Goal: Task Accomplishment & Management: Complete application form

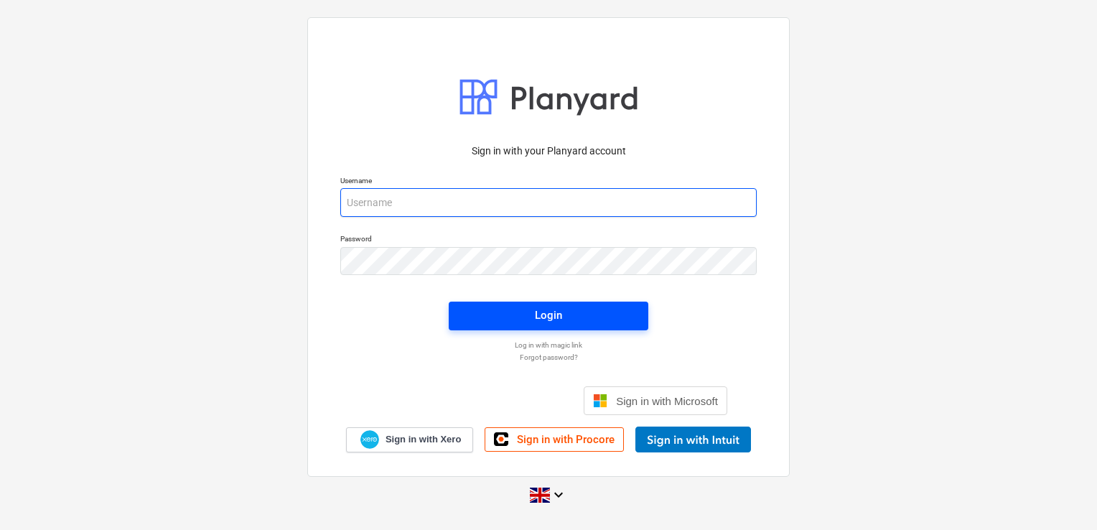
type input "[EMAIL_ADDRESS][DOMAIN_NAME]"
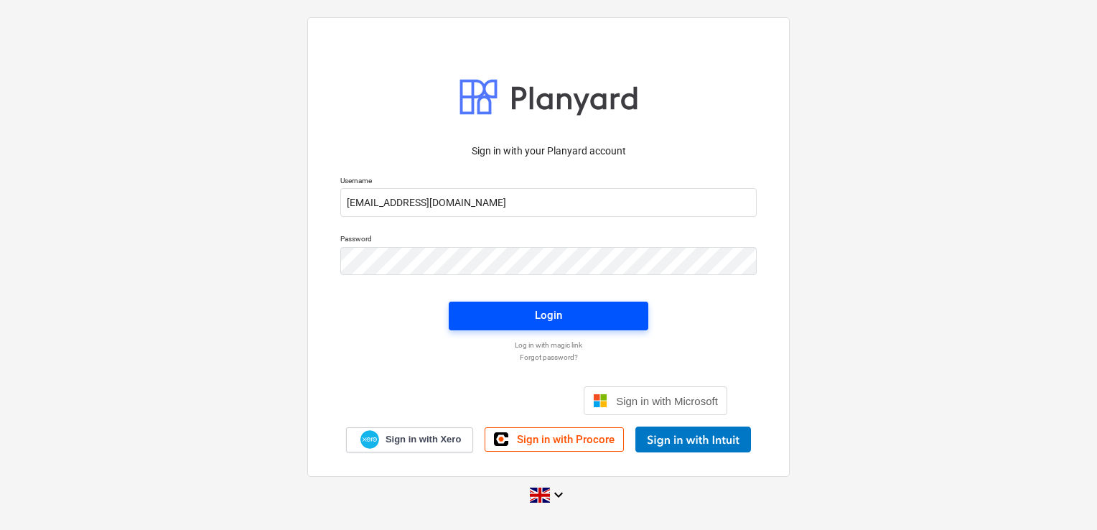
click at [580, 320] on span "Login" at bounding box center [548, 315] width 165 height 19
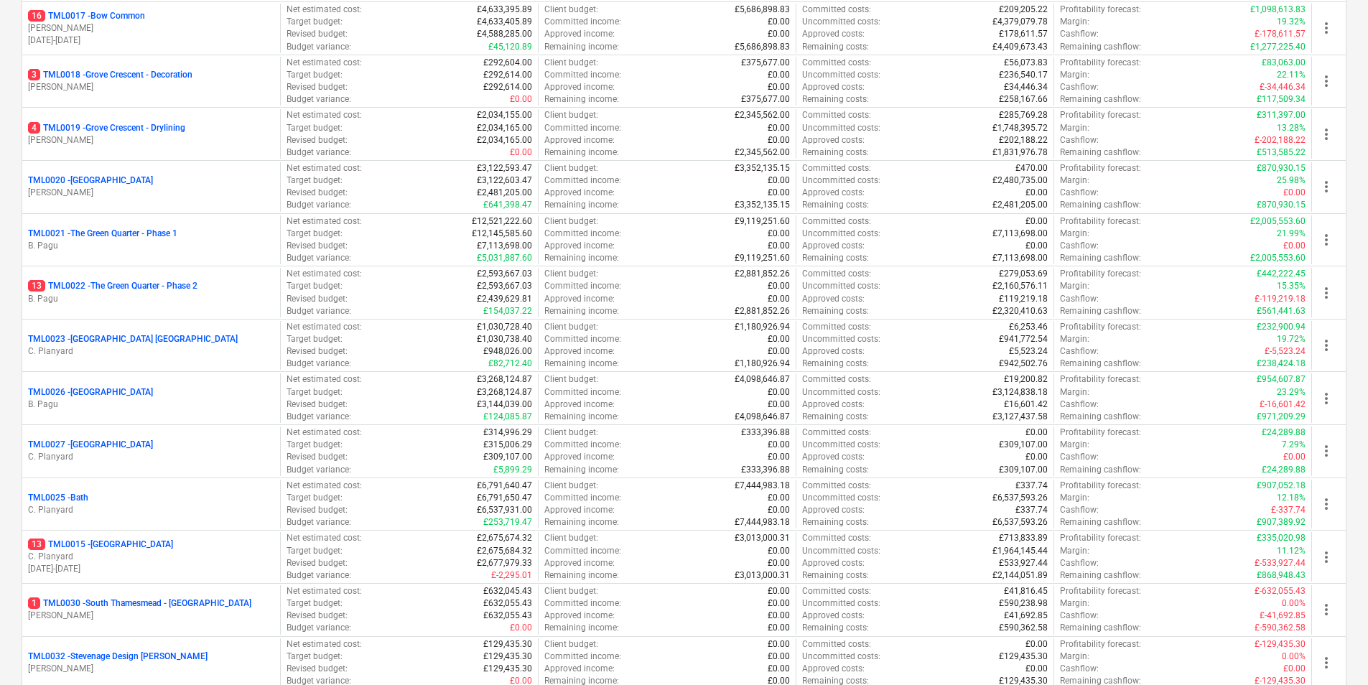
scroll to position [1436, 0]
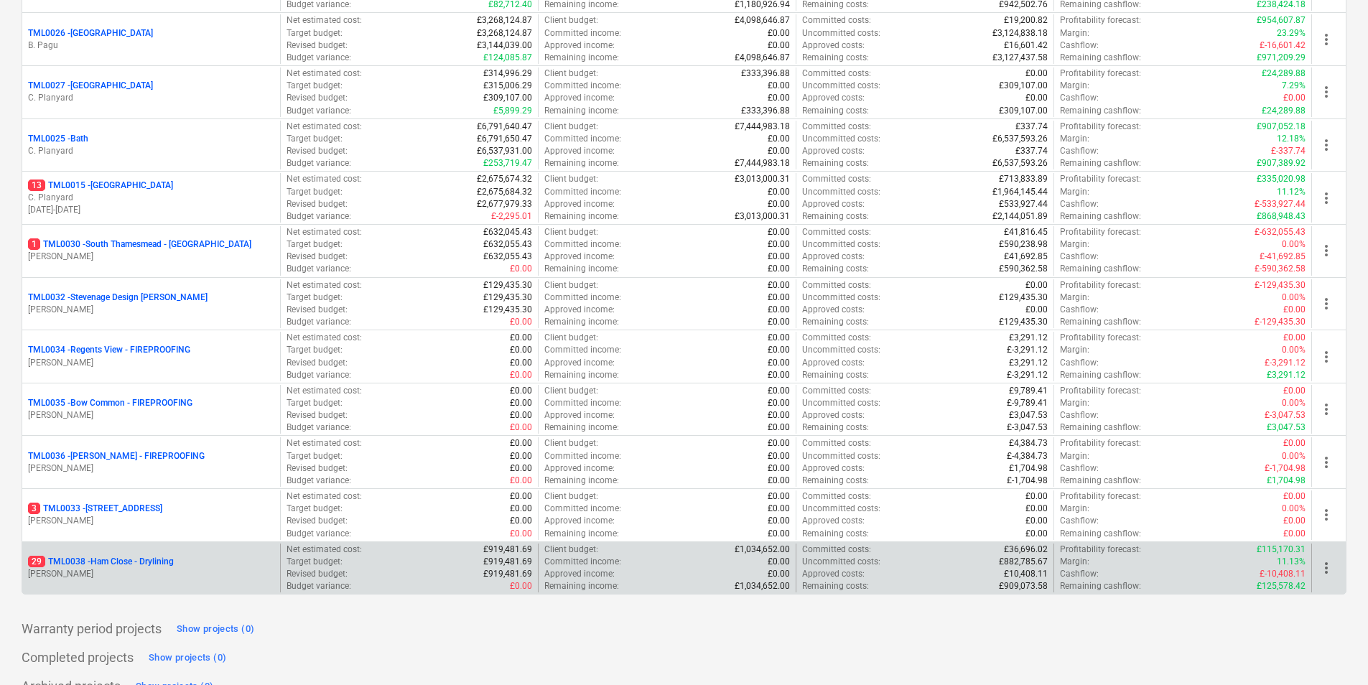
click at [146, 529] on p "[PERSON_NAME]" at bounding box center [151, 574] width 246 height 12
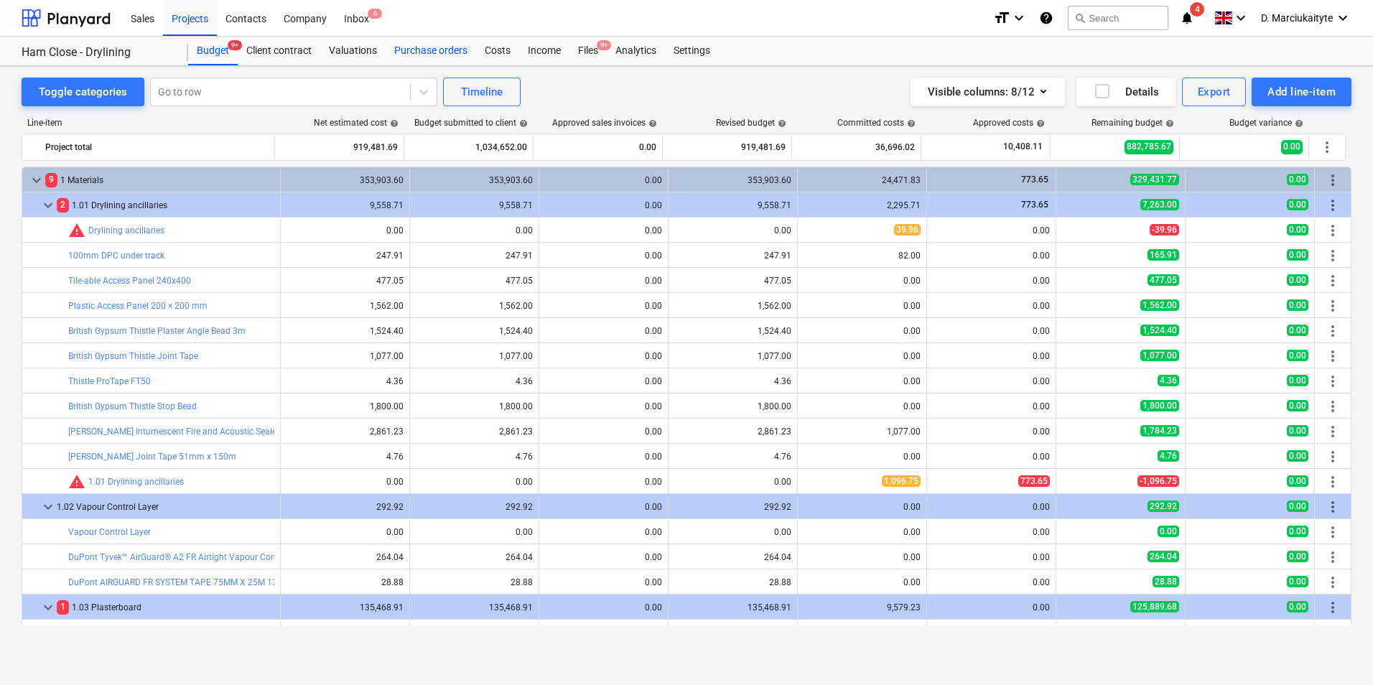
click at [420, 54] on div "Purchase orders" at bounding box center [431, 51] width 90 height 29
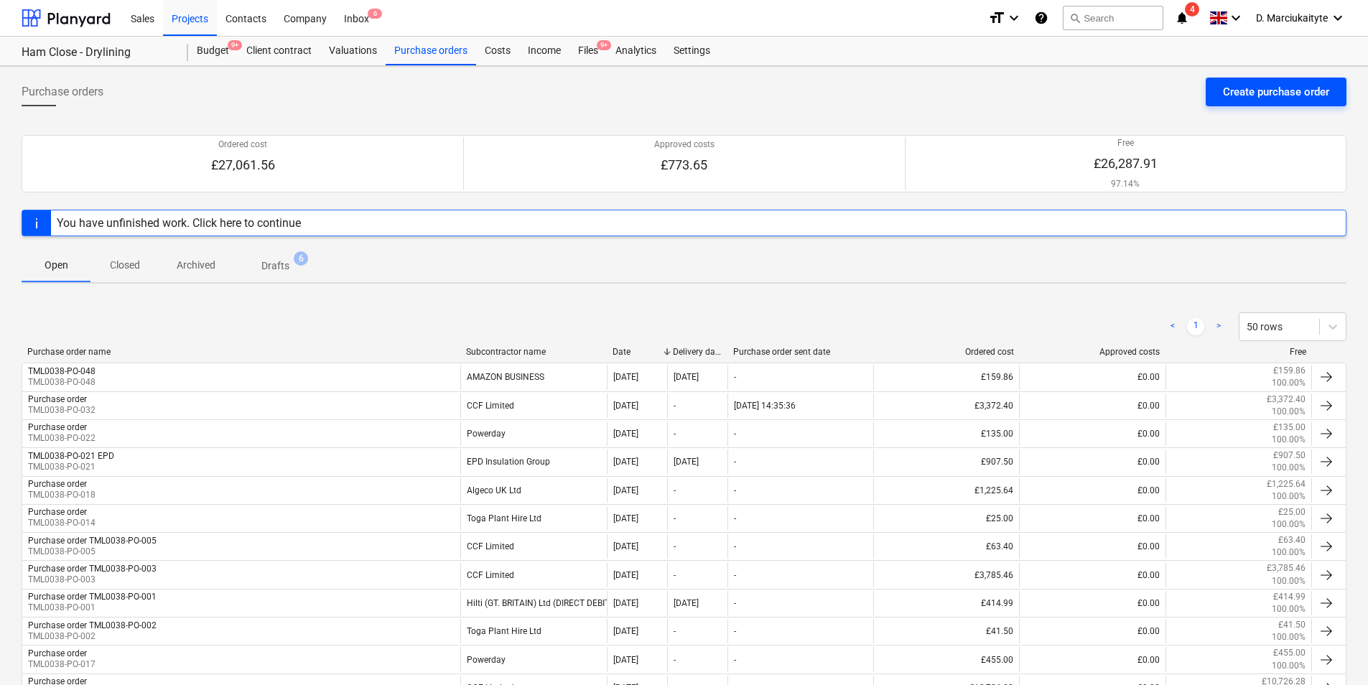
click at [1097, 93] on div "Create purchase order" at bounding box center [1276, 92] width 106 height 19
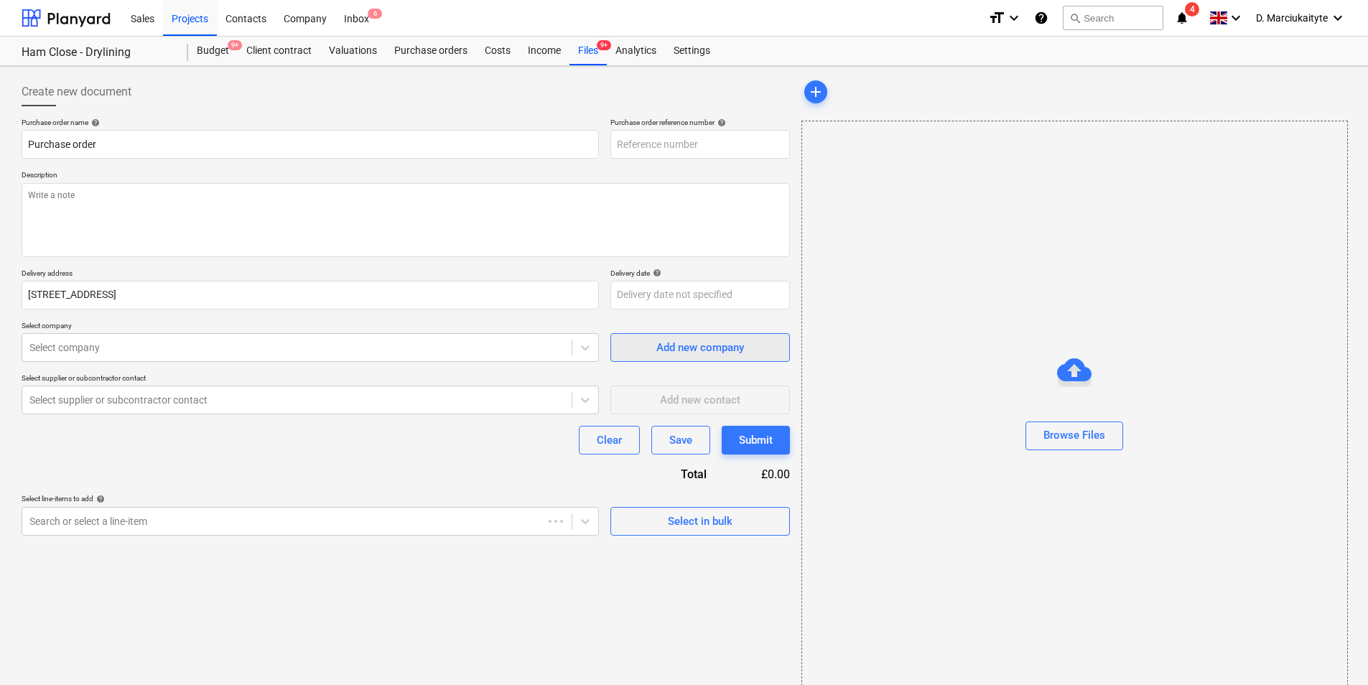
type textarea "x"
type input "TML0038-PO-049"
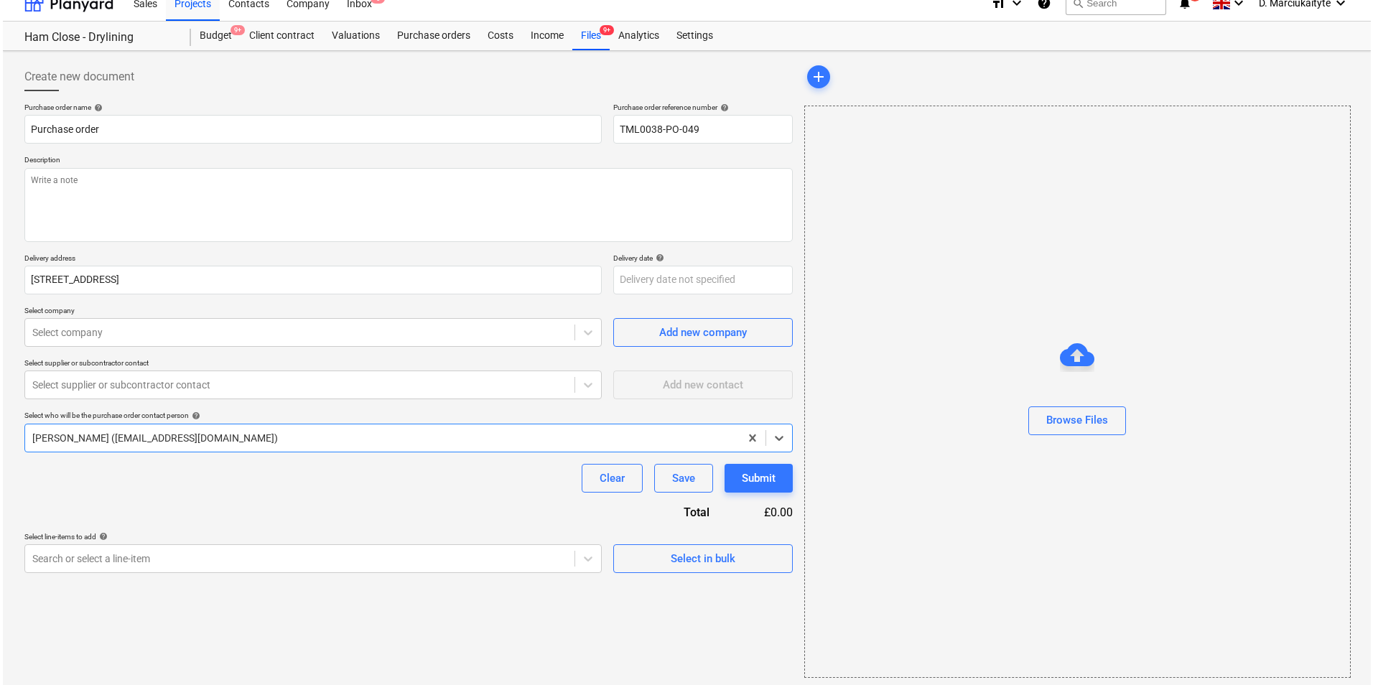
scroll to position [19, 0]
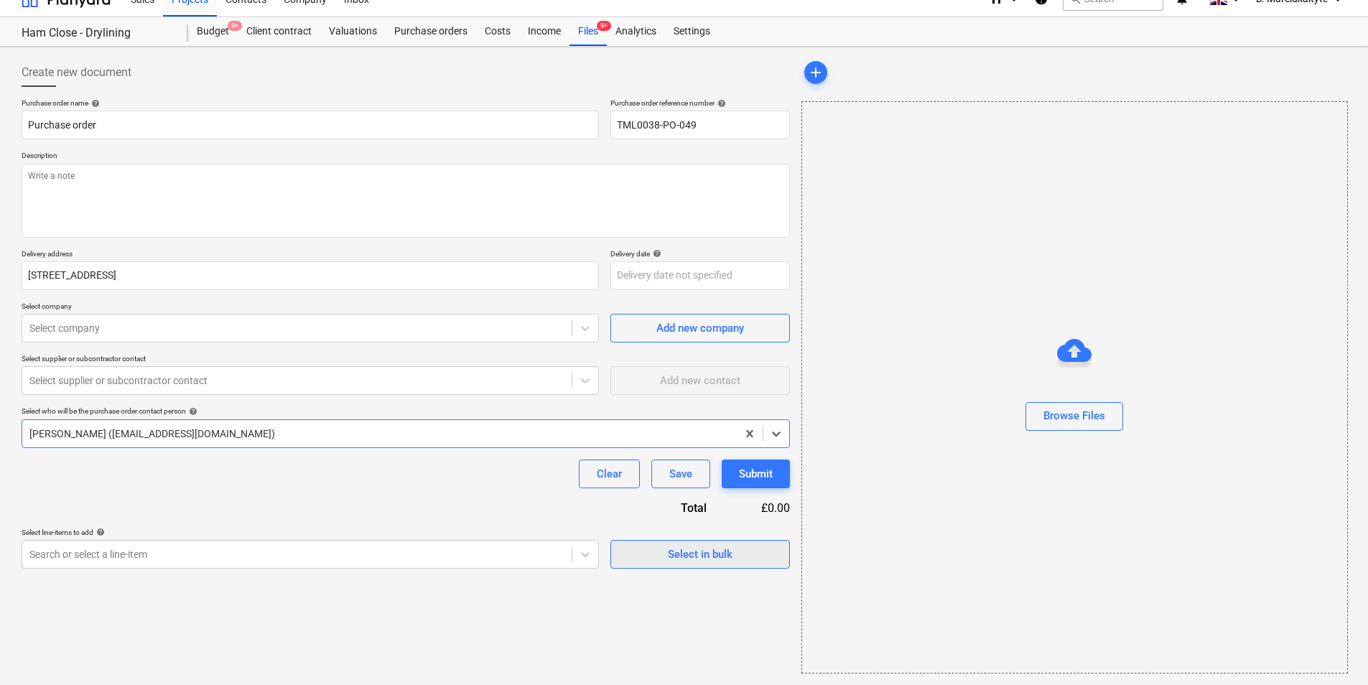
click at [700, 529] on div "Select in bulk" at bounding box center [700, 554] width 65 height 19
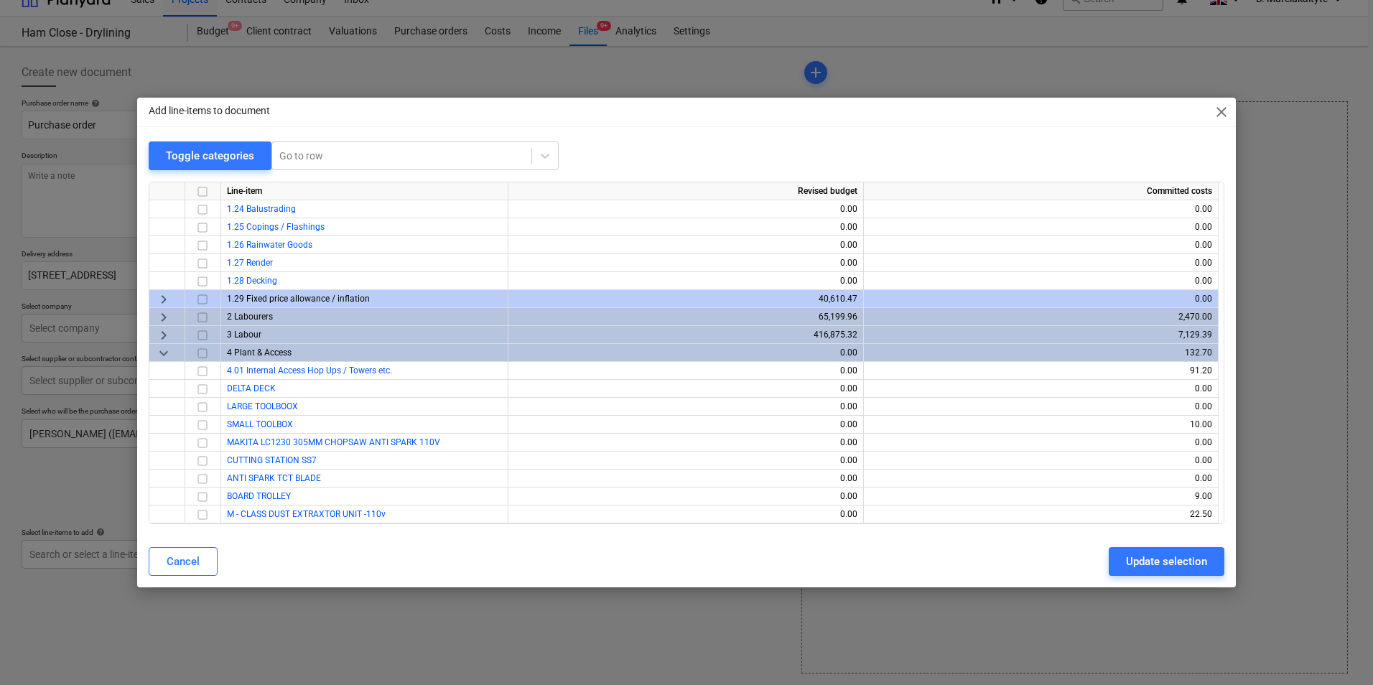
scroll to position [2226, 0]
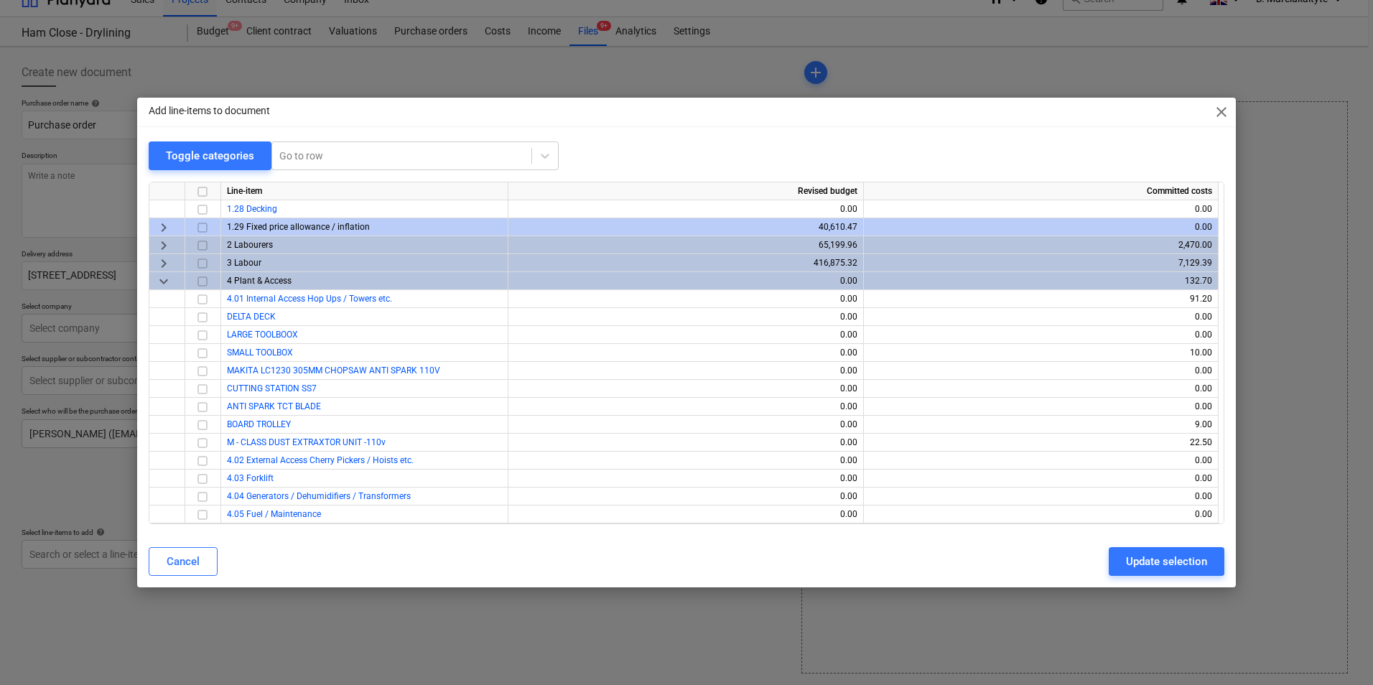
click at [199, 224] on input "checkbox" at bounding box center [202, 227] width 17 height 17
click at [202, 228] on input "checkbox" at bounding box center [202, 227] width 17 height 17
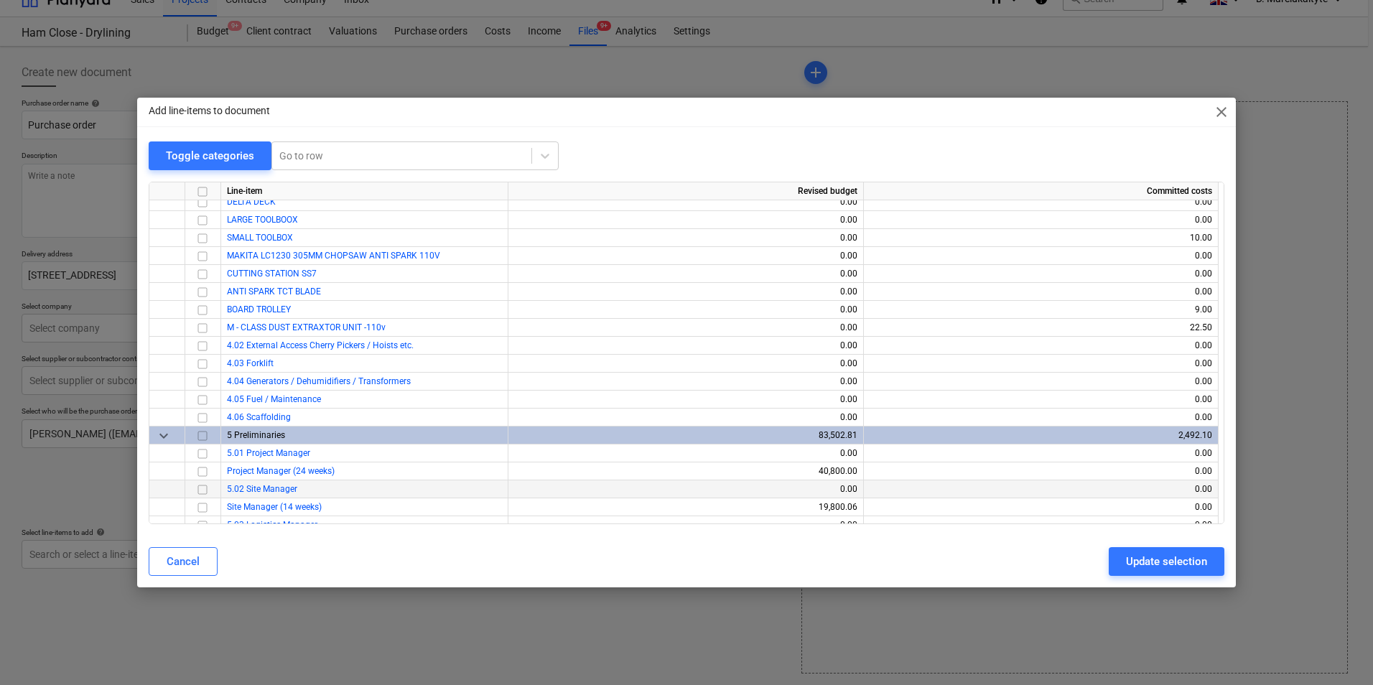
scroll to position [2208, 0]
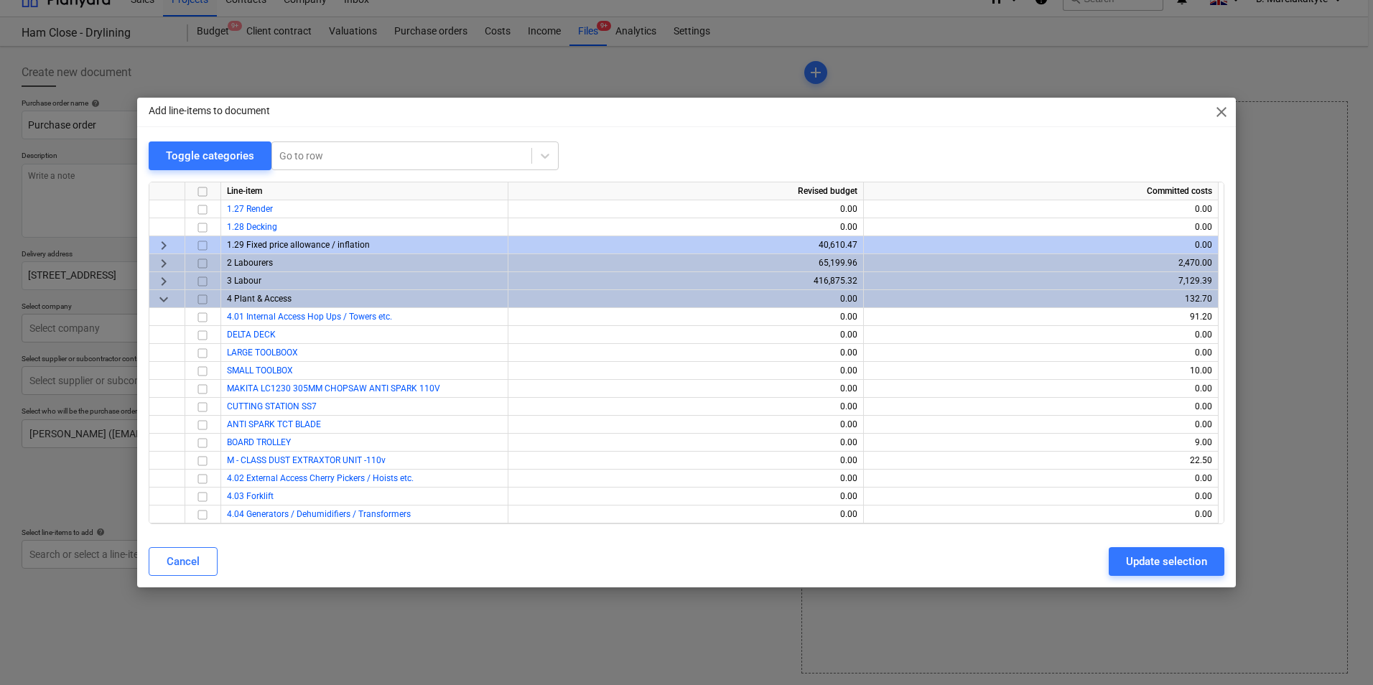
click at [165, 277] on span "keyboard_arrow_right" at bounding box center [163, 281] width 17 height 17
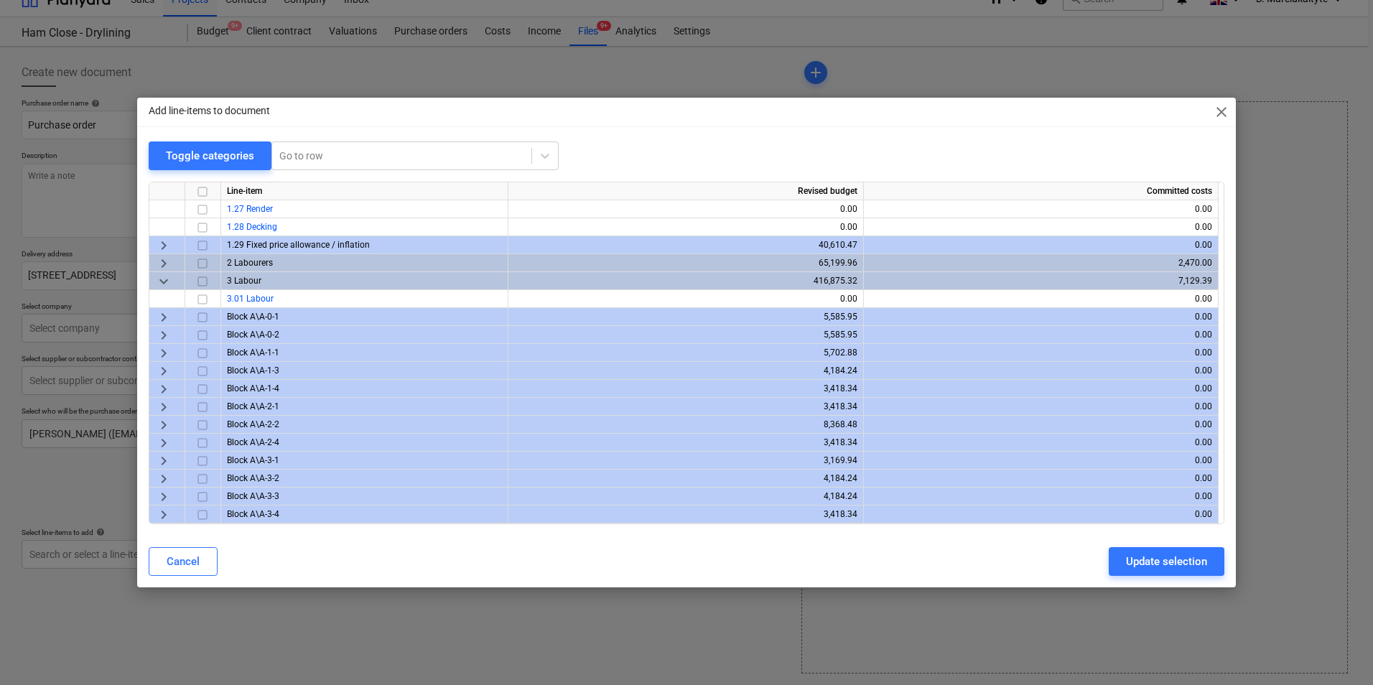
click at [165, 277] on span "keyboard_arrow_down" at bounding box center [163, 281] width 17 height 17
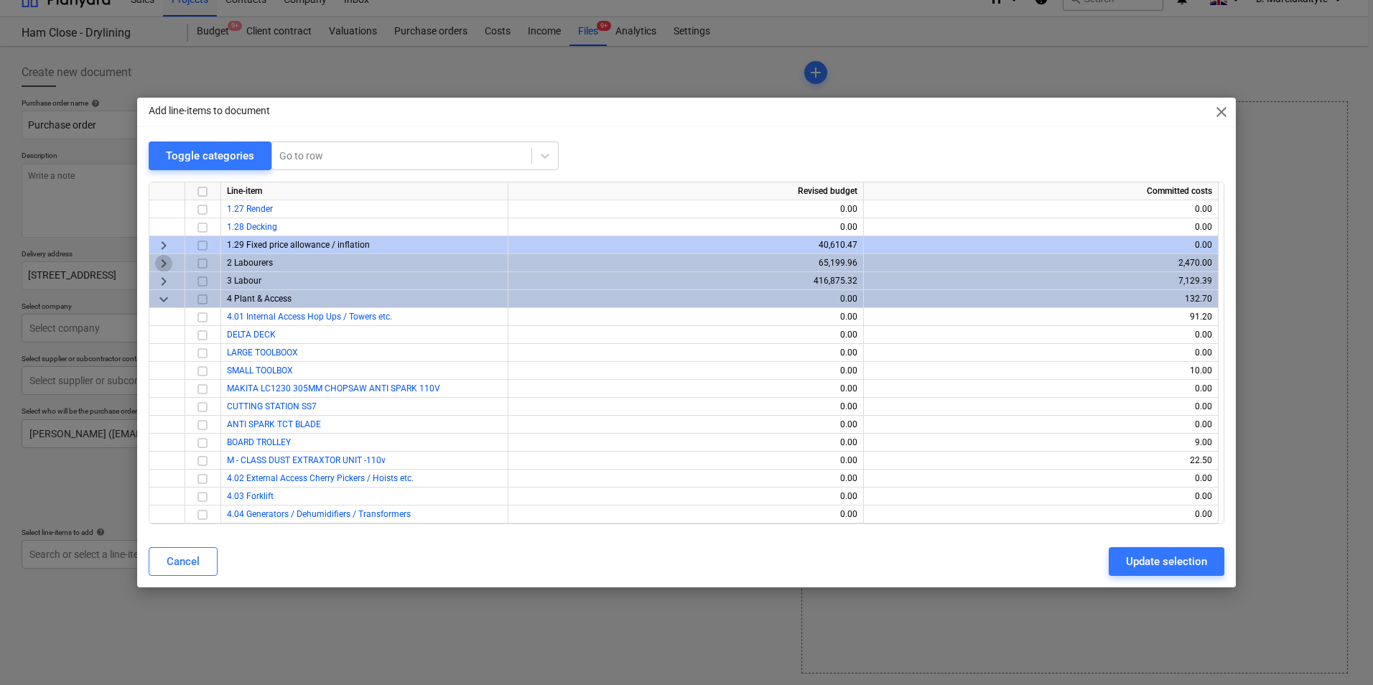
click at [163, 257] on span "keyboard_arrow_right" at bounding box center [163, 263] width 17 height 17
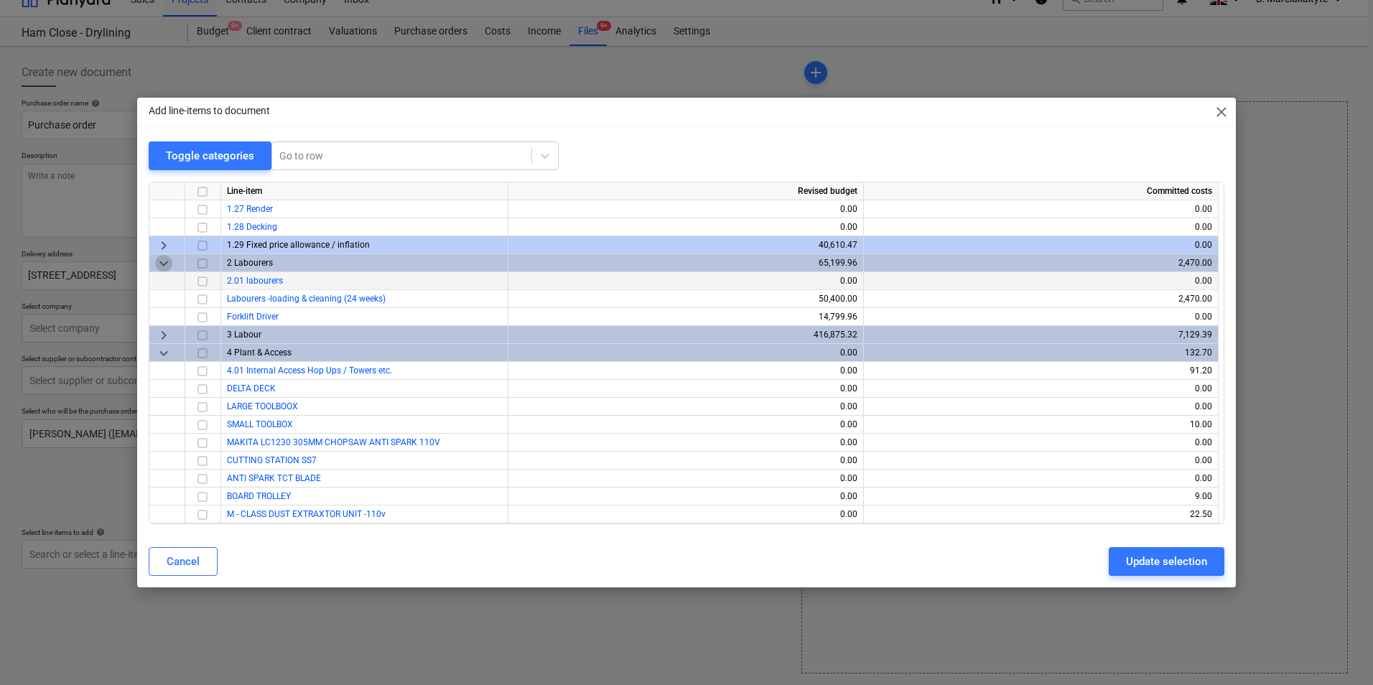
click at [162, 258] on span "keyboard_arrow_down" at bounding box center [163, 263] width 17 height 17
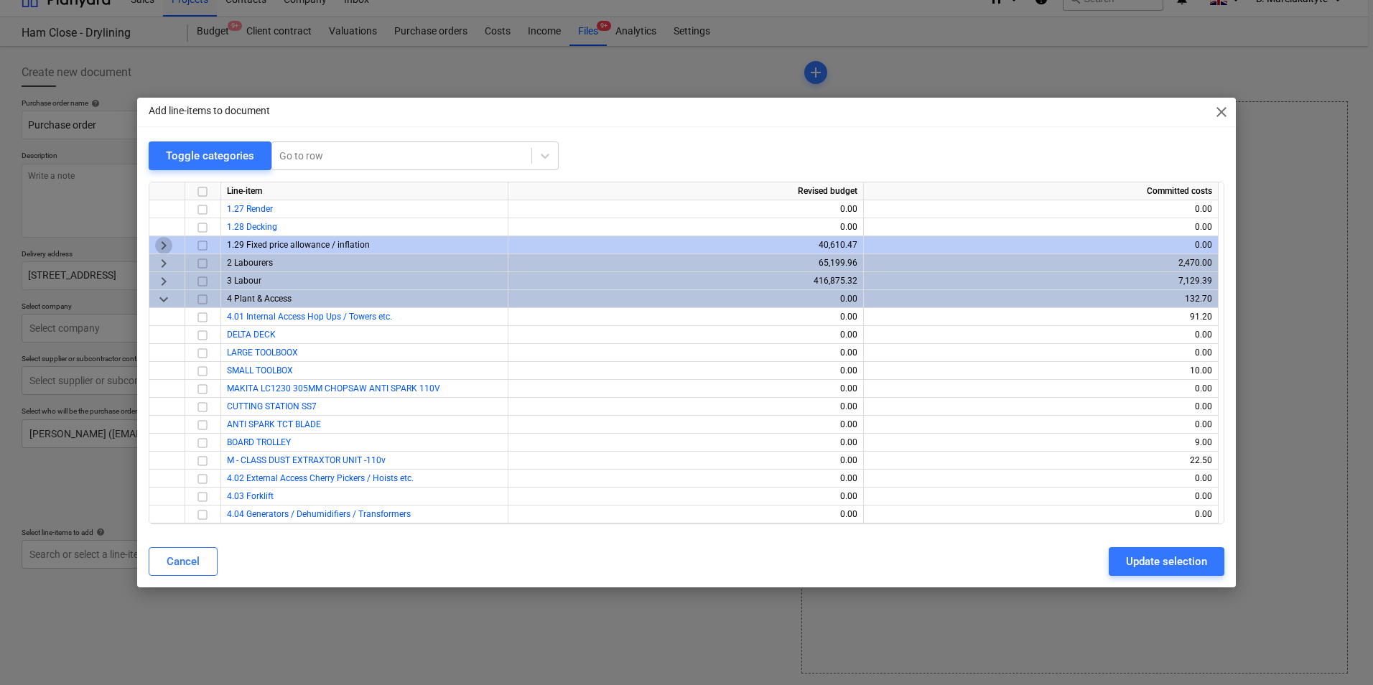
click at [162, 246] on span "keyboard_arrow_right" at bounding box center [163, 245] width 17 height 17
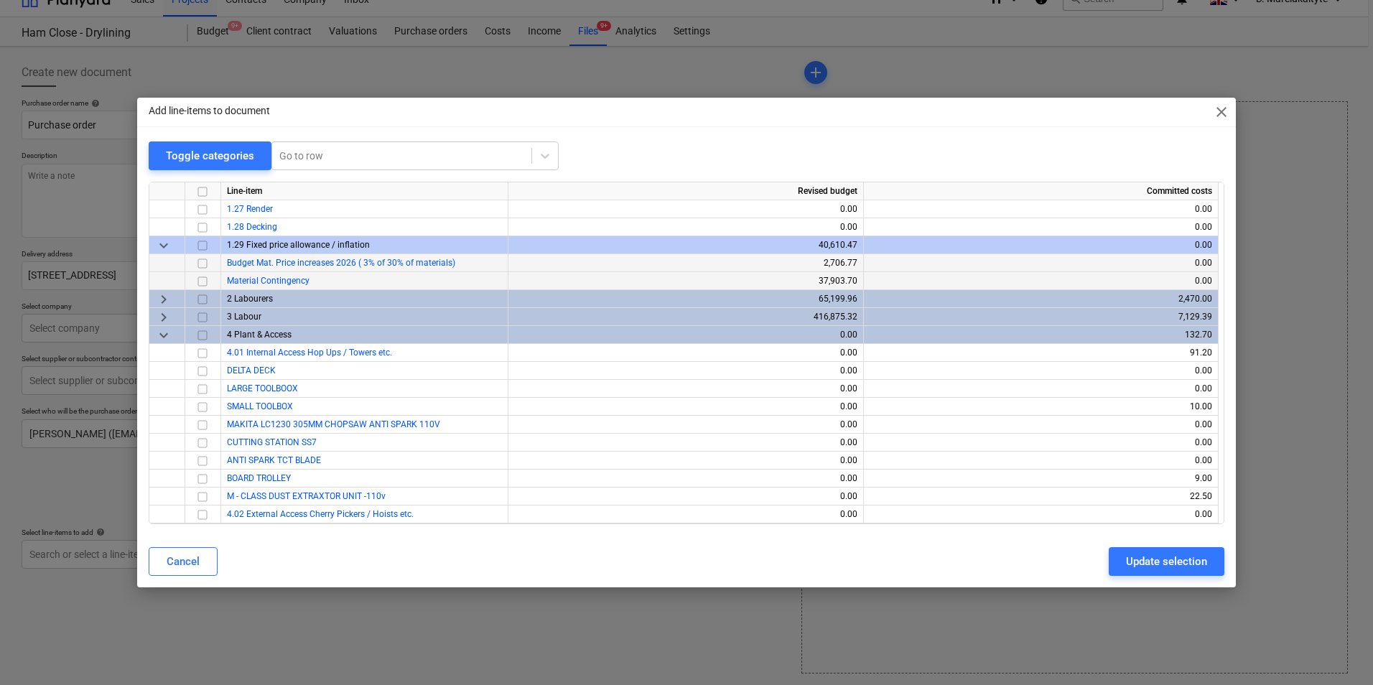
click at [202, 284] on input "checkbox" at bounding box center [202, 281] width 17 height 17
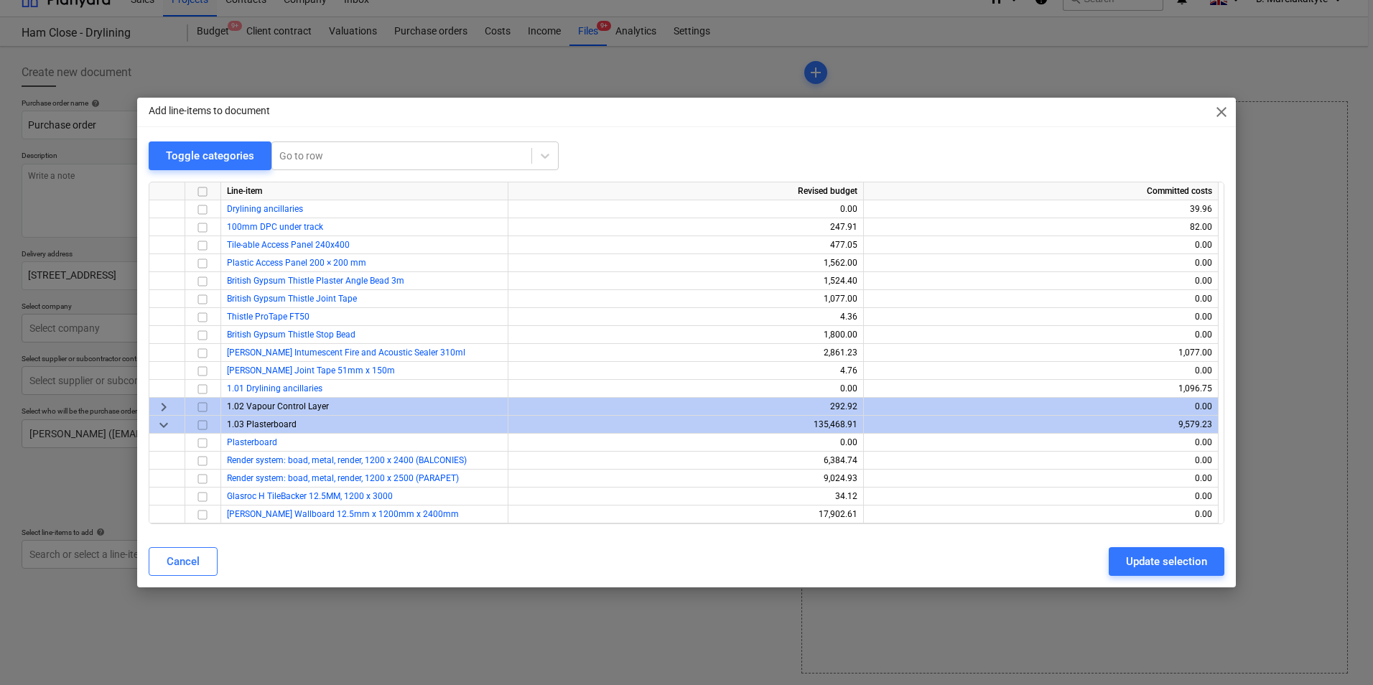
scroll to position [0, 0]
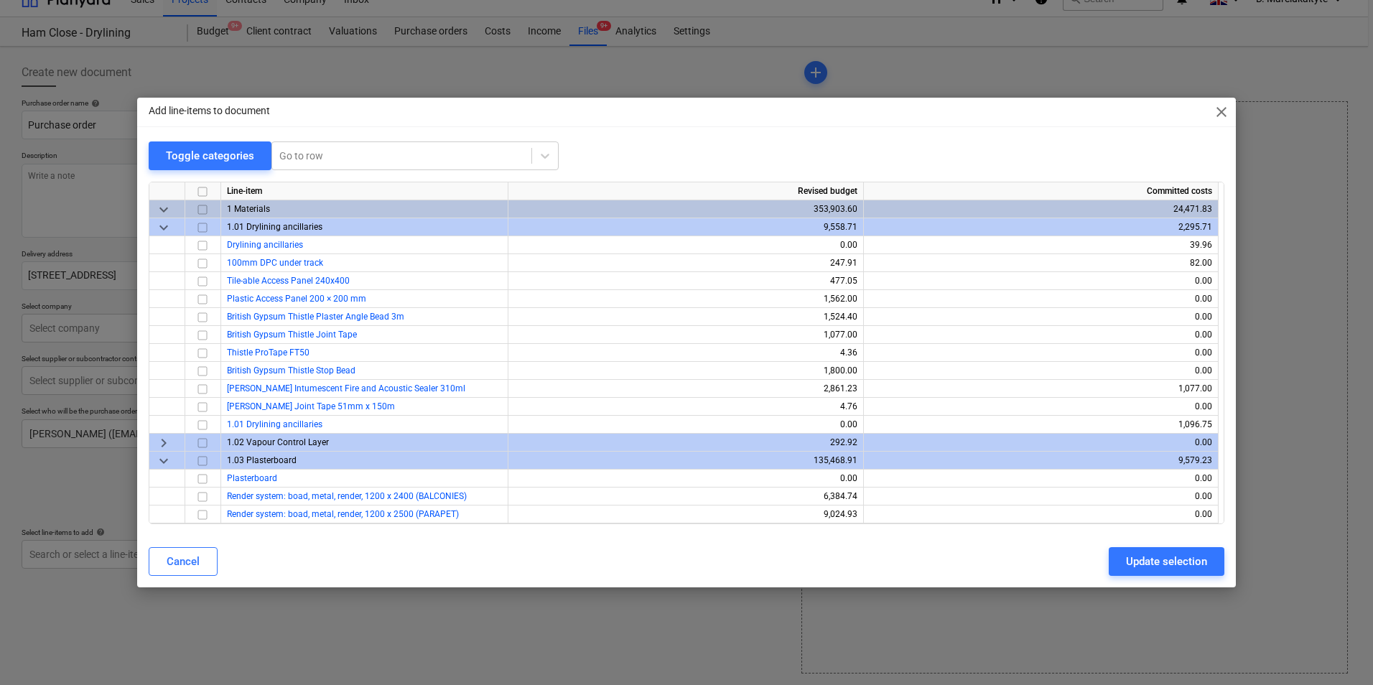
click at [203, 227] on input "checkbox" at bounding box center [202, 227] width 17 height 17
click at [202, 225] on input "checkbox" at bounding box center [202, 227] width 17 height 17
click at [199, 210] on input "checkbox" at bounding box center [202, 209] width 17 height 17
click at [200, 207] on input "checkbox" at bounding box center [202, 209] width 17 height 17
click at [209, 243] on input "checkbox" at bounding box center [202, 245] width 17 height 17
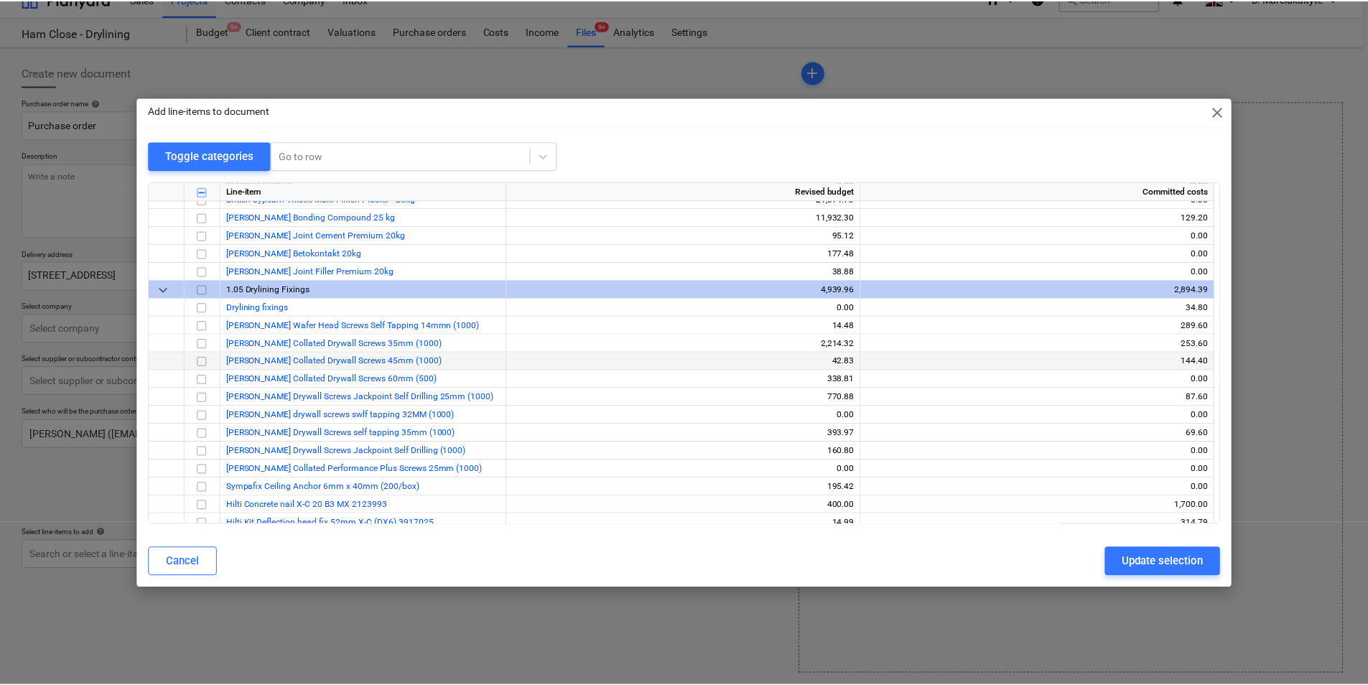
scroll to position [790, 0]
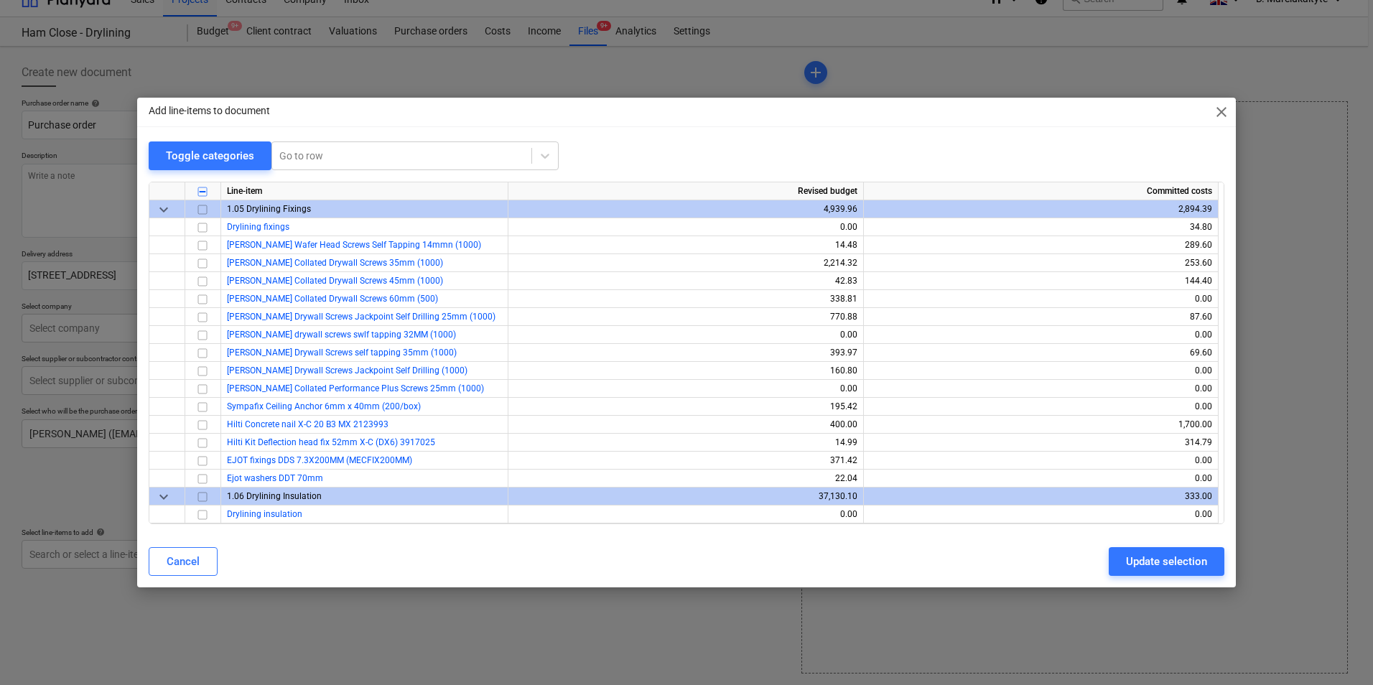
click at [1097, 529] on button "Update selection" at bounding box center [1167, 561] width 116 height 29
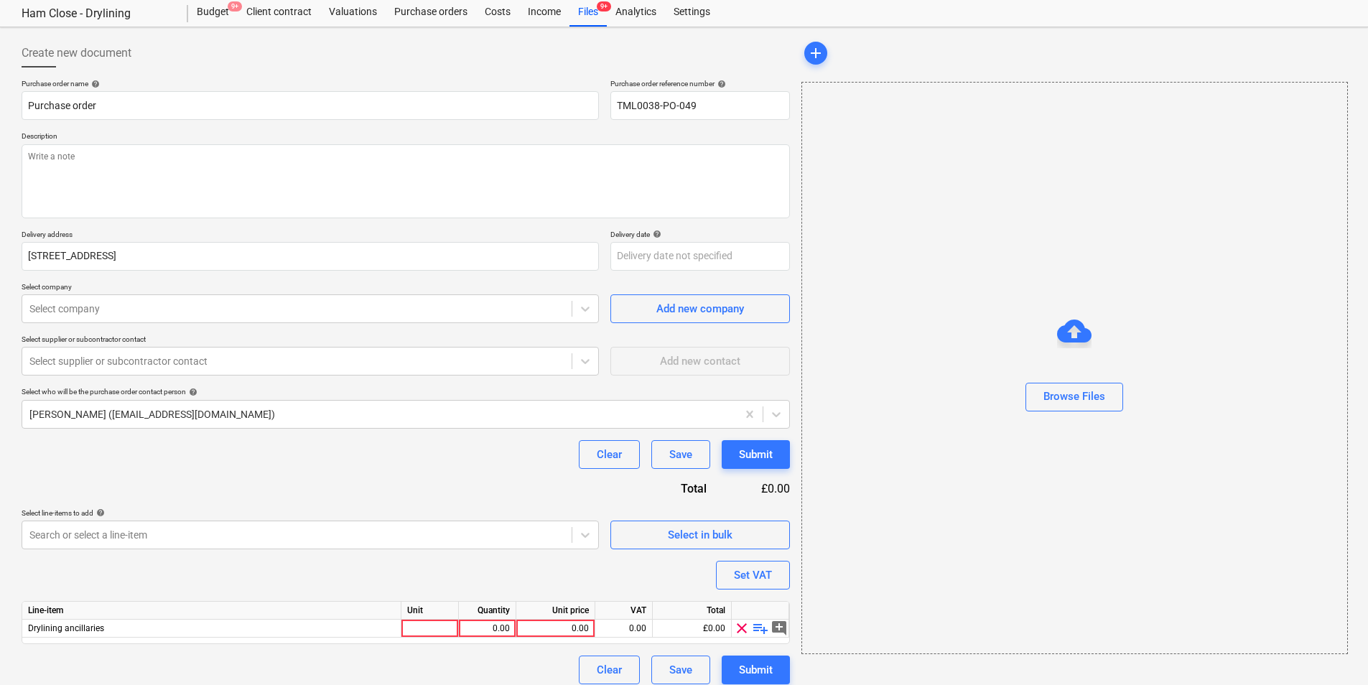
scroll to position [50, 0]
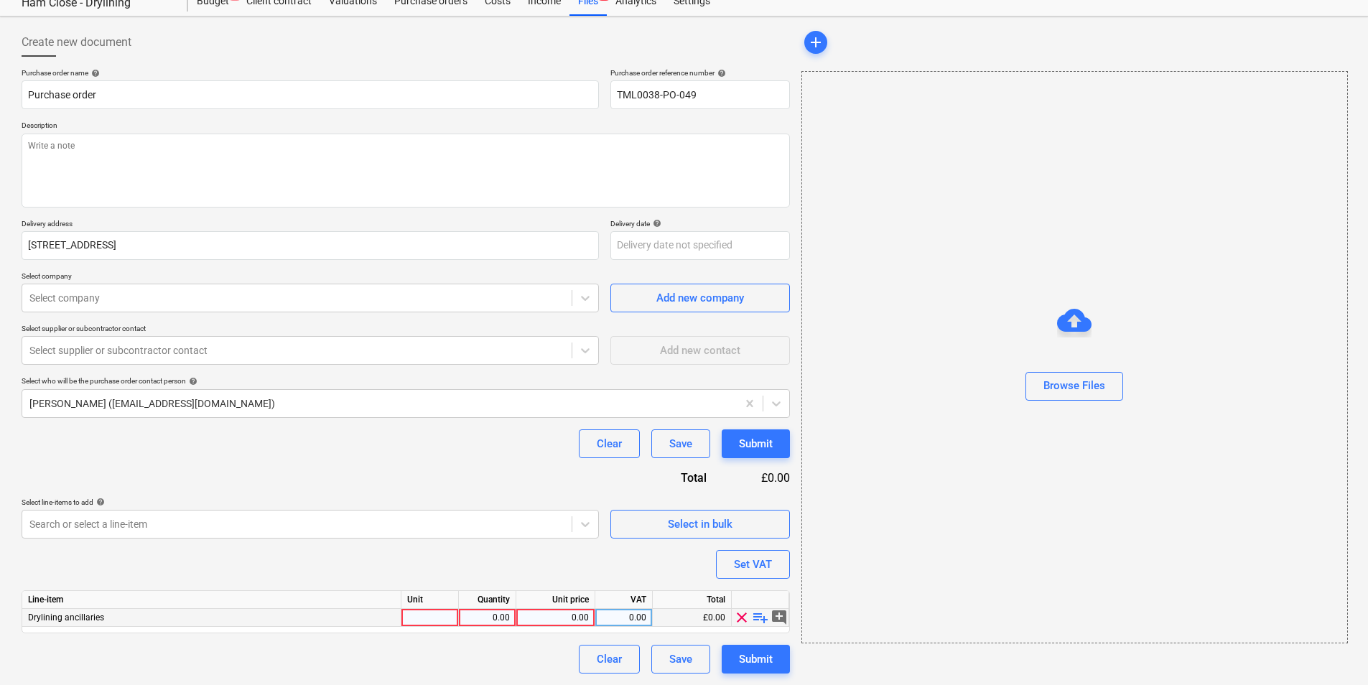
click at [757, 529] on span "playlist_add" at bounding box center [760, 617] width 17 height 17
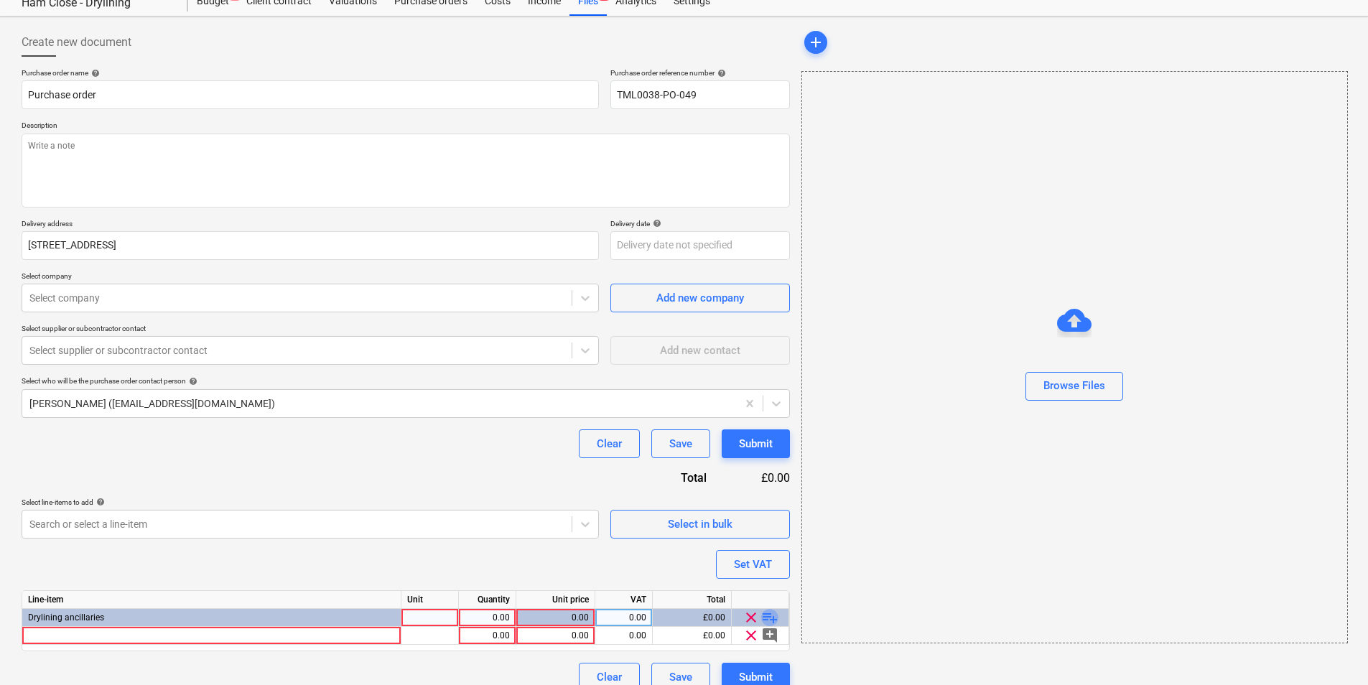
click at [766, 529] on span "playlist_add" at bounding box center [769, 617] width 17 height 17
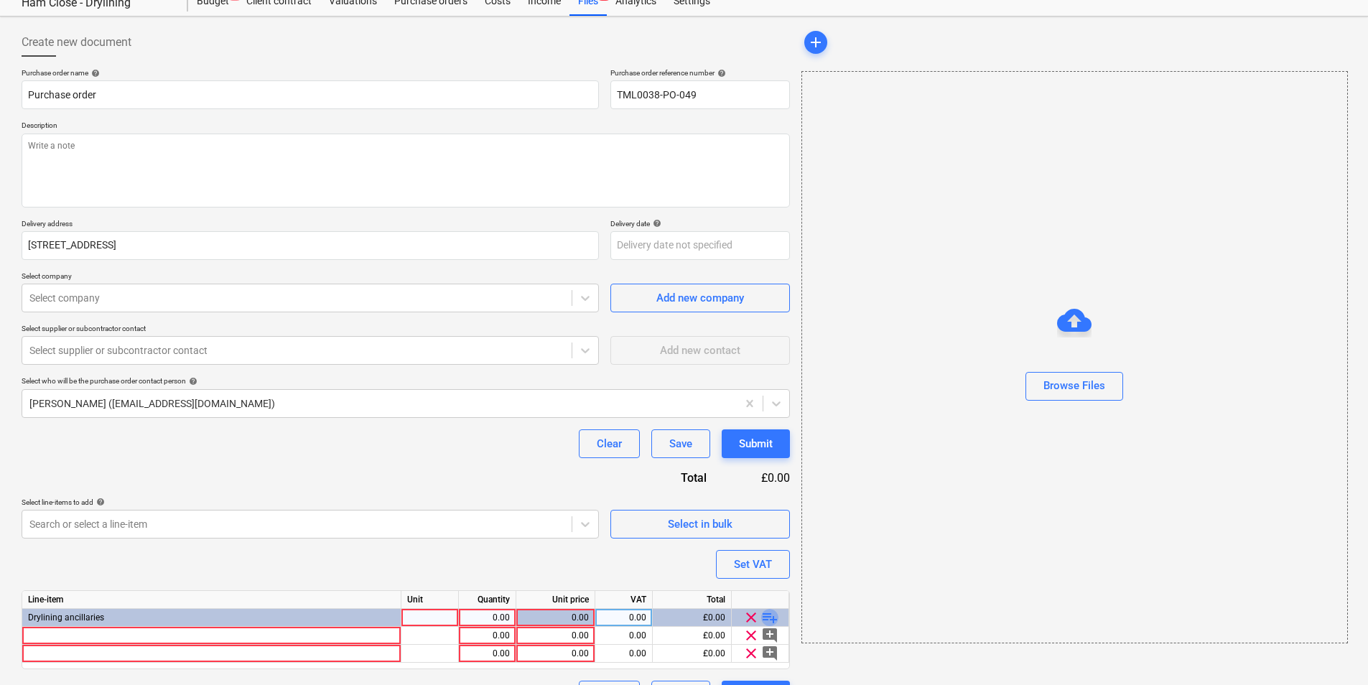
click at [771, 529] on span "playlist_add" at bounding box center [769, 617] width 17 height 17
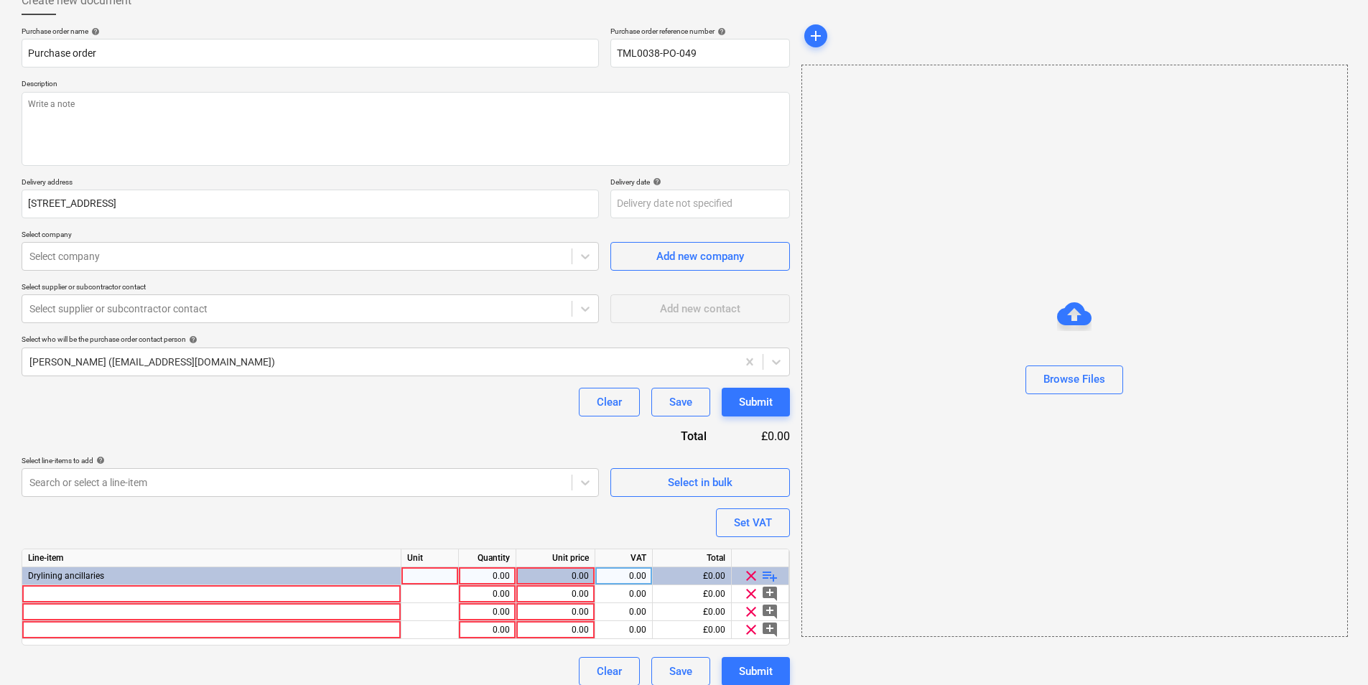
scroll to position [103, 0]
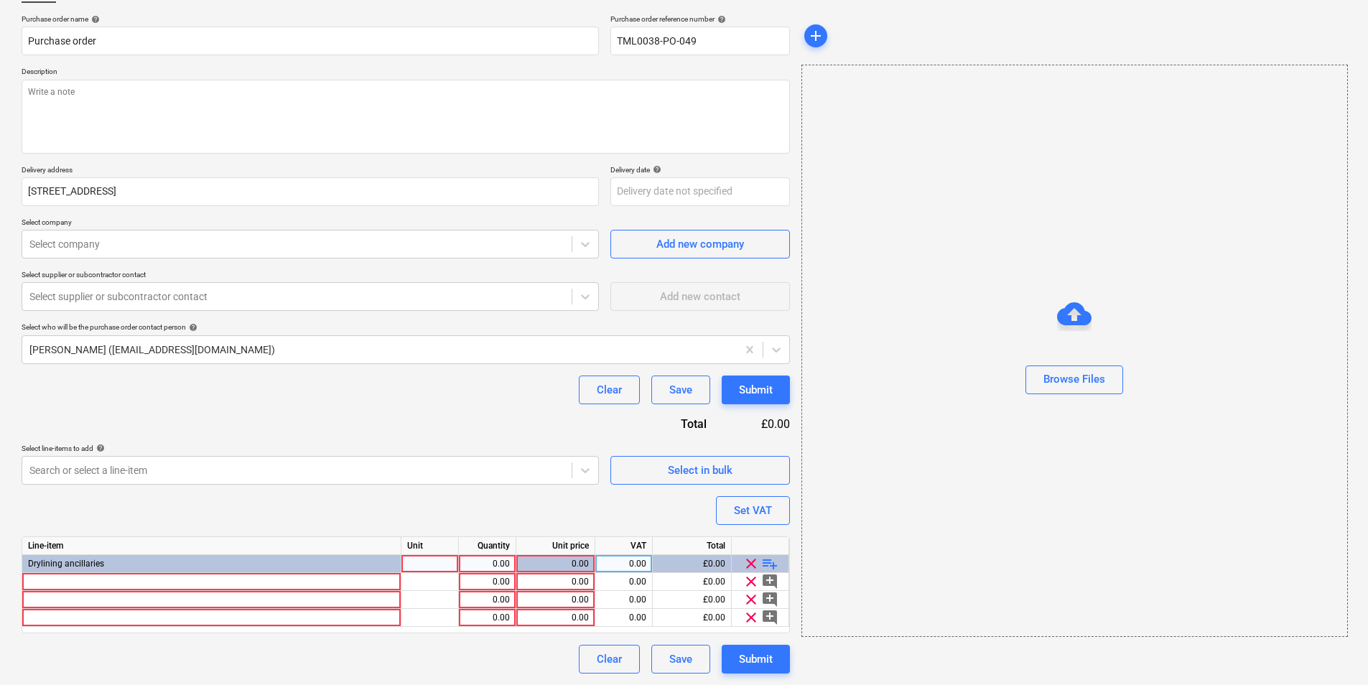
click at [765, 529] on span "playlist_add" at bounding box center [769, 563] width 17 height 17
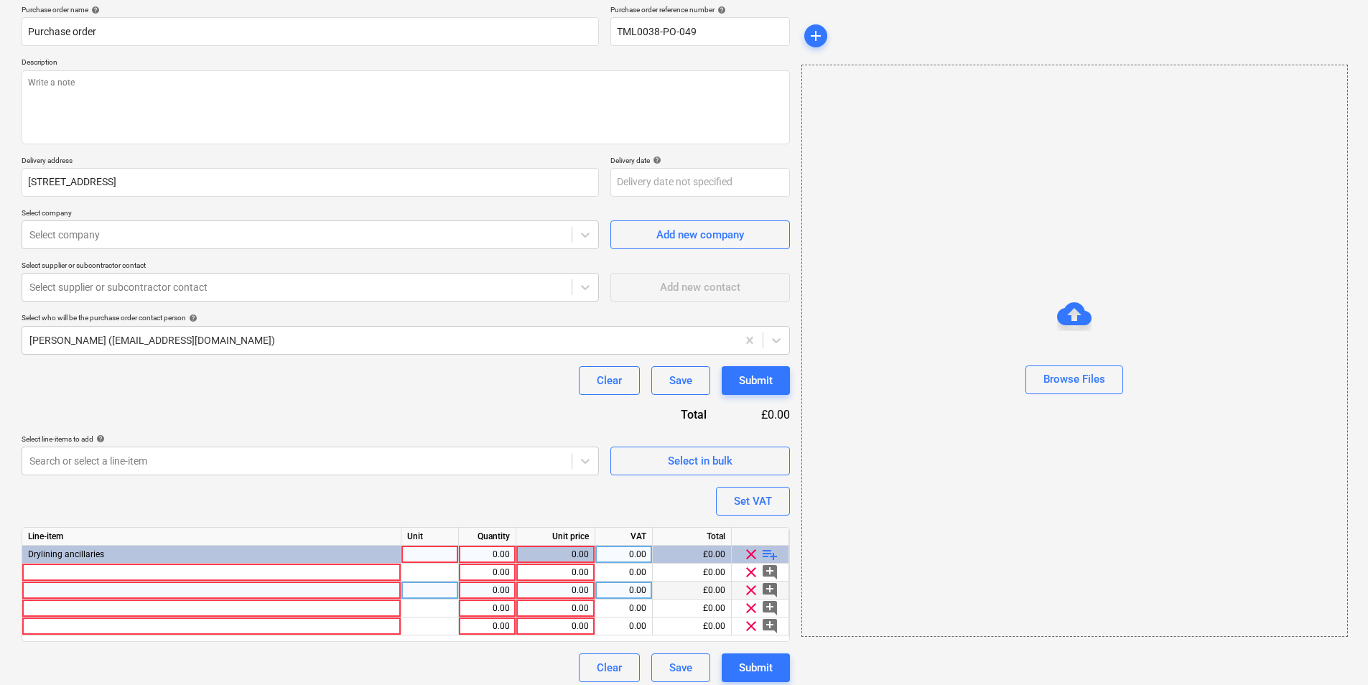
scroll to position [121, 0]
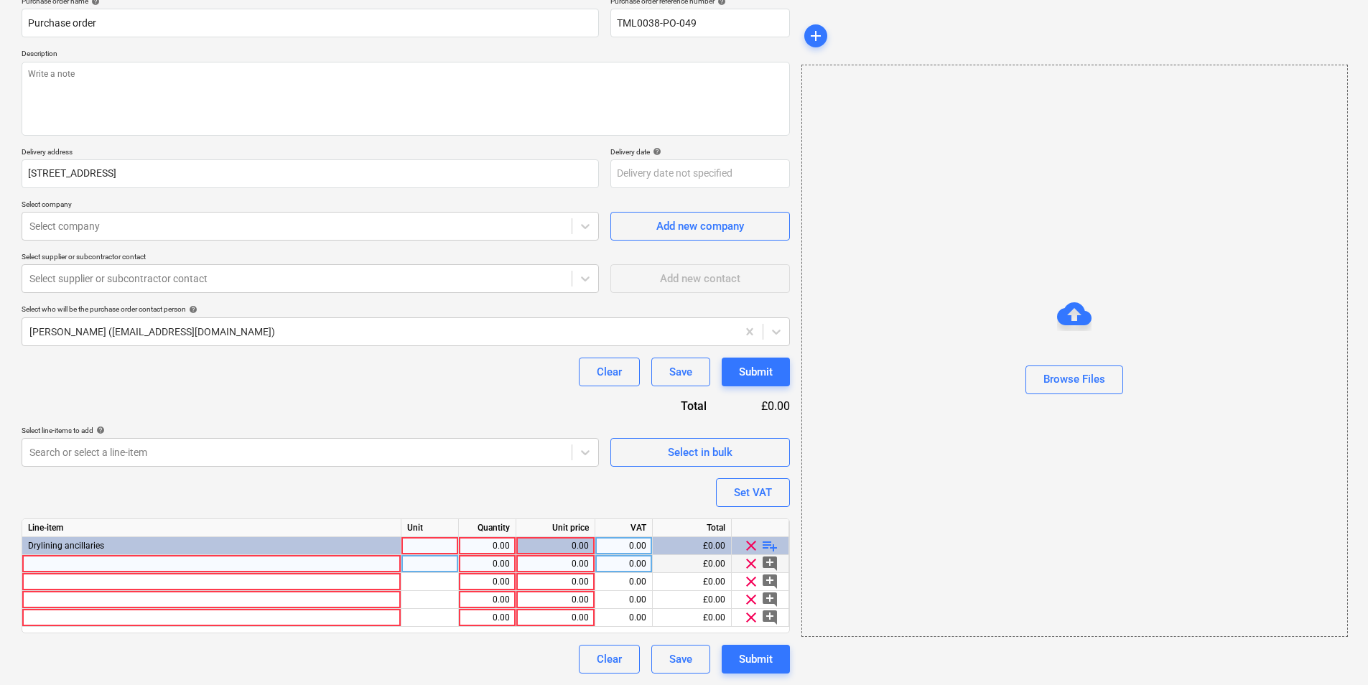
type textarea "x"
click at [302, 529] on div at bounding box center [211, 564] width 379 height 18
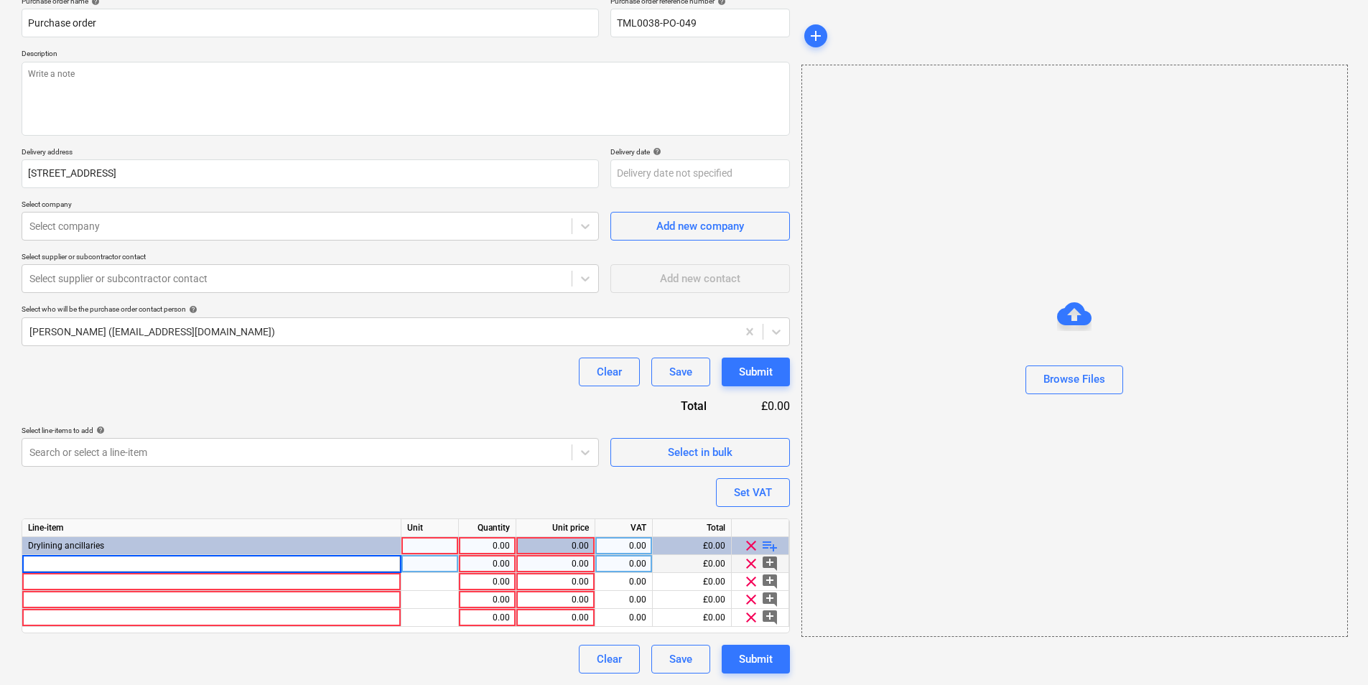
type input "Addax Multitool Blade 69mm Wood/Metal MT69B"
type textarea "x"
click at [427, 529] on div "pcs" at bounding box center [429, 564] width 57 height 18
click at [495, 529] on div "1.00" at bounding box center [487, 564] width 45 height 18
type input "15"
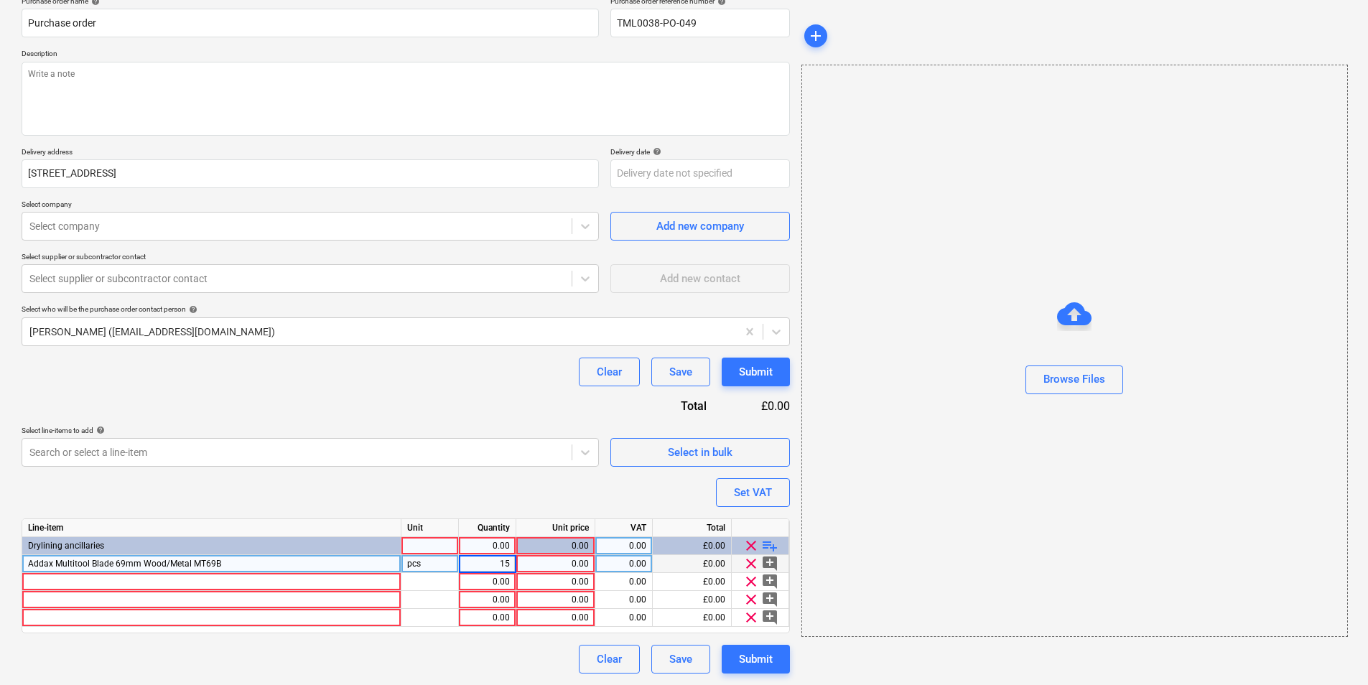
type textarea "x"
type input "3.98"
type textarea "x"
type input "20"
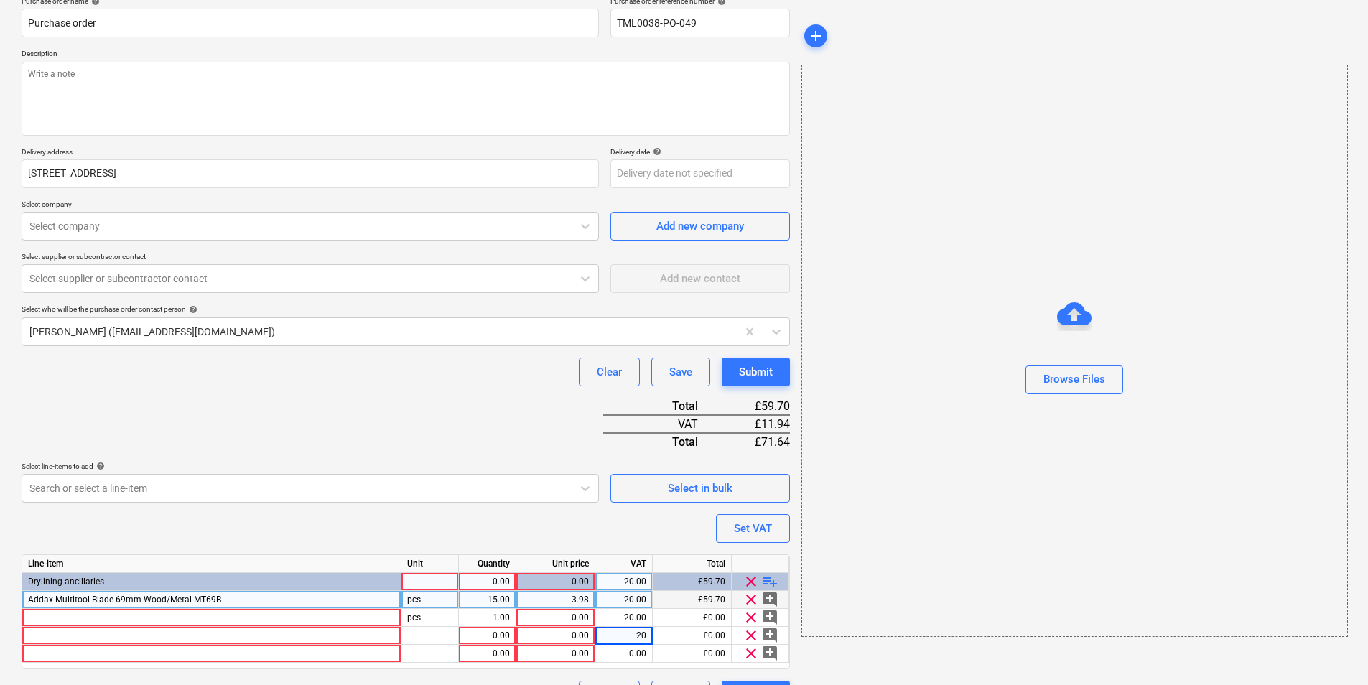
type textarea "x"
type input "20"
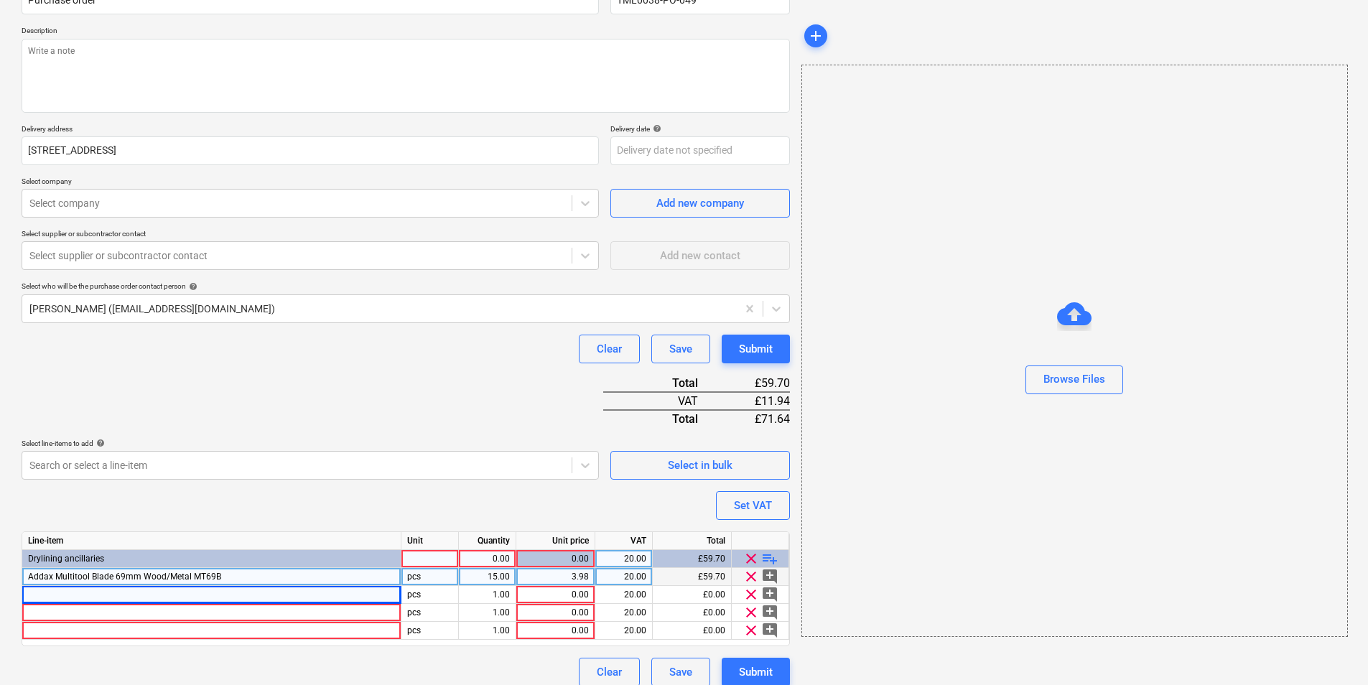
scroll to position [157, 0]
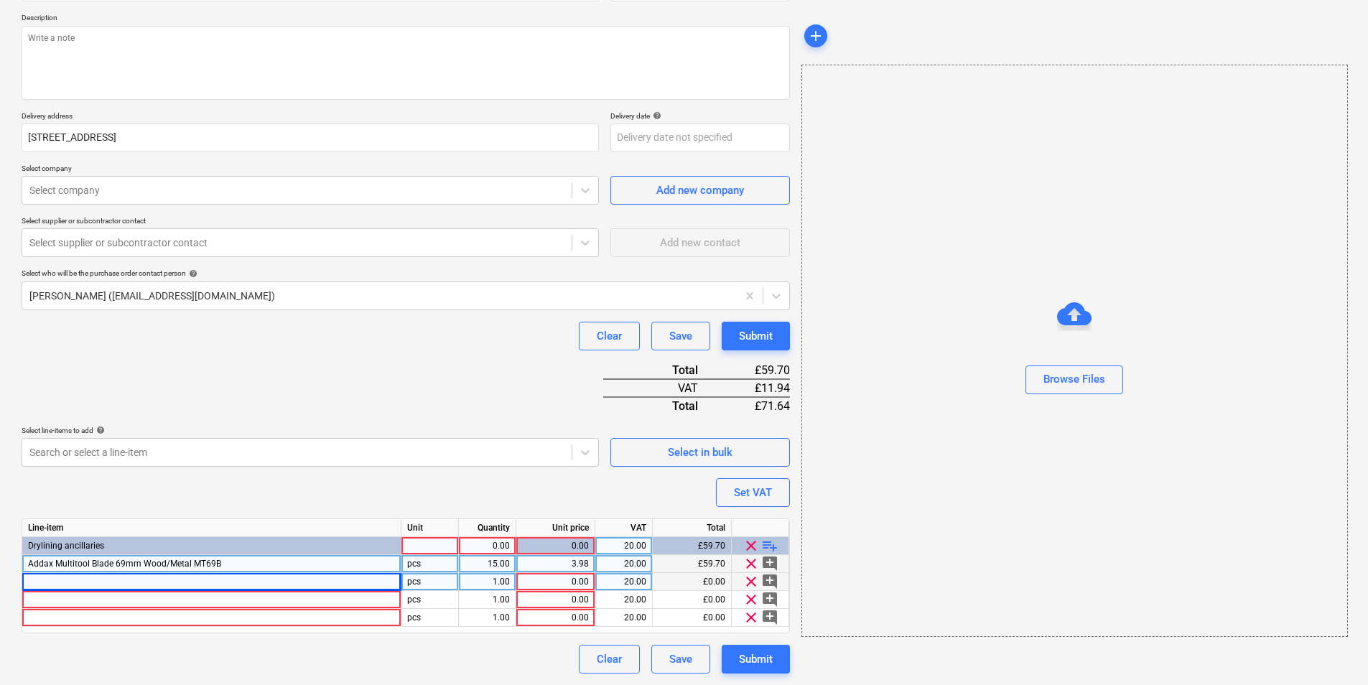
type textarea "x"
click at [221, 529] on div at bounding box center [211, 582] width 379 height 18
type input "Foil Pack Sausage Gun 600ml"
click at [346, 529] on div at bounding box center [211, 600] width 379 height 18
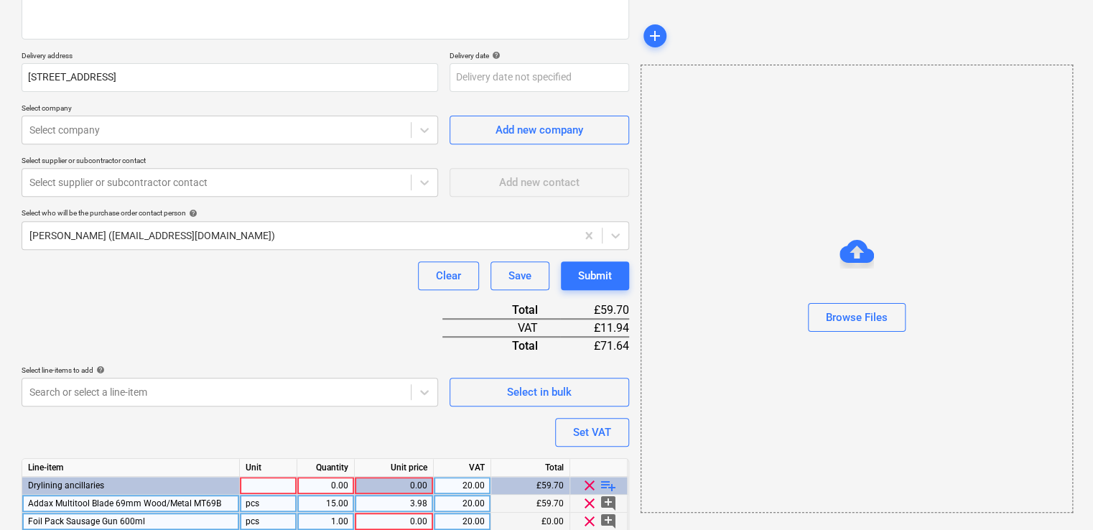
scroll to position [311, 0]
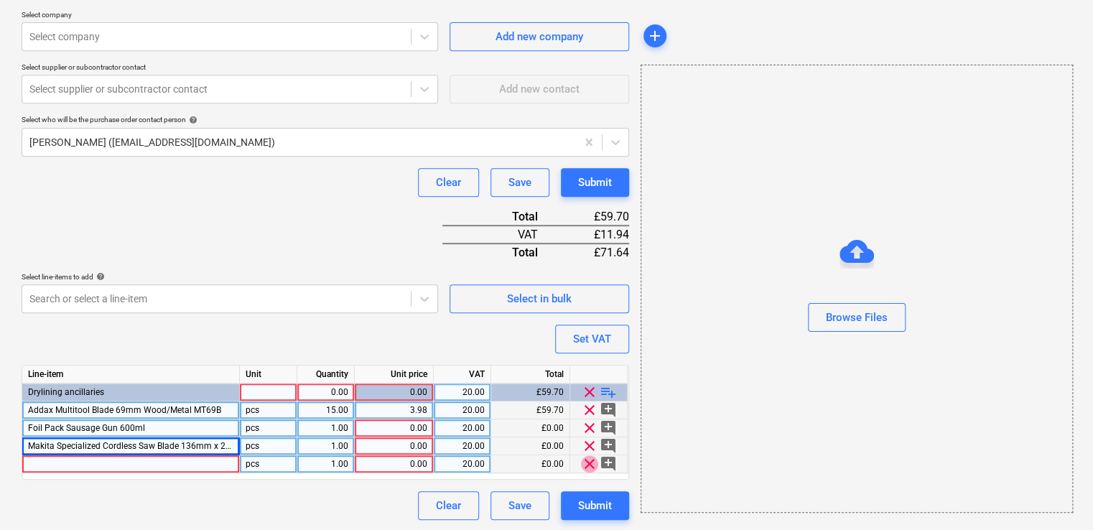
click at [586, 462] on span "clear" at bounding box center [589, 463] width 17 height 17
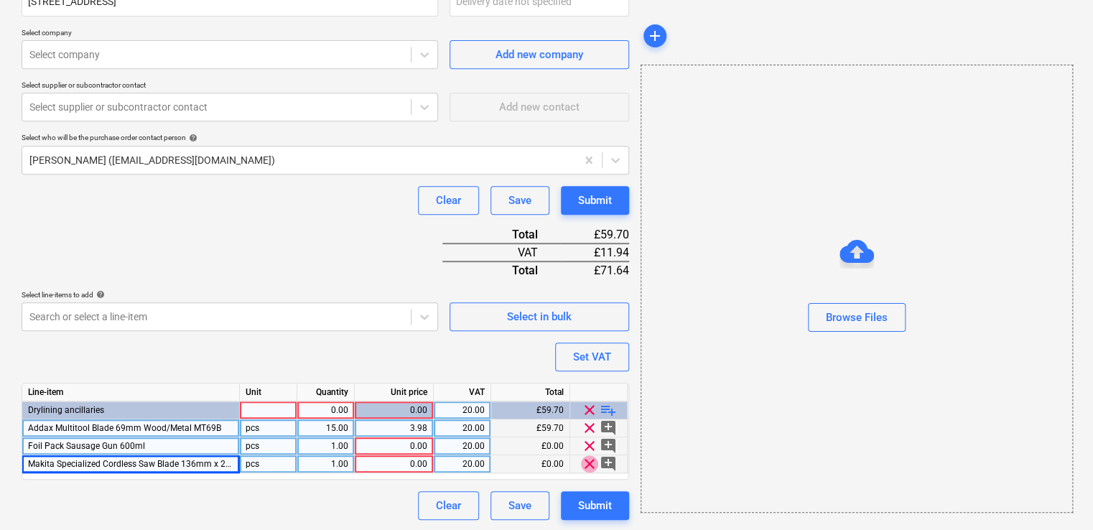
click at [587, 461] on span "clear" at bounding box center [589, 463] width 17 height 17
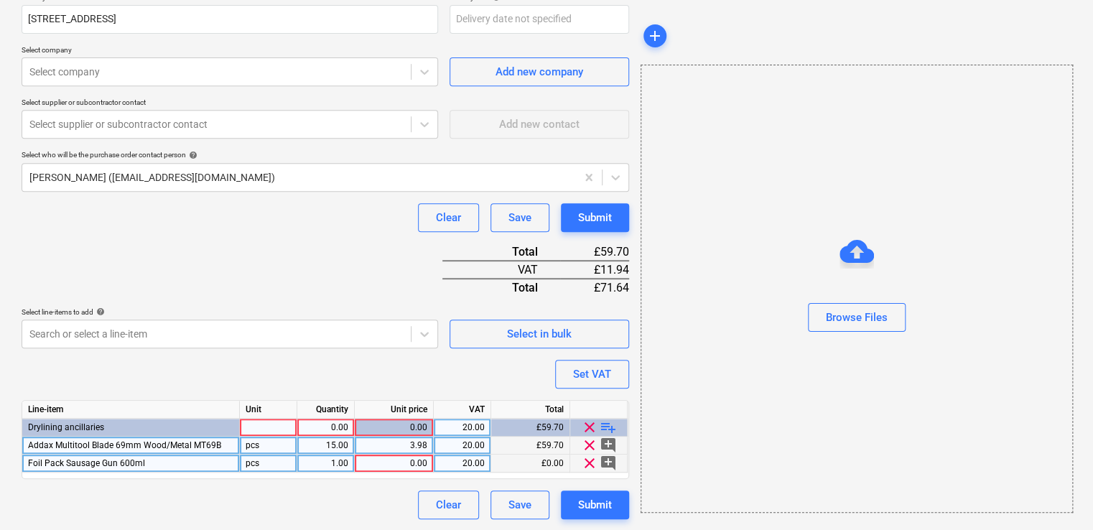
click at [422, 445] on div "3.98" at bounding box center [393, 446] width 67 height 18
type textarea "x"
click at [336, 460] on div "1.00" at bounding box center [325, 464] width 45 height 18
type input "4"
type textarea "x"
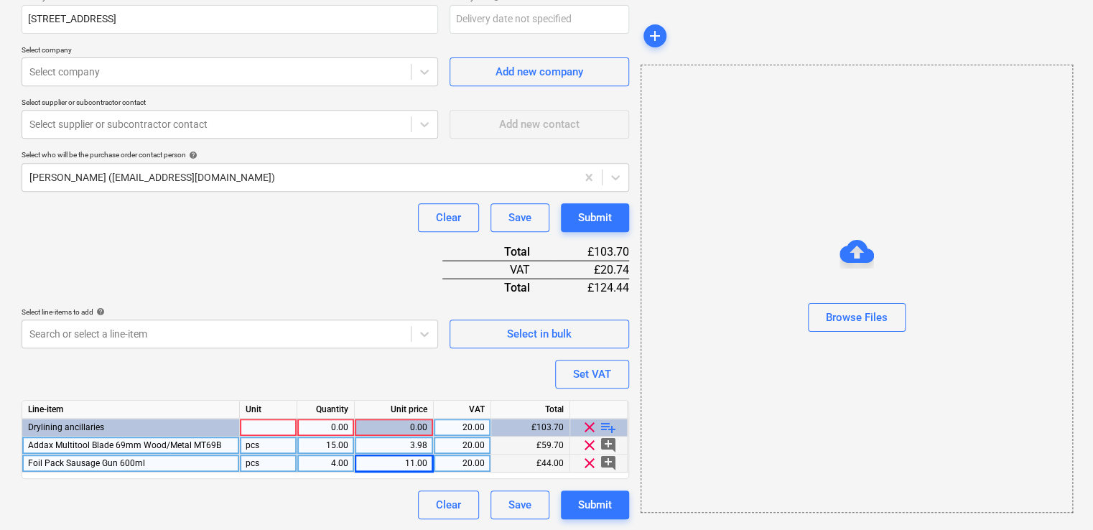
click at [260, 419] on div at bounding box center [268, 428] width 57 height 18
type input "pcs"
click at [396, 374] on div "Purchase order name help Purchase order Purchase order reference number help TM…" at bounding box center [326, 180] width 608 height 677
click at [222, 76] on div at bounding box center [216, 72] width 374 height 14
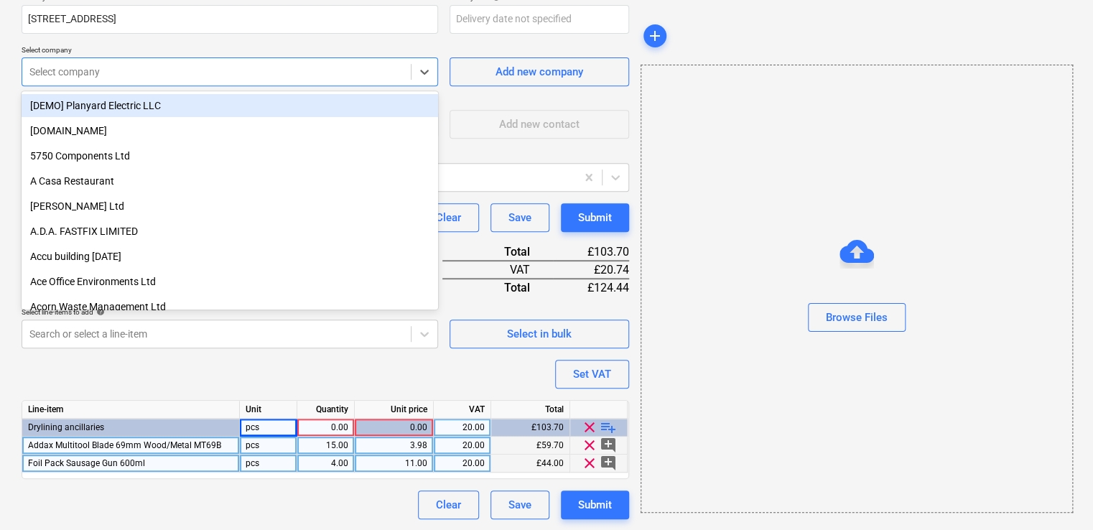
type textarea "x"
type input "vj"
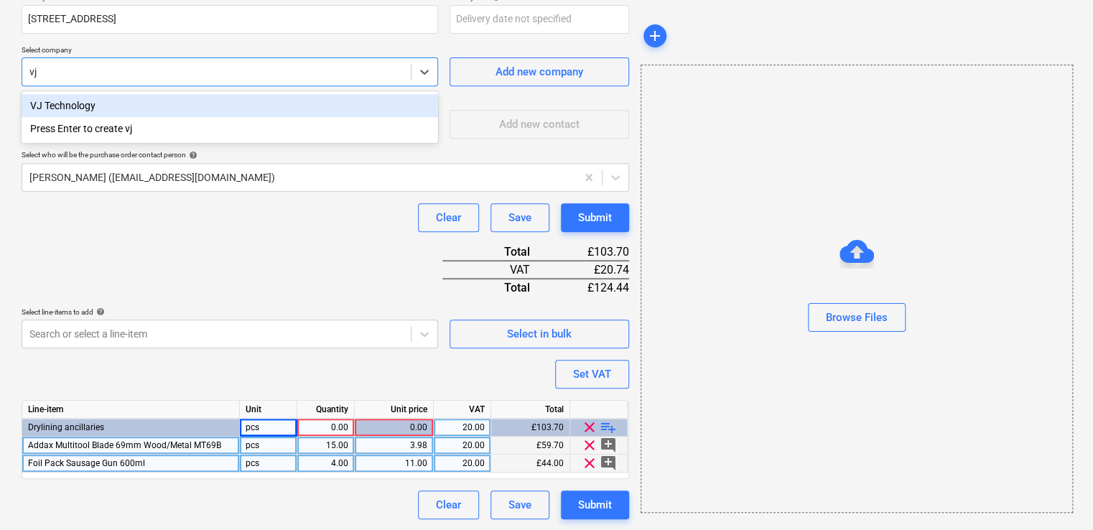
click at [173, 104] on div "VJ Technology" at bounding box center [230, 105] width 416 height 23
type textarea "x"
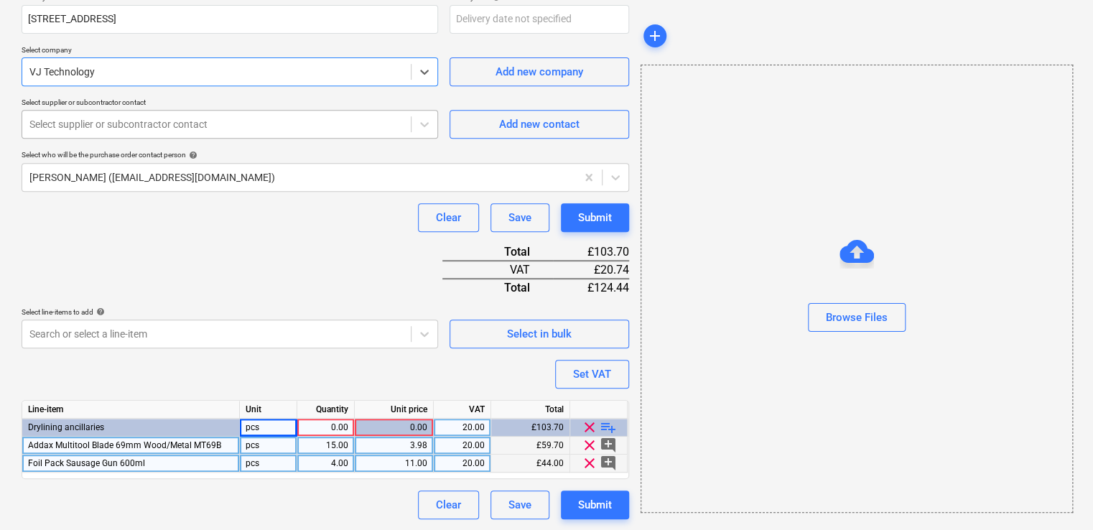
click at [171, 126] on div at bounding box center [216, 124] width 374 height 14
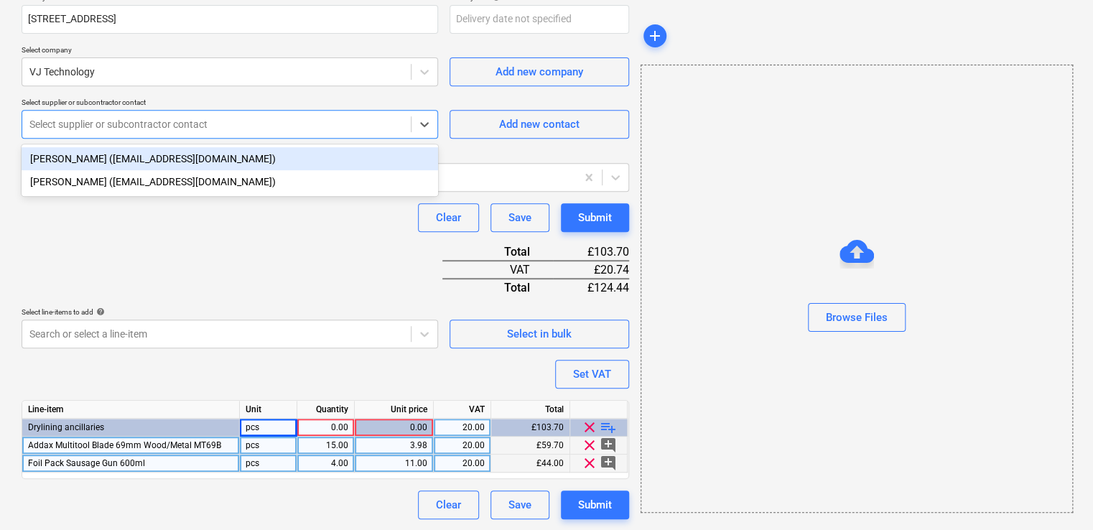
drag, startPoint x: 181, startPoint y: 162, endPoint x: 203, endPoint y: 154, distance: 23.9
click at [181, 162] on div "[PERSON_NAME] ([EMAIL_ADDRESS][DOMAIN_NAME])" at bounding box center [230, 158] width 416 height 23
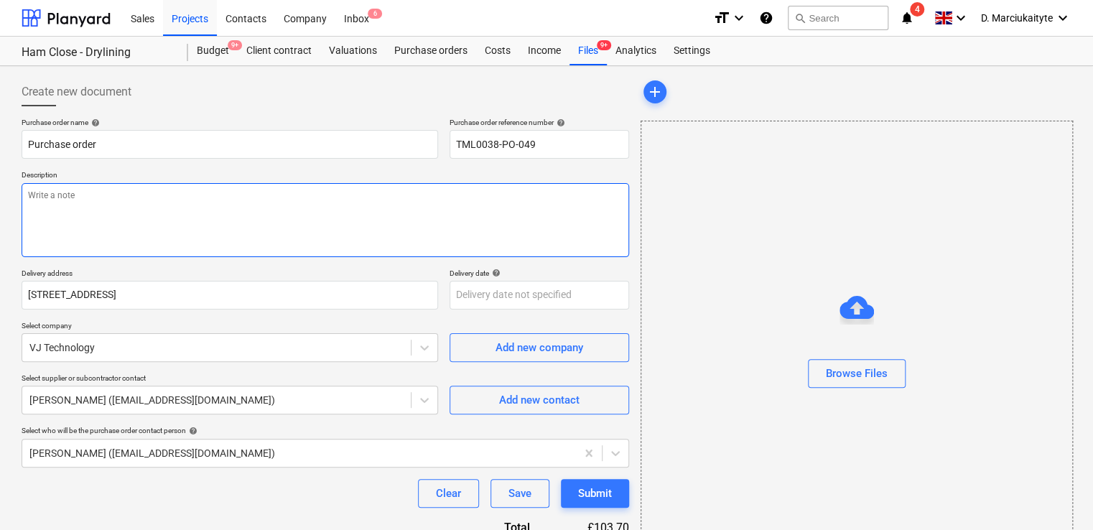
drag, startPoint x: 206, startPoint y: 225, endPoint x: 244, endPoint y: 218, distance: 38.6
click at [207, 224] on textarea at bounding box center [326, 220] width 608 height 74
type textarea "x"
type textarea "G"
type textarea "x"
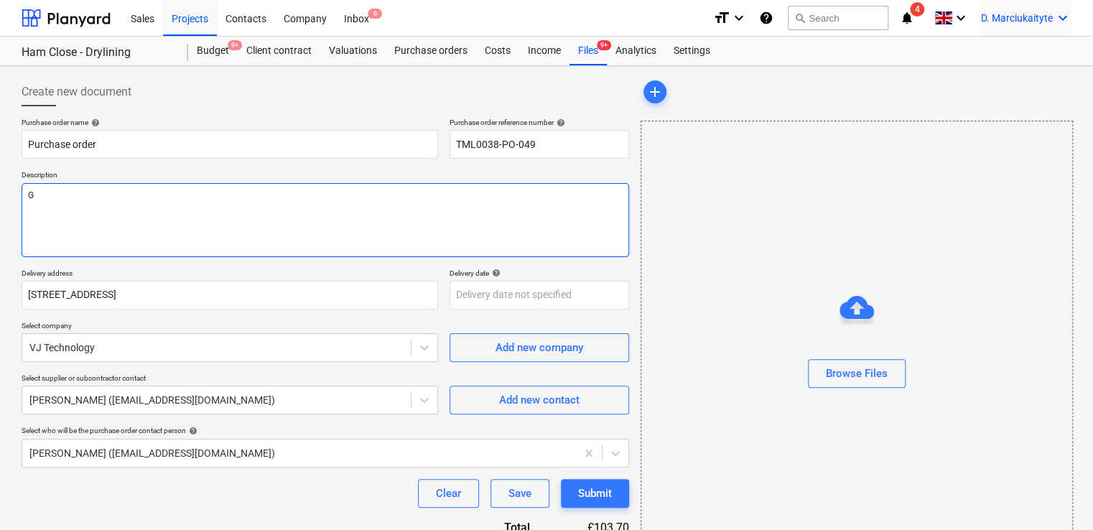
type textarea "Go"
type textarea "x"
type textarea "Goo"
type textarea "x"
type textarea "Good"
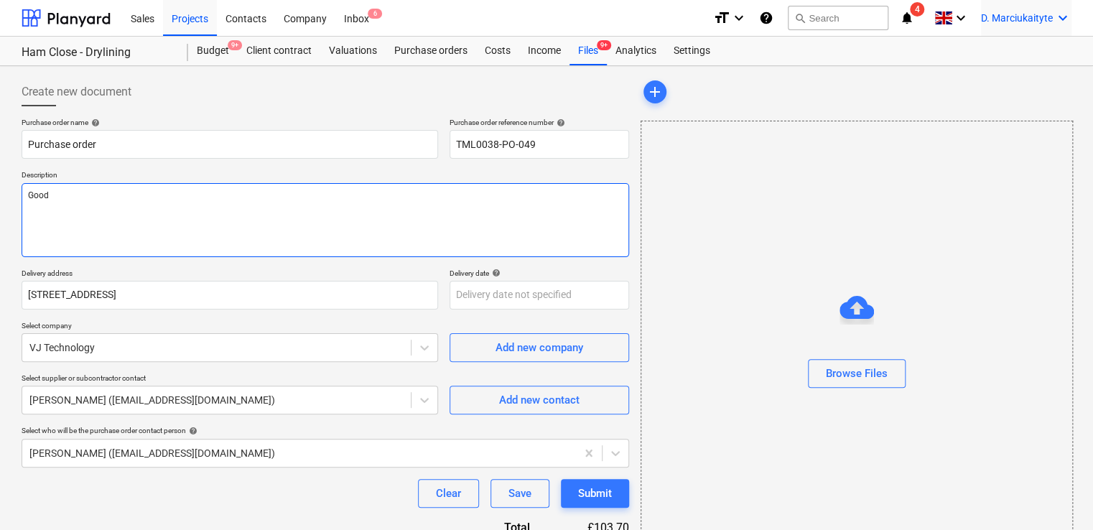
type textarea "x"
type textarea "Good"
type textarea "x"
type textarea "Good mo"
type textarea "x"
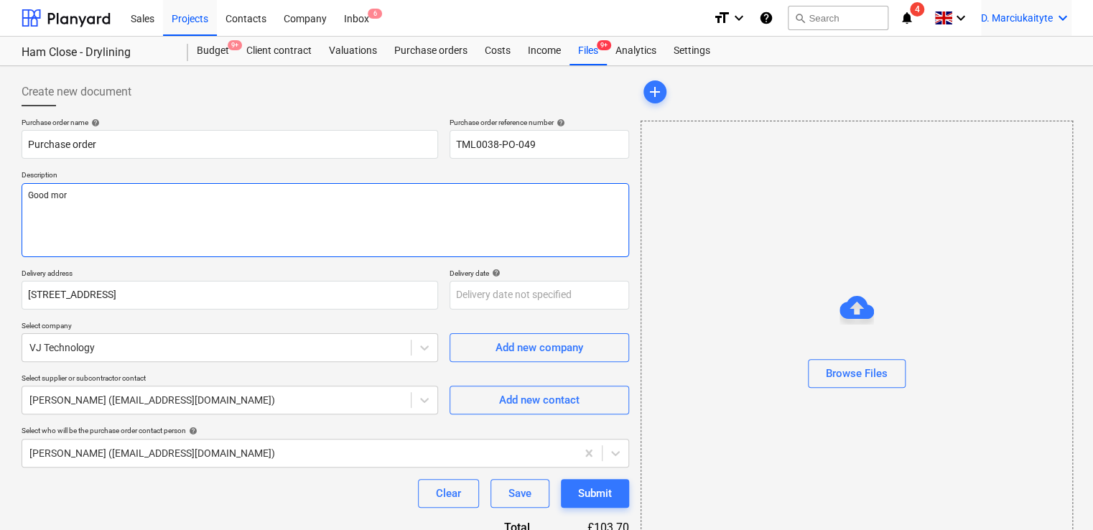
type textarea "Good morn"
type textarea "x"
type textarea "Good mornin"
type textarea "x"
type textarea "Good morning"
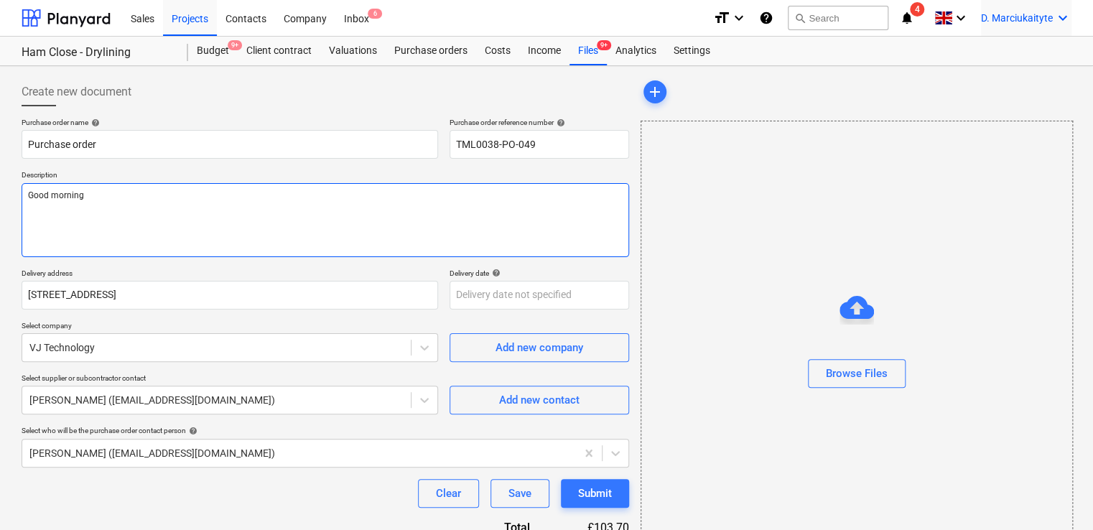
type textarea "x"
type textarea "Good mornin"
type textarea "x"
type textarea "Good morni"
type textarea "x"
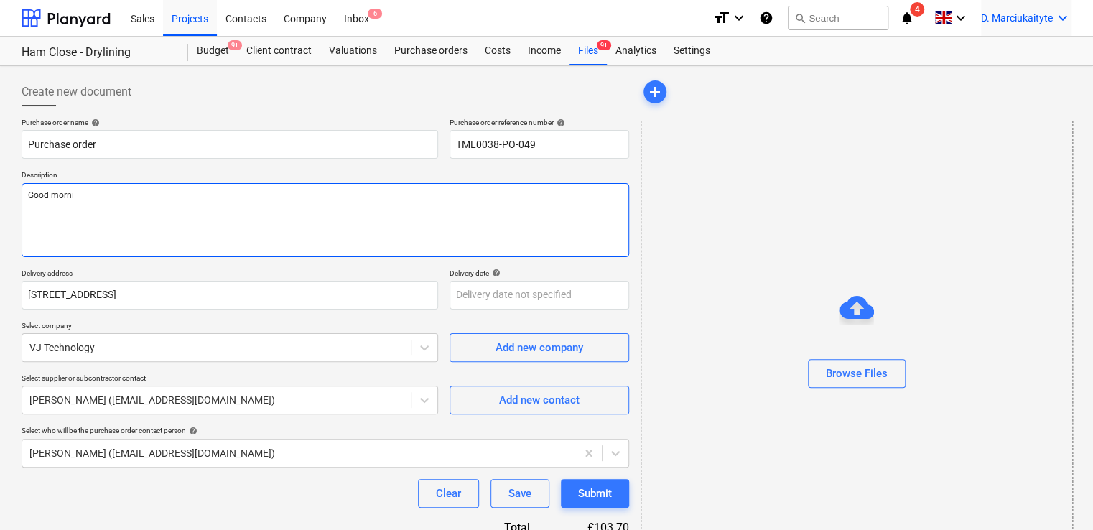
type textarea "Good morn"
type textarea "x"
type textarea "Good mor"
type textarea "x"
type textarea "Good morn"
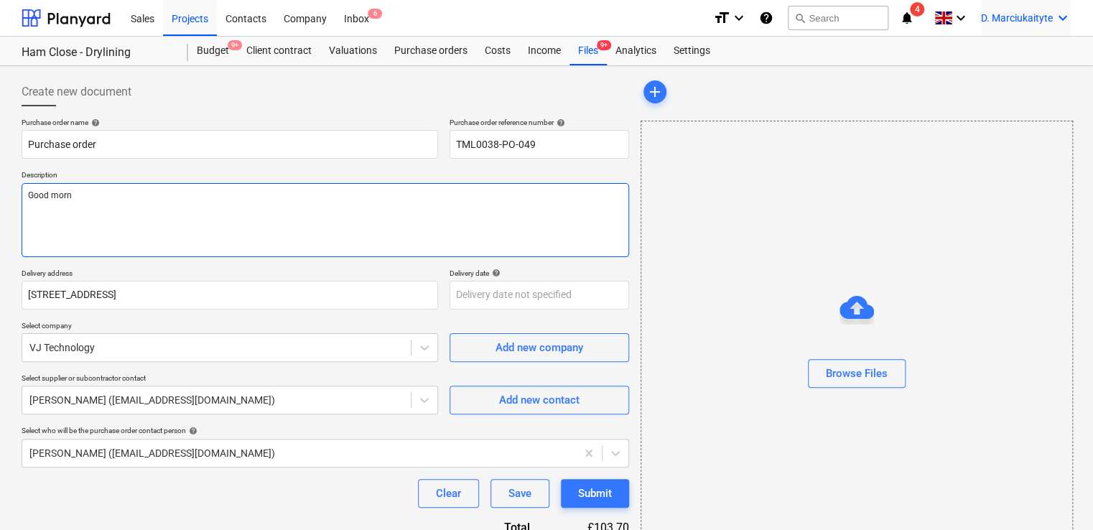
type textarea "x"
type textarea "Good morni"
type textarea "x"
type textarea "Good mornin"
type textarea "x"
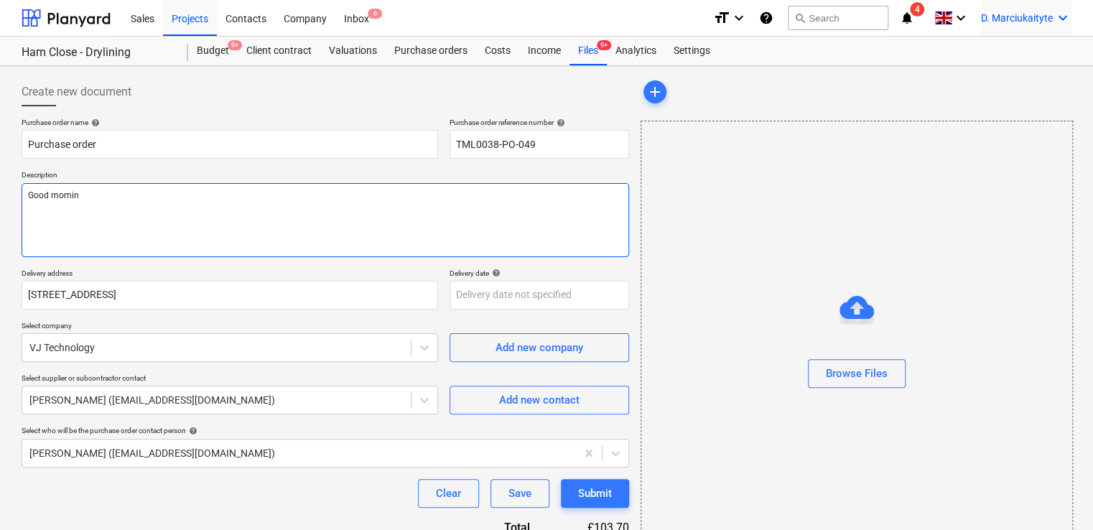
type textarea "Good morning"
type textarea "x"
type textarea "Good morning,"
type textarea "x"
type textarea "Good morning,"
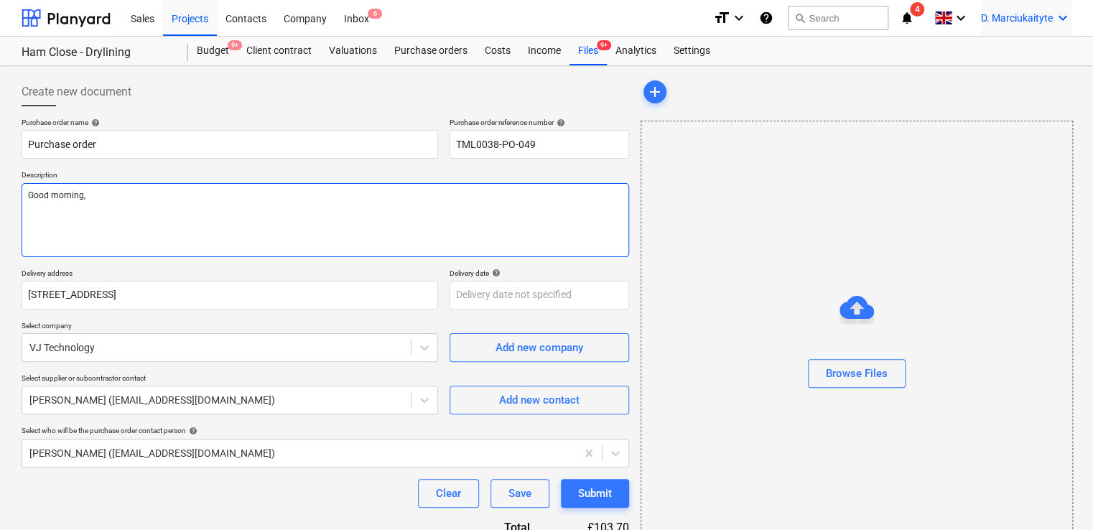
type textarea "x"
type textarea "Good morning,"
type textarea "x"
type textarea "Good morning, P"
type textarea "x"
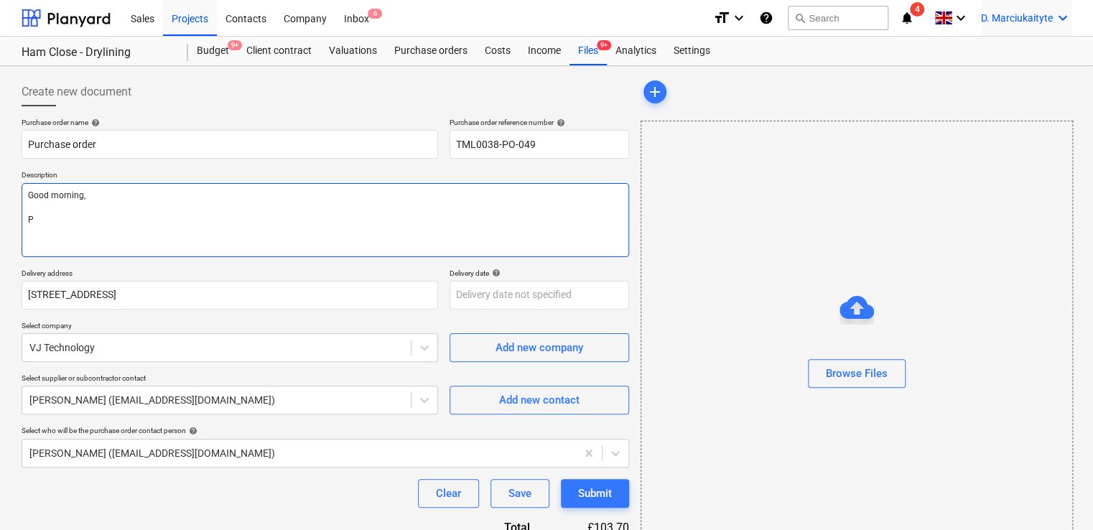
type textarea "Good morning, Pl"
type textarea "x"
type textarea "Good morning, Ple"
type textarea "x"
type textarea "Good morning, Pleas"
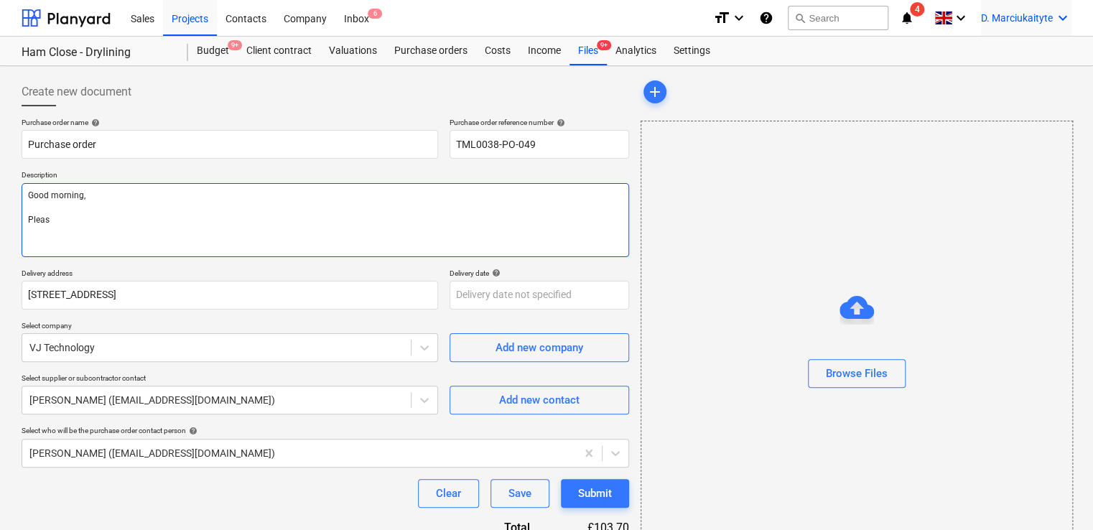
type textarea "x"
type textarea "Good morning, Please"
type textarea "x"
type textarea "Good morning, Please"
type textarea "x"
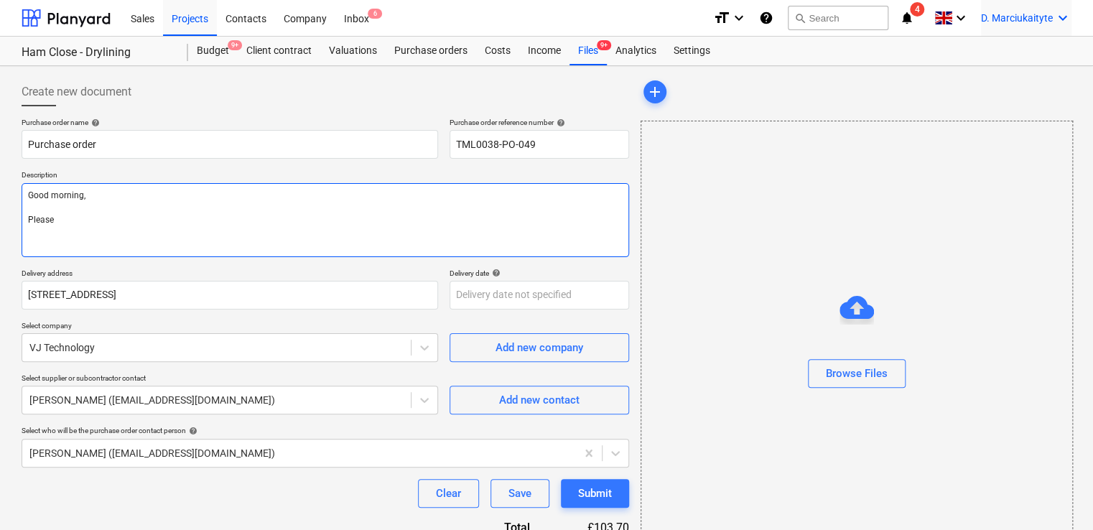
type textarea "Good morning, Please p"
type textarea "x"
type textarea "Good morning, Please pr"
type textarea "x"
type textarea "Good morning, Please pro"
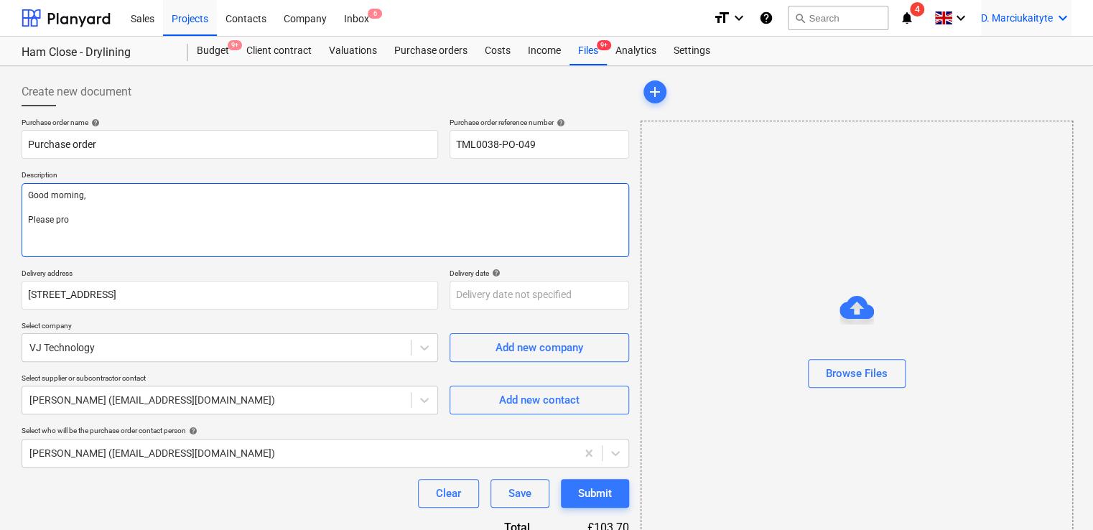
type textarea "x"
type textarea "Good morning, Please proc"
type textarea "x"
type textarea "Good morning, Please proce"
type textarea "x"
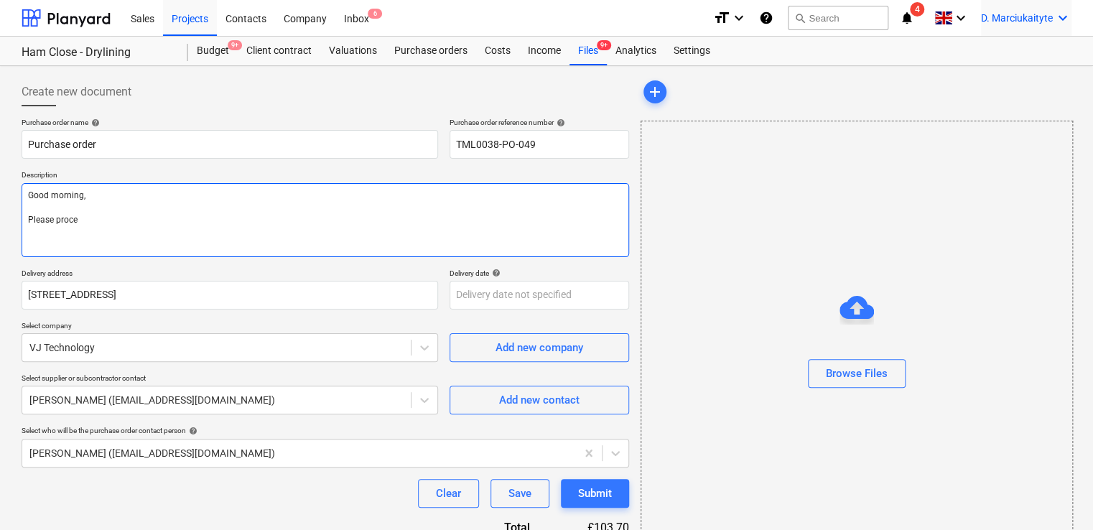
type textarea "Good morning, Please procee"
type textarea "x"
type textarea "Good morning, Please proceed"
type textarea "x"
type textarea "Good morning, Please proceed"
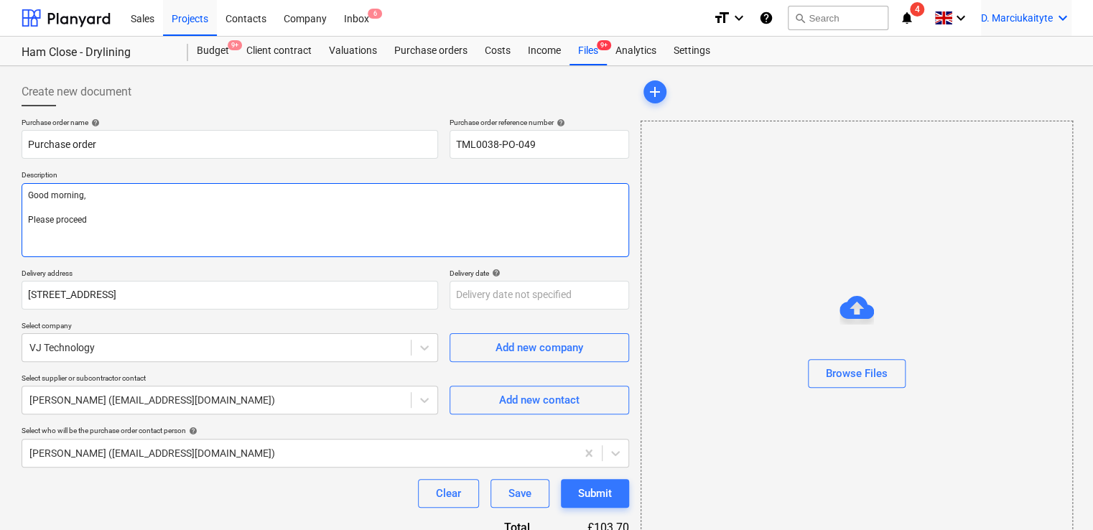
type textarea "x"
type textarea "Good morning, Please proceed w"
type textarea "x"
type textarea "Good morning, Please proceed wi"
type textarea "x"
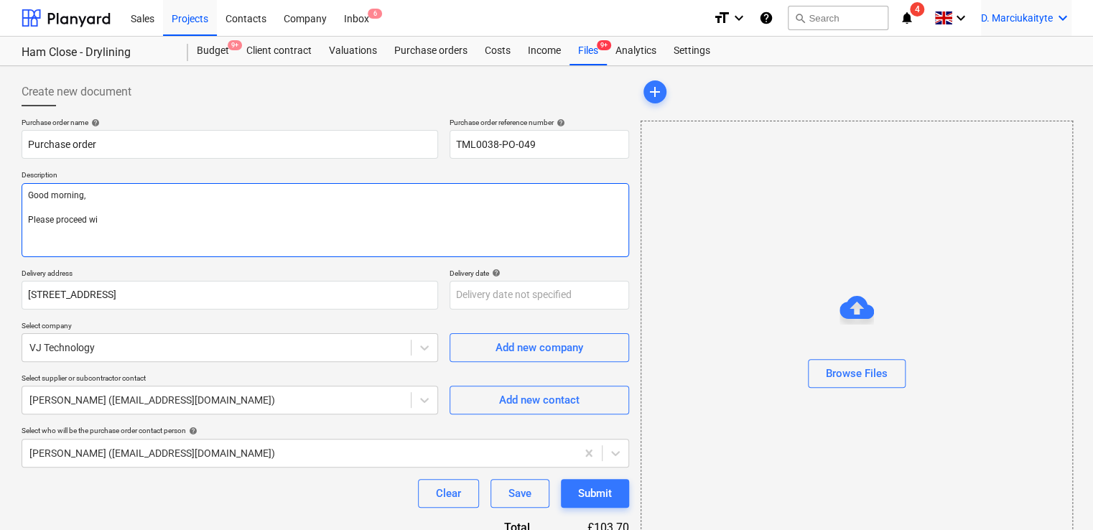
type textarea "Good morning, Please proceed wit"
type textarea "x"
type textarea "Good morning, Please proceed with"
type textarea "x"
type textarea "Good morning, Please proceed with"
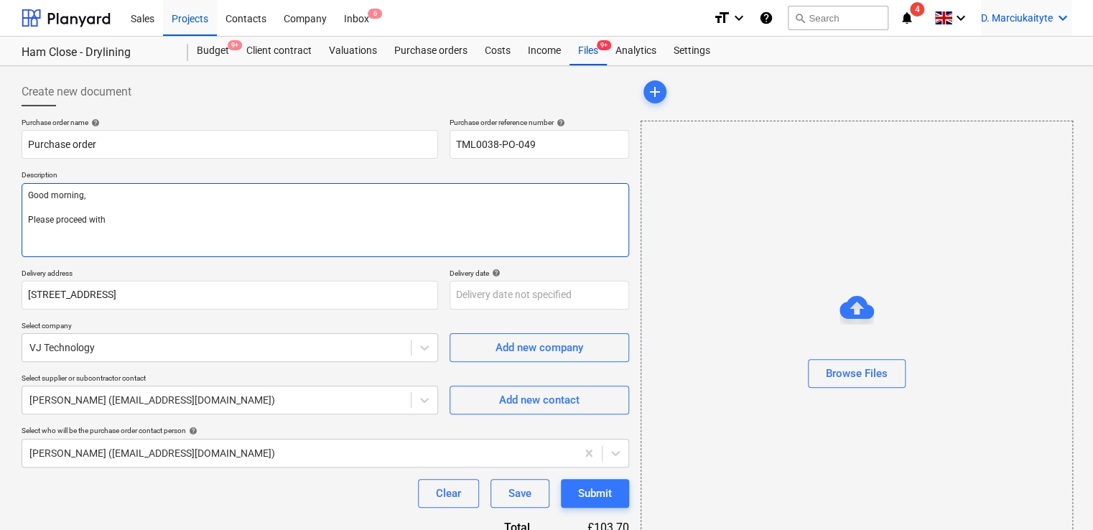
type textarea "x"
type textarea "Good morning, Please proceed with a"
type textarea "x"
type textarea "Good morning, Please proceed with at"
type textarea "x"
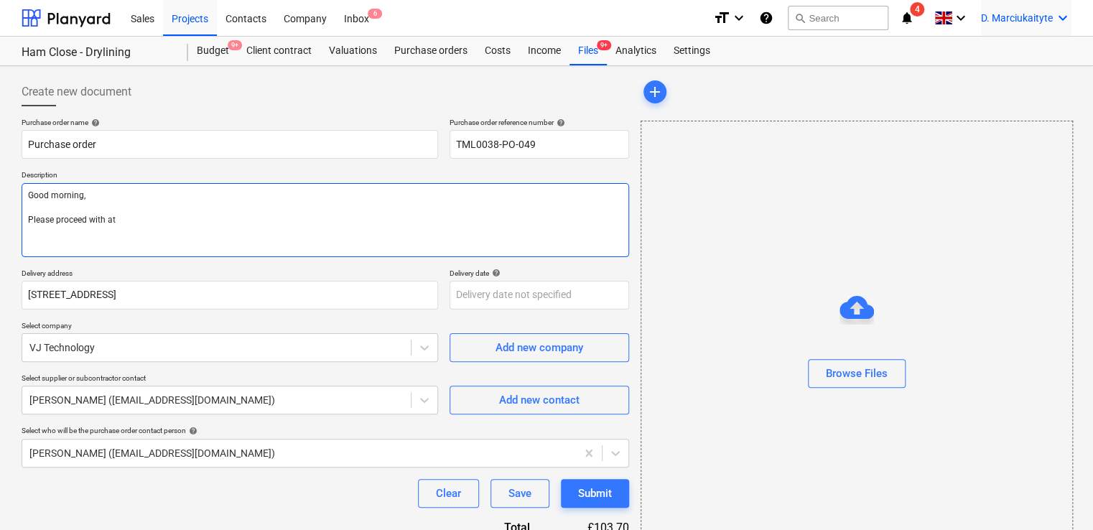
type textarea "Good morning, Please proceed with att"
type textarea "x"
type textarea "Good morning, Please proceed with atta"
type textarea "x"
type textarea "Good morning, Please proceed with attac"
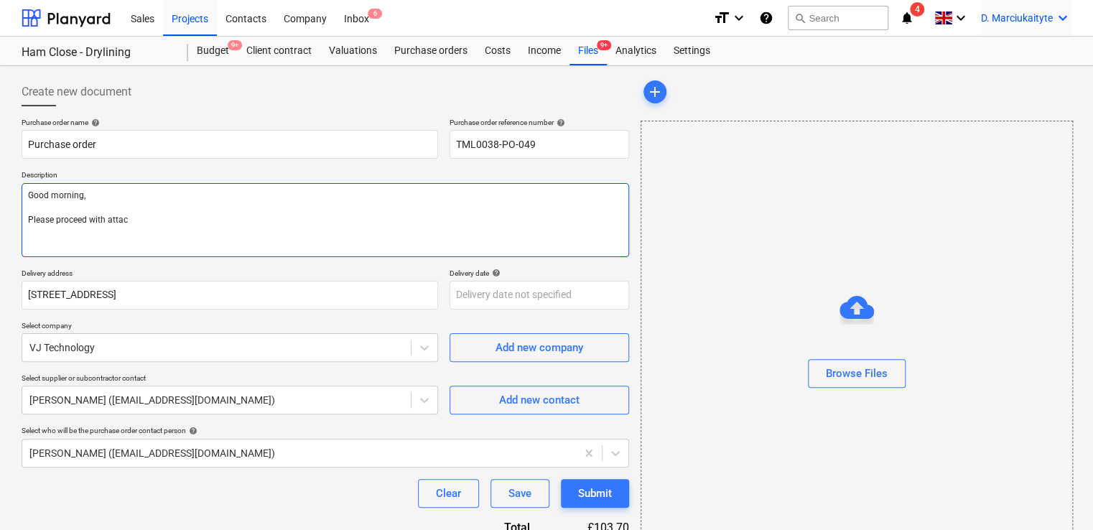
type textarea "x"
type textarea "Good morning, Please proceed with attach"
type textarea "x"
type textarea "Good morning, Please proceed with attache"
type textarea "x"
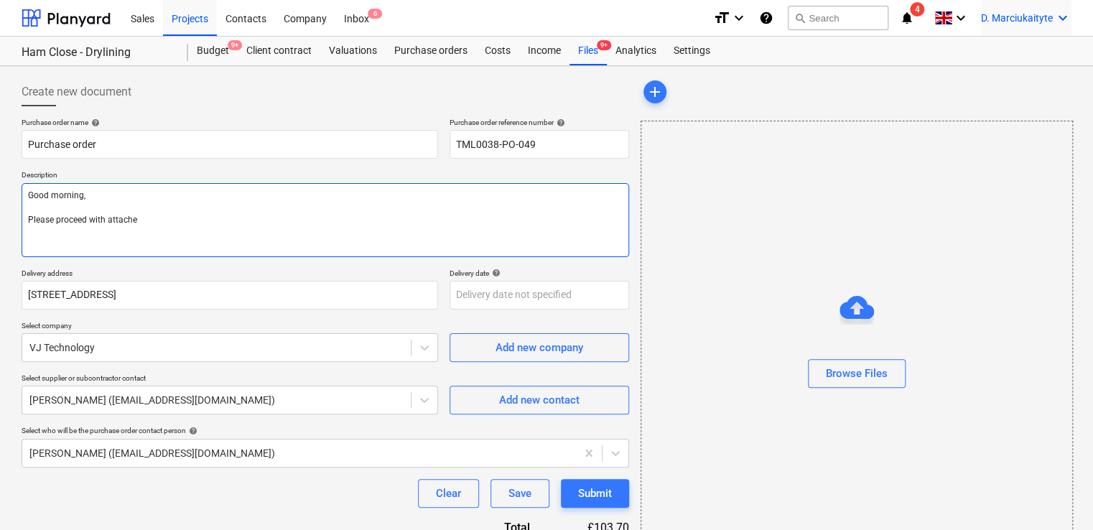
type textarea "Good morning, Please proceed with attached"
type textarea "x"
type textarea "Good morning, Please proceed with attached"
type textarea "x"
type textarea "Good morning, Please proceed with attached o"
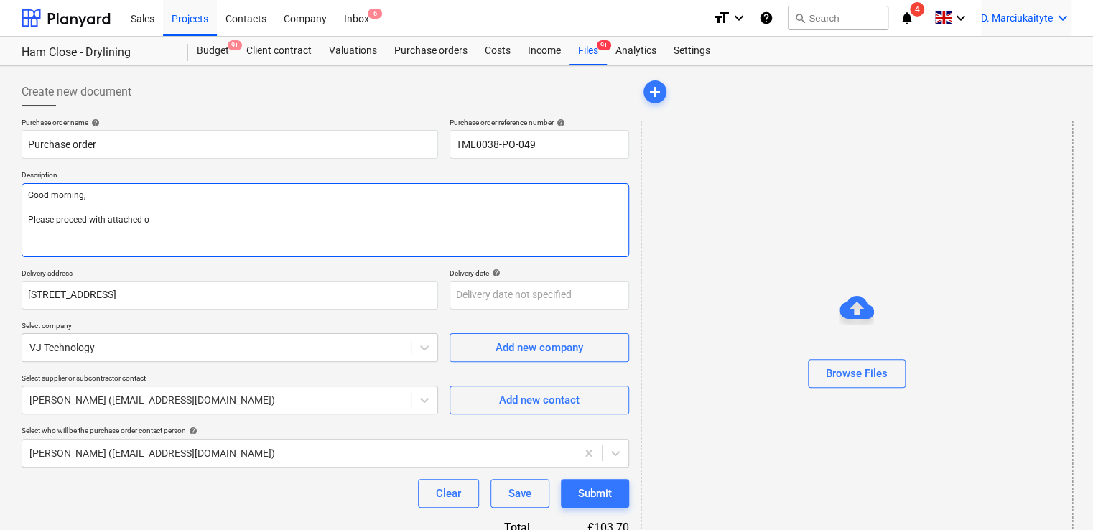
type textarea "x"
type textarea "Good morning, Please proceed with attached or"
type textarea "x"
type textarea "Good morning, Please proceed with attached orde"
type textarea "x"
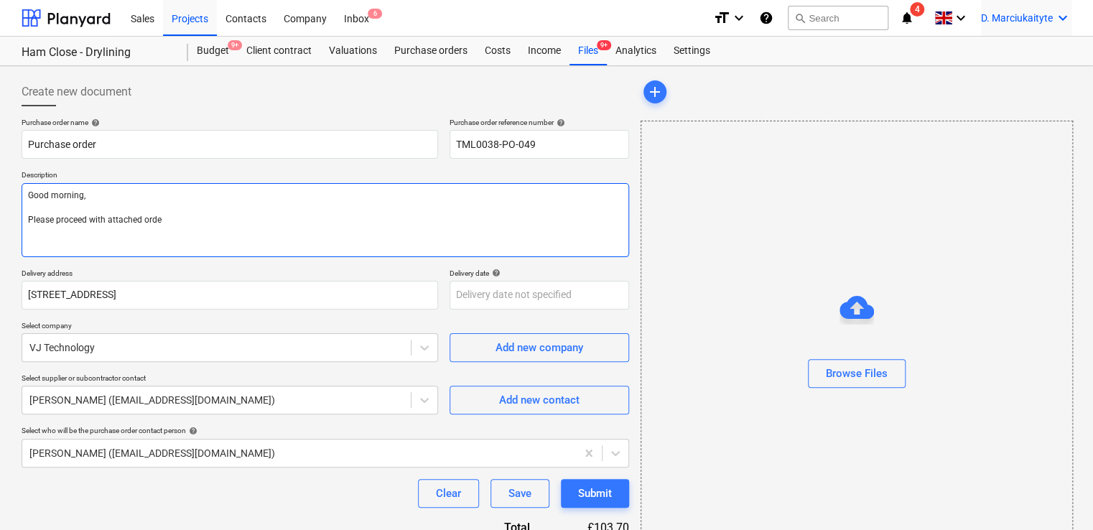
type textarea "Good morning, Please proceed with attached order"
type textarea "x"
type textarea "Good morning, Please proceed with attached order."
type textarea "x"
type textarea "Good morning, Please proceed with attached order."
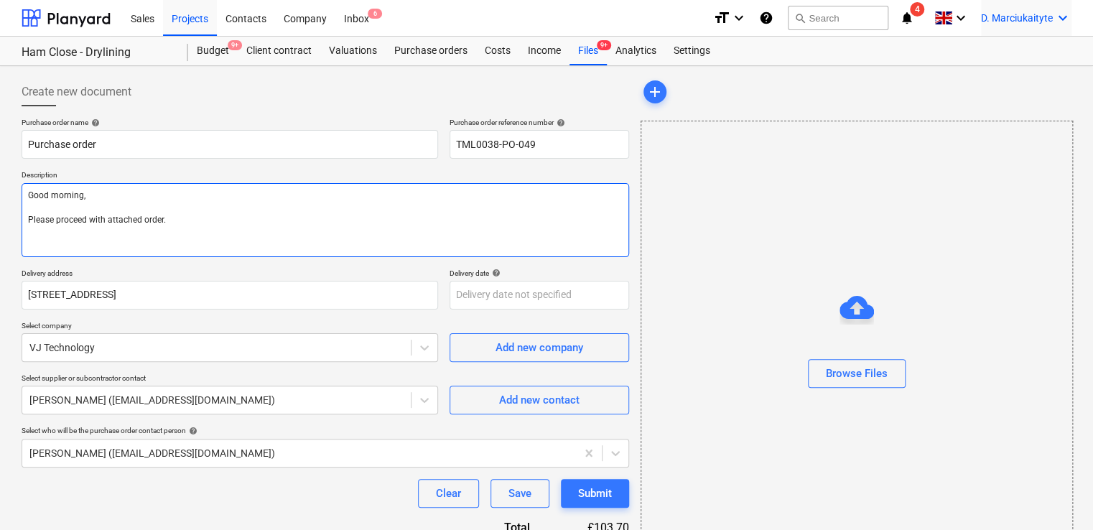
type textarea "x"
type textarea "Good morning, Please proceed with attached order."
paste textarea "Please proceed with attached order. Site contact : Razvan [PHONE_NUMBER] Thank …"
type textarea "x"
type textarea "Good morning, Please proceed with attached order. Please proceed with attached …"
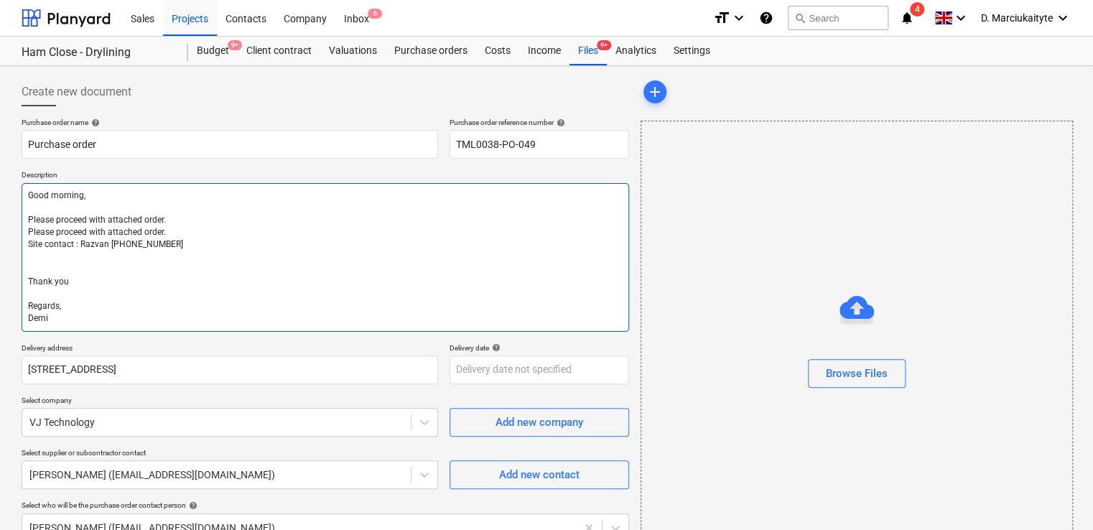
drag, startPoint x: 190, startPoint y: 226, endPoint x: 40, endPoint y: 219, distance: 149.5
click at [37, 219] on textarea "Good morning, Please proceed with attached order. Please proceed with attached …" at bounding box center [326, 257] width 608 height 149
click at [57, 223] on textarea "Good morning, Please proceed with attached order. Please proceed with attached …" at bounding box center [326, 257] width 608 height 149
click at [174, 218] on textarea "Good morning, Please proceed with attached order. Please proceed with attached …" at bounding box center [326, 257] width 608 height 149
drag, startPoint x: 126, startPoint y: 219, endPoint x: 6, endPoint y: 218, distance: 119.9
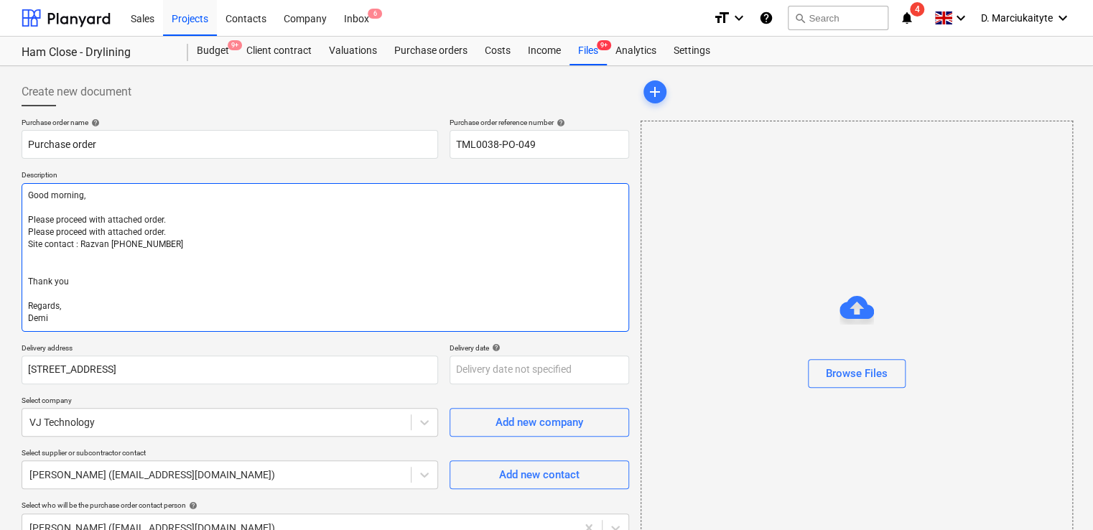
click at [6, 218] on div "Create new document Purchase order name help Purchase order Purchase order refe…" at bounding box center [546, 473] width 1093 height 815
type textarea "x"
type textarea "Good morning, Please proceed with attached order. Site contact : Razvan [PHONE_…"
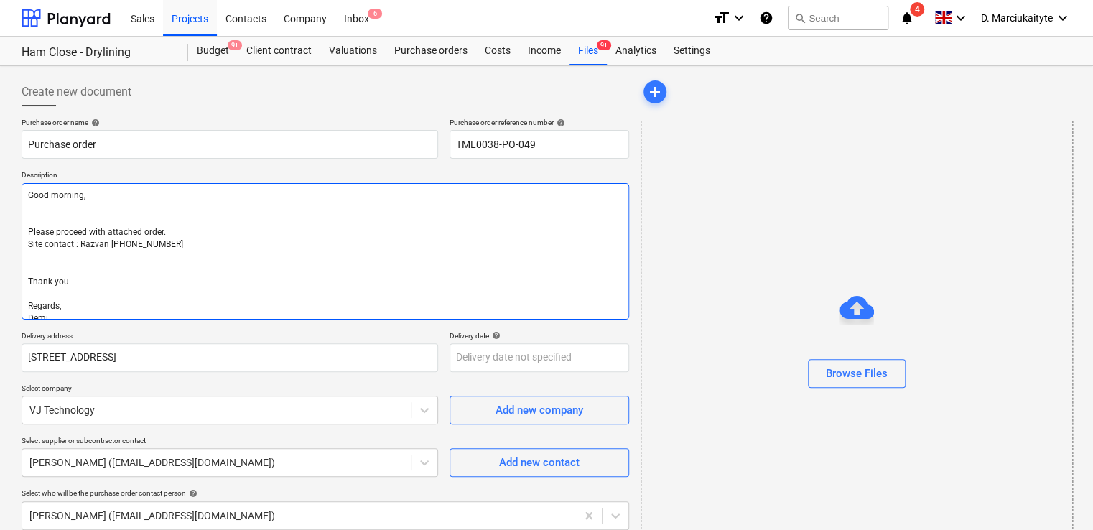
type textarea "x"
type textarea "Good morning, Please proceed with attached order. Site contact : Razvan [PHONE_…"
click at [65, 243] on textarea "Good morning, Please proceed with attached order. Site contact : Razvan [PHONE_…" at bounding box center [326, 251] width 608 height 136
type textarea "x"
type textarea "Good morning, Please proceed with attached order. Site contact : Razvan [PHONE_…"
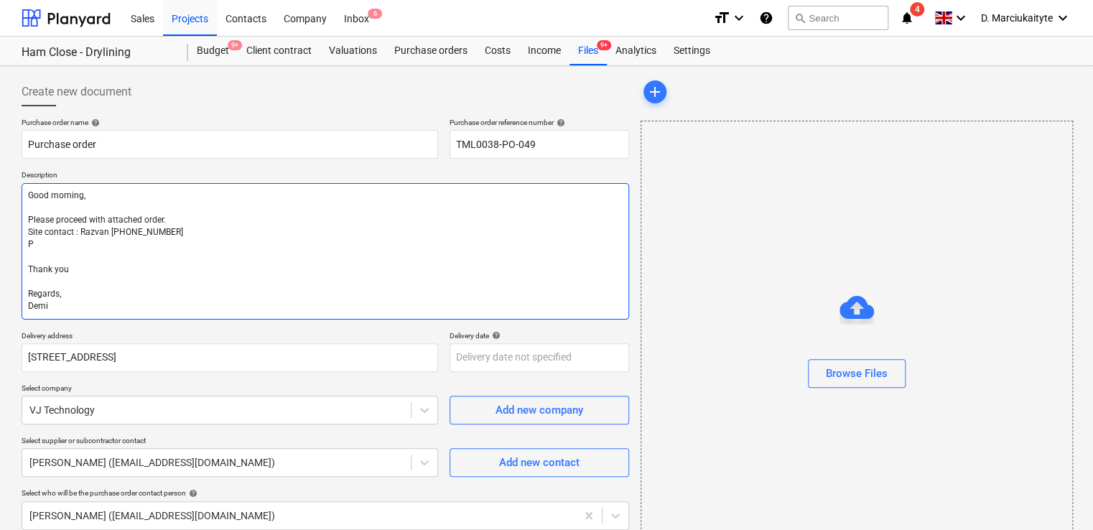
type textarea "x"
type textarea "Good morning, Please proceed with attached order. Site contact : Razvan [PHONE_…"
type textarea "x"
type textarea "Good morning, Please proceed with attached order. Site contact : Razvan [PHONE_…"
type textarea "x"
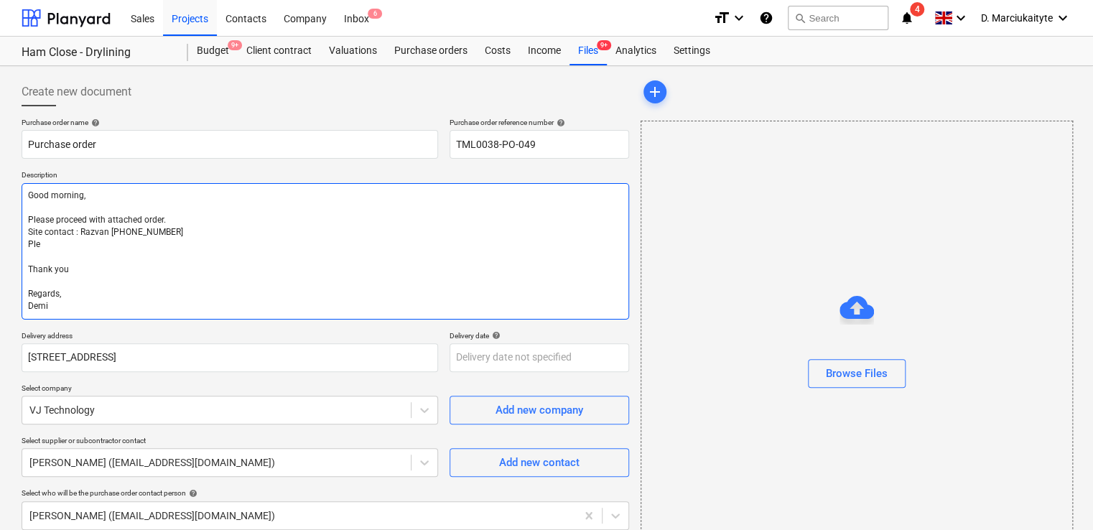
type textarea "Good morning, Please proceed with attached order. Site contact : Razvan [PHONE_…"
type textarea "x"
type textarea "Good morning, Please proceed with attached order. Site contact : Razvan [PHONE_…"
type textarea "x"
type textarea "Good morning, Please proceed with attached order. Site contact : Razvan [PHONE_…"
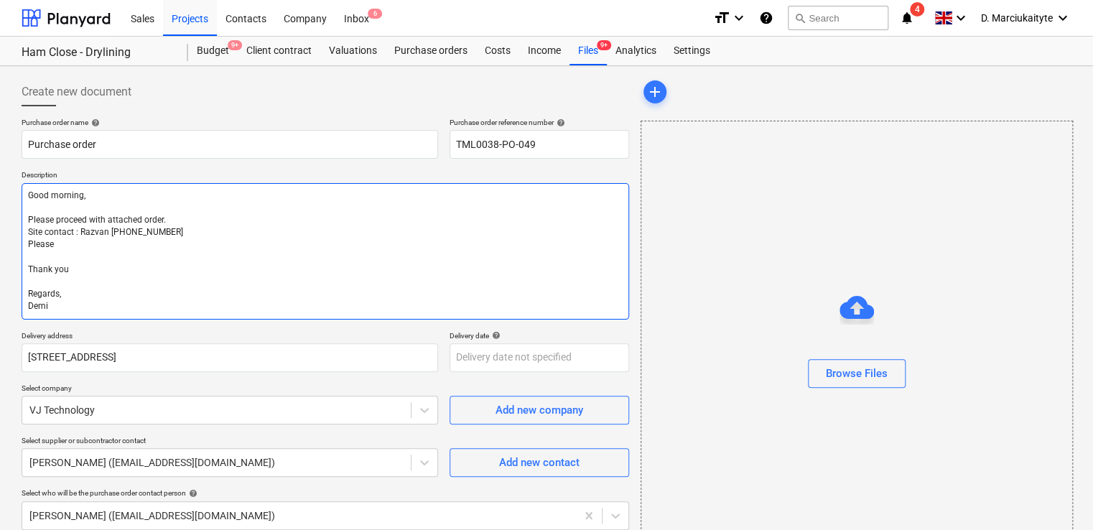
type textarea "x"
type textarea "Good morning, Please proceed with attached order. Site contact : Razvan [PHONE_…"
type textarea "x"
type textarea "Good morning, Please proceed with attached order. Site contact : Razvan [PHONE_…"
type textarea "x"
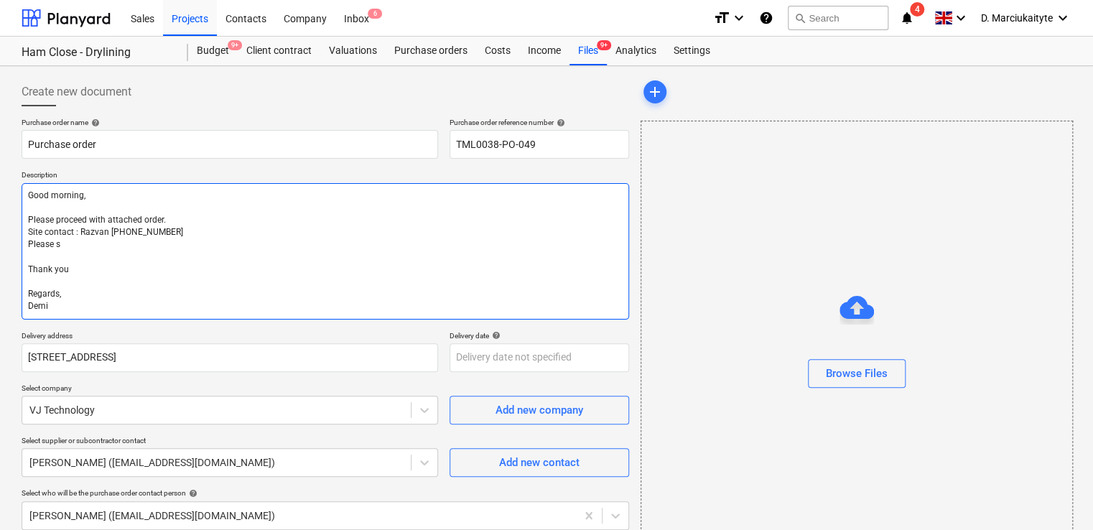
type textarea "Good morning, Please proceed with attached order. Site contact : Razvan [PHONE_…"
type textarea "x"
type textarea "Good morning, Please proceed with attached order. Site contact : Razvan [PHONE_…"
type textarea "x"
type textarea "Good morning, Please proceed with attached order. Site contact : Razvan [PHONE_…"
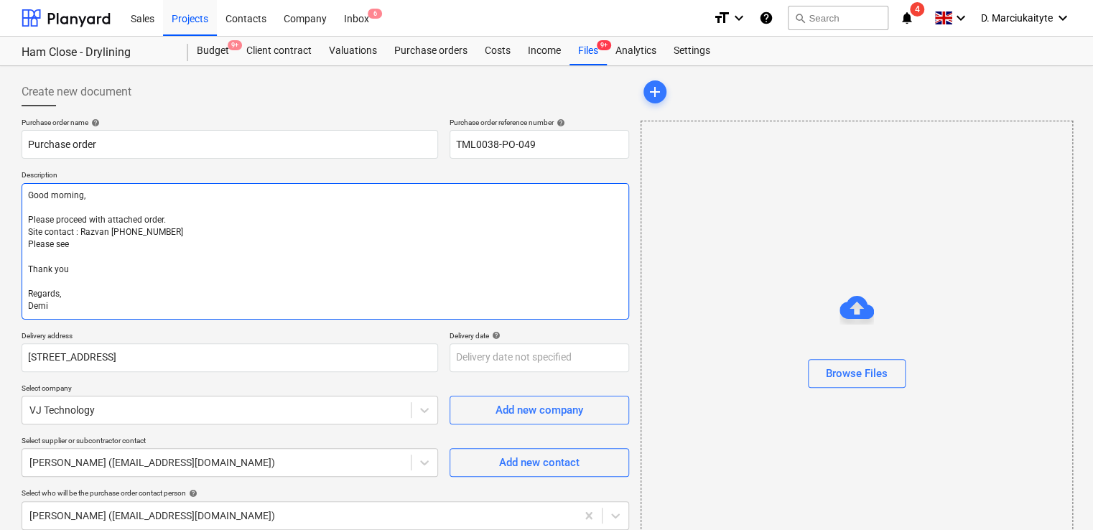
type textarea "x"
type textarea "Good morning, Please proceed with attached order. Site contact : Razvan [PHONE_…"
type textarea "x"
type textarea "Good morning, Please proceed with attached order. Site contact : Razvan [PHONE_…"
type textarea "x"
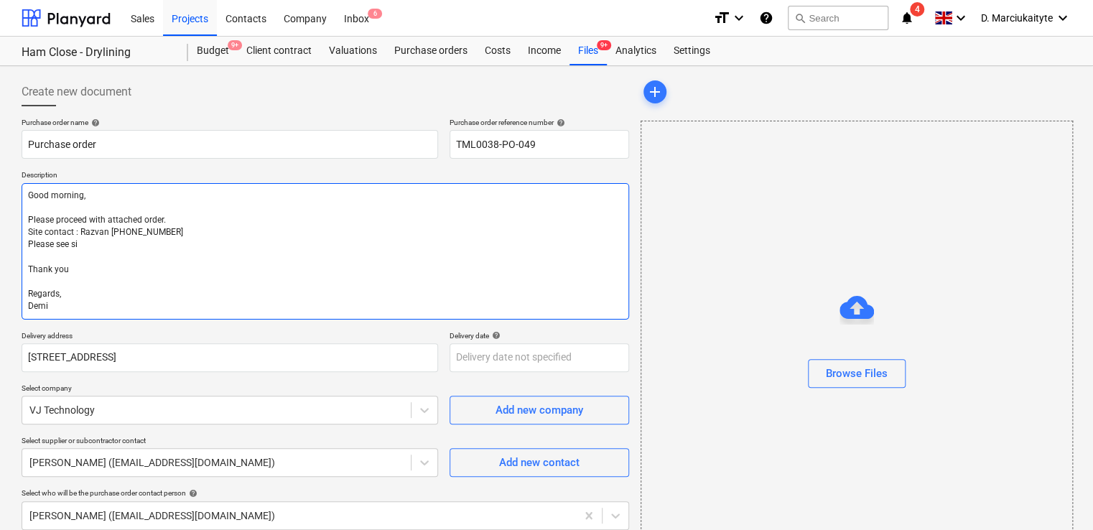
type textarea "Good morning, Please proceed with attached order. Site contact : Razvan [PHONE_…"
type textarea "x"
type textarea "Good morning, Please proceed with attached order. Site contact : Razvan [PHONE_…"
type textarea "x"
type textarea "Good morning, Please proceed with attached order. Site contact : Razvan [PHONE_…"
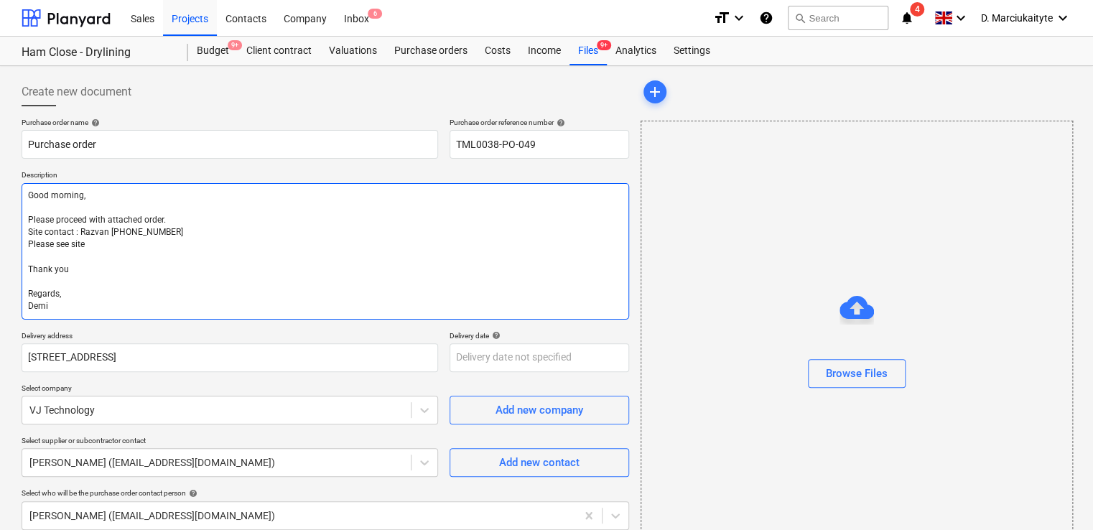
type textarea "x"
type textarea "Good morning, Please proceed with attached order. Site contact : Razvan [PHONE_…"
type textarea "x"
type textarea "Good morning, Please proceed with attached order. Site contact : Razvan [PHONE_…"
type textarea "x"
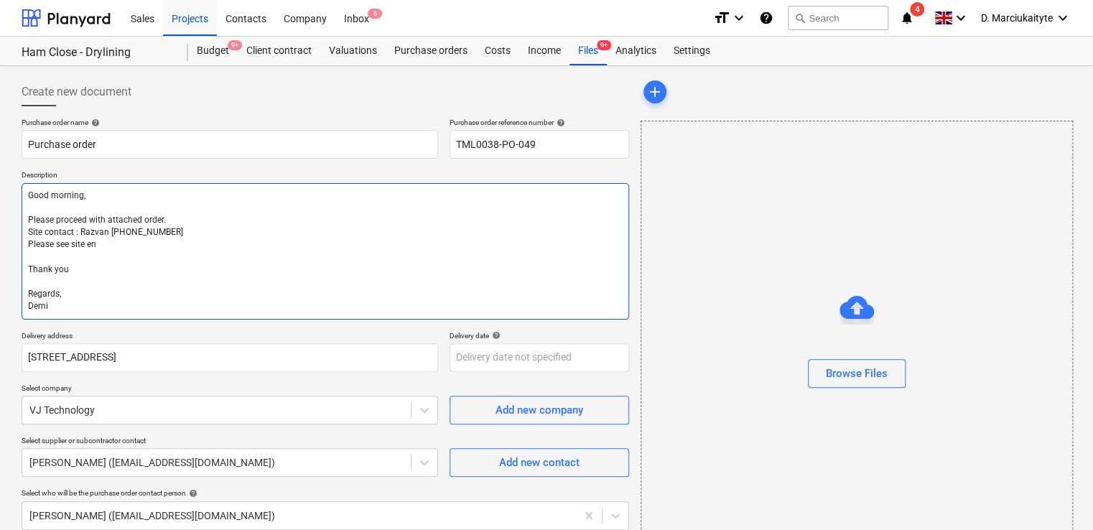
type textarea "Good morning, Please proceed with attached order. Site contact : Razvan [PHONE_…"
type textarea "x"
type textarea "Good morning, Please proceed with attached order. Site contact : Razvan [PHONE_…"
type textarea "x"
type textarea "Good morning, Please proceed with attached order. Site contact : Razvan [PHONE_…"
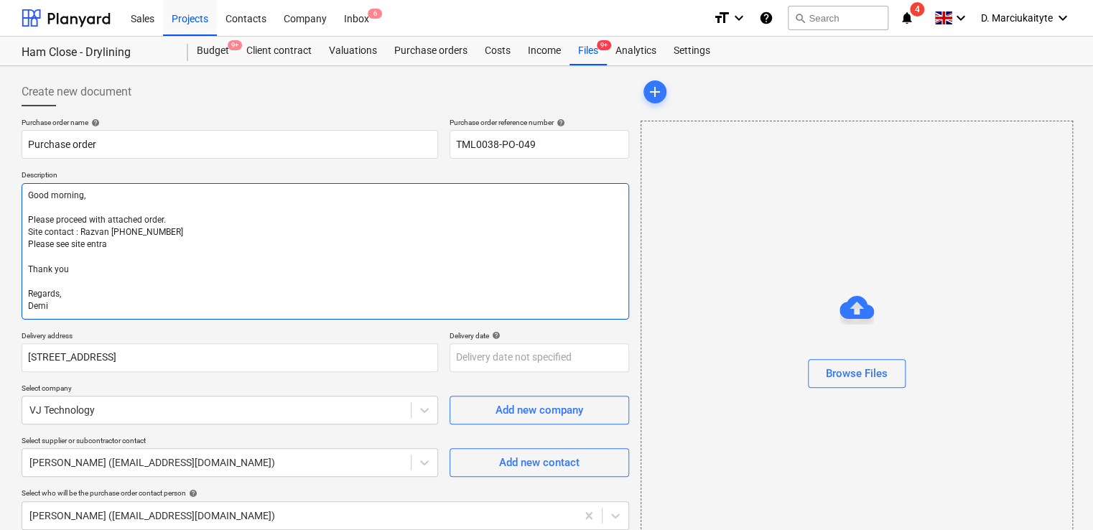
type textarea "x"
type textarea "Good morning, Please proceed with attached order. Site contact : Razvan [PHONE_…"
type textarea "x"
type textarea "Good morning, Please proceed with attached order. Site contact : Razvan [PHONE_…"
type textarea "x"
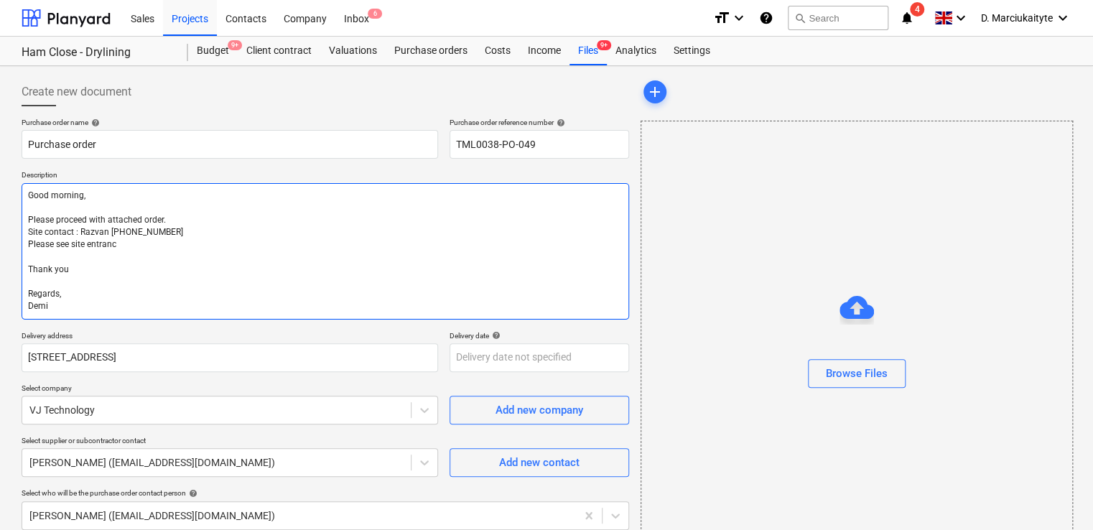
type textarea "Good morning, Please proceed with attached order. Site contact : Razvan [PHONE_…"
type textarea "x"
type textarea "Good morning, Please proceed with attached order. Site contact : Razvan [PHONE_…"
type textarea "x"
type textarea "Good morning, Please proceed with attached order. Site contact : Razvan [PHONE_…"
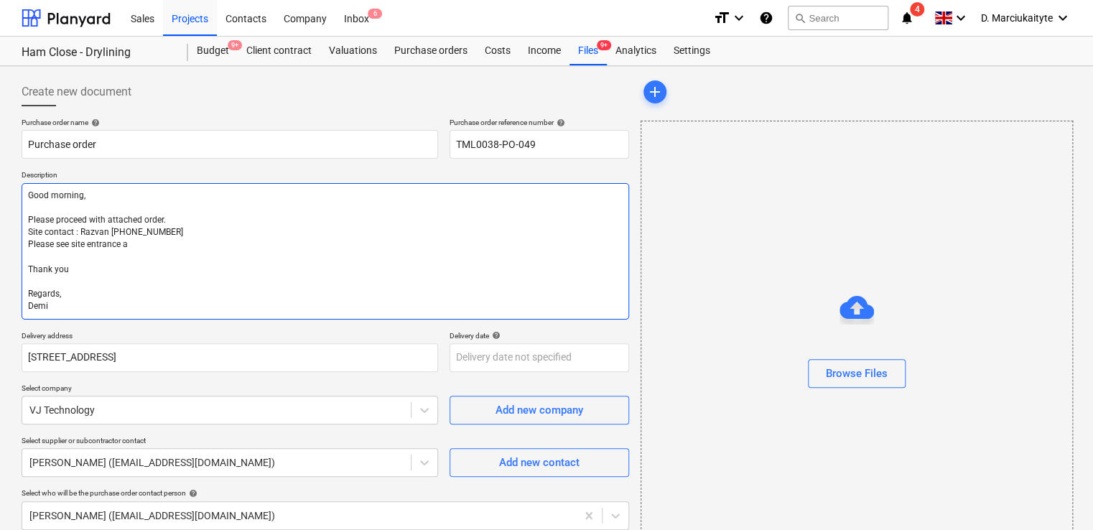
type textarea "x"
type textarea "Good morning, Please proceed with attached order. Site contact : Razvan [PHONE_…"
type textarea "x"
type textarea "Good morning, Please proceed with attached order. Site contact : Razvan [PHONE_…"
type textarea "x"
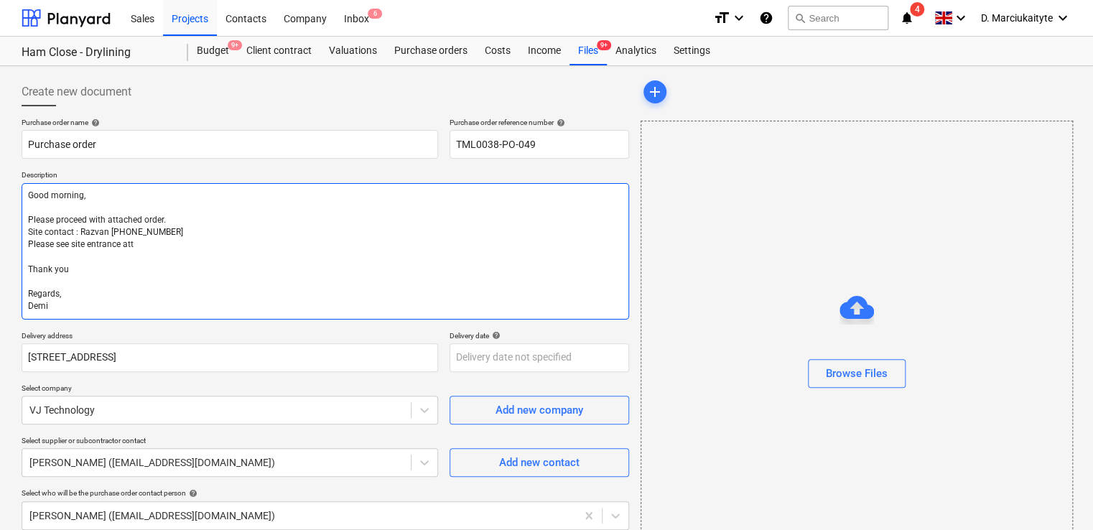
type textarea "Good morning, Please proceed with attached order. Site contact : Razvan [PHONE_…"
type textarea "x"
type textarea "Good morning, Please proceed with attached order. Site contact : Razvan [PHONE_…"
type textarea "x"
drag, startPoint x: 279, startPoint y: 220, endPoint x: 270, endPoint y: 242, distance: 23.9
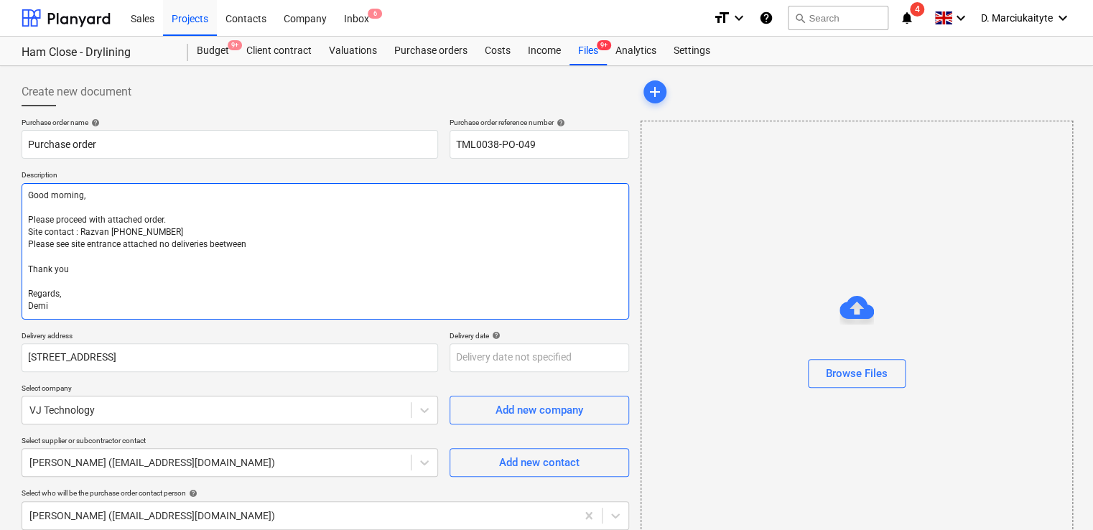
click at [270, 242] on textarea "Good morning, Please proceed with attached order. Site contact : Razvan [PHONE_…" at bounding box center [326, 251] width 608 height 136
click at [283, 246] on textarea "Good morning, Please proceed with attached order. Site contact : Razvan [PHONE_…" at bounding box center [326, 251] width 608 height 136
drag, startPoint x: 233, startPoint y: 250, endPoint x: 158, endPoint y: 248, distance: 74.7
click at [158, 248] on textarea "Good morning, Please proceed with attached order. Site contact : Razvan [PHONE_…" at bounding box center [326, 251] width 608 height 136
paste textarea "between 08:30–09:30 and 14:30–15:30 due to nearby schools."
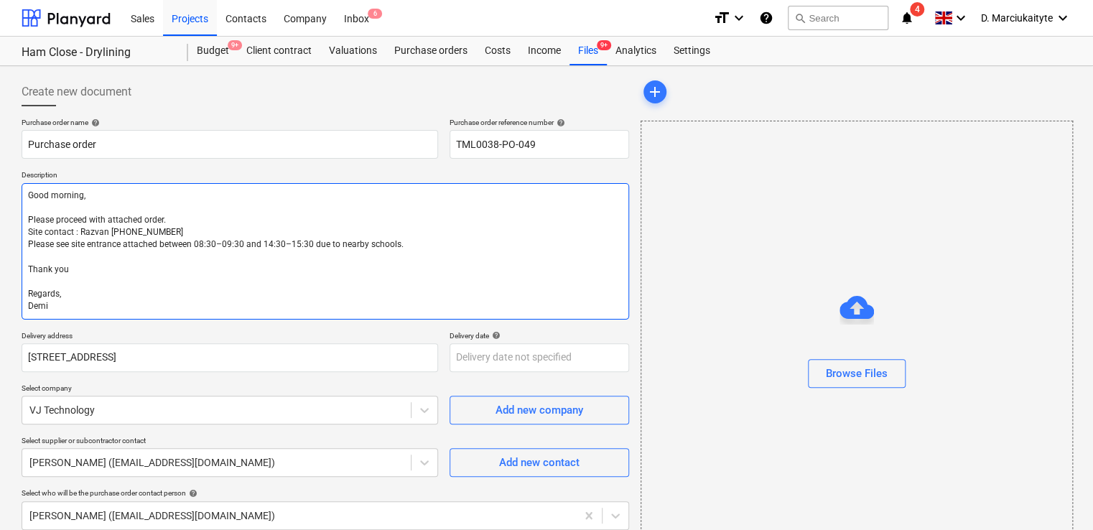
drag, startPoint x: 157, startPoint y: 246, endPoint x: 455, endPoint y: 207, distance: 301.2
click at [158, 246] on textarea "Good morning, Please proceed with attached order. Site contact : Razvan [PHONE_…" at bounding box center [326, 251] width 608 height 136
click at [408, 269] on textarea "Good morning, Please proceed with attached order. Site contact : Razvan [PHONE_…" at bounding box center [326, 251] width 608 height 136
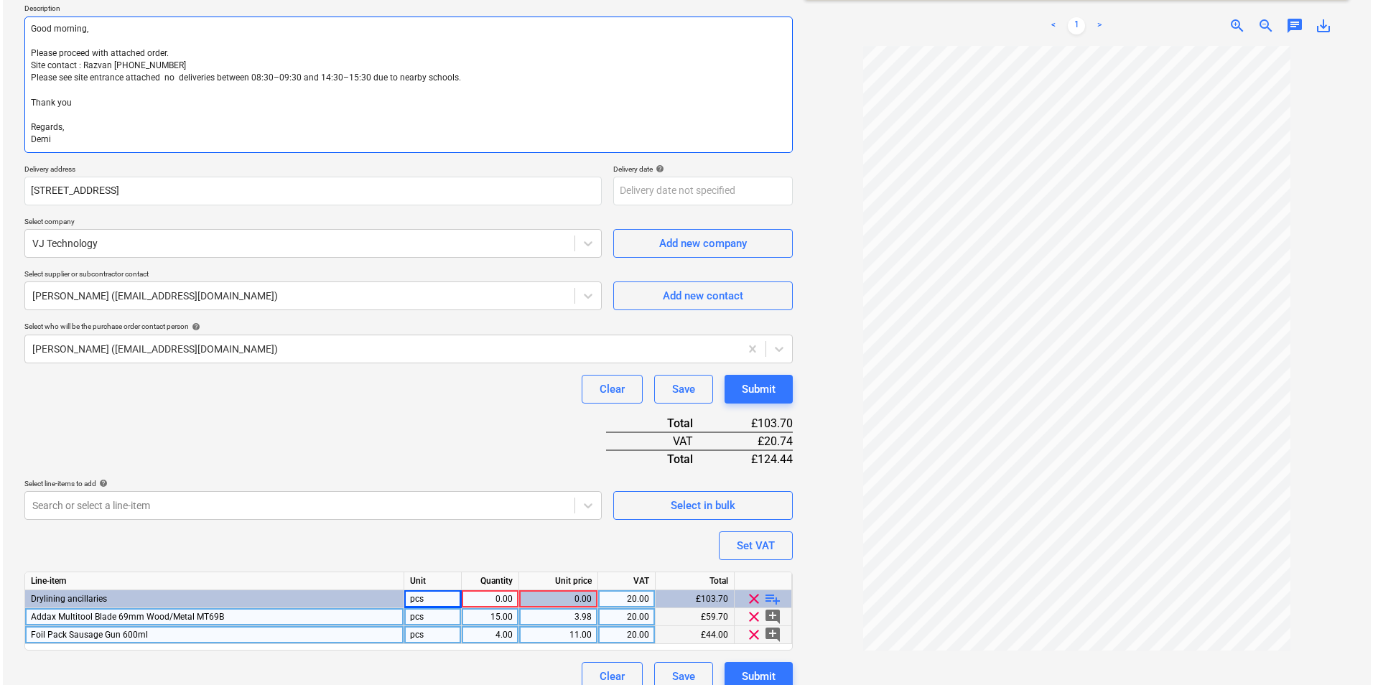
scroll to position [184, 0]
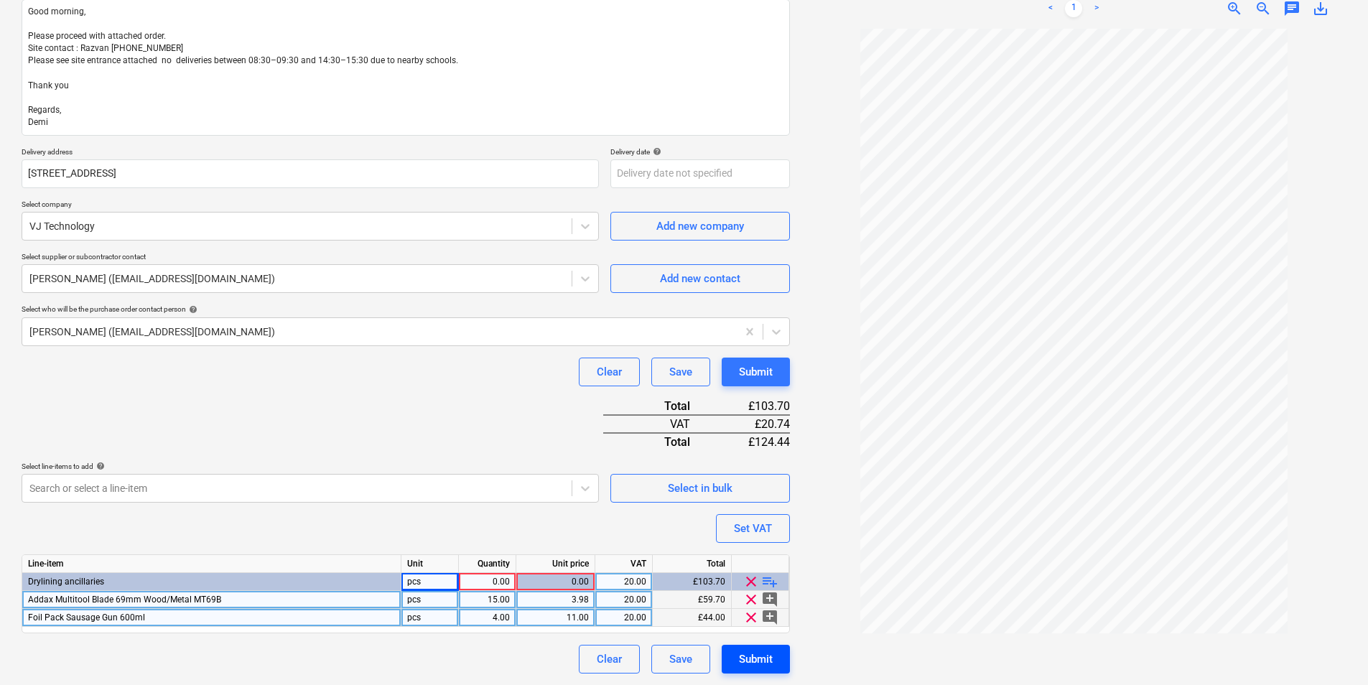
click at [768, 529] on div "Submit" at bounding box center [756, 659] width 34 height 19
click at [492, 529] on div "Quantity" at bounding box center [487, 564] width 57 height 18
click at [483, 529] on div "0.00" at bounding box center [487, 582] width 45 height 18
click at [759, 529] on div "Submit" at bounding box center [756, 659] width 34 height 19
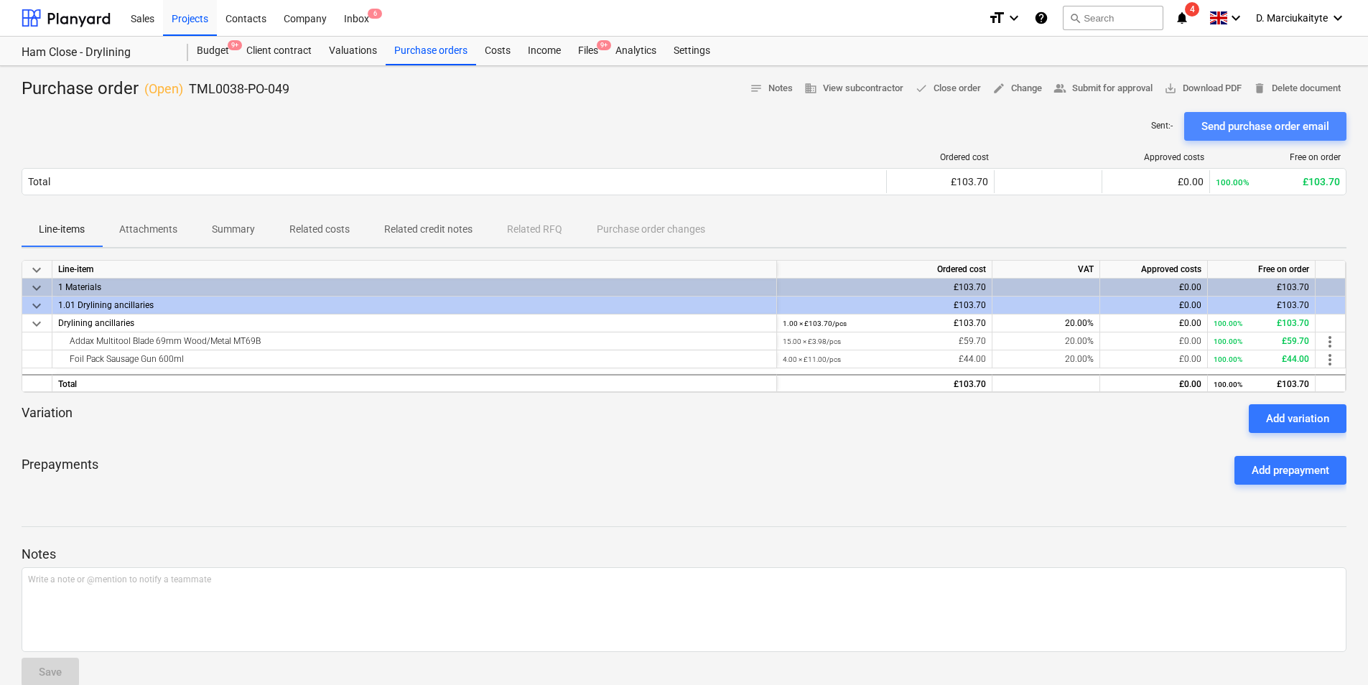
click at [1097, 120] on div "Send purchase order email" at bounding box center [1265, 126] width 128 height 19
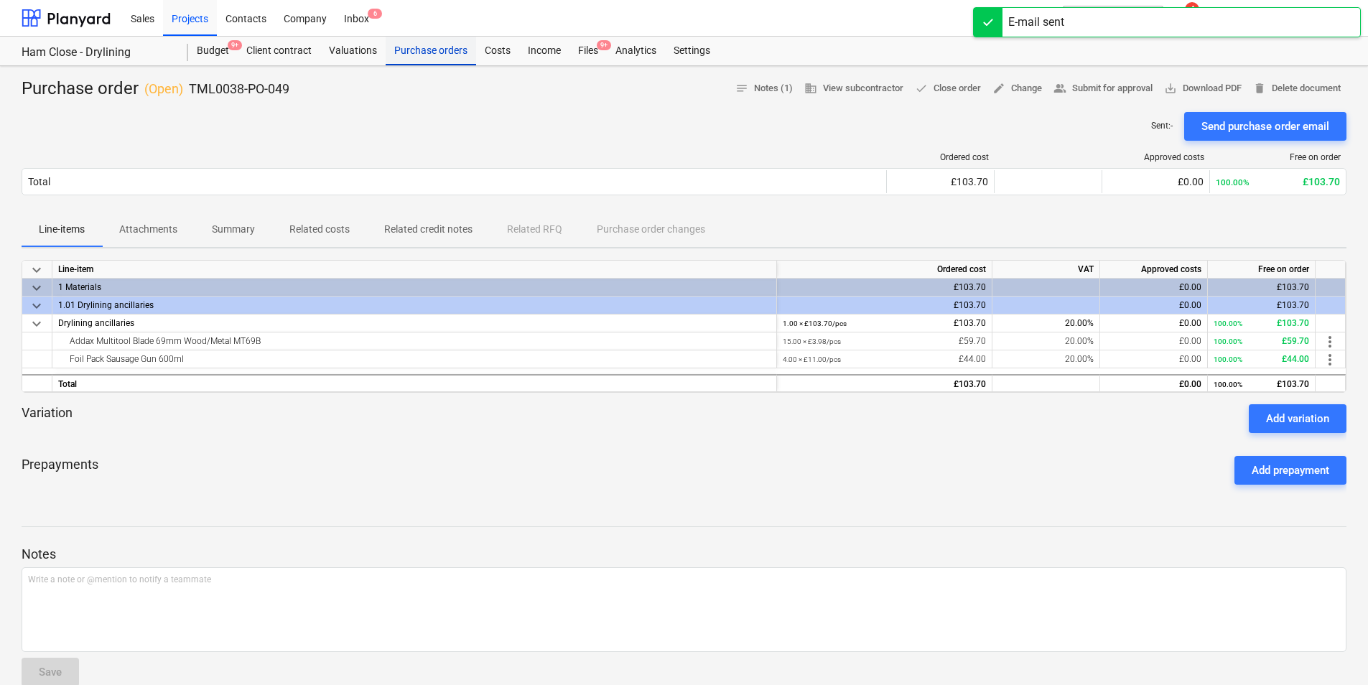
click at [445, 51] on div "Purchase orders" at bounding box center [431, 51] width 90 height 29
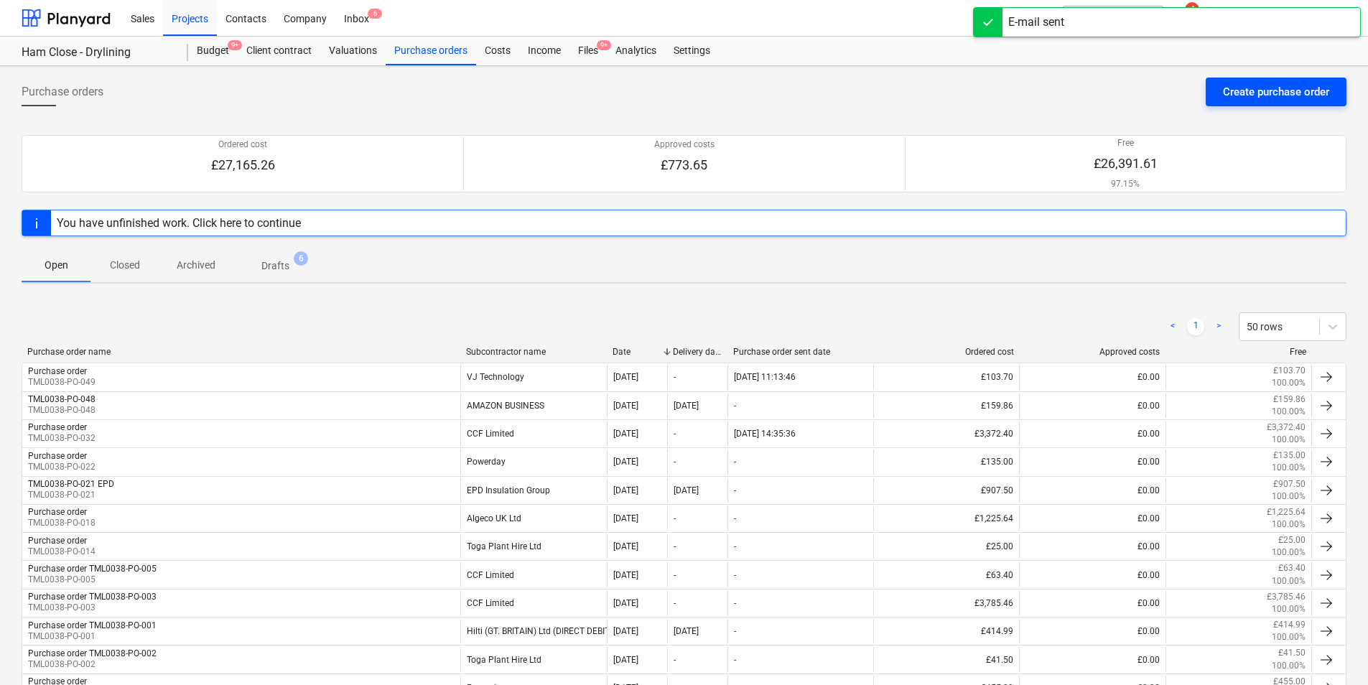
click at [1097, 96] on div "Create purchase order" at bounding box center [1276, 92] width 106 height 19
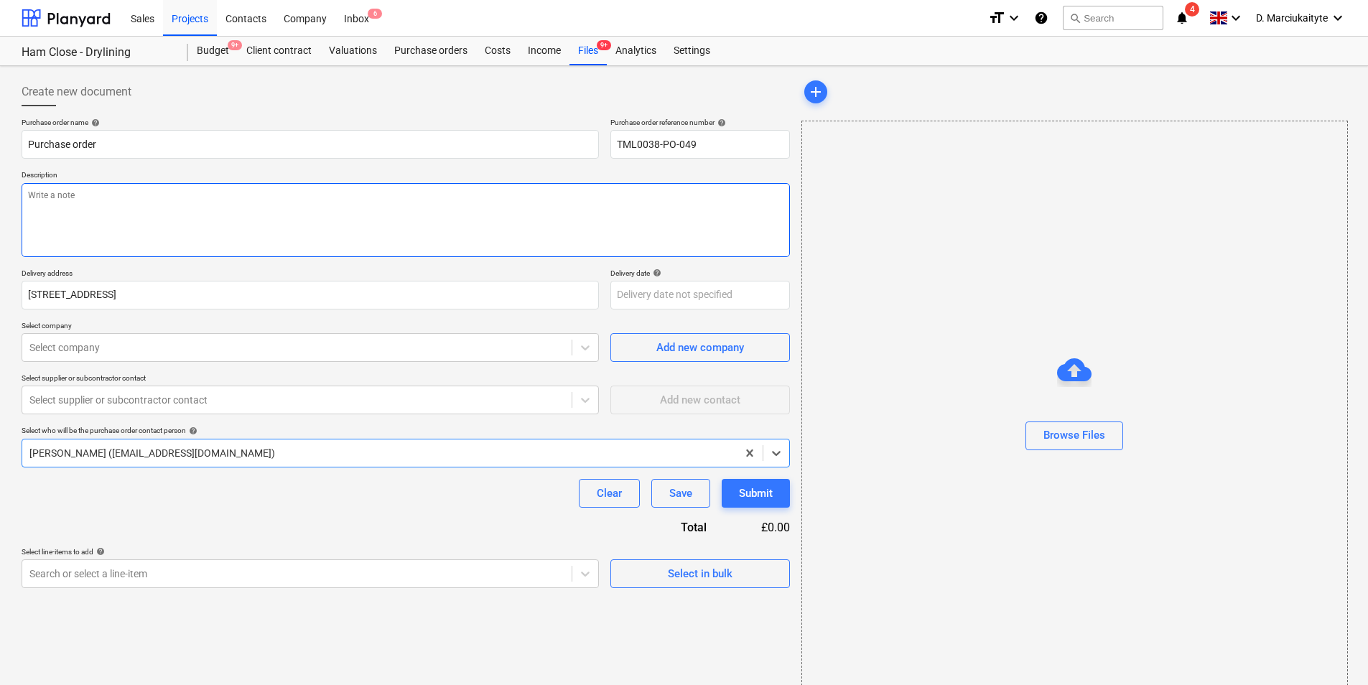
click at [202, 229] on textarea at bounding box center [406, 220] width 768 height 74
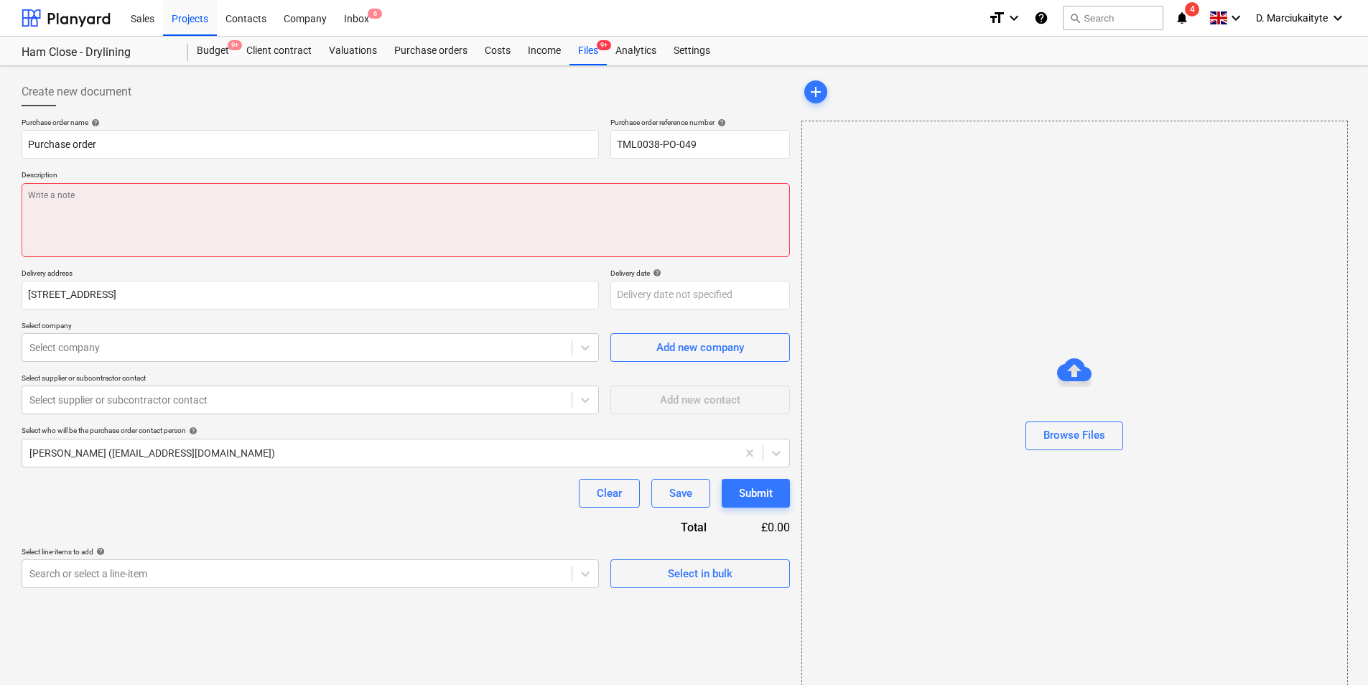
click at [236, 225] on textarea at bounding box center [406, 220] width 768 height 74
paste textarea "Good morning, Please proceed with attached order. Site contact : Razvan [PHONE_…"
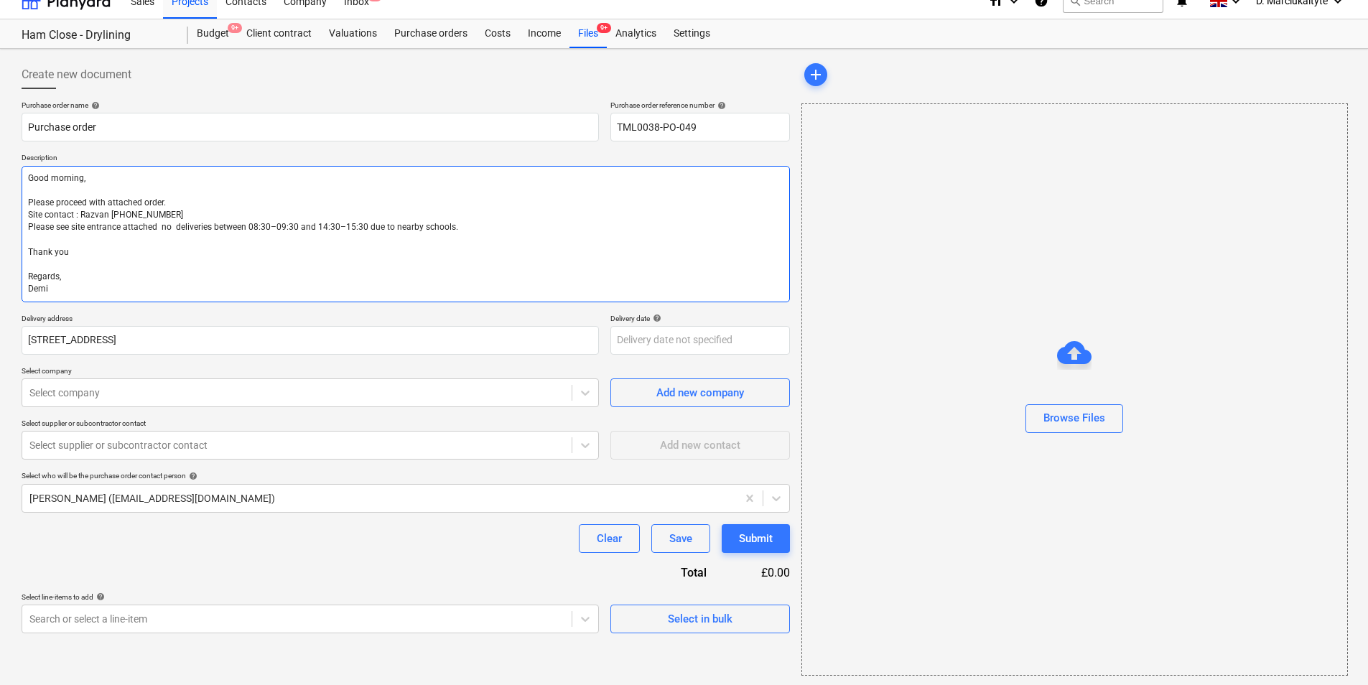
scroll to position [19, 0]
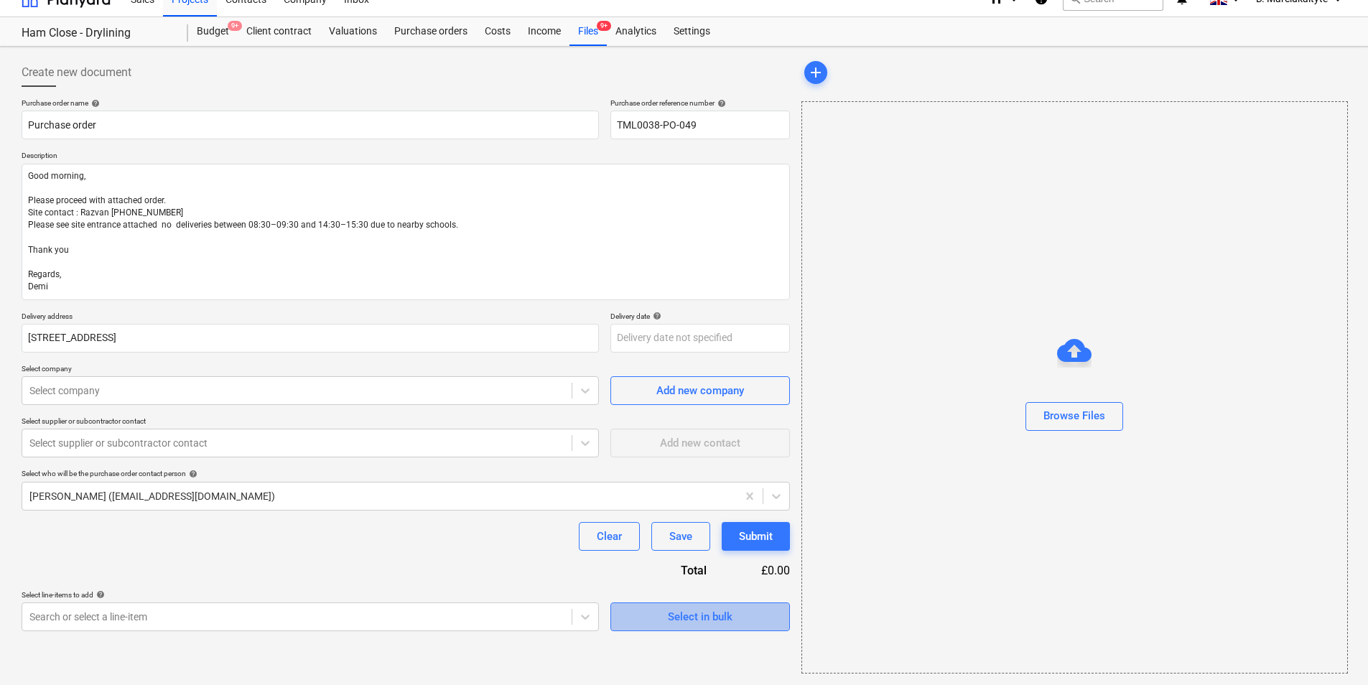
click at [703, 529] on button "Select in bulk" at bounding box center [700, 616] width 180 height 29
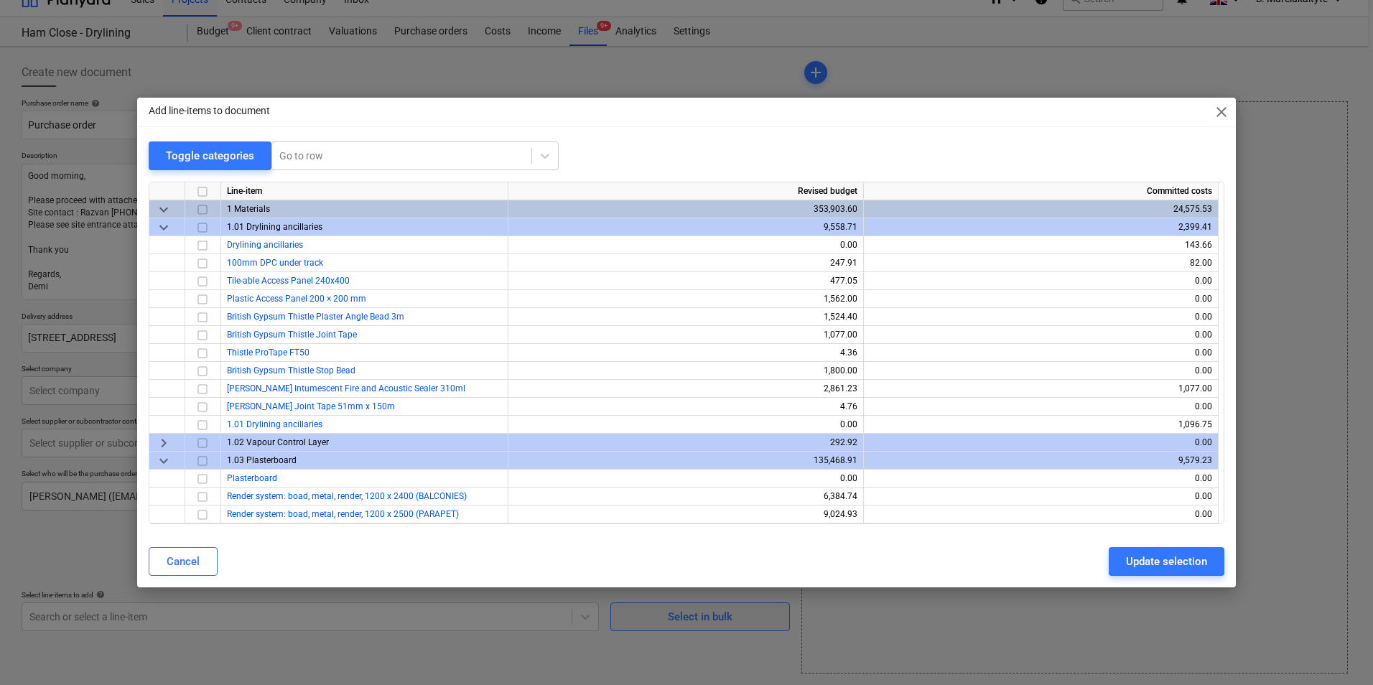
click at [704, 529] on div "Add line-items to document close Toggle categories Go to row Line-item Revised …" at bounding box center [686, 342] width 1373 height 685
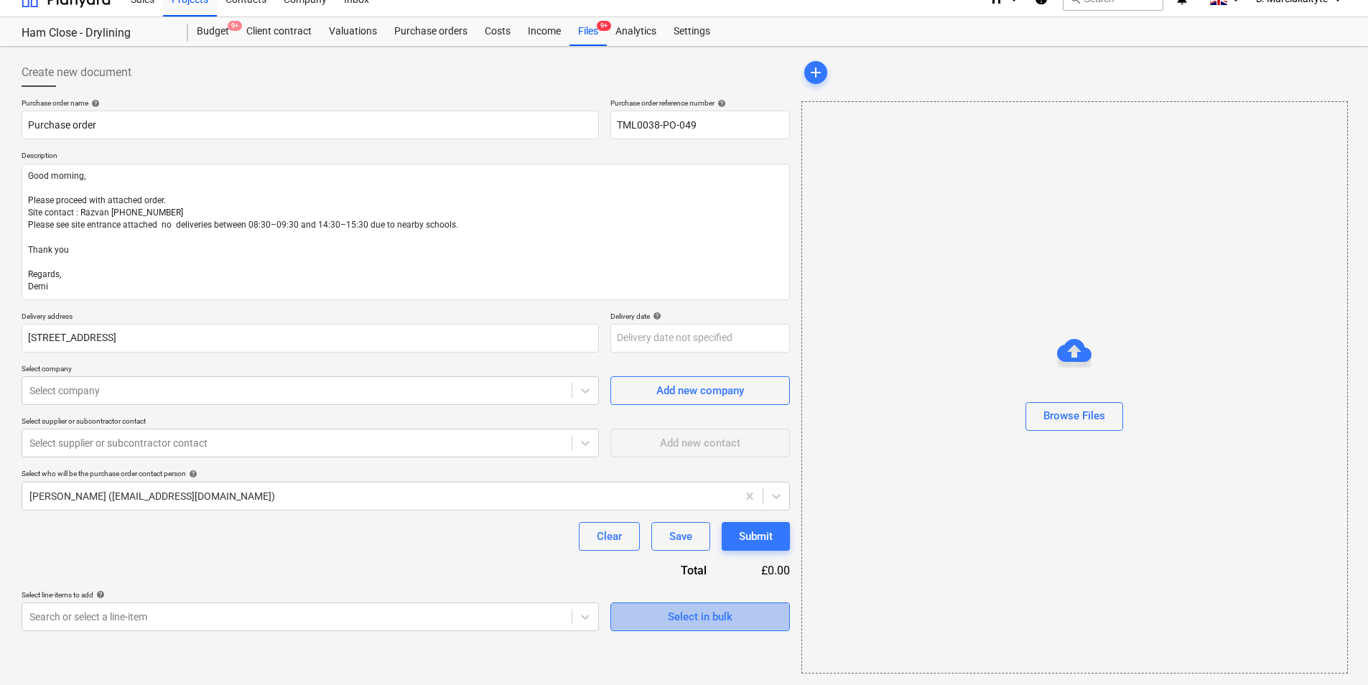
click at [704, 529] on div "Select in bulk" at bounding box center [700, 617] width 65 height 19
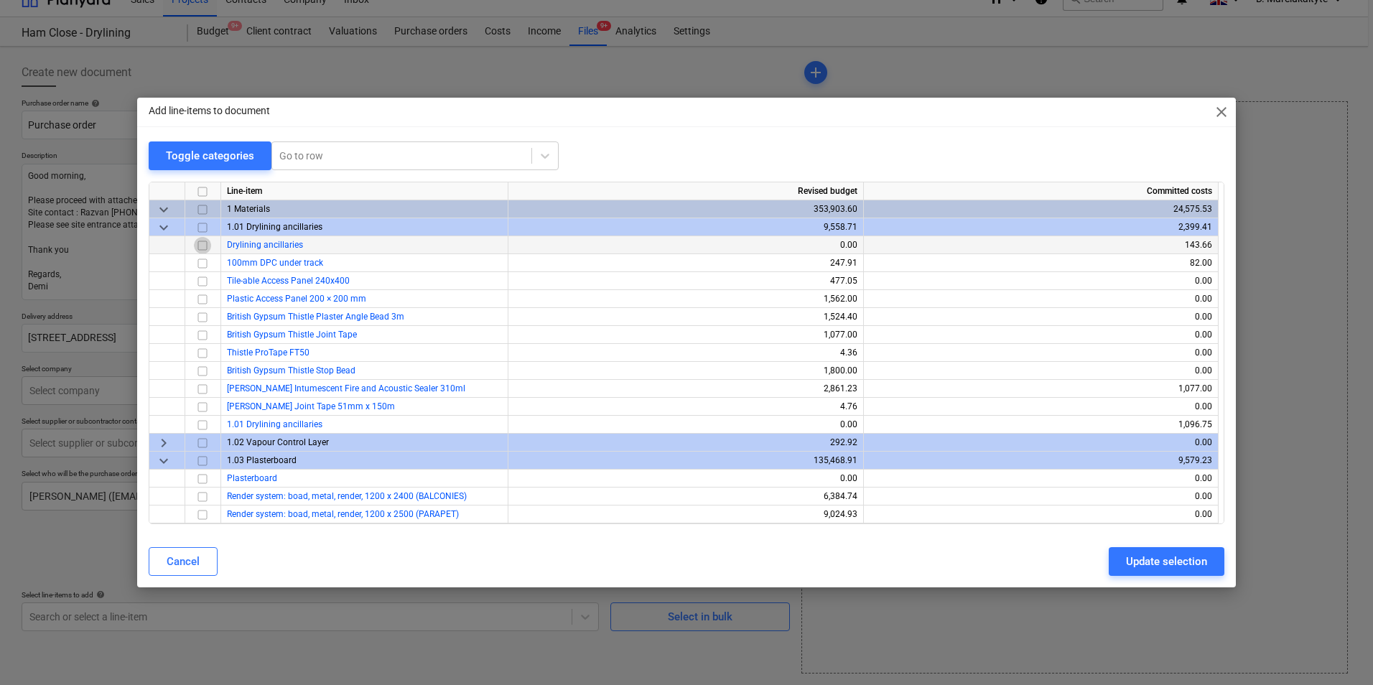
click at [205, 241] on input "checkbox" at bounding box center [202, 245] width 17 height 17
drag, startPoint x: 1143, startPoint y: 562, endPoint x: 1107, endPoint y: 545, distance: 39.5
click at [1097, 529] on div "Update selection" at bounding box center [1166, 561] width 81 height 19
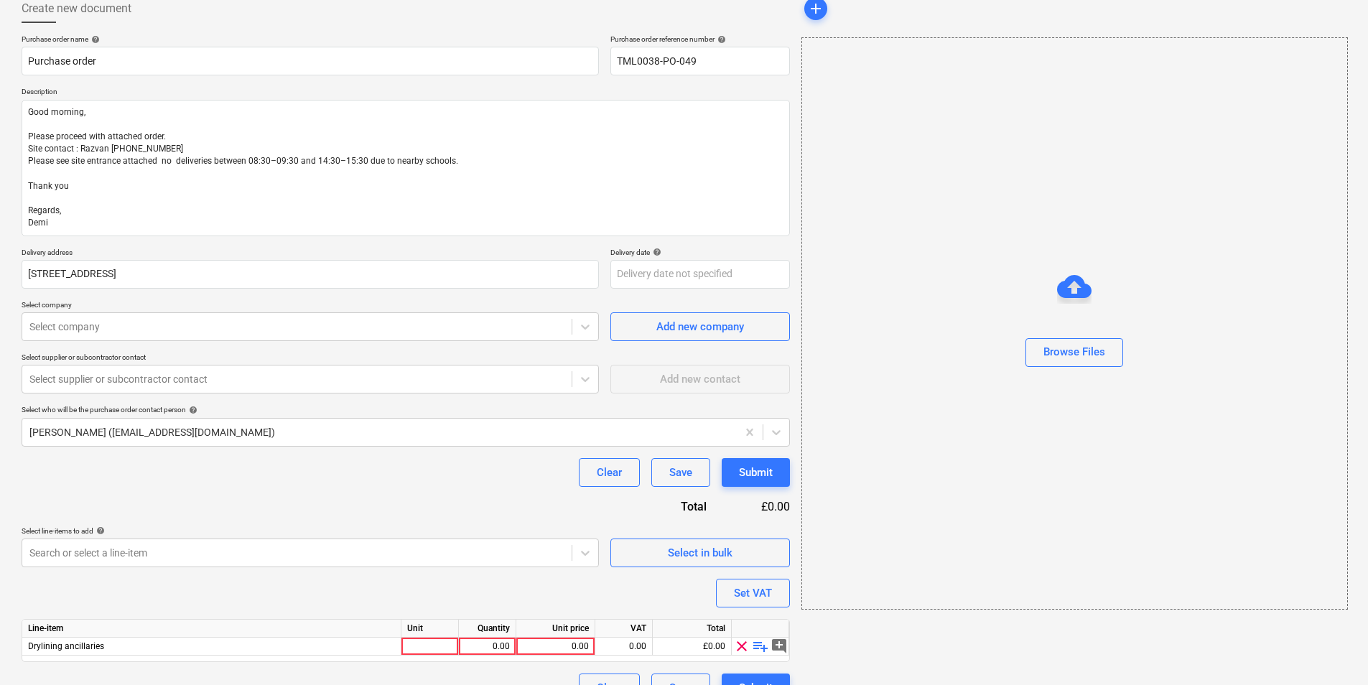
scroll to position [112, 0]
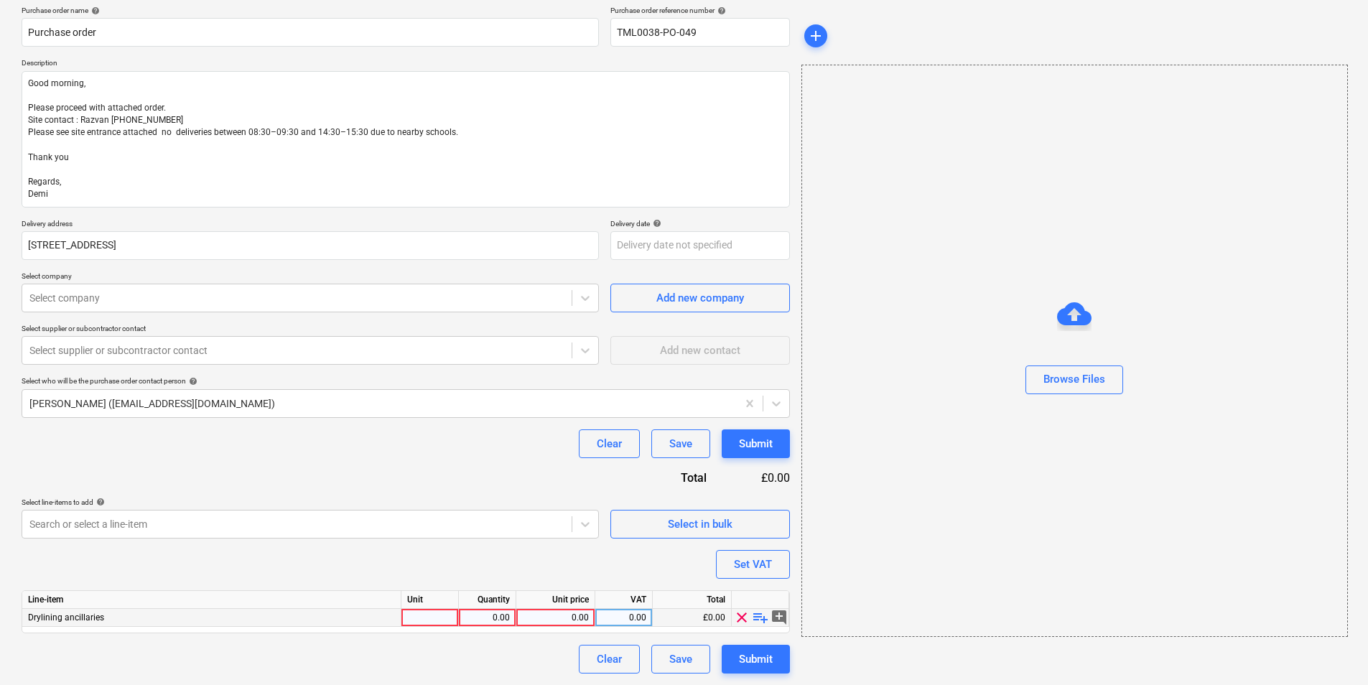
click at [761, 529] on span "playlist_add" at bounding box center [760, 617] width 17 height 17
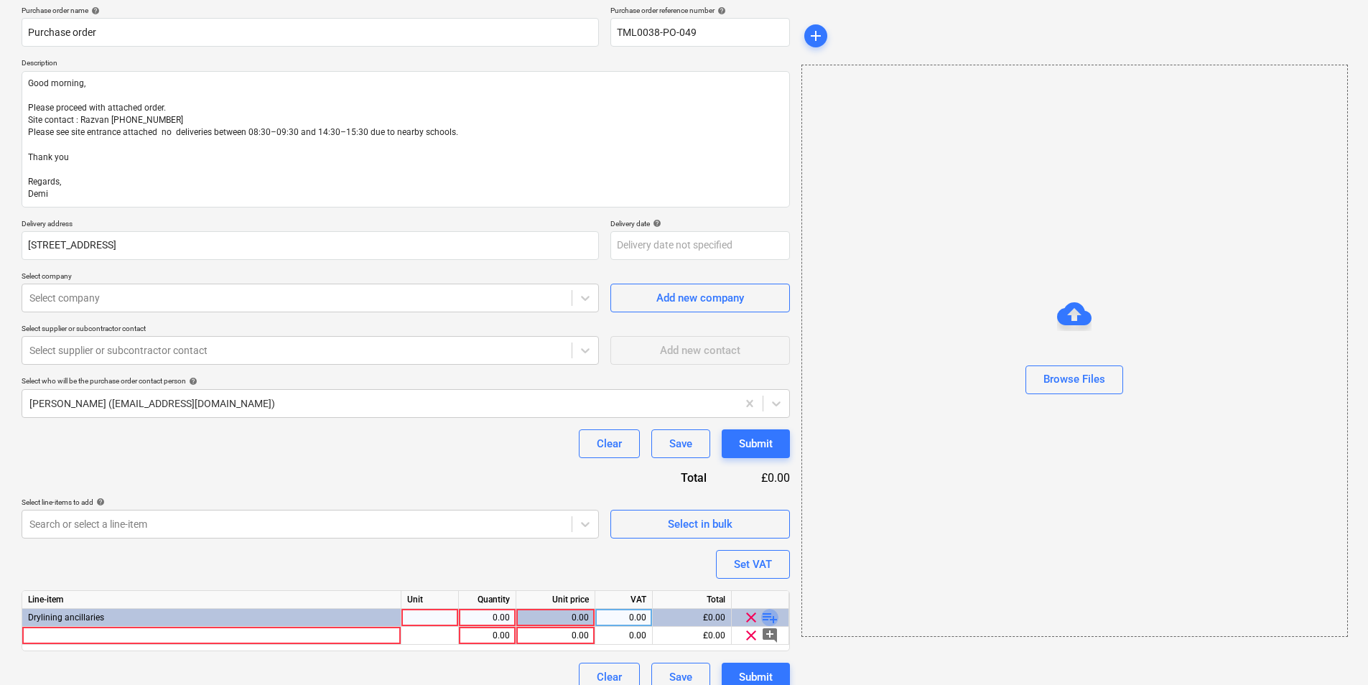
click at [768, 529] on span "playlist_add" at bounding box center [769, 617] width 17 height 17
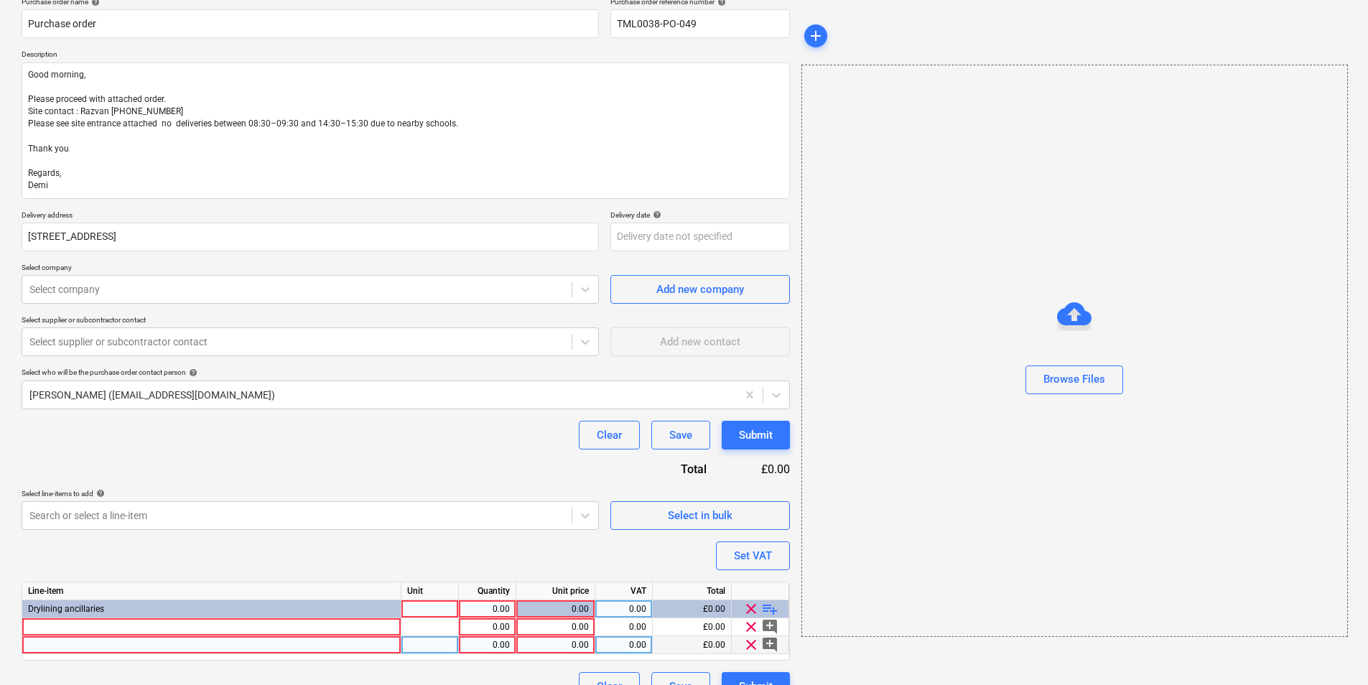
scroll to position [148, 0]
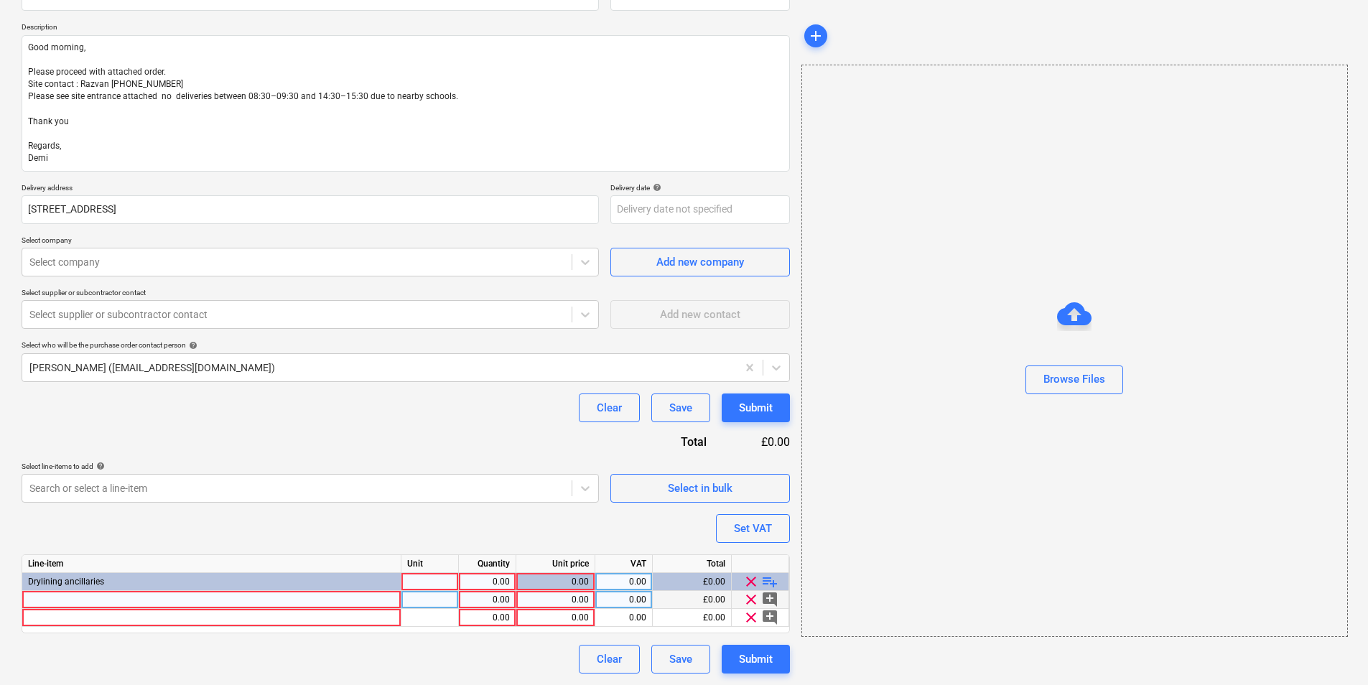
click at [306, 529] on div at bounding box center [211, 600] width 379 height 18
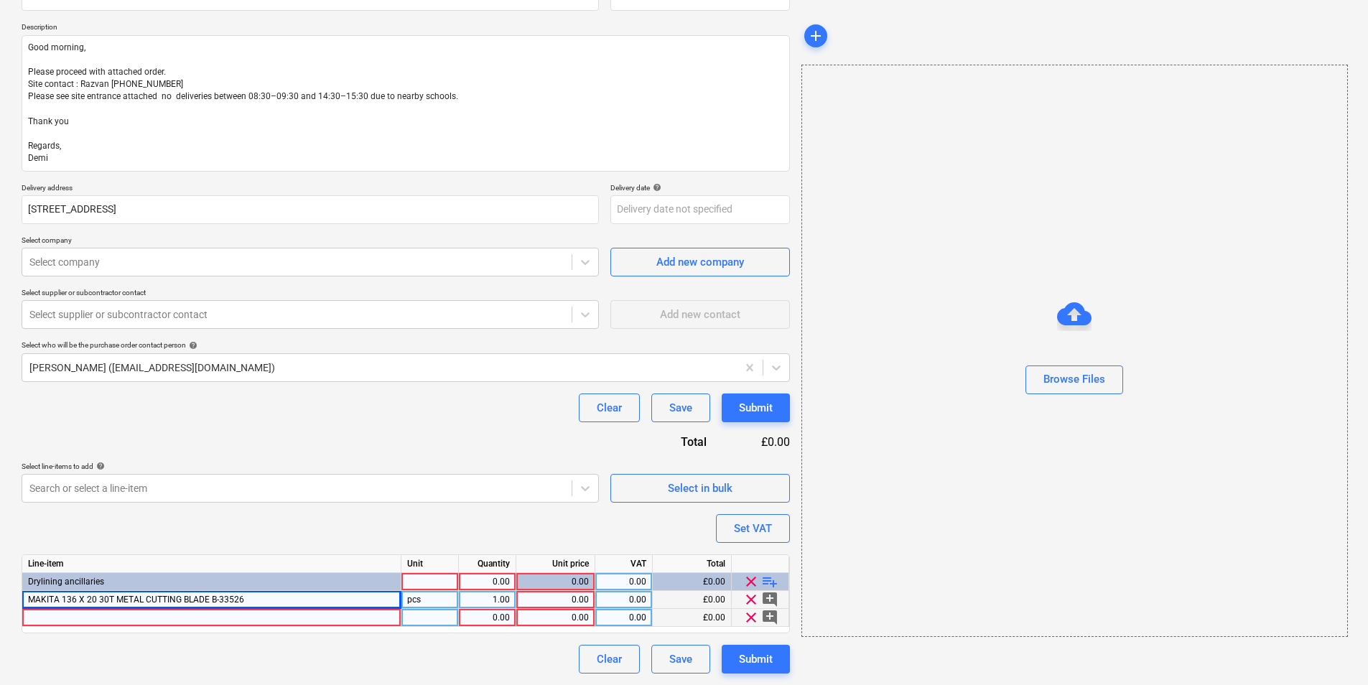
click at [185, 529] on div at bounding box center [211, 618] width 379 height 18
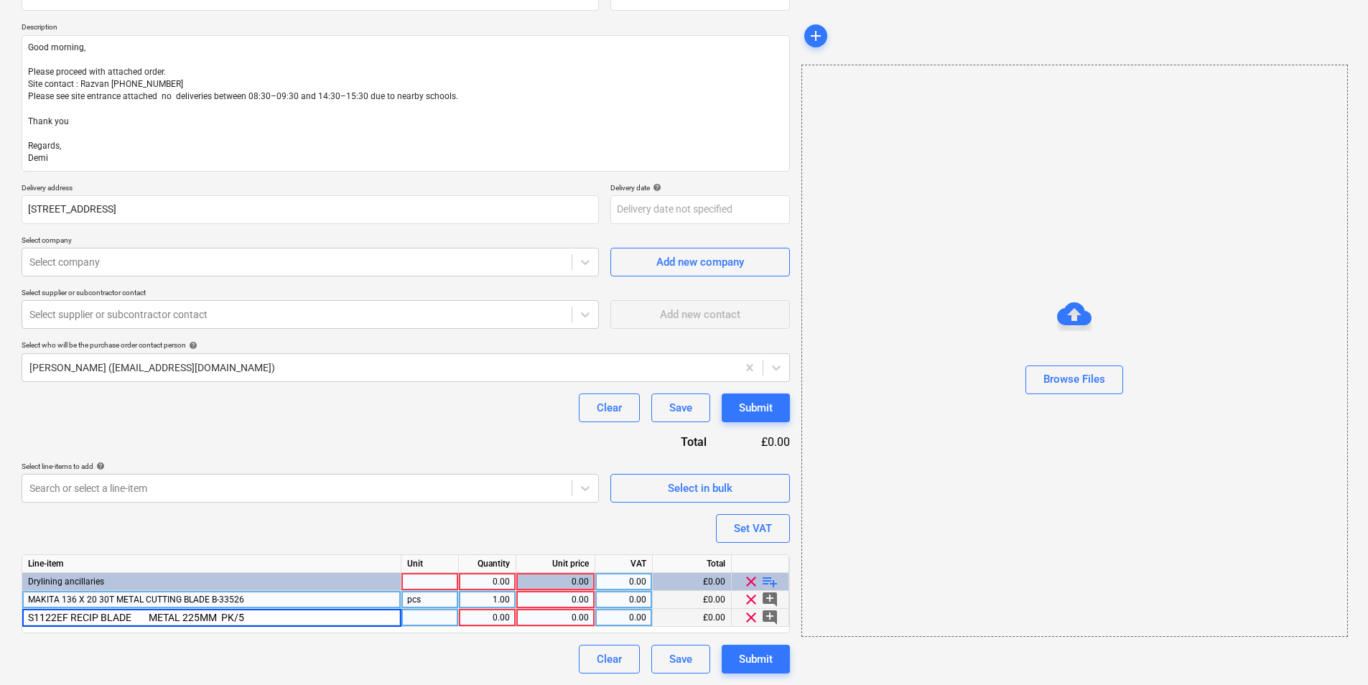
click at [427, 529] on div at bounding box center [429, 618] width 57 height 18
click at [495, 529] on div "1.00" at bounding box center [487, 600] width 45 height 18
click at [576, 529] on div "0.00" at bounding box center [555, 600] width 67 height 18
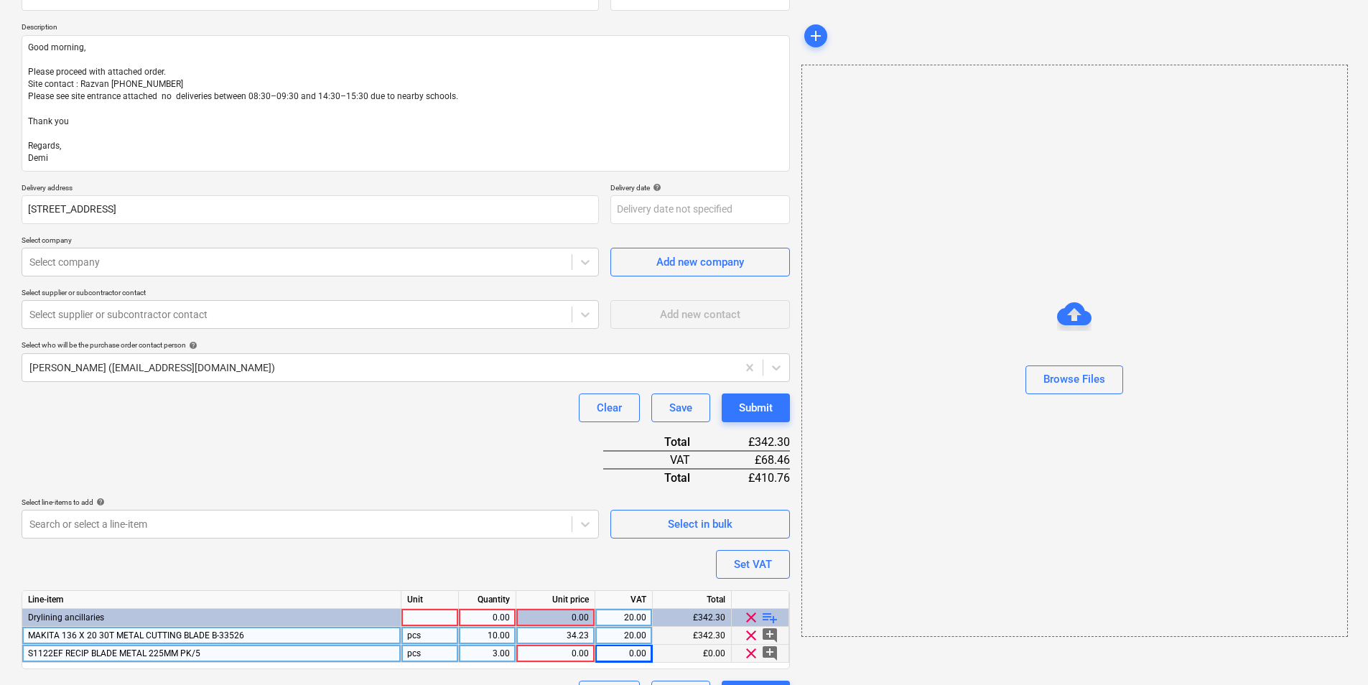
click at [580, 529] on div "0.00" at bounding box center [555, 654] width 67 height 18
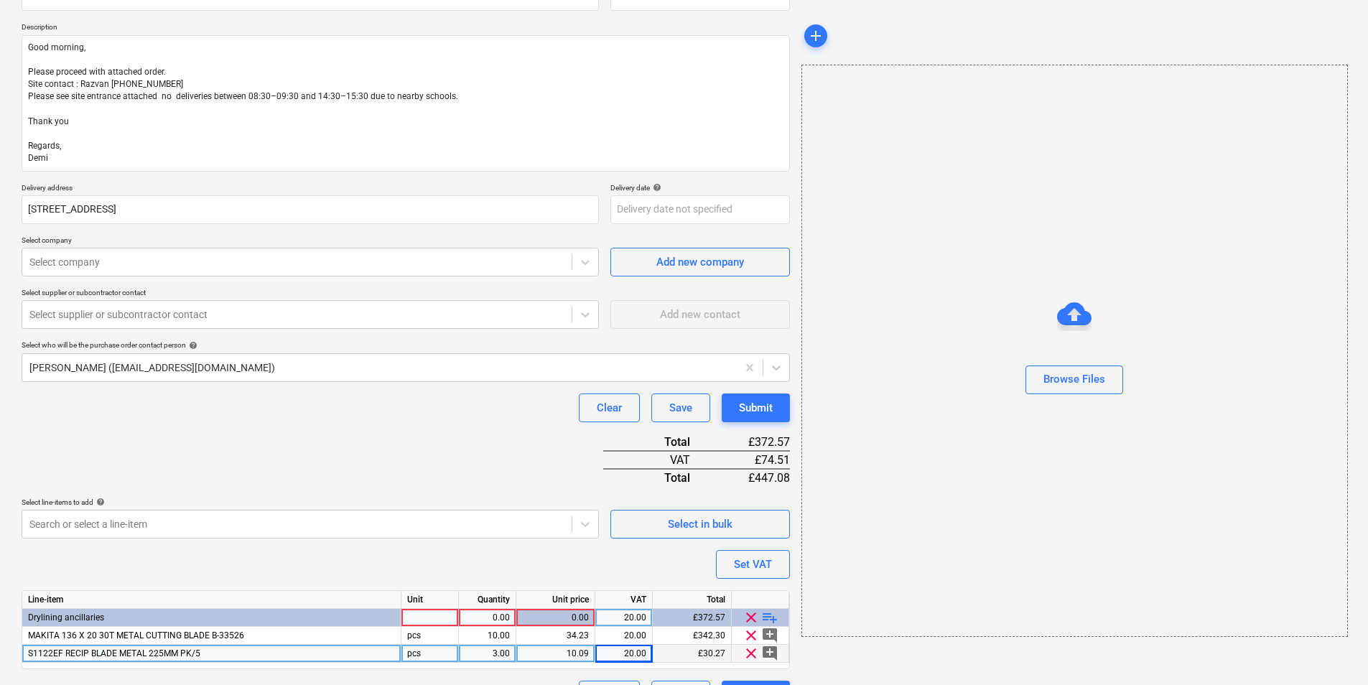
click at [447, 529] on div at bounding box center [429, 618] width 57 height 18
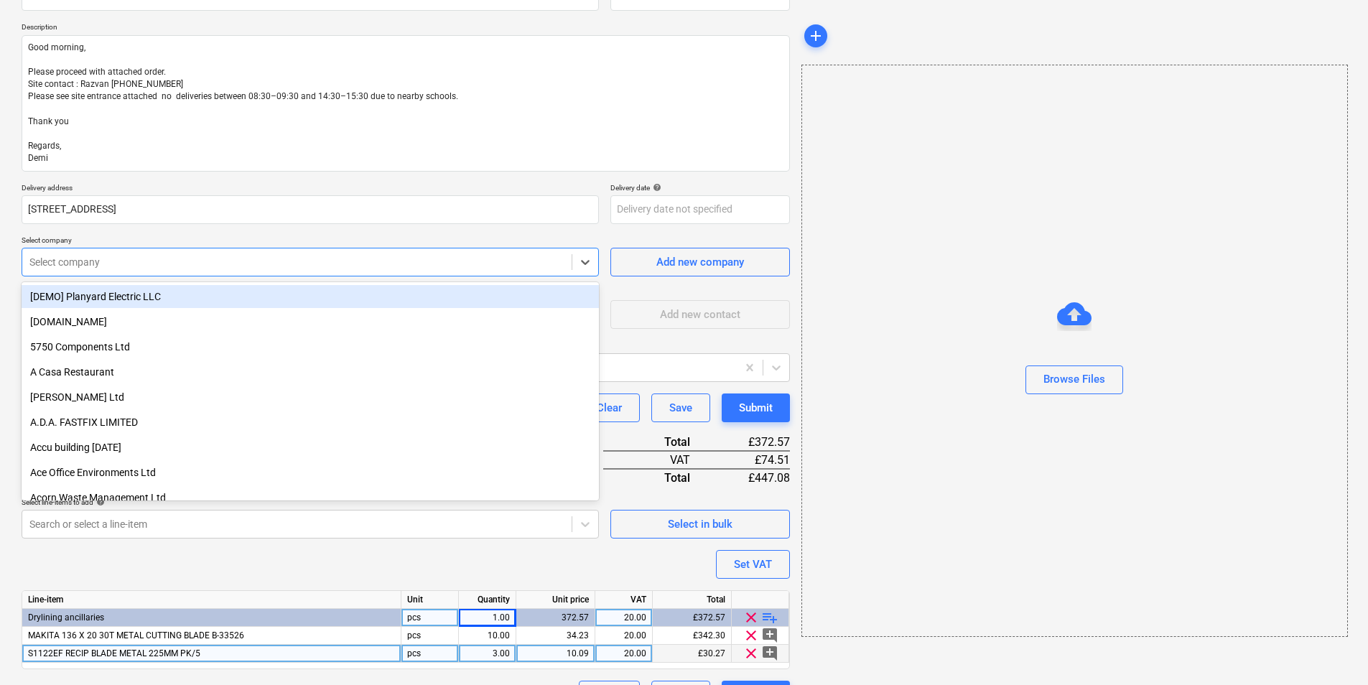
click at [106, 256] on div at bounding box center [296, 262] width 535 height 14
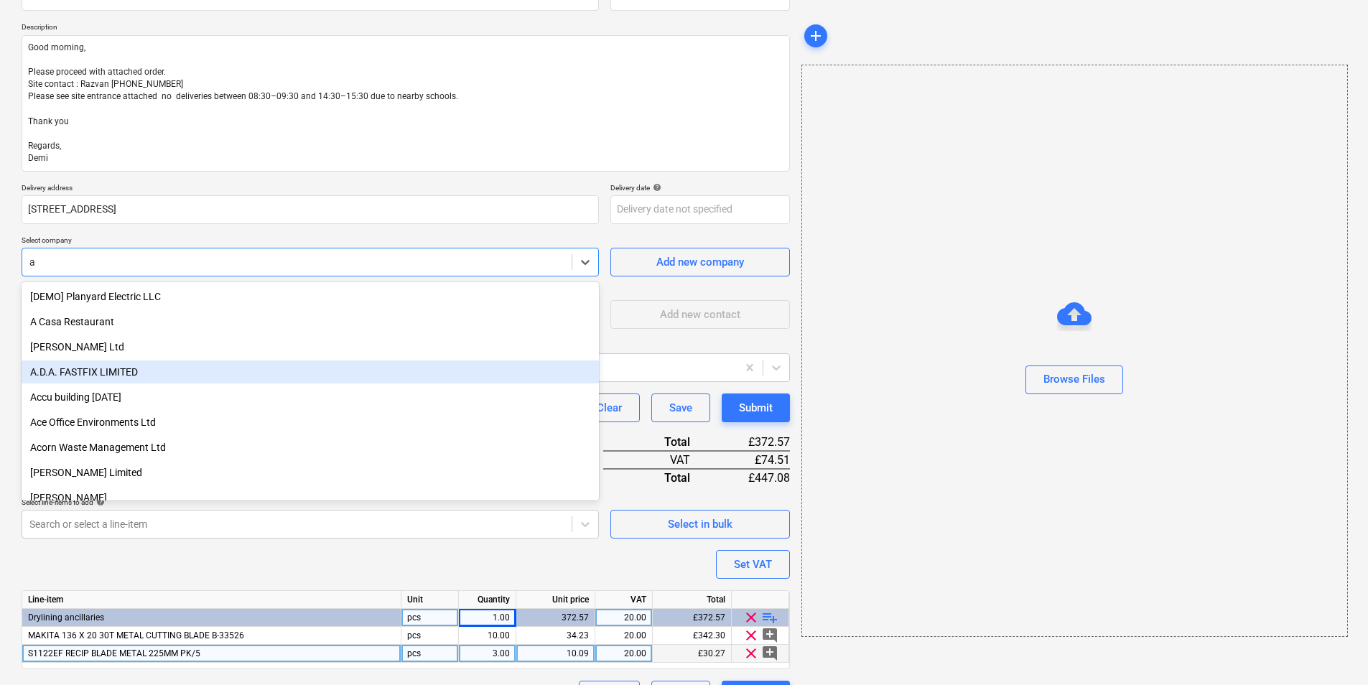
click at [103, 369] on div "A.D.A. FASTFIX LIMITED" at bounding box center [310, 371] width 577 height 23
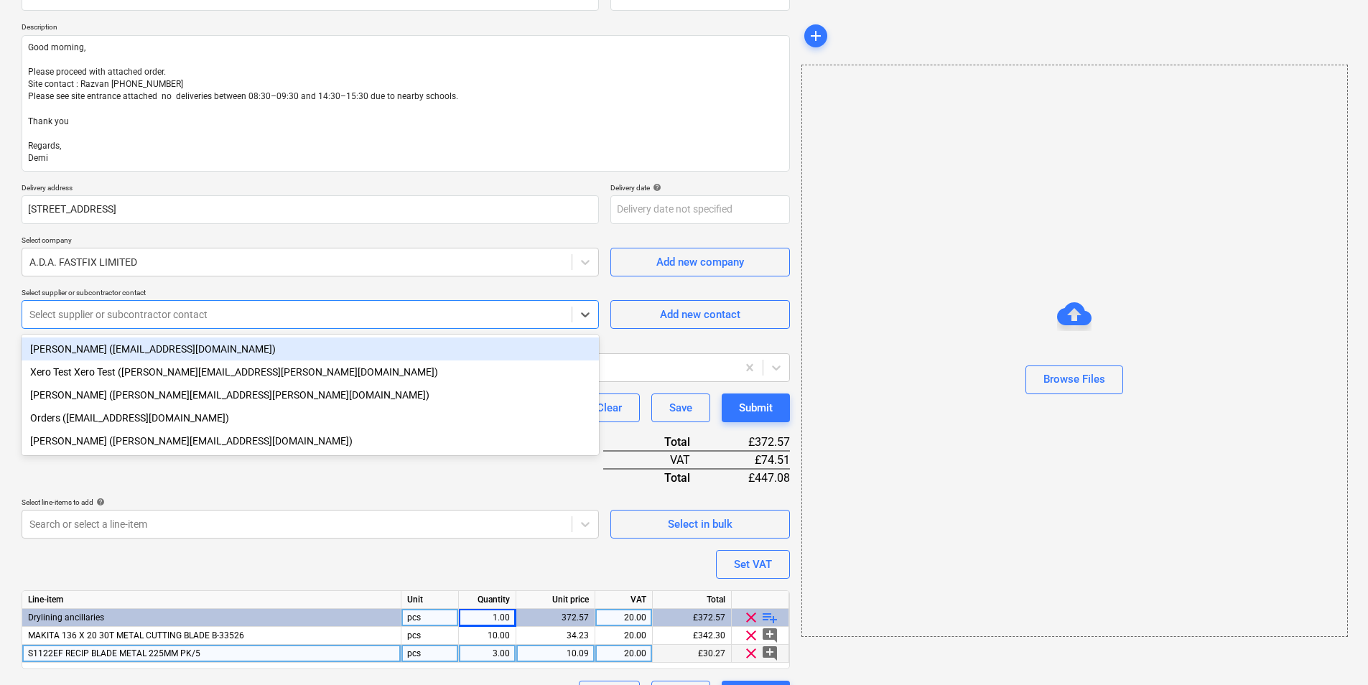
click at [113, 314] on div at bounding box center [296, 314] width 535 height 14
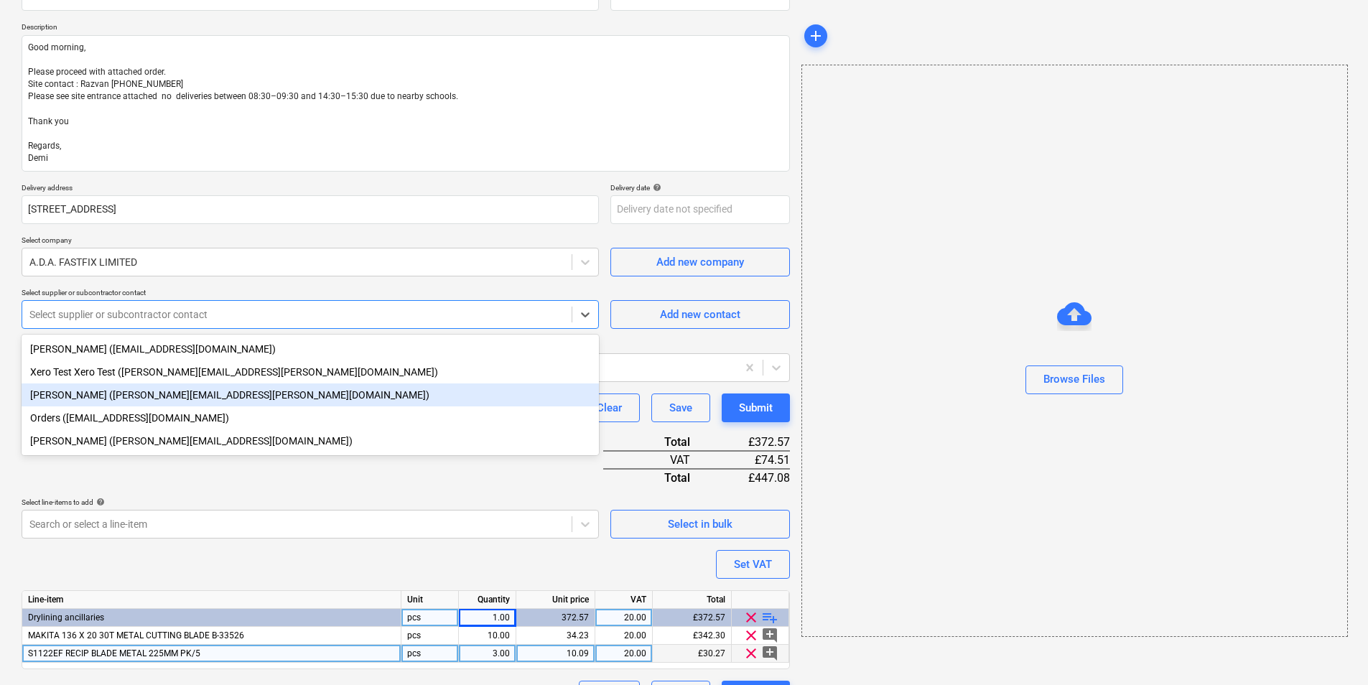
click at [143, 405] on div "[PERSON_NAME] ([PERSON_NAME][EMAIL_ADDRESS][PERSON_NAME][DOMAIN_NAME])" at bounding box center [310, 394] width 577 height 23
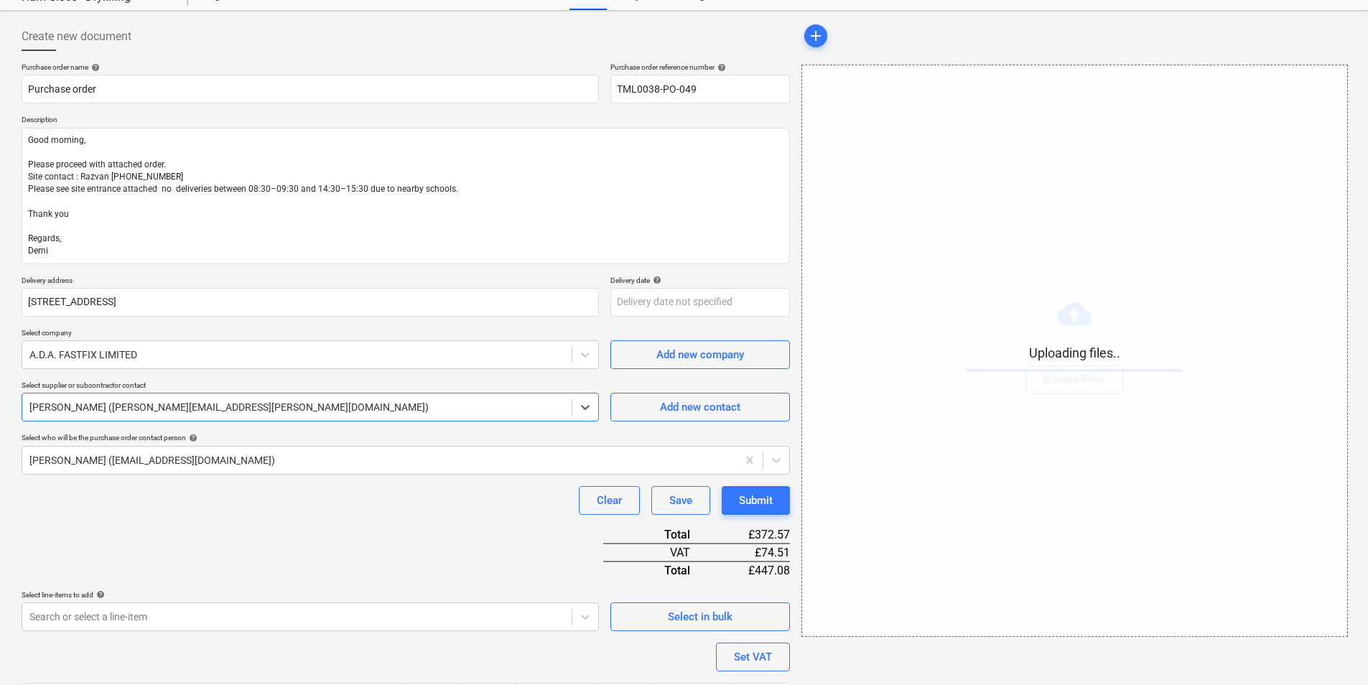
scroll to position [184, 0]
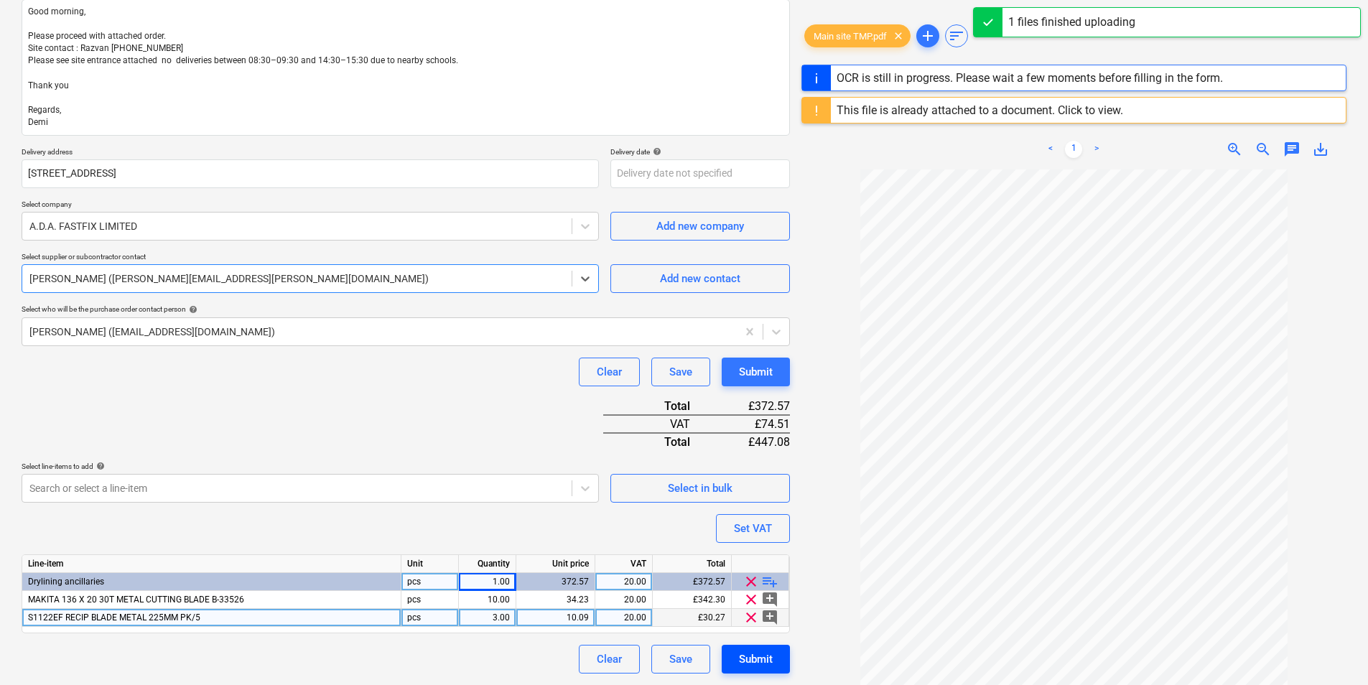
click at [759, 529] on div "Submit" at bounding box center [756, 659] width 34 height 19
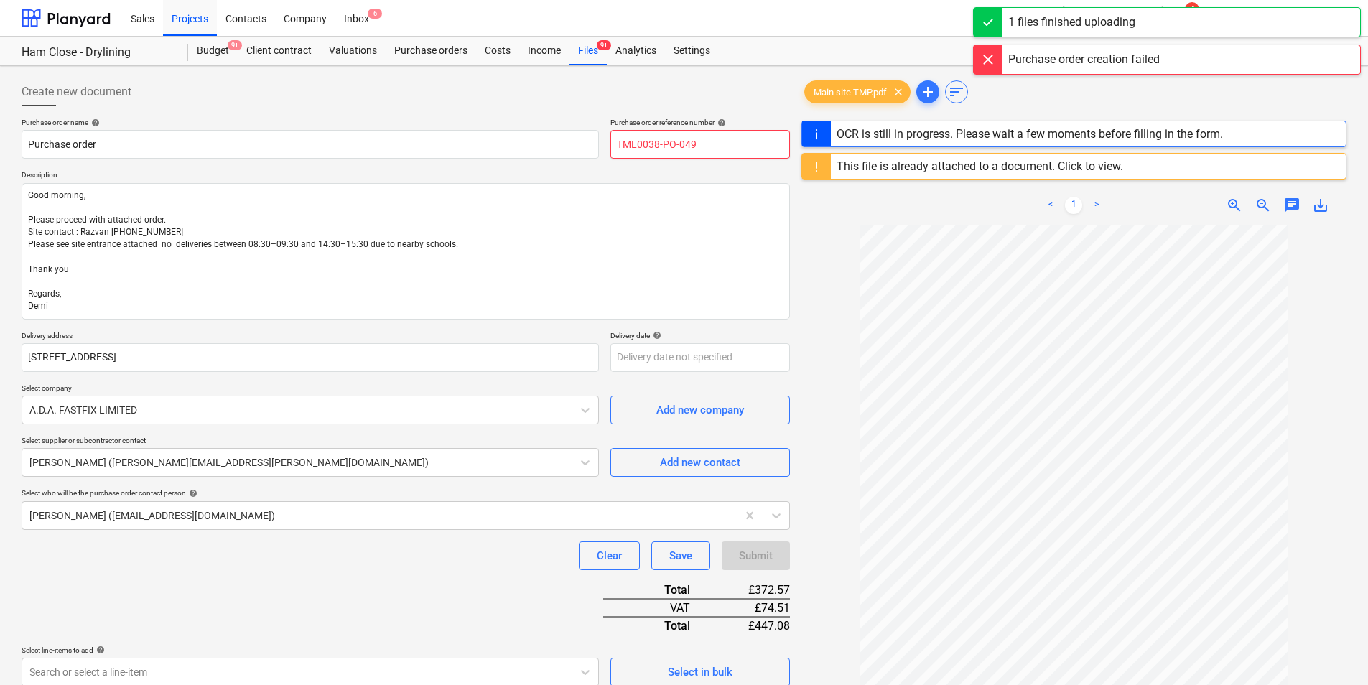
drag, startPoint x: 730, startPoint y: 145, endPoint x: 757, endPoint y: 128, distance: 31.7
click at [732, 142] on input "TML0038-PO-049" at bounding box center [700, 144] width 180 height 29
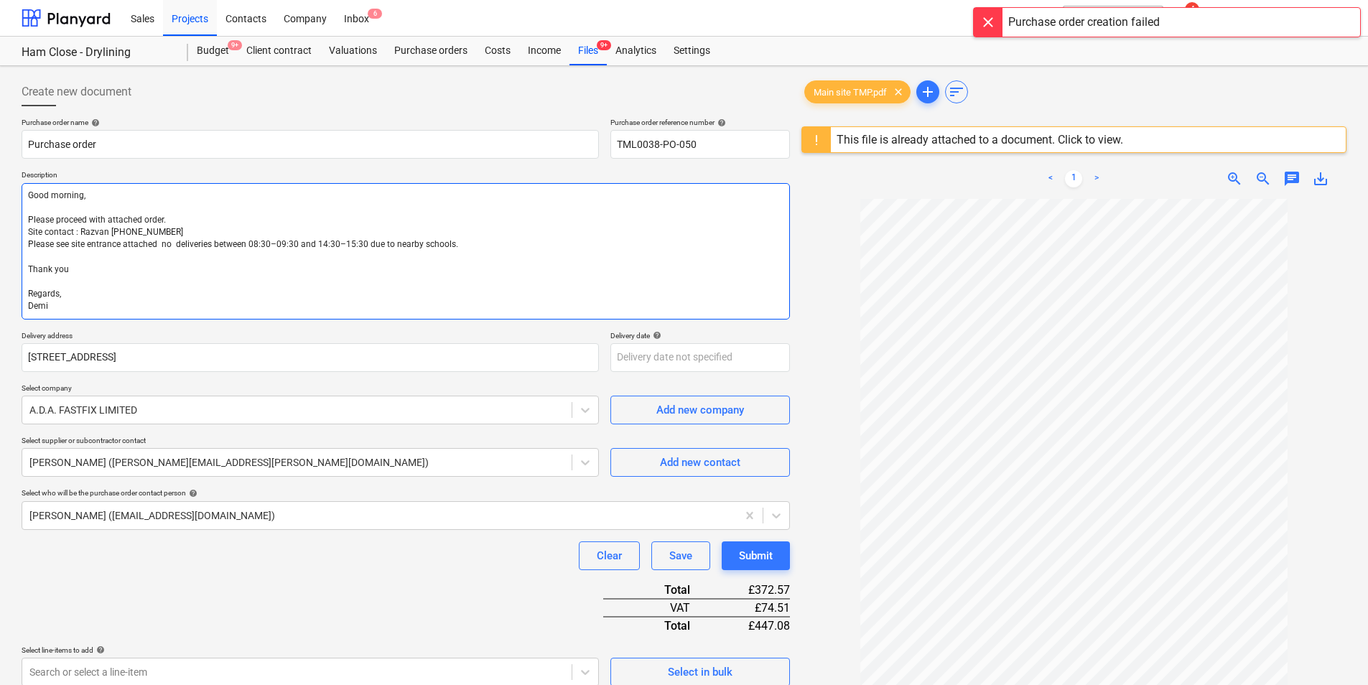
drag, startPoint x: 814, startPoint y: 161, endPoint x: 762, endPoint y: 200, distance: 64.6
click at [775, 194] on div "Create new document Purchase order name help Purchase order Purchase order refe…" at bounding box center [684, 467] width 1336 height 791
click at [754, 223] on textarea "Good morning, Please proceed with attached order. Site contact : Razvan [PHONE_…" at bounding box center [406, 251] width 768 height 136
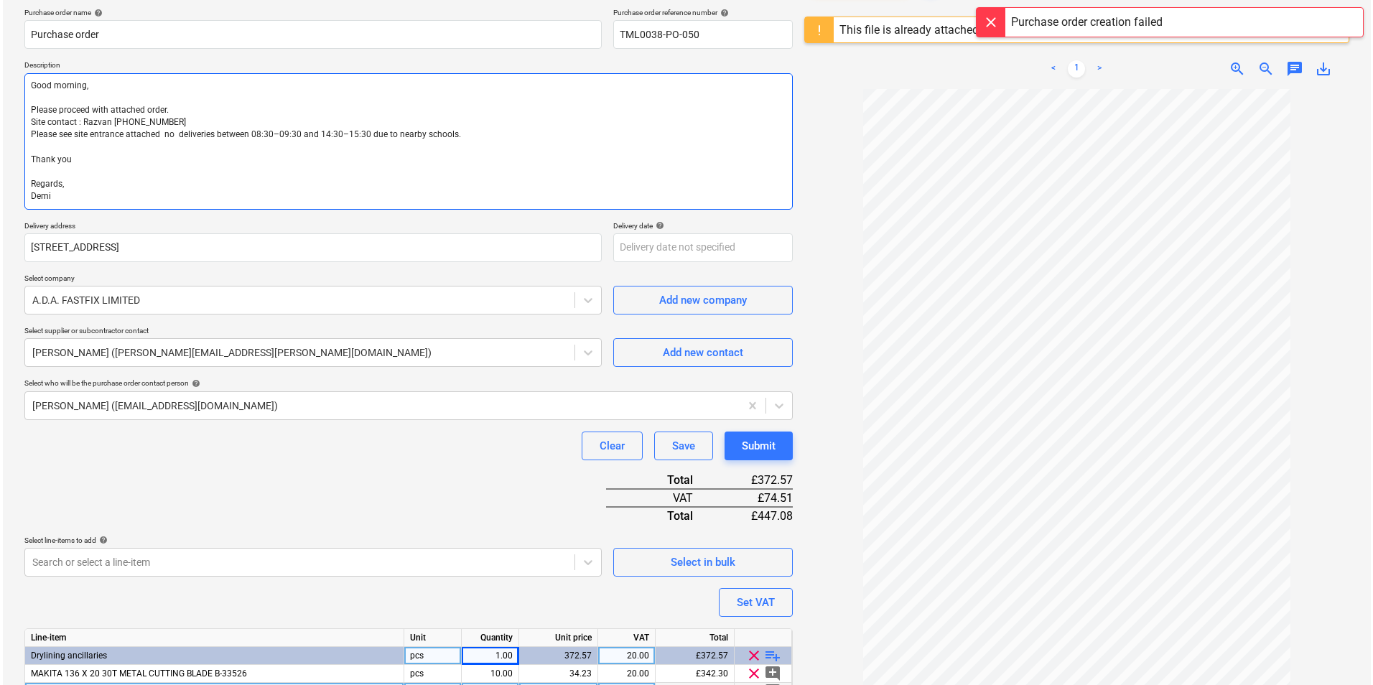
scroll to position [184, 0]
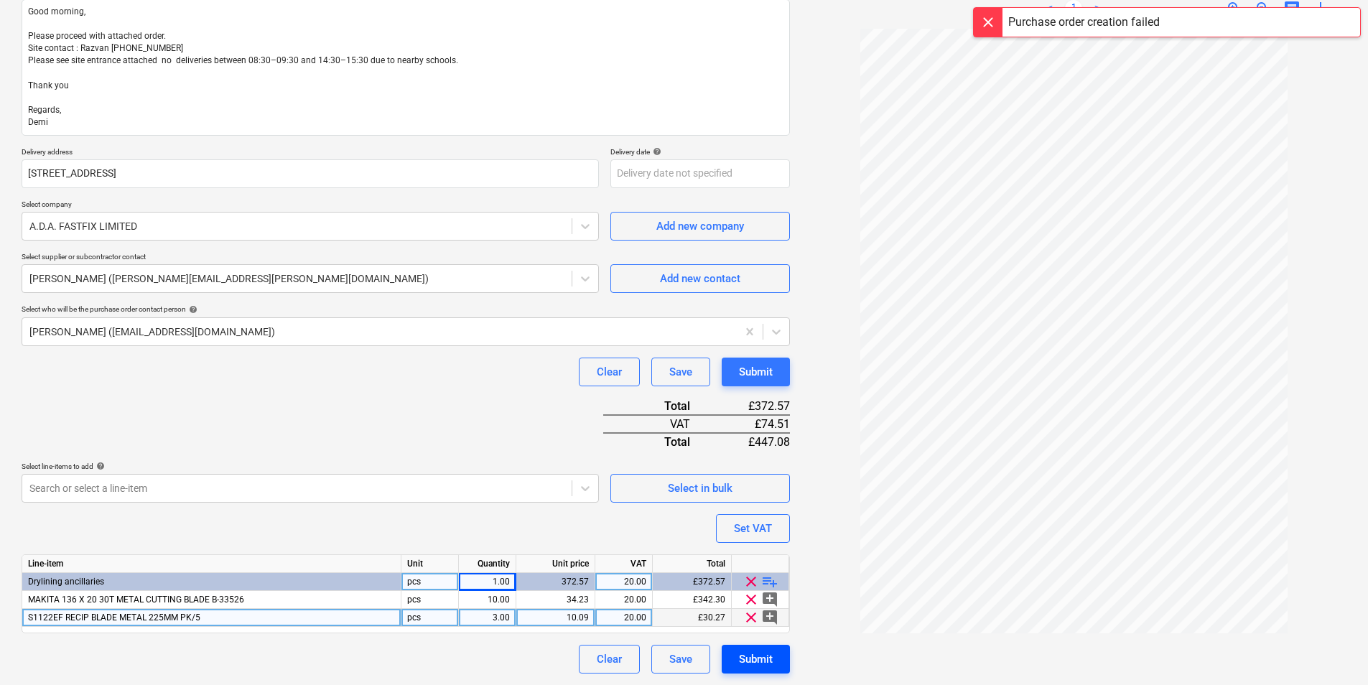
click at [758, 529] on button "Submit" at bounding box center [756, 659] width 68 height 29
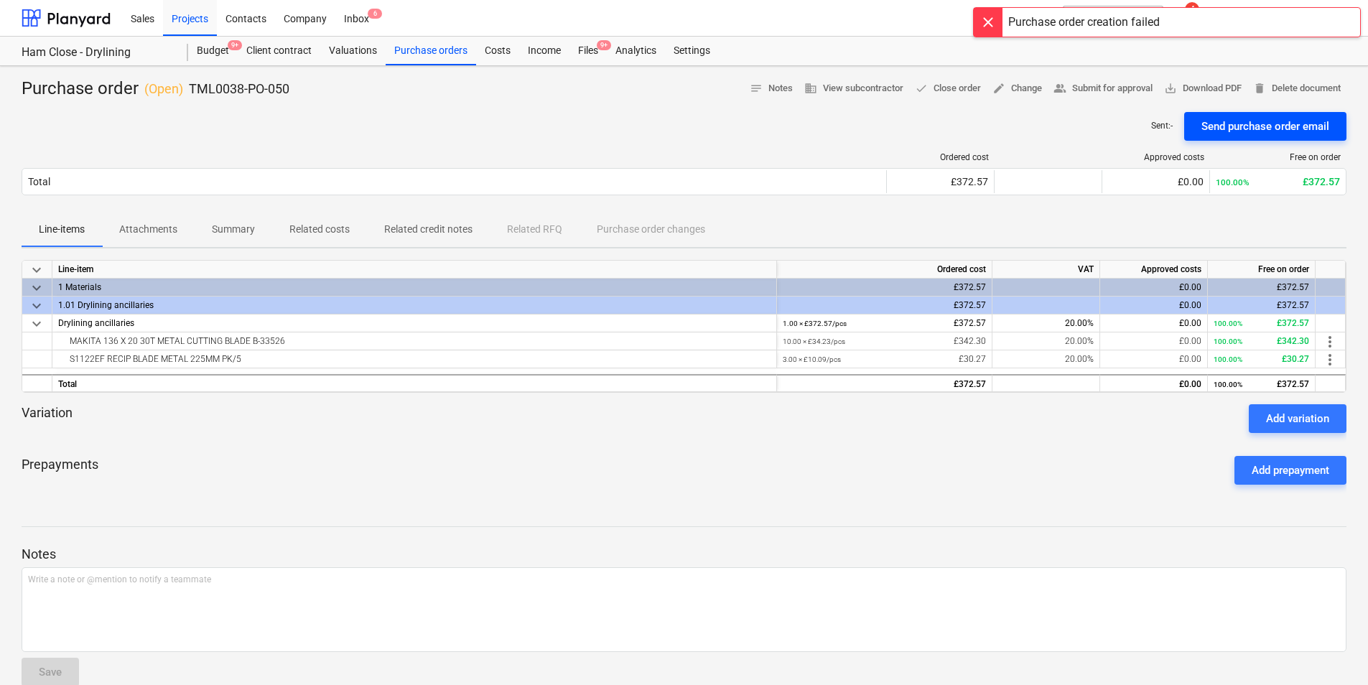
click at [1097, 131] on div "Send purchase order email" at bounding box center [1265, 126] width 128 height 19
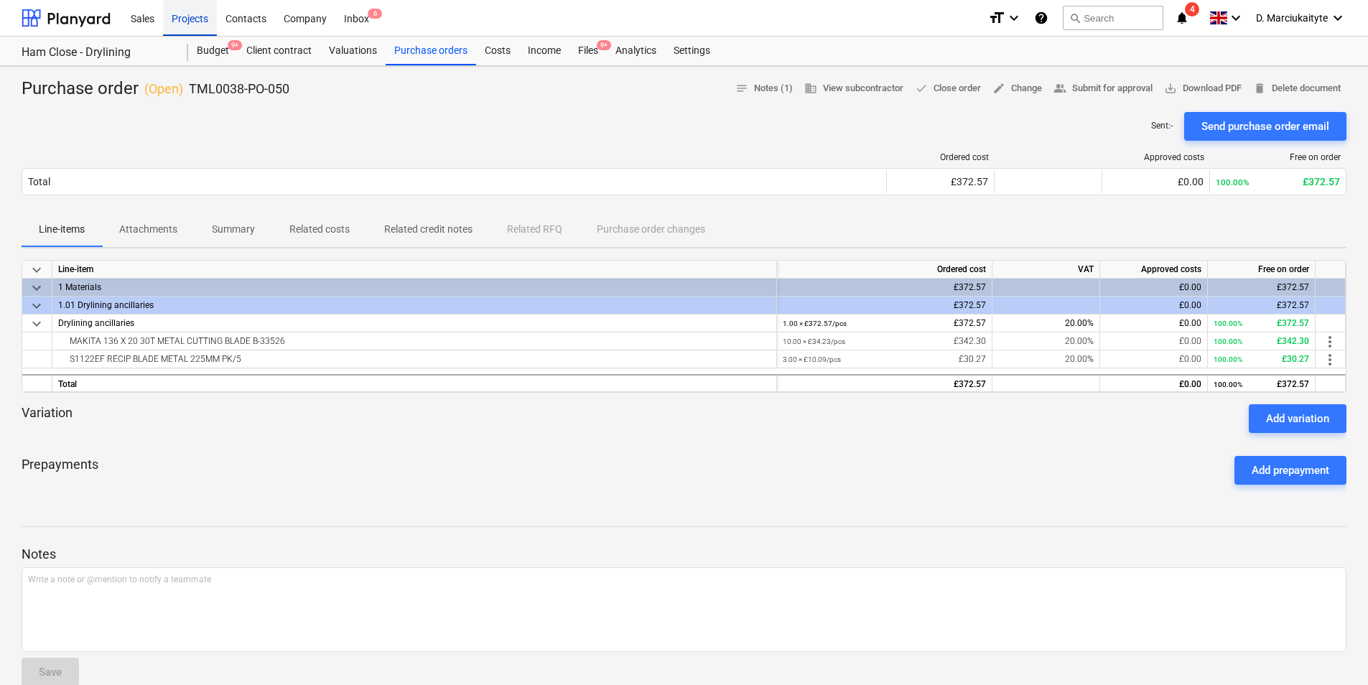
click at [182, 16] on div "Projects" at bounding box center [190, 17] width 54 height 37
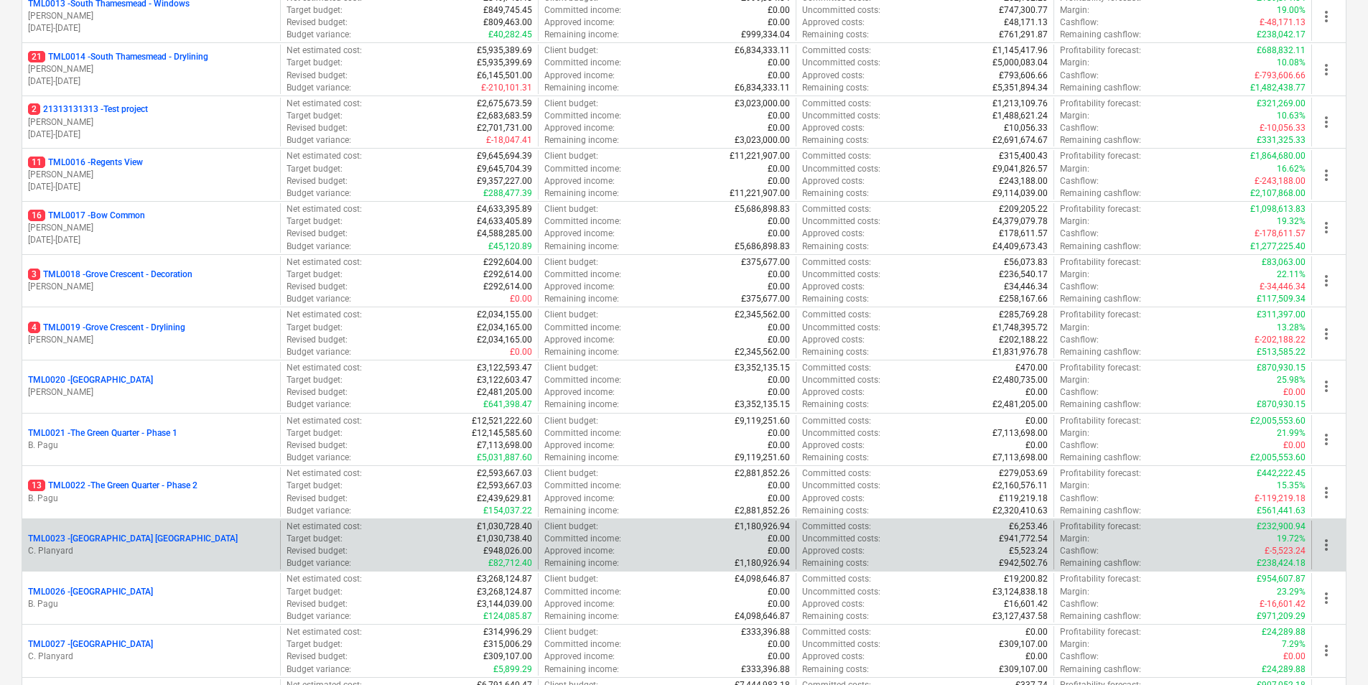
scroll to position [934, 0]
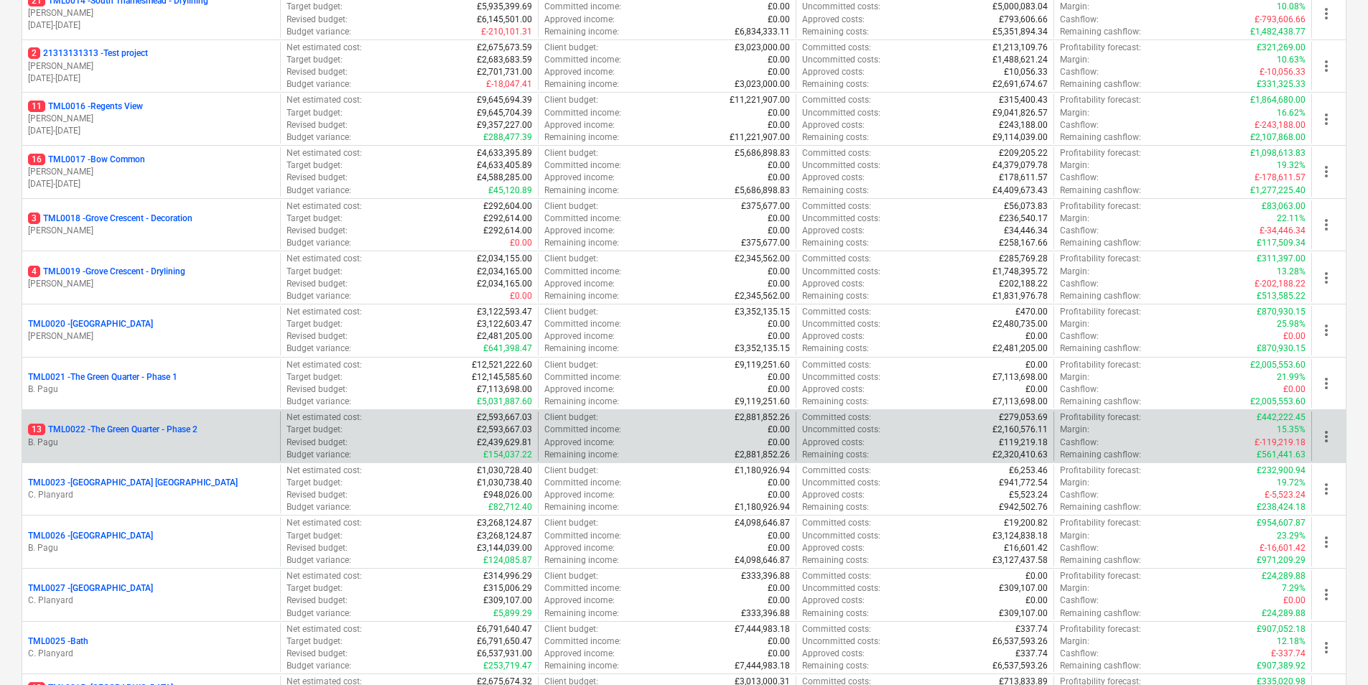
click at [131, 444] on p "B. Pagu" at bounding box center [151, 443] width 246 height 12
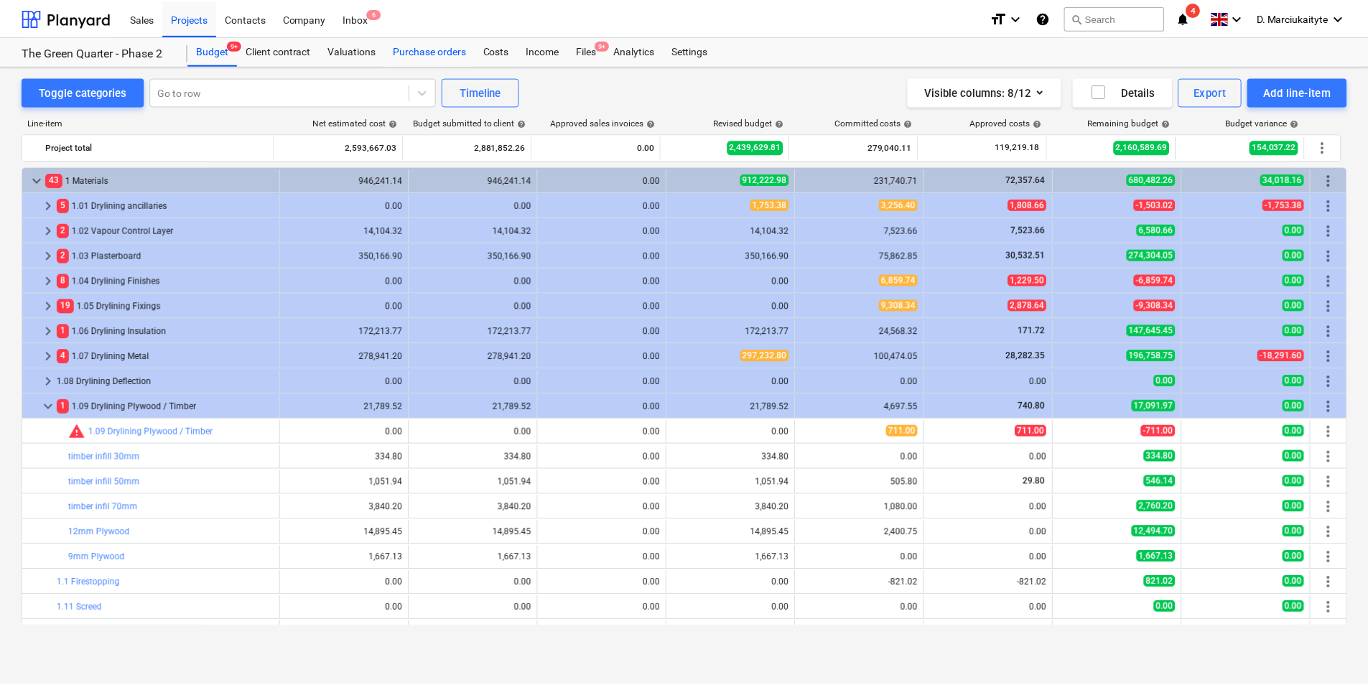
scroll to position [72, 0]
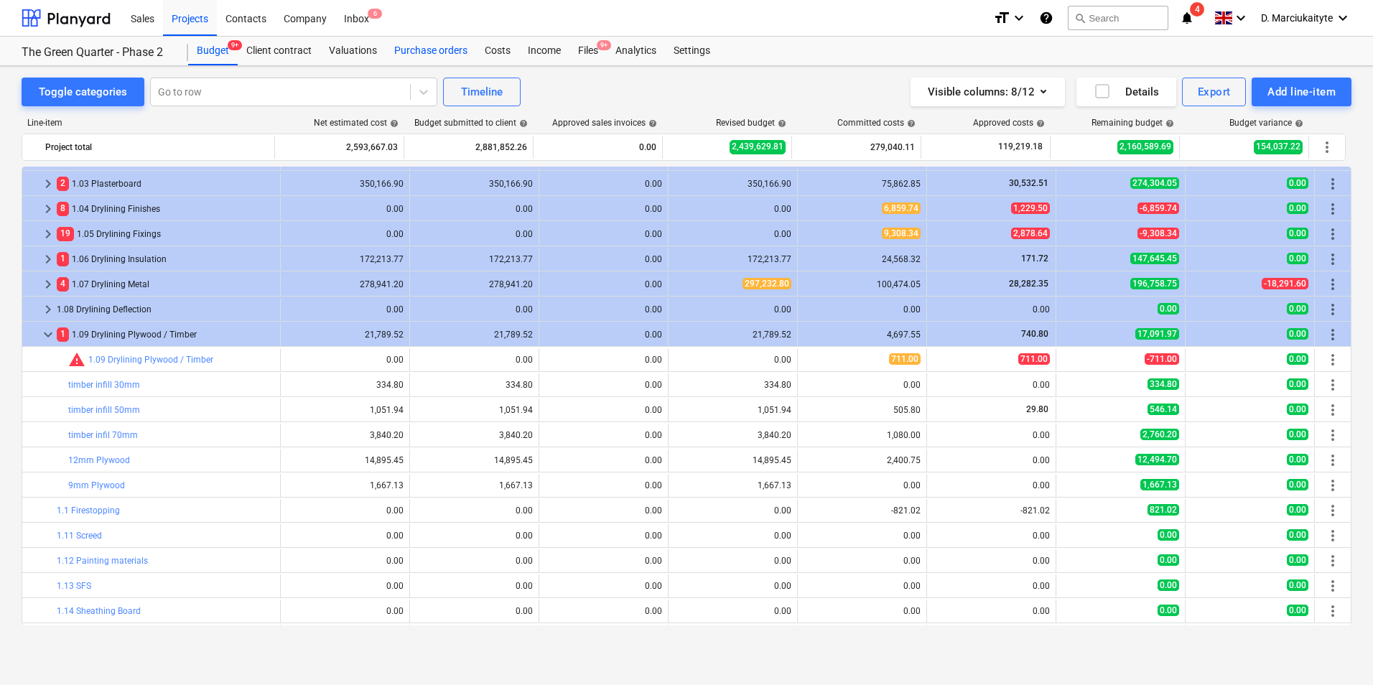
click at [416, 55] on div "Purchase orders" at bounding box center [431, 51] width 90 height 29
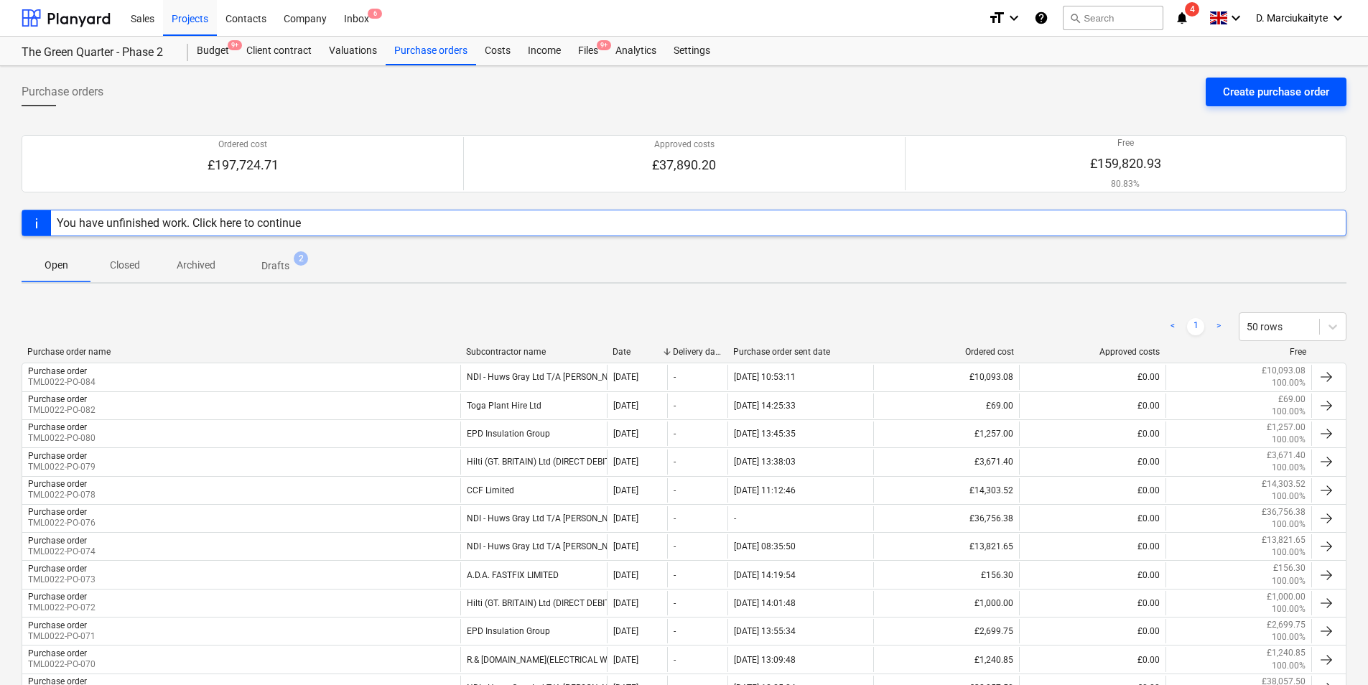
click at [1097, 89] on div "Create purchase order" at bounding box center [1276, 92] width 106 height 19
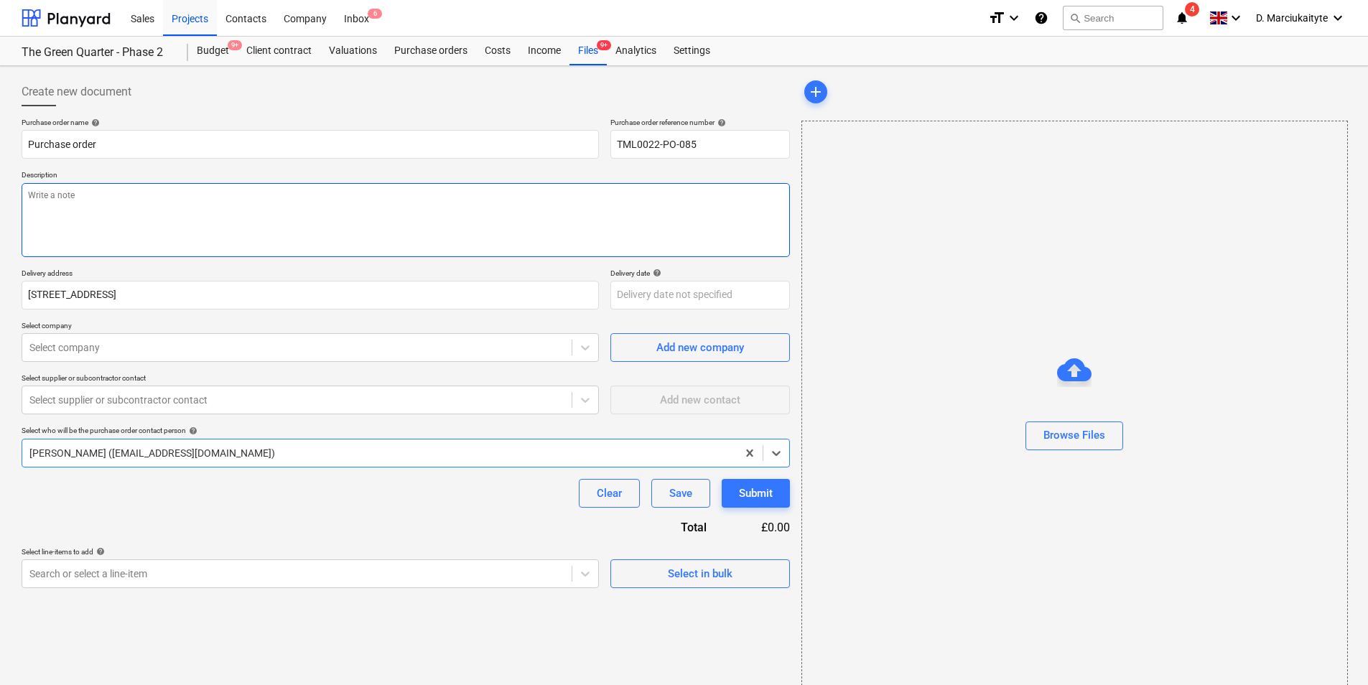
click at [360, 218] on textarea at bounding box center [406, 220] width 768 height 74
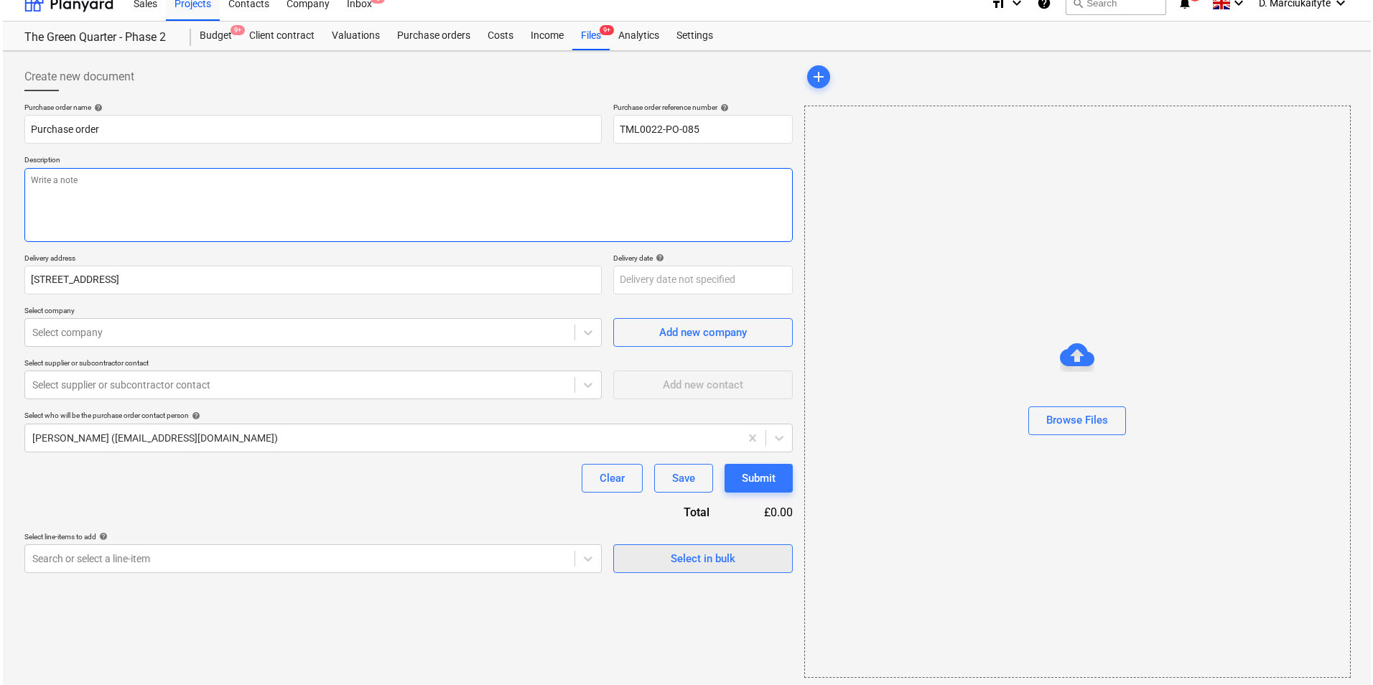
scroll to position [19, 0]
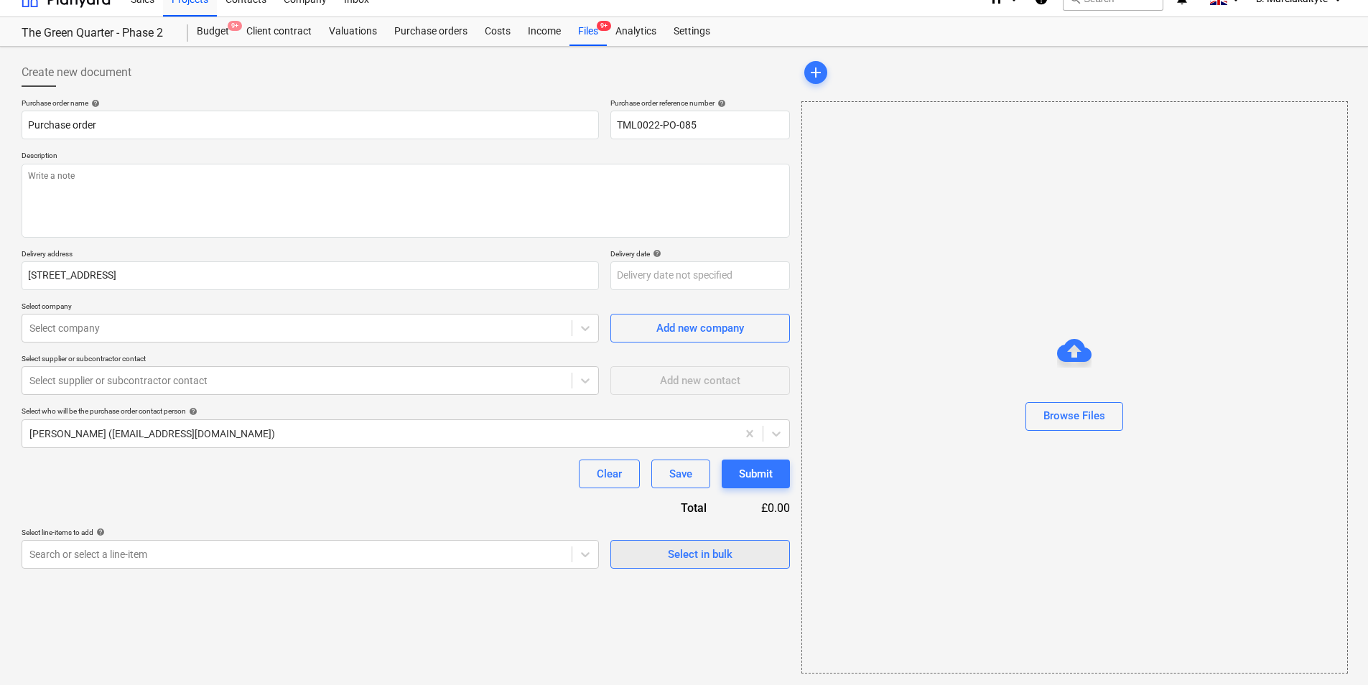
click at [699, 529] on div "Select in bulk" at bounding box center [700, 554] width 65 height 19
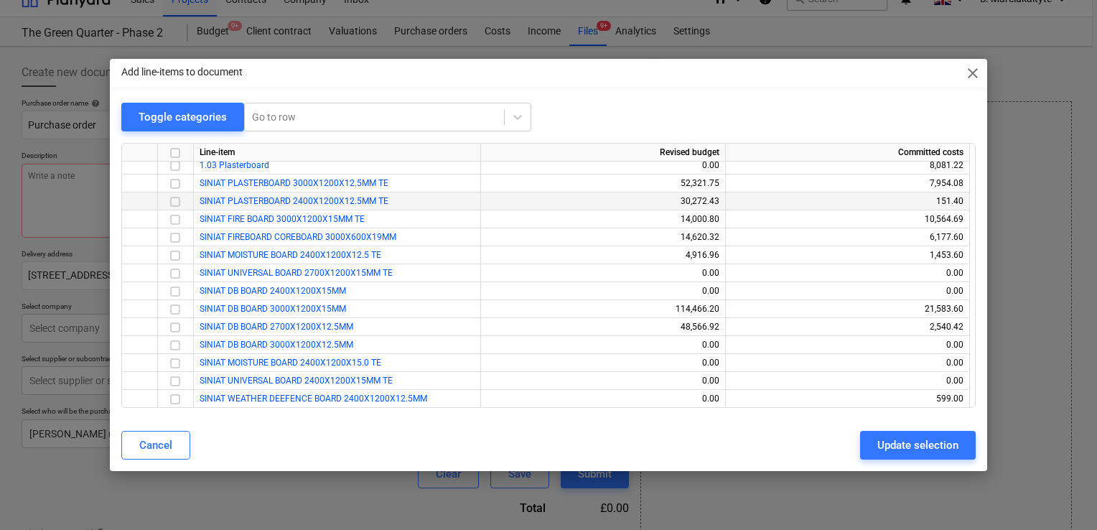
scroll to position [0, 0]
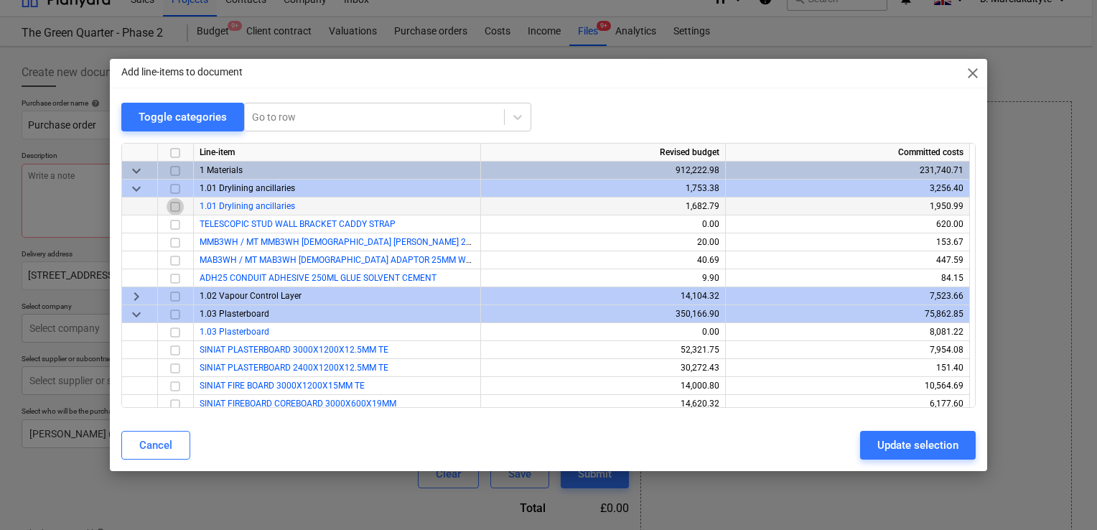
click at [177, 207] on input "checkbox" at bounding box center [175, 206] width 17 height 17
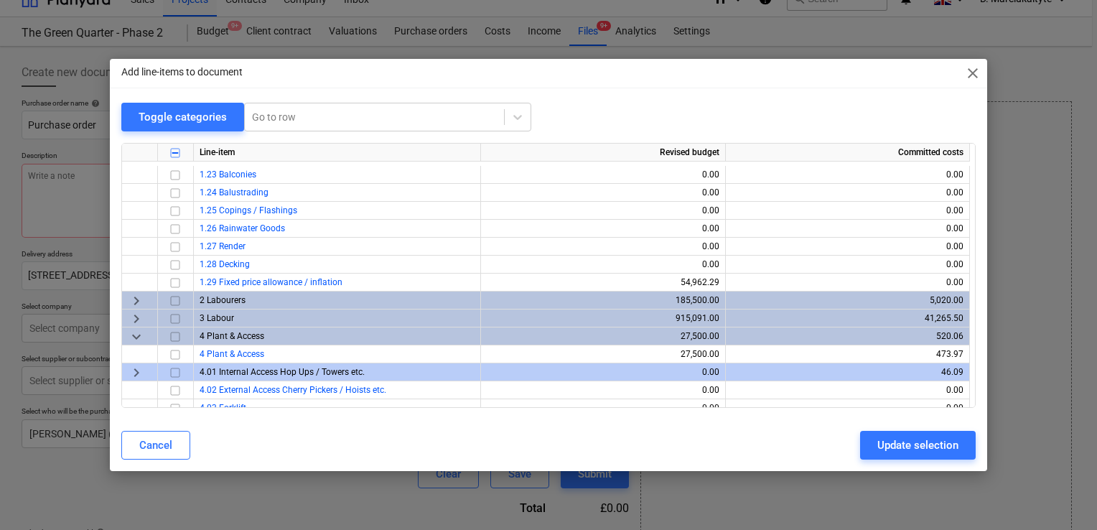
scroll to position [2729, 0]
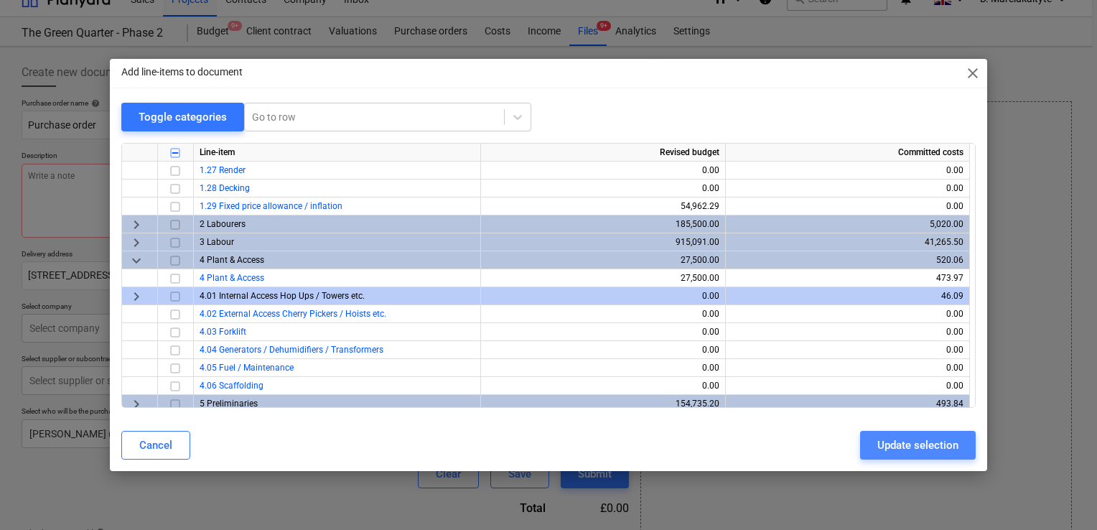
click at [910, 439] on div "Update selection" at bounding box center [918, 445] width 81 height 19
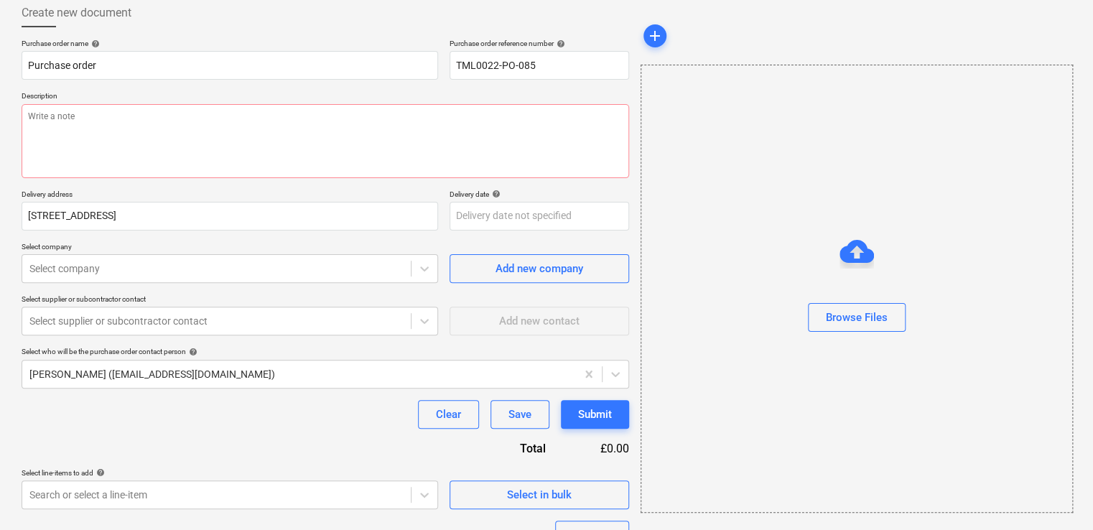
scroll to position [204, 0]
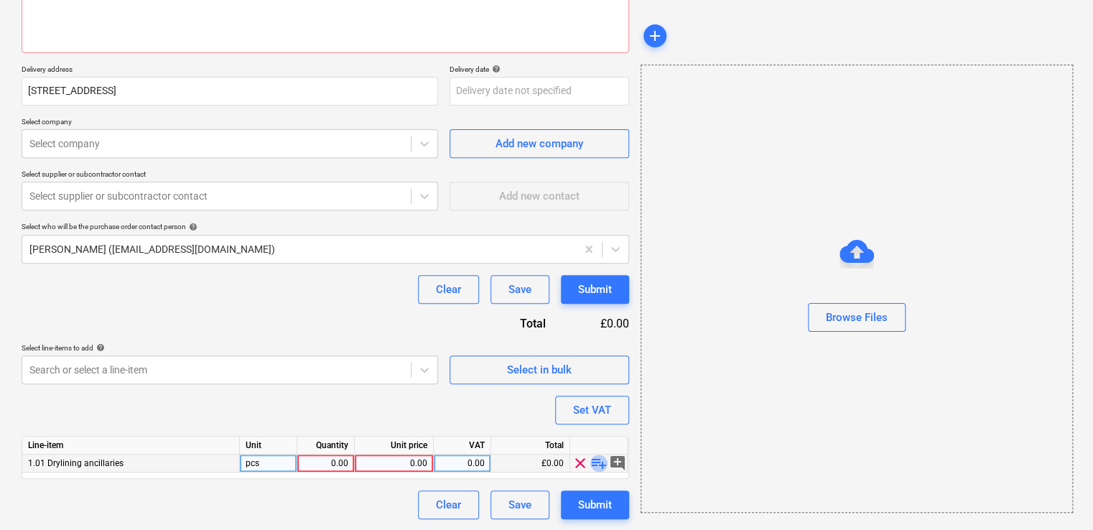
click at [598, 467] on span "playlist_add" at bounding box center [598, 463] width 17 height 17
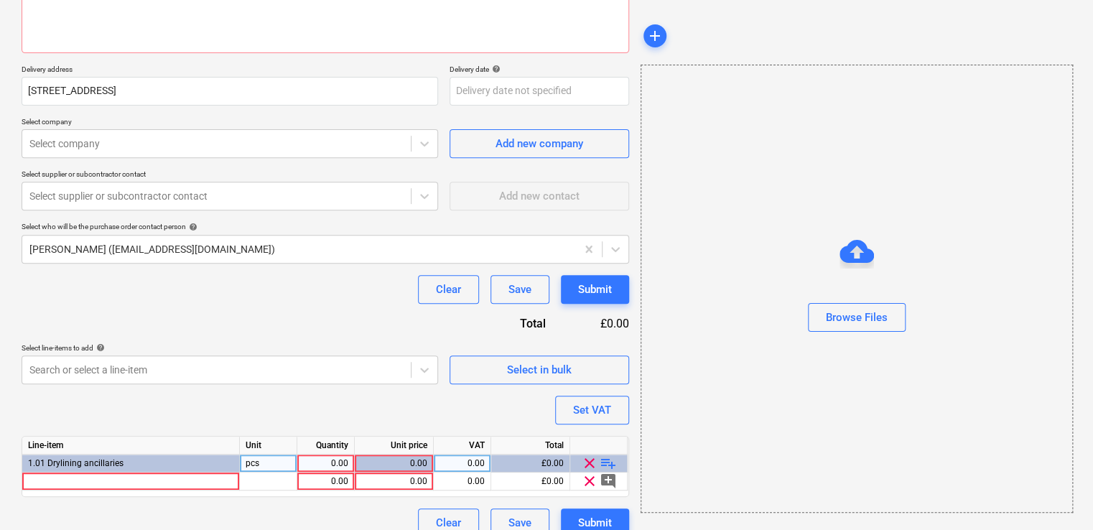
click at [604, 460] on span "playlist_add" at bounding box center [608, 463] width 17 height 17
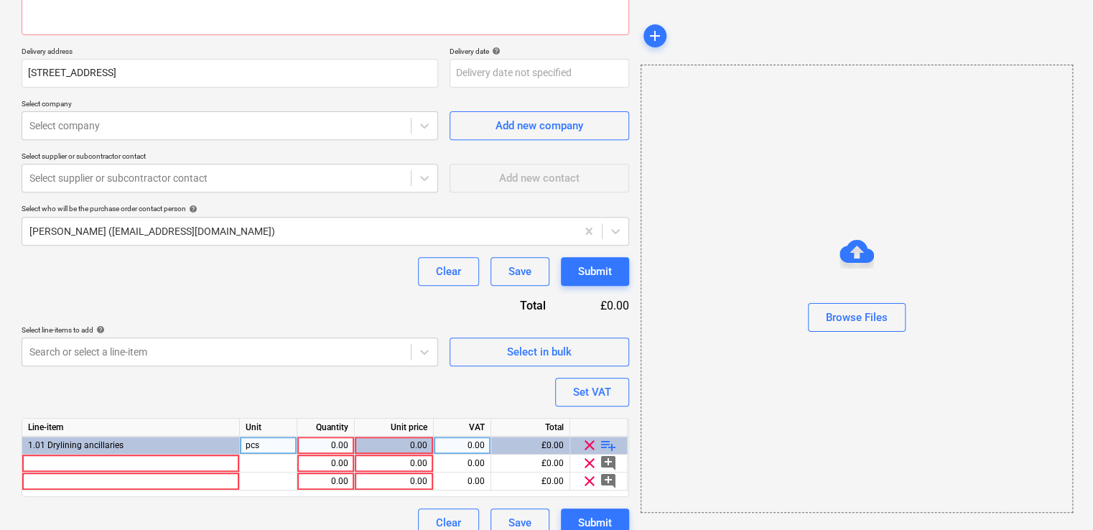
scroll to position [240, 0]
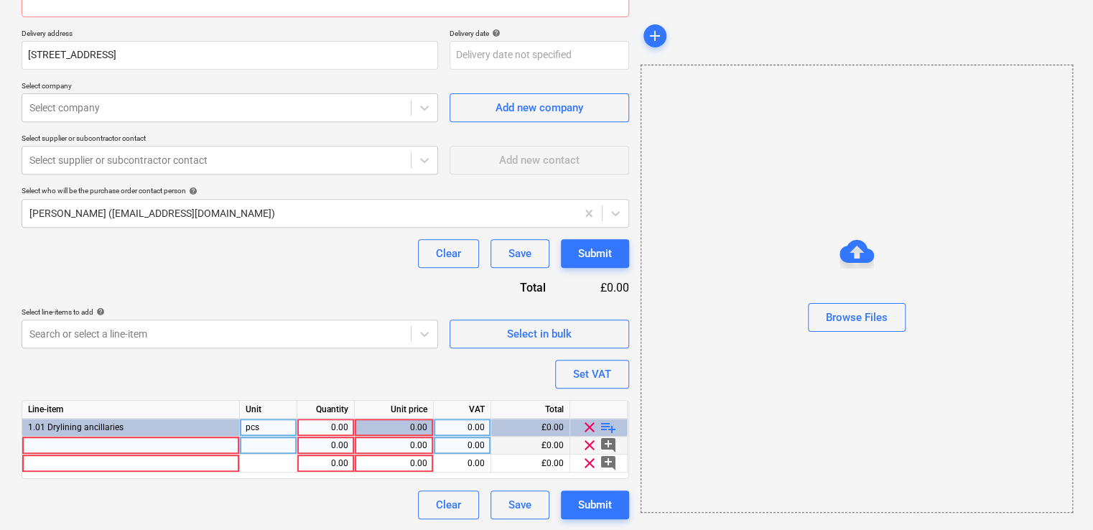
click at [200, 444] on div at bounding box center [131, 446] width 218 height 18
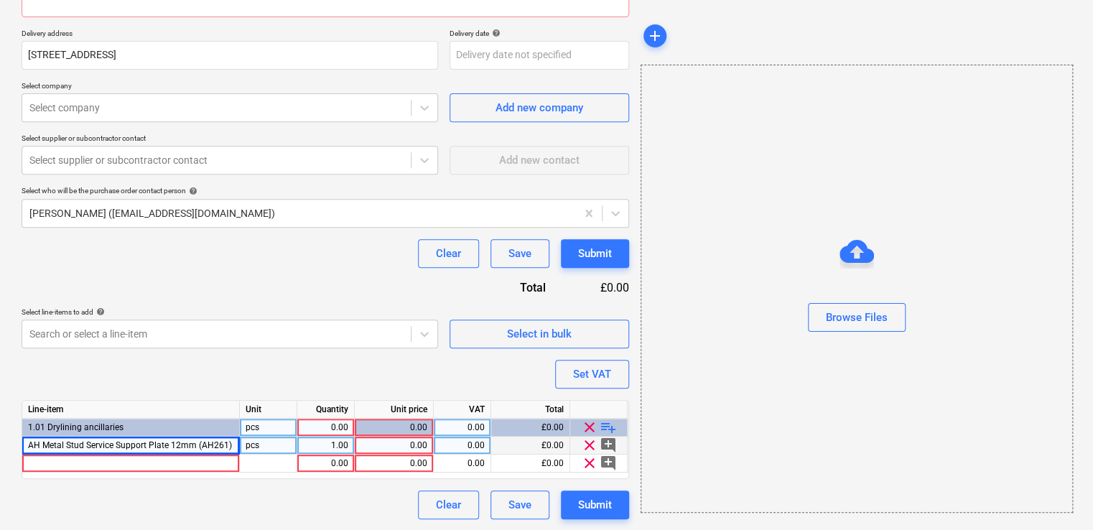
click at [281, 445] on div "pcs" at bounding box center [268, 446] width 57 height 18
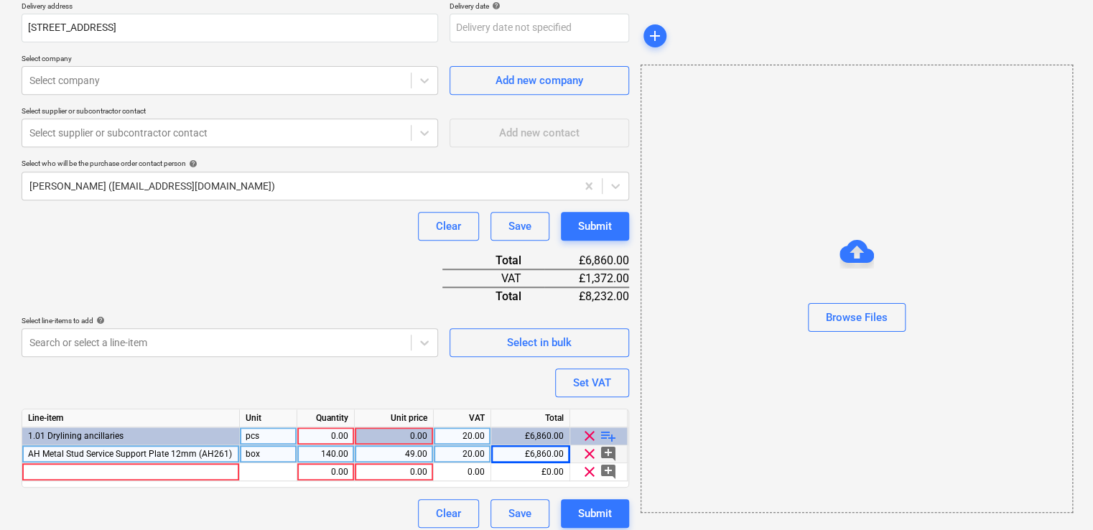
scroll to position [276, 0]
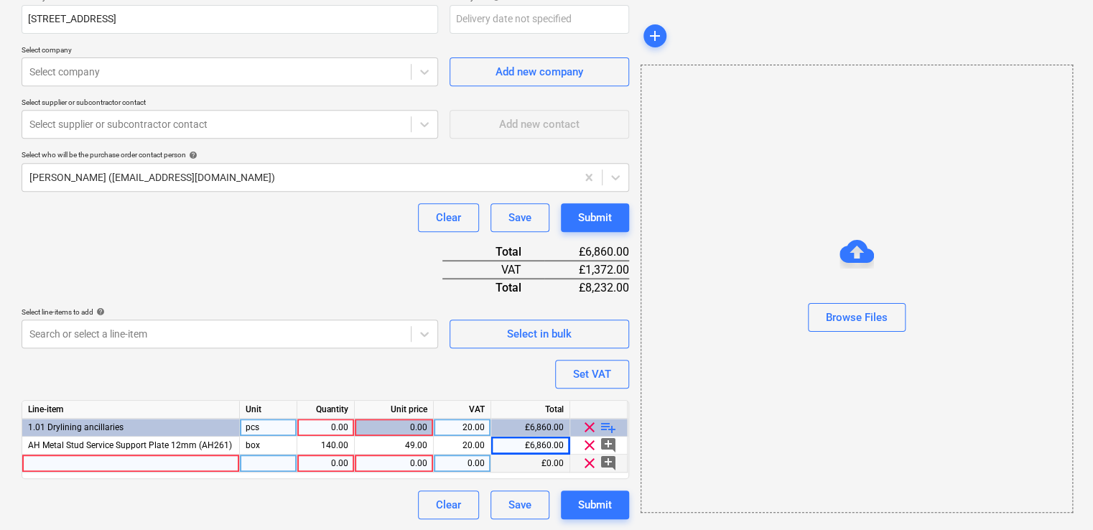
click at [169, 462] on div at bounding box center [131, 464] width 218 height 18
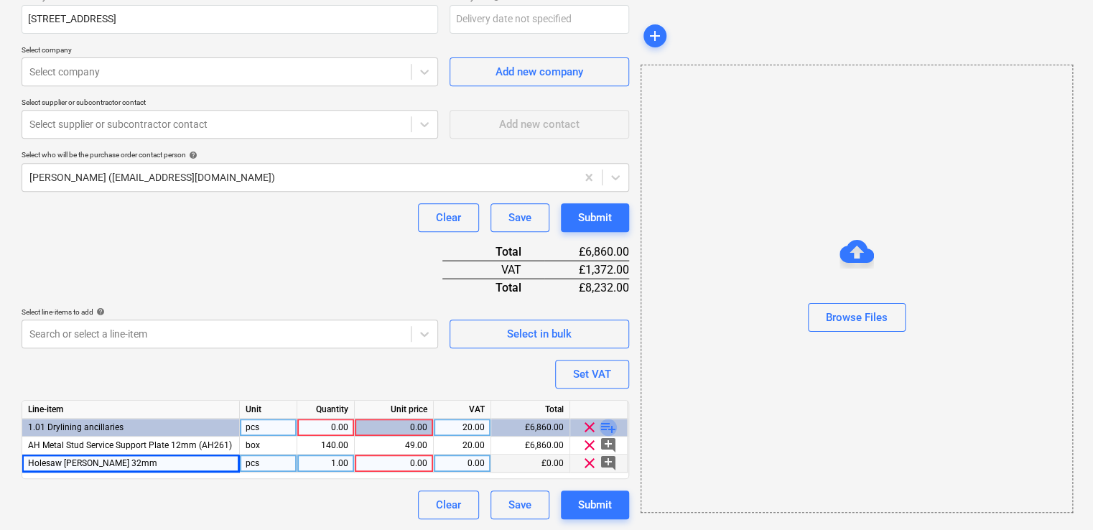
click at [607, 424] on span "playlist_add" at bounding box center [608, 427] width 17 height 17
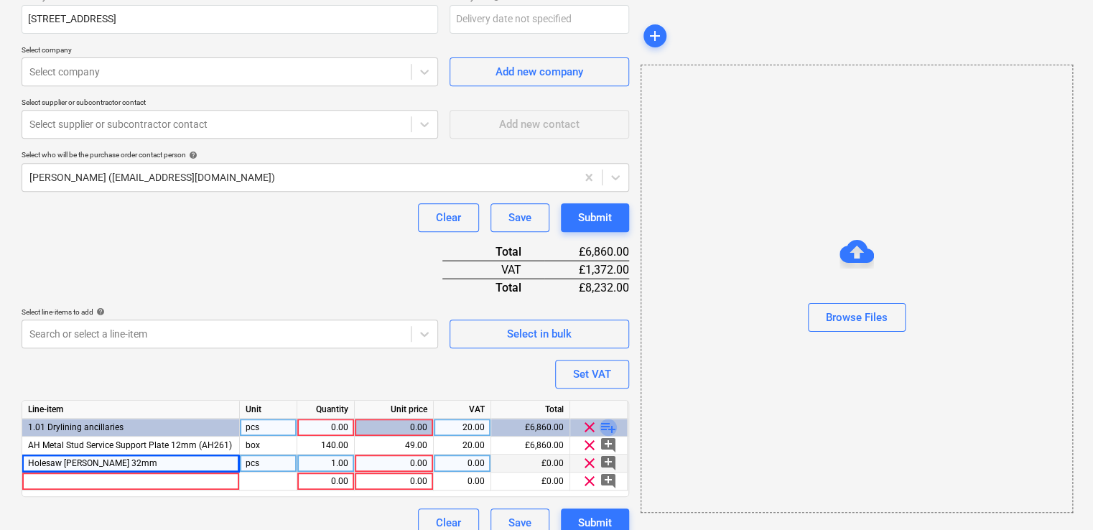
click at [607, 424] on span "playlist_add" at bounding box center [608, 427] width 17 height 17
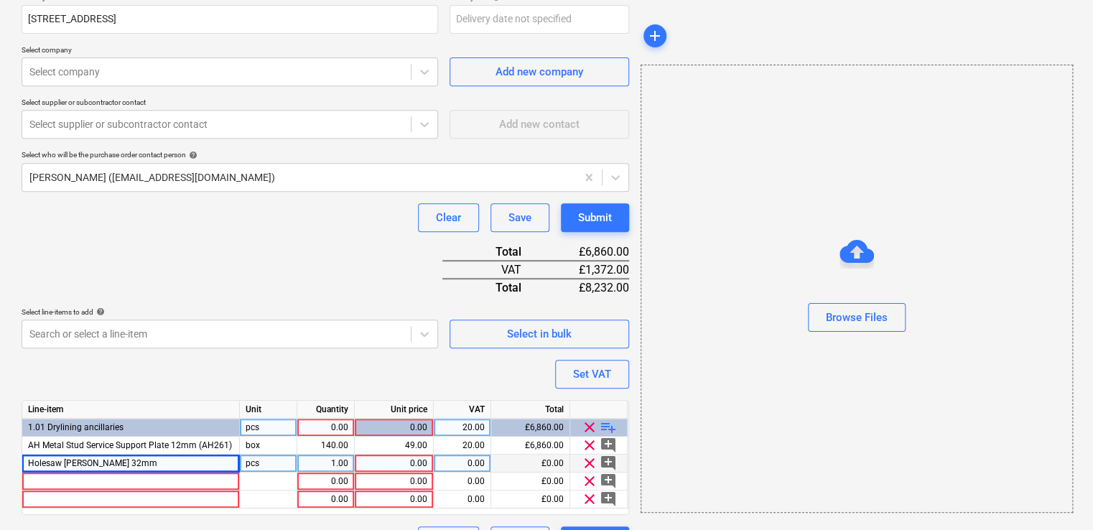
scroll to position [311, 0]
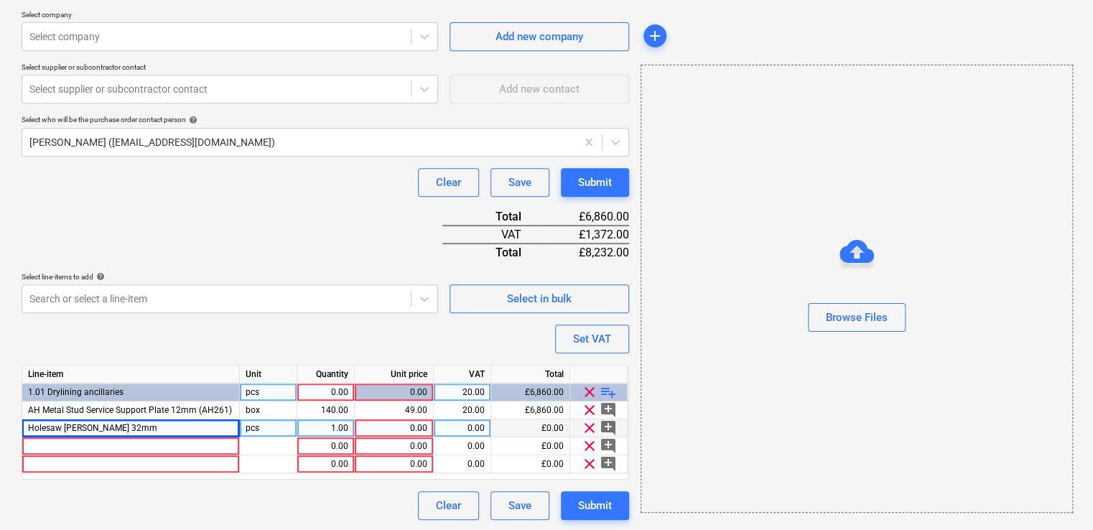
click at [327, 427] on div "1.00" at bounding box center [325, 428] width 45 height 18
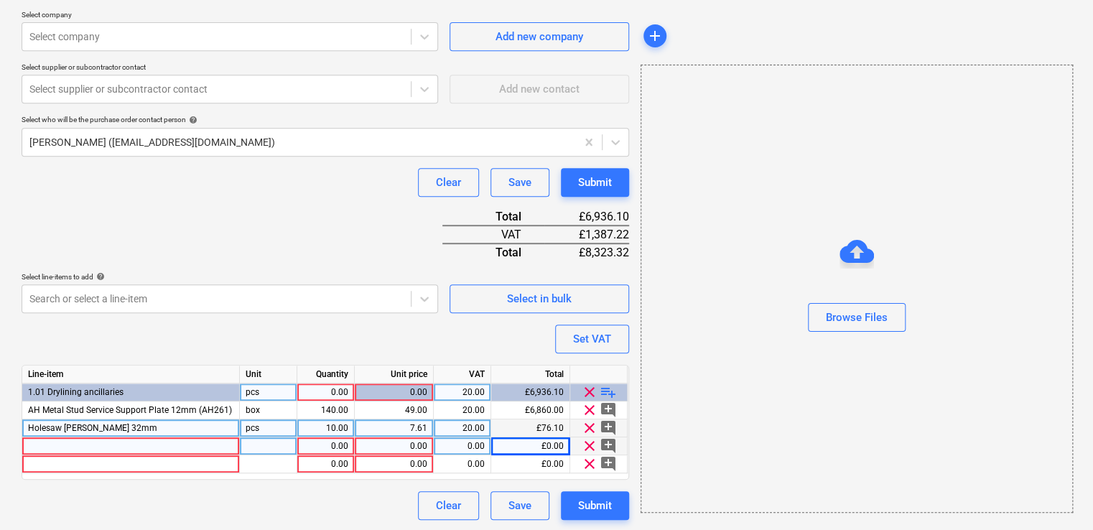
click at [145, 451] on div at bounding box center [131, 446] width 218 height 18
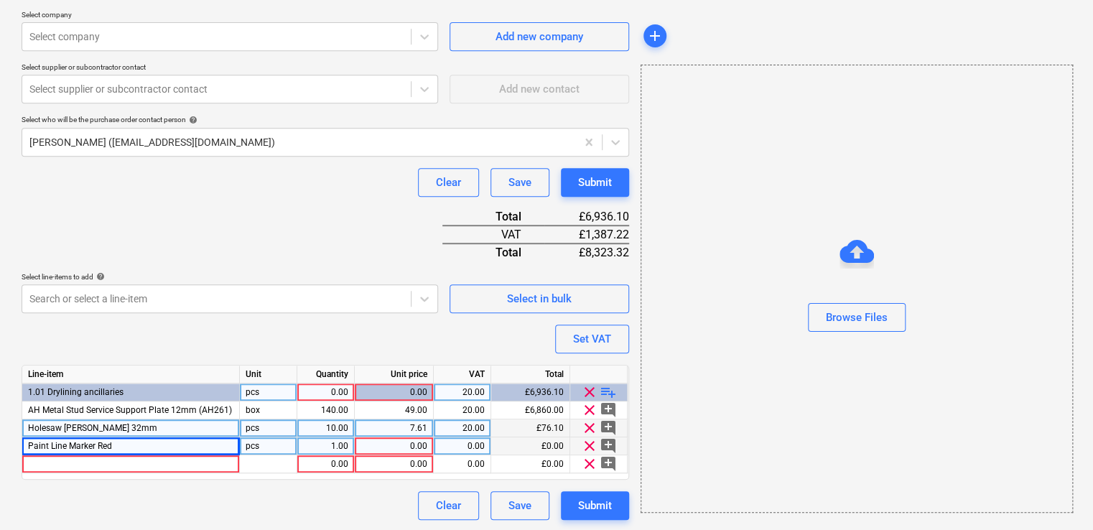
click at [269, 442] on div "pcs" at bounding box center [268, 446] width 57 height 18
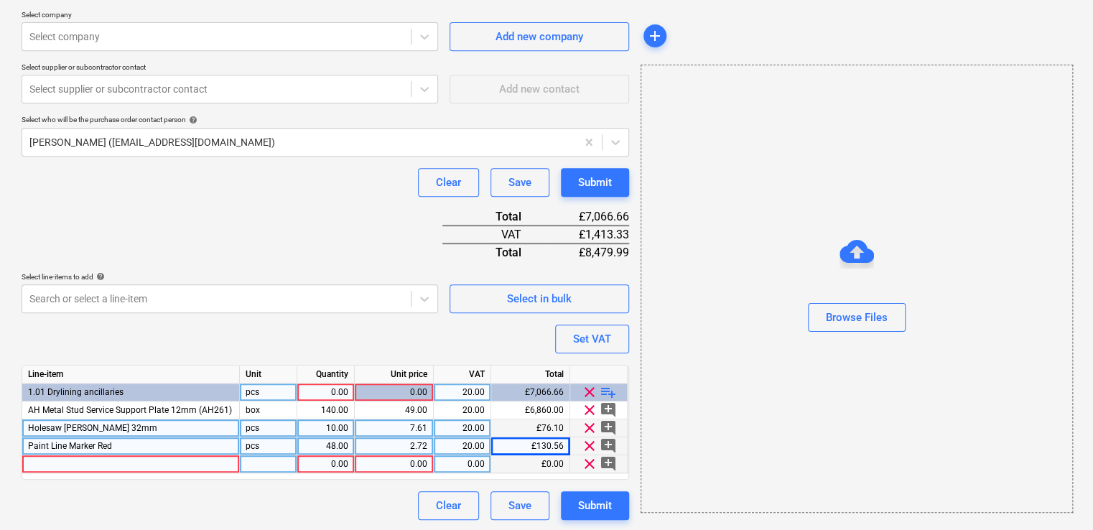
click at [154, 458] on div at bounding box center [131, 464] width 218 height 18
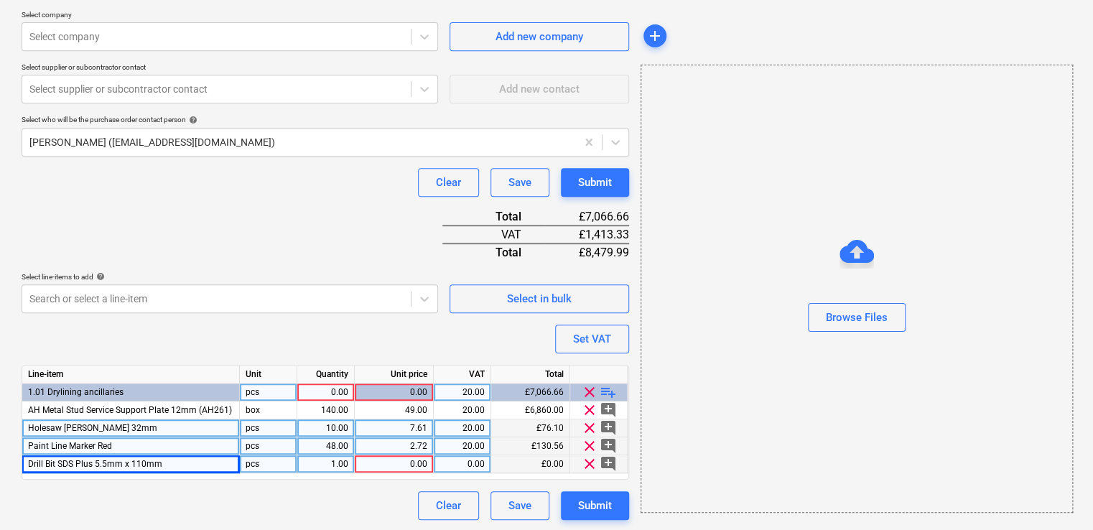
click at [609, 388] on span "playlist_add" at bounding box center [608, 391] width 17 height 17
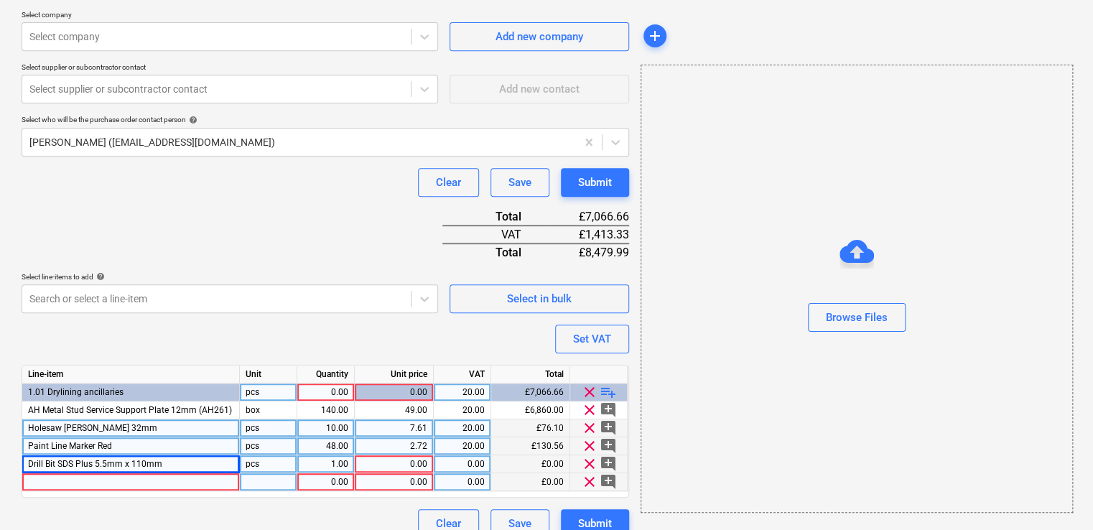
click at [71, 480] on div at bounding box center [131, 482] width 218 height 18
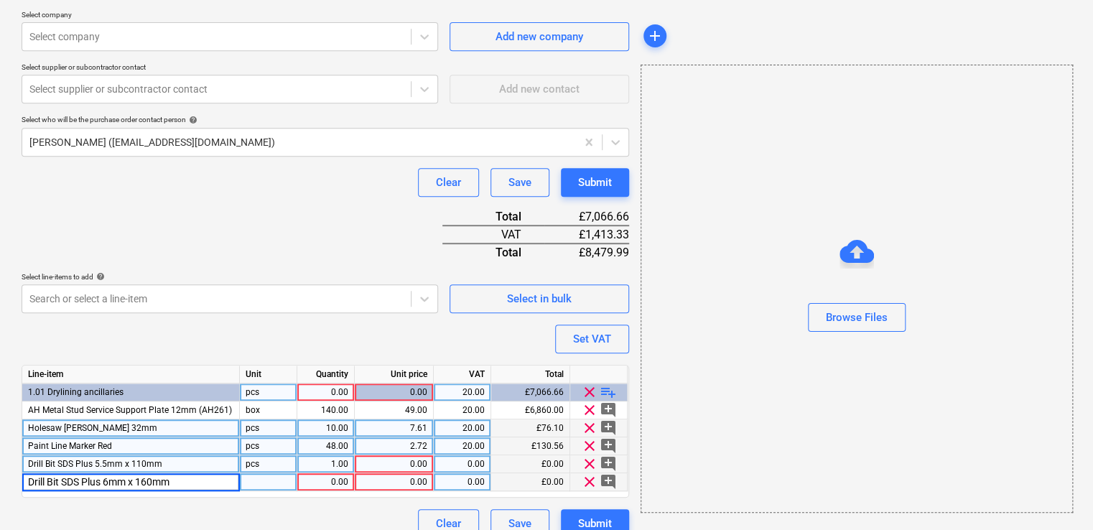
click at [261, 484] on div at bounding box center [268, 482] width 57 height 18
click at [335, 475] on div "1.00" at bounding box center [325, 482] width 45 height 18
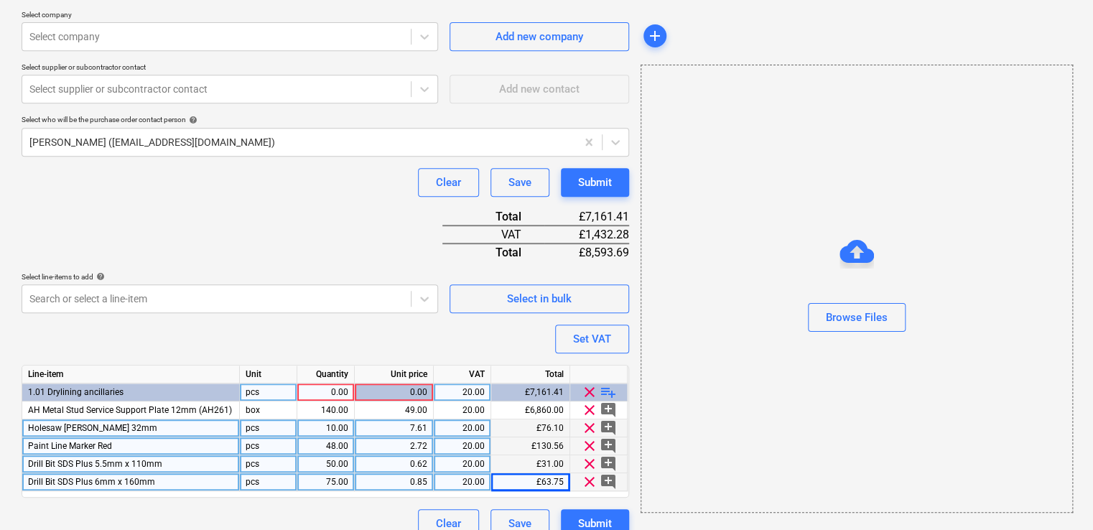
click at [333, 390] on div "0.00" at bounding box center [325, 392] width 45 height 18
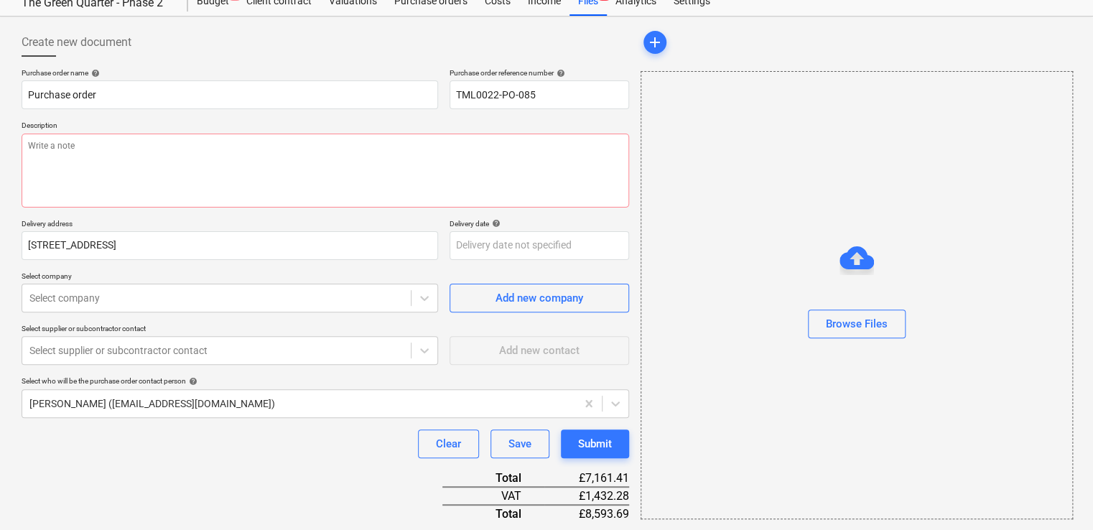
scroll to position [0, 0]
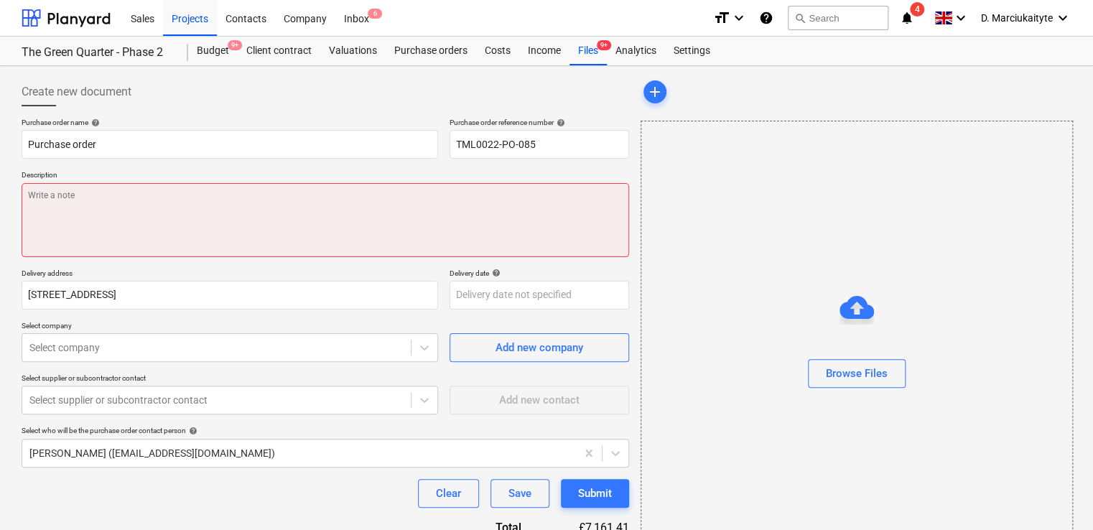
click at [208, 208] on textarea at bounding box center [326, 220] width 608 height 74
drag, startPoint x: 268, startPoint y: 177, endPoint x: 268, endPoint y: 185, distance: 7.9
click at [268, 185] on div "Description" at bounding box center [326, 213] width 608 height 86
click at [269, 192] on textarea at bounding box center [326, 220] width 608 height 74
paste textarea "Morning, Please proceed with attached order. Site Contact: [PERSON_NAME] – [PHO…"
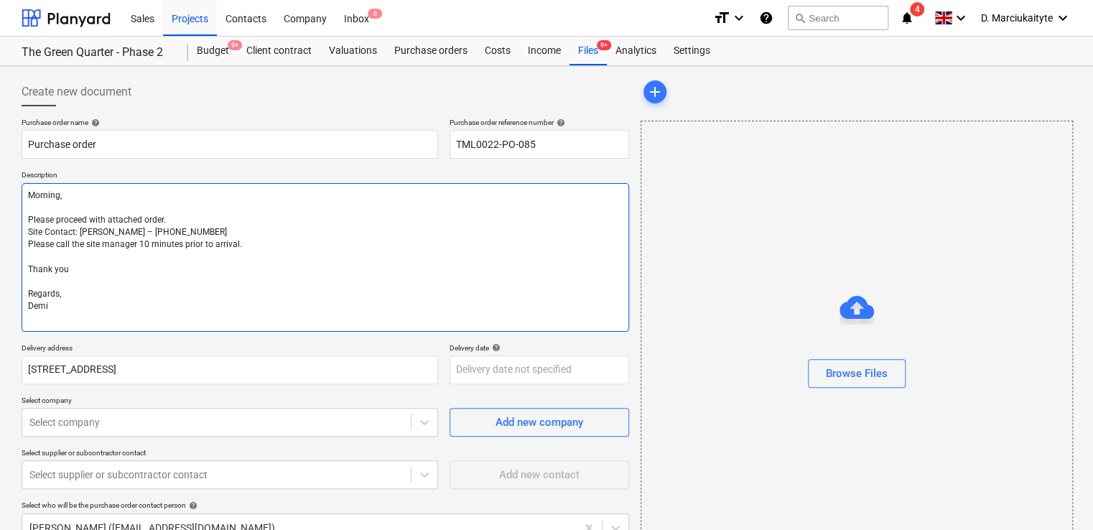
drag, startPoint x: 29, startPoint y: 206, endPoint x: 327, endPoint y: 172, distance: 300.6
click at [29, 206] on textarea "Morning, Please proceed with attached order. Site Contact: [PERSON_NAME] – [PHO…" at bounding box center [326, 257] width 608 height 149
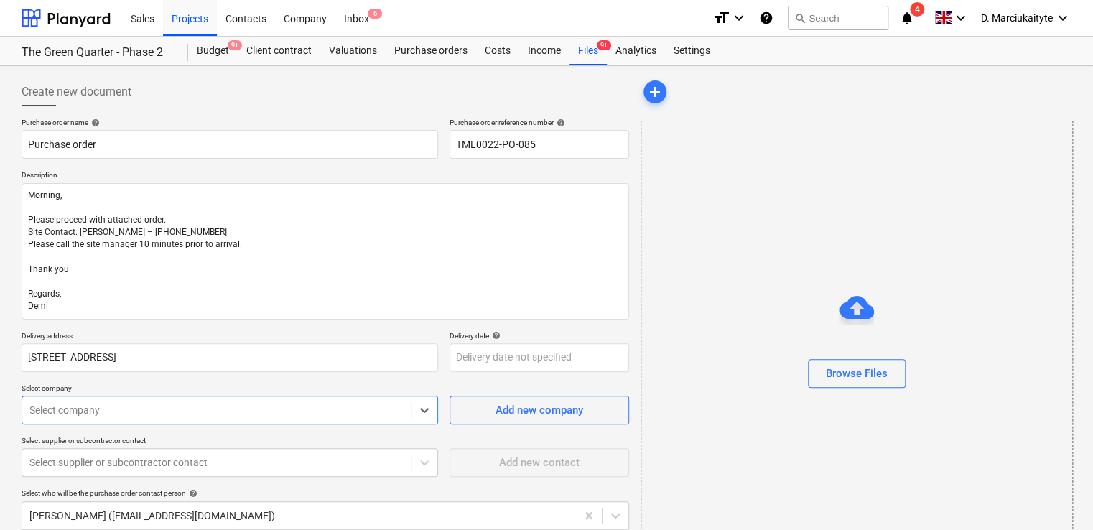
click at [251, 398] on body "Sales Projects Contacts Company Inbox 6 format_size keyboard_arrow_down help se…" at bounding box center [546, 265] width 1093 height 530
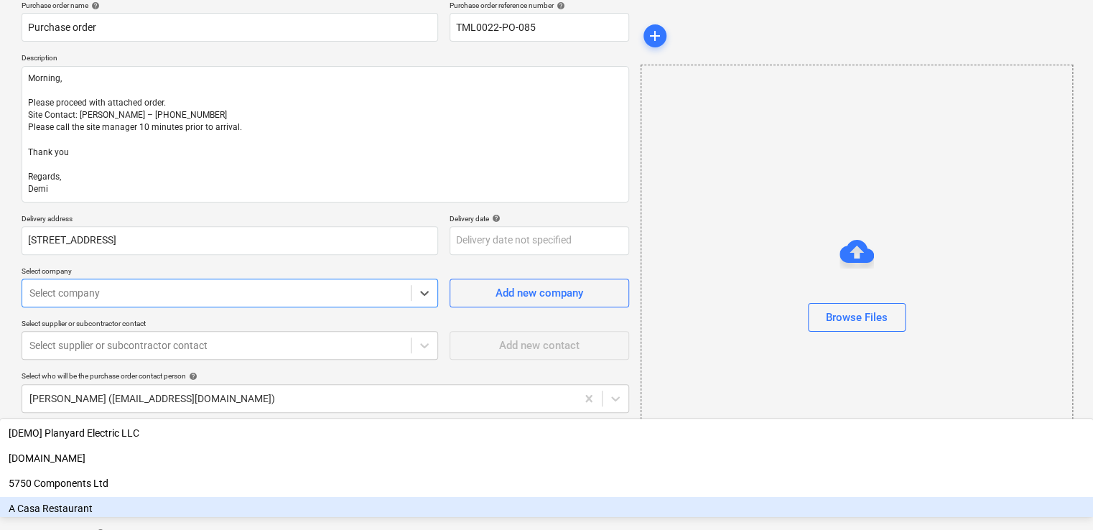
scroll to position [124, 0]
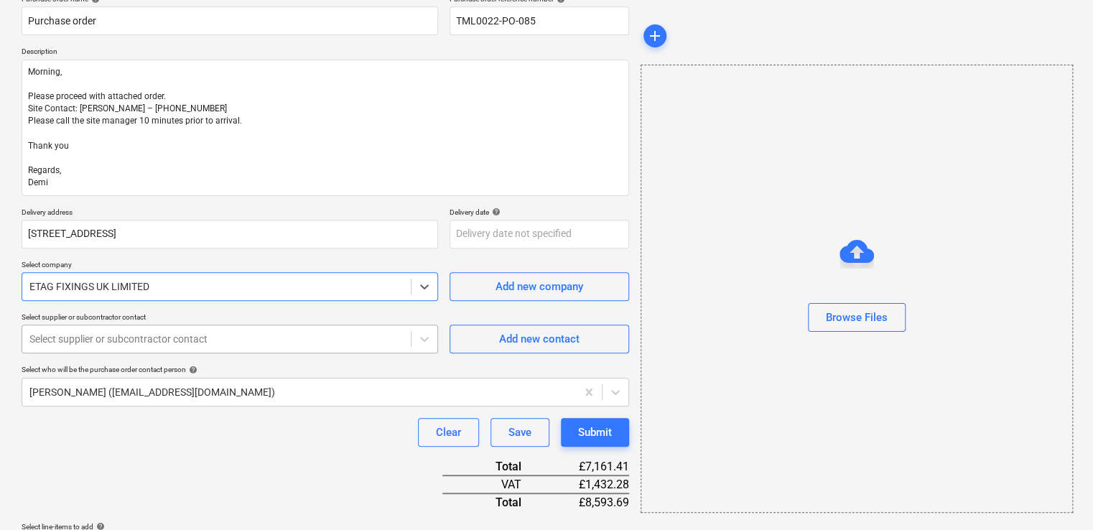
click at [234, 350] on div "Select supplier or subcontractor contact" at bounding box center [230, 339] width 416 height 29
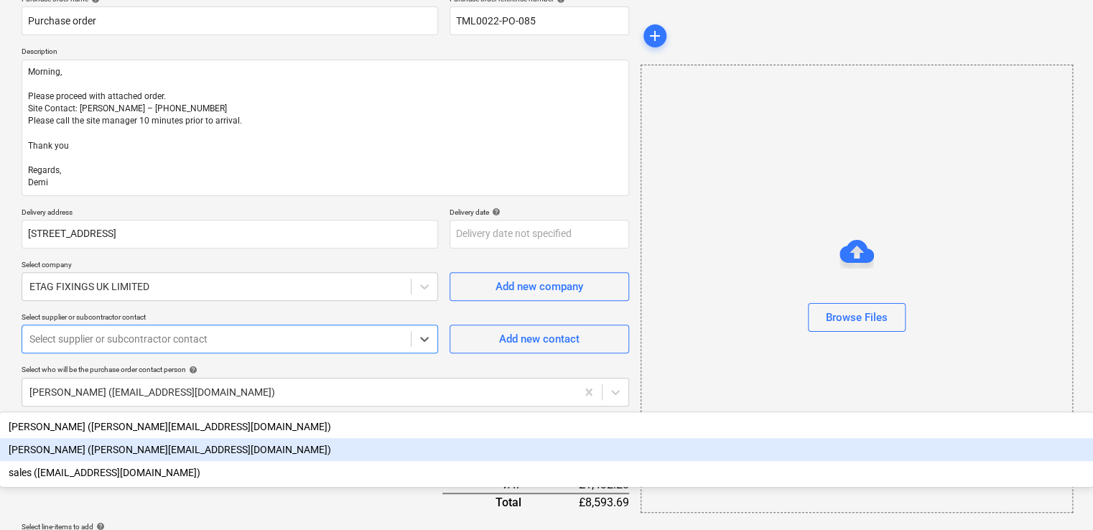
click at [174, 438] on div "[PERSON_NAME] ([PERSON_NAME][EMAIL_ADDRESS][DOMAIN_NAME])" at bounding box center [546, 449] width 1093 height 23
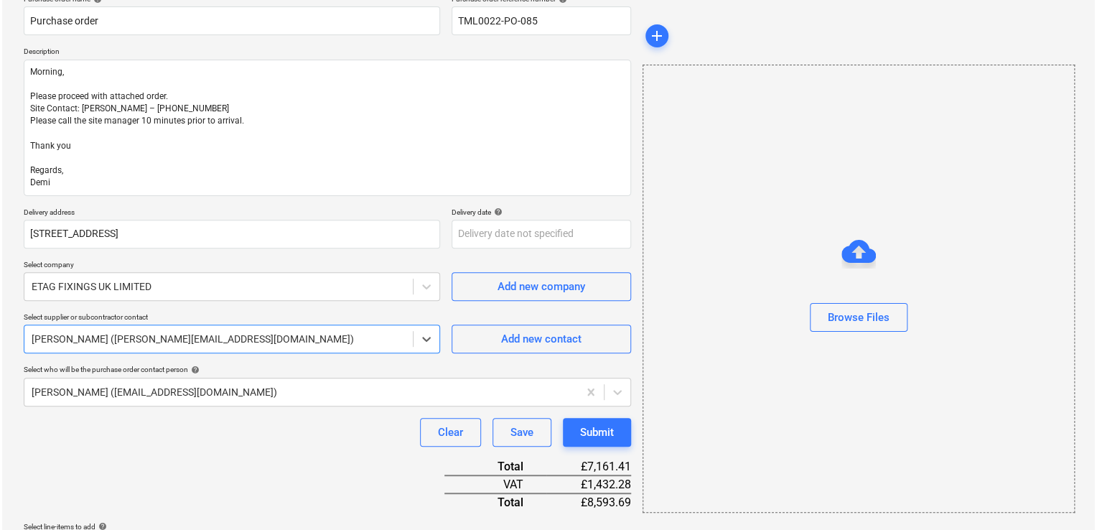
scroll to position [391, 0]
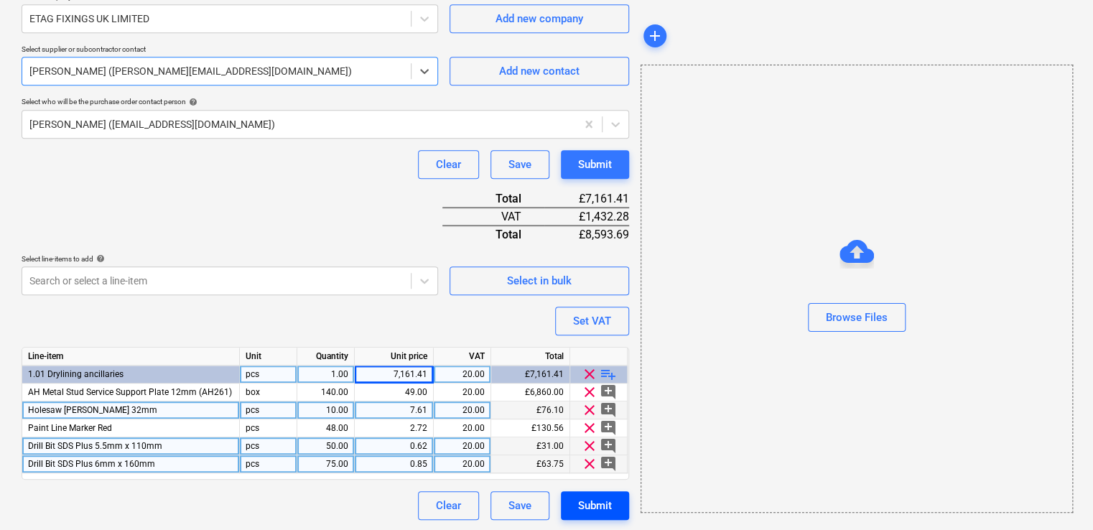
click at [615, 507] on button "Submit" at bounding box center [595, 505] width 68 height 29
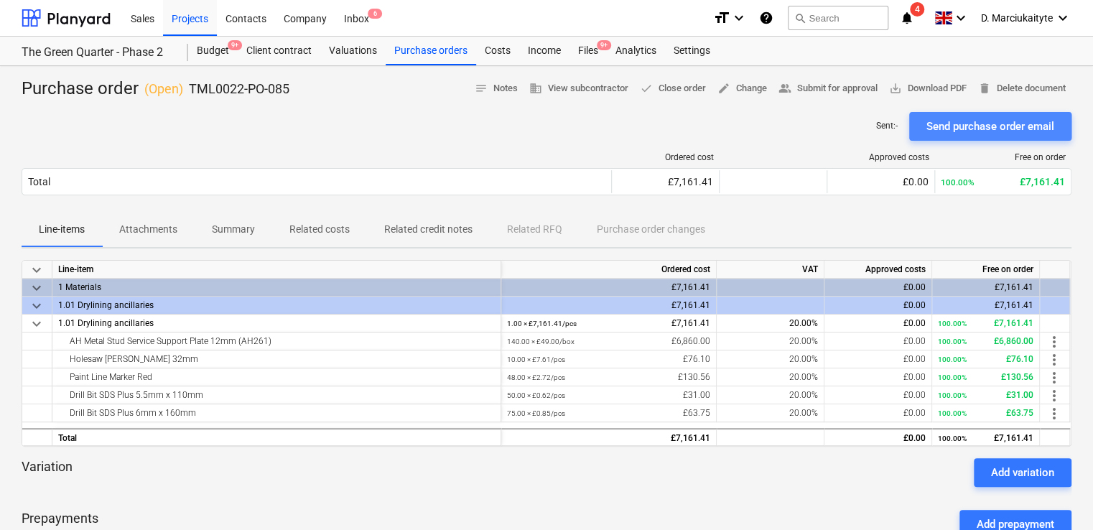
click at [1038, 129] on div "Send purchase order email" at bounding box center [990, 126] width 128 height 19
click at [460, 50] on div "Purchase orders" at bounding box center [431, 51] width 90 height 29
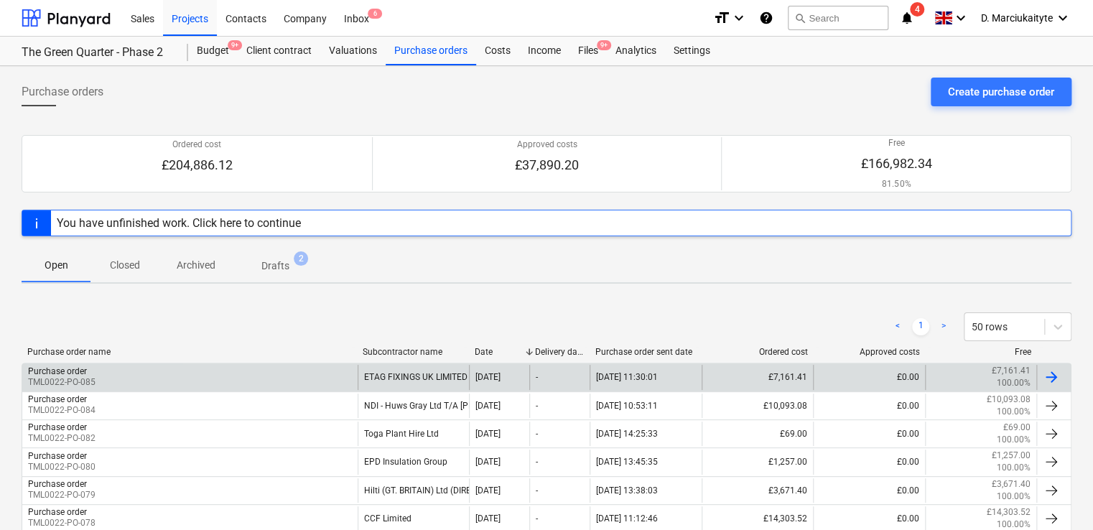
click at [247, 367] on div "Purchase order TML0022-PO-085" at bounding box center [189, 377] width 335 height 24
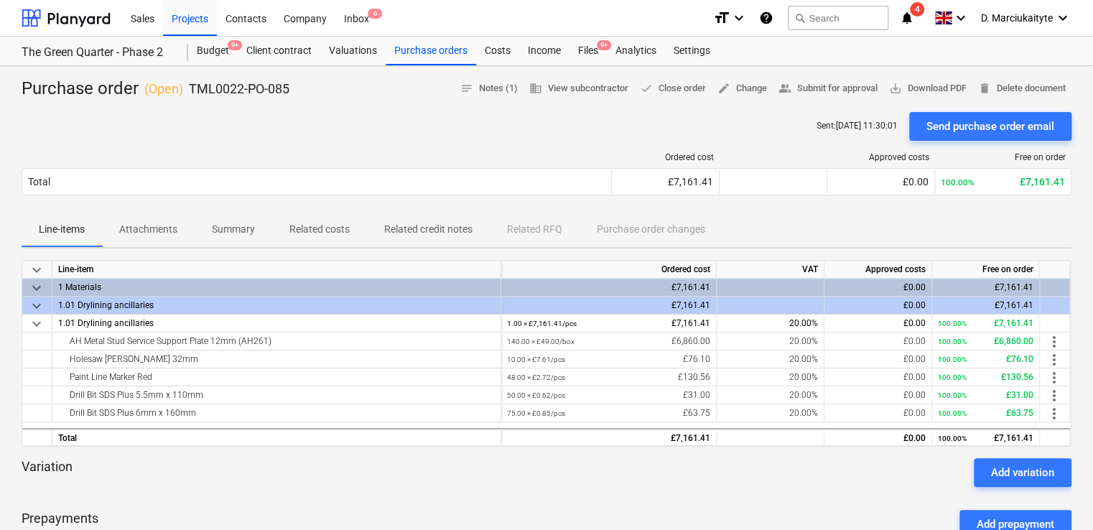
drag, startPoint x: 801, startPoint y: 131, endPoint x: 894, endPoint y: 132, distance: 92.6
click at [894, 132] on div "Sent : [DATE] 11:30:01 Send purchase order email" at bounding box center [943, 126] width 255 height 29
drag, startPoint x: 894, startPoint y: 132, endPoint x: 848, endPoint y: 134, distance: 46.0
click at [848, 134] on div "Sent : [DATE] 11:30:01 Send purchase order email" at bounding box center [943, 126] width 255 height 29
click at [442, 57] on div "Purchase orders" at bounding box center [431, 51] width 90 height 29
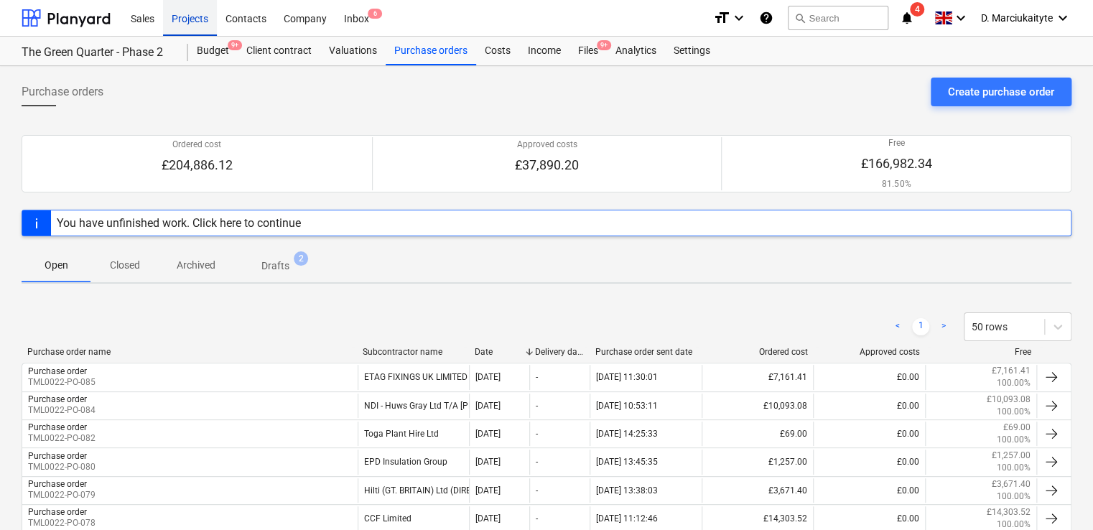
click at [207, 15] on div "Projects" at bounding box center [190, 17] width 54 height 37
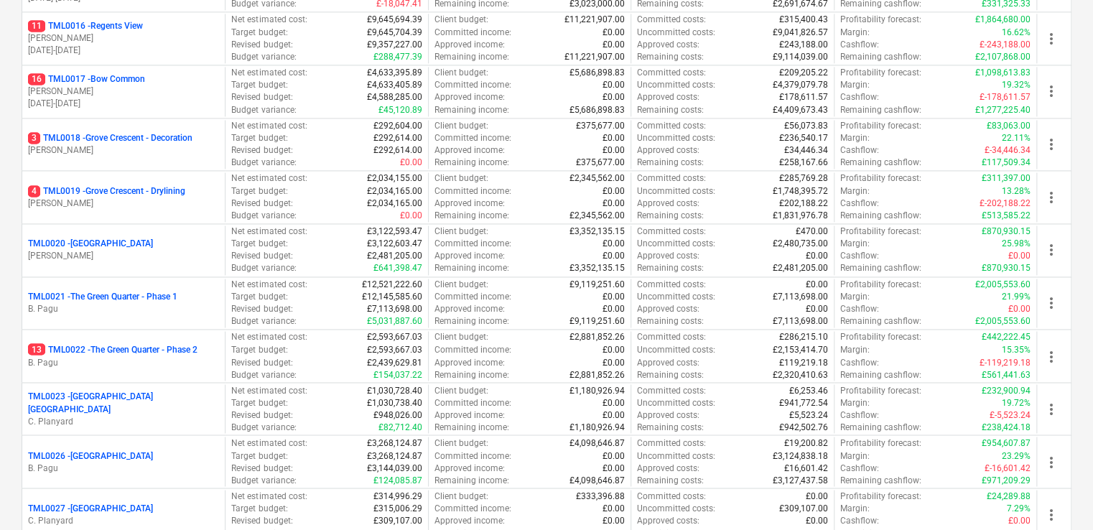
scroll to position [1005, 0]
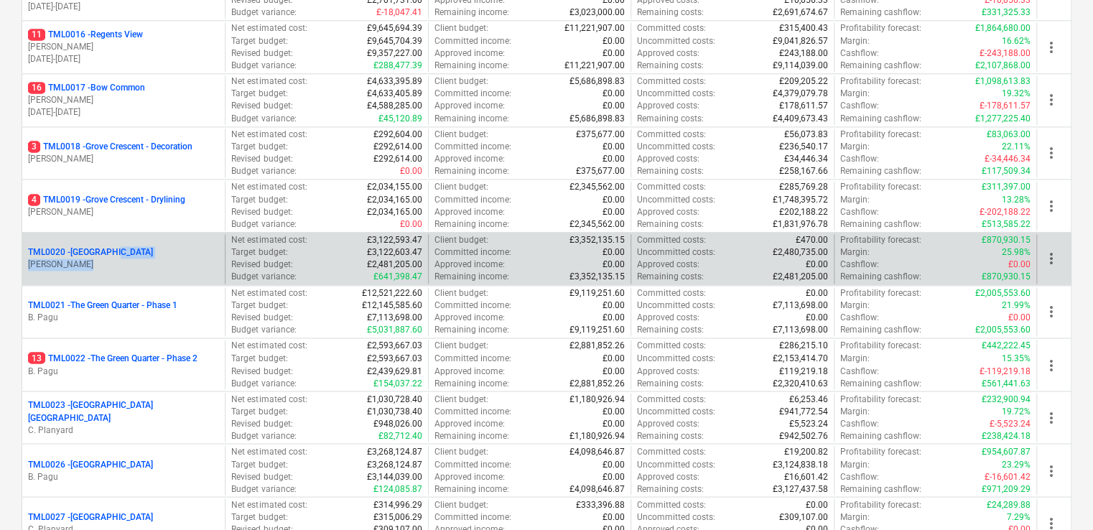
click at [120, 260] on div "TML0020 - Ibis Hotel [PERSON_NAME]" at bounding box center [123, 258] width 191 height 24
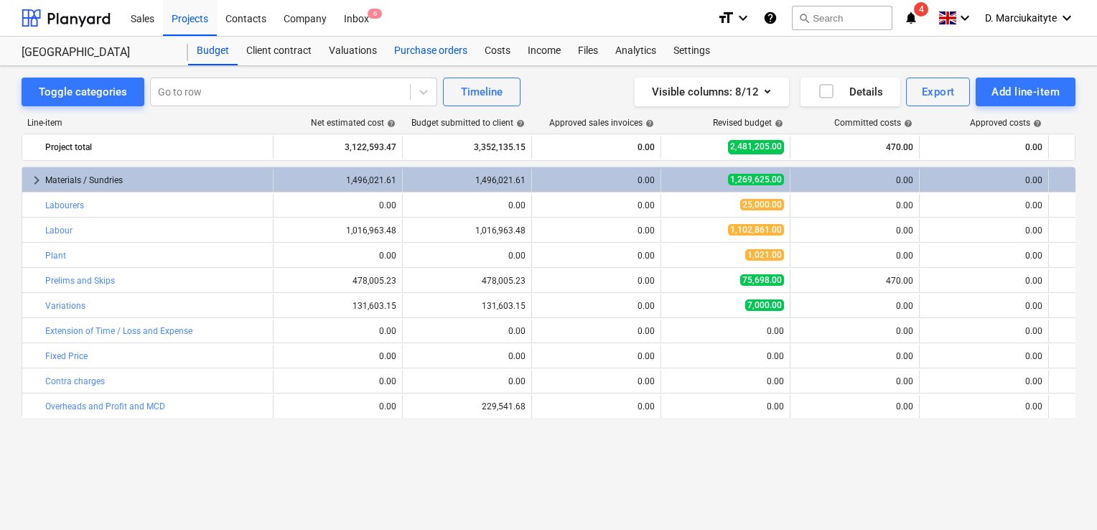
click at [439, 50] on div "Purchase orders" at bounding box center [431, 51] width 90 height 29
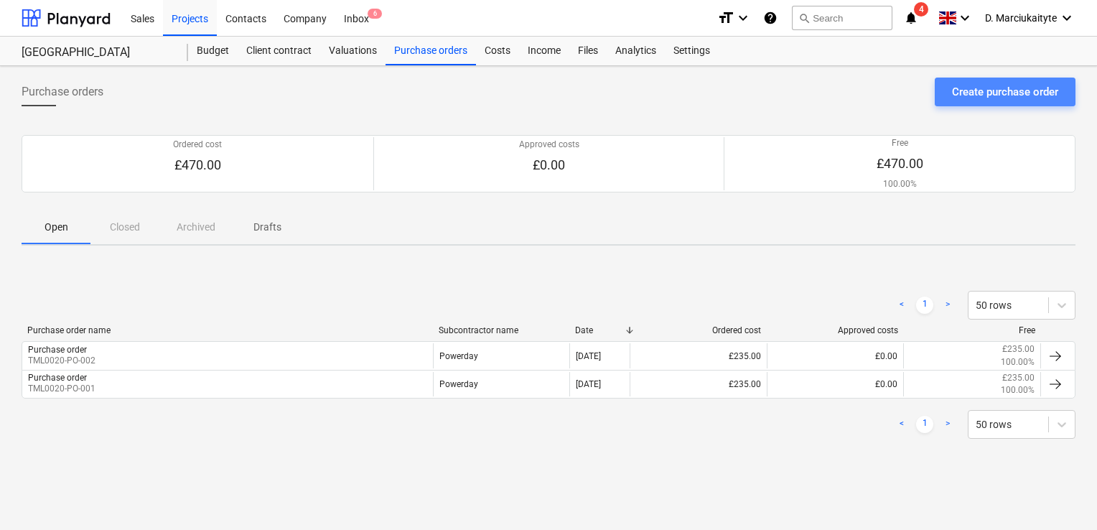
click at [994, 91] on div "Create purchase order" at bounding box center [1005, 92] width 106 height 19
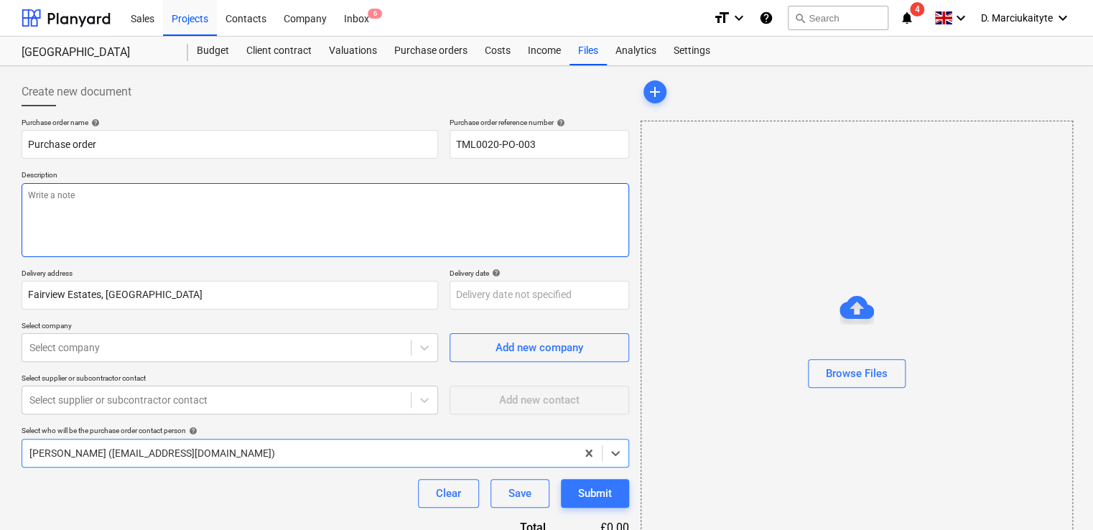
drag, startPoint x: 393, startPoint y: 210, endPoint x: 401, endPoint y: 205, distance: 10.4
click at [396, 208] on textarea at bounding box center [326, 220] width 608 height 74
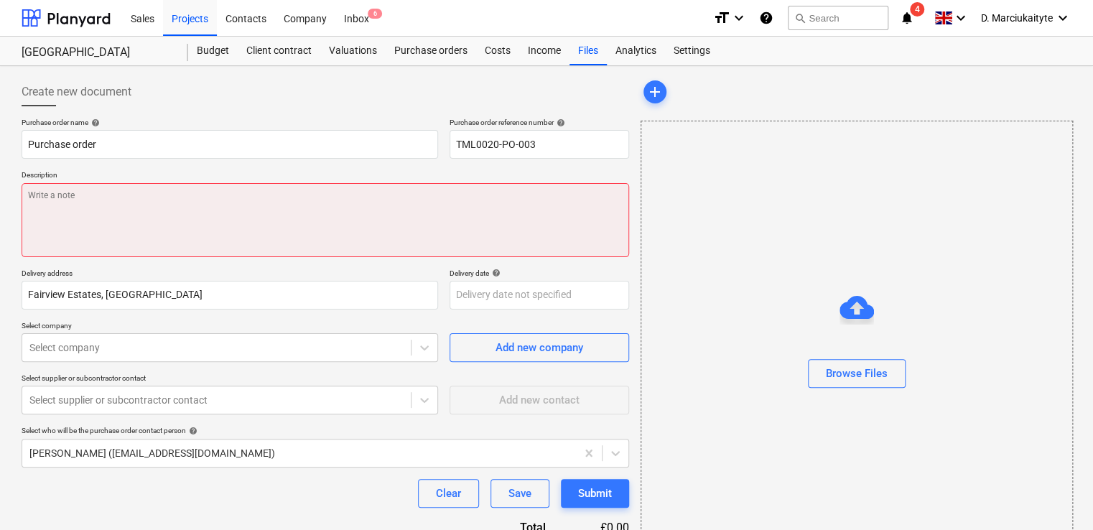
paste textarea "Good afternoon, Could you please exchange the skip [DATE] at 10:30 am? Contact:…"
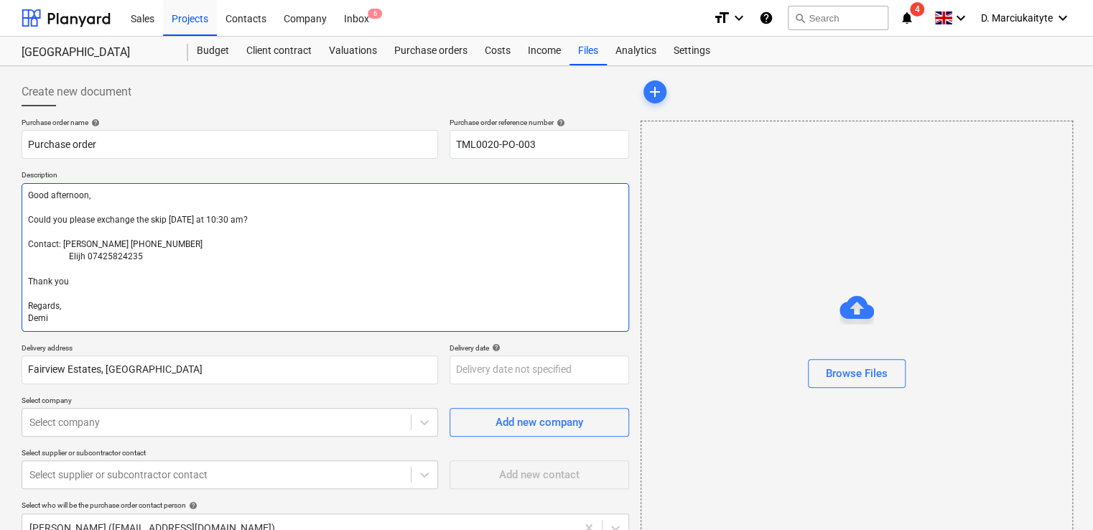
click at [88, 194] on textarea "Good afternoon, Could you please exchange the skip [DATE] at 10:30 am? Contact:…" at bounding box center [326, 257] width 608 height 149
drag, startPoint x: 315, startPoint y: 211, endPoint x: 287, endPoint y: 218, distance: 29.6
click at [287, 218] on textarea "Good afternoon, Could you please exchange the skip [DATE] at 10:30 am? Contact:…" at bounding box center [326, 257] width 608 height 149
drag, startPoint x: 406, startPoint y: 226, endPoint x: -3, endPoint y: 194, distance: 410.6
click at [0, 194] on html "Sales Projects Contacts Company Inbox 6 format_size keyboard_arrow_down help se…" at bounding box center [546, 265] width 1093 height 530
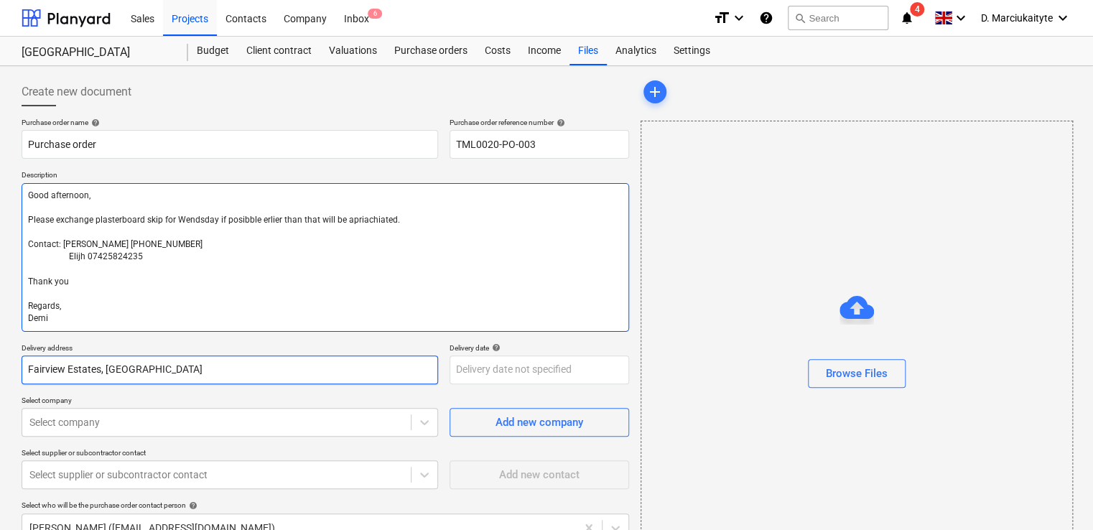
paste textarea "Please arrange to exchange the plasterboard skip [DATE]. If possible, an earlie…"
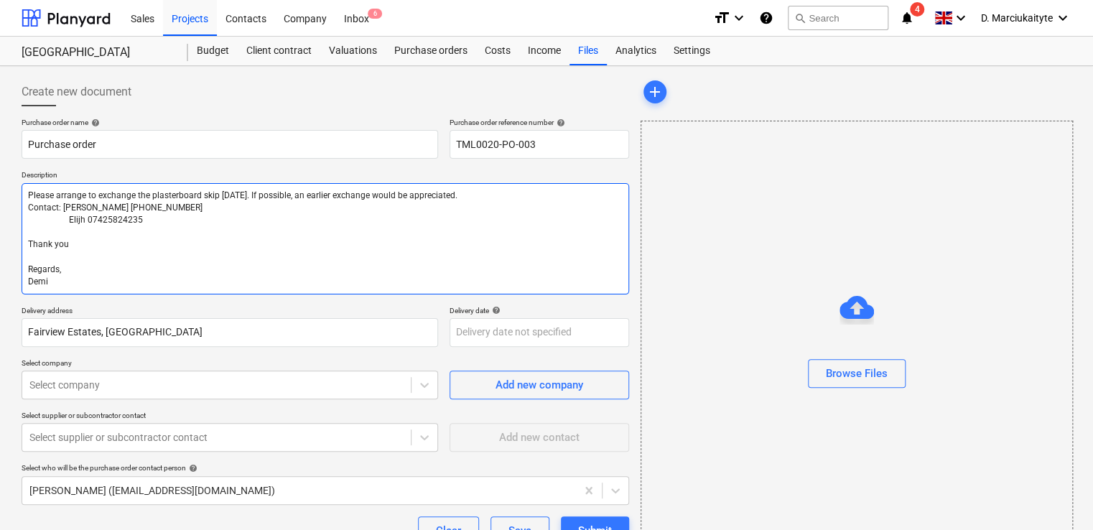
click at [31, 194] on textarea "Please arrange to exchange the plasterboard skip [DATE]. If possible, an earlie…" at bounding box center [326, 238] width 608 height 111
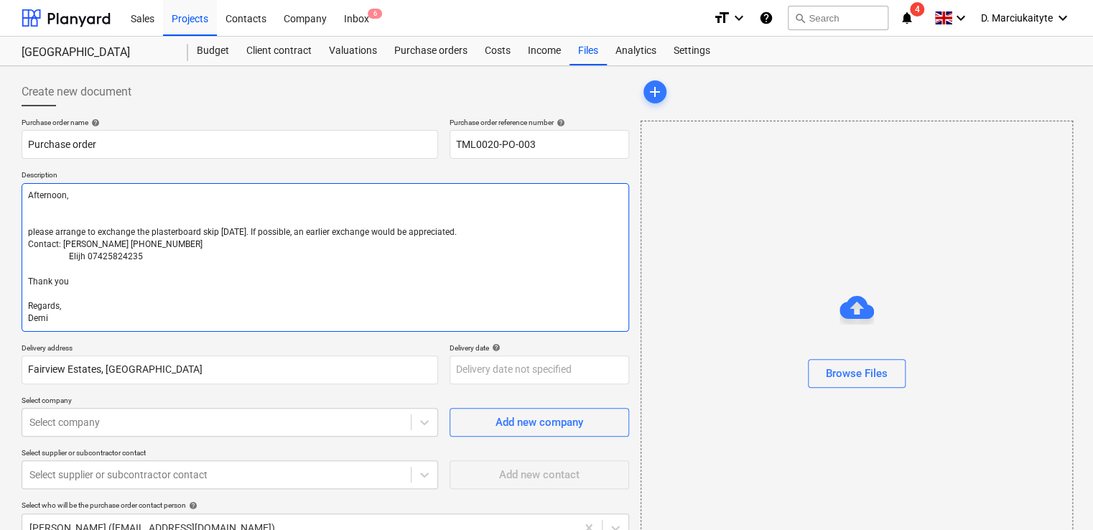
click at [32, 231] on textarea "Afternoon, please arrange to exchange the plasterboard skip [DATE]. If possible…" at bounding box center [326, 257] width 608 height 149
drag, startPoint x: 486, startPoint y: 233, endPoint x: 59, endPoint y: 213, distance: 427.7
click at [59, 213] on textarea "Afternoon, Please arrange to exchange the plasterboard skip [DATE]. If possible…" at bounding box center [326, 257] width 608 height 149
click at [215, 282] on textarea "Afternoon, Please arrange to exchange the plasterboard skip [DATE]. If possible…" at bounding box center [326, 257] width 608 height 149
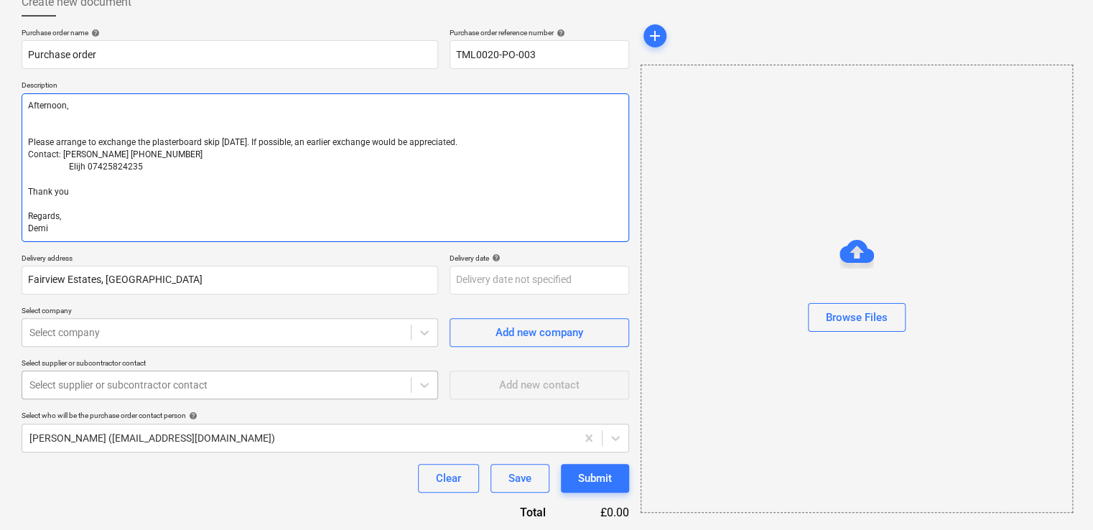
scroll to position [144, 0]
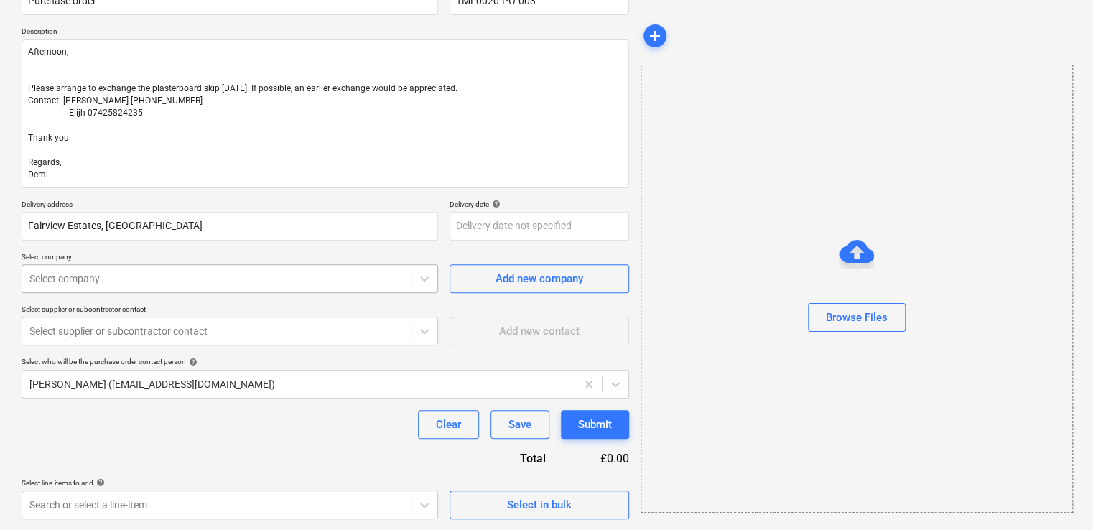
click at [154, 287] on div "Select company" at bounding box center [216, 279] width 388 height 20
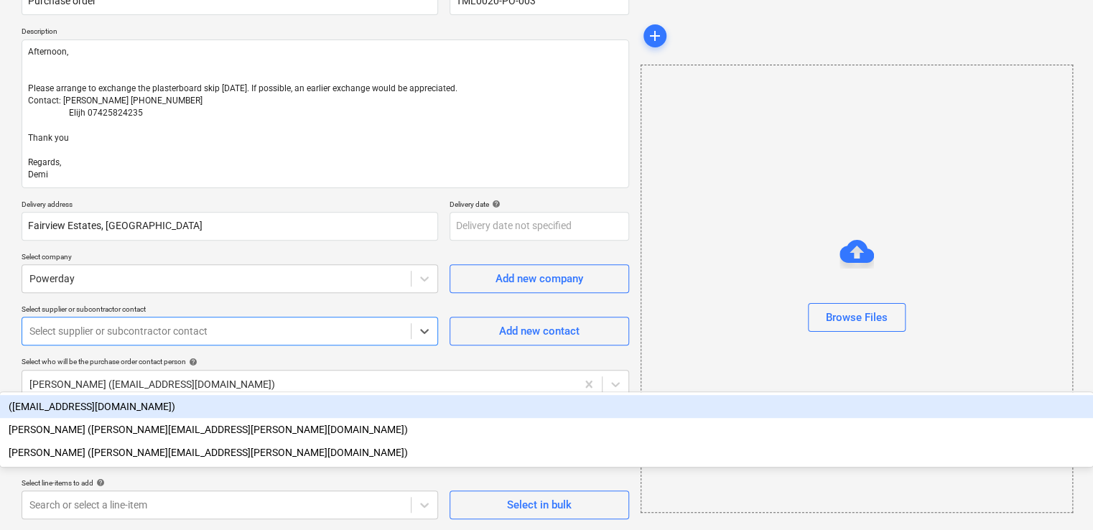
click at [276, 322] on div "Select supplier or subcontractor contact" at bounding box center [216, 331] width 388 height 20
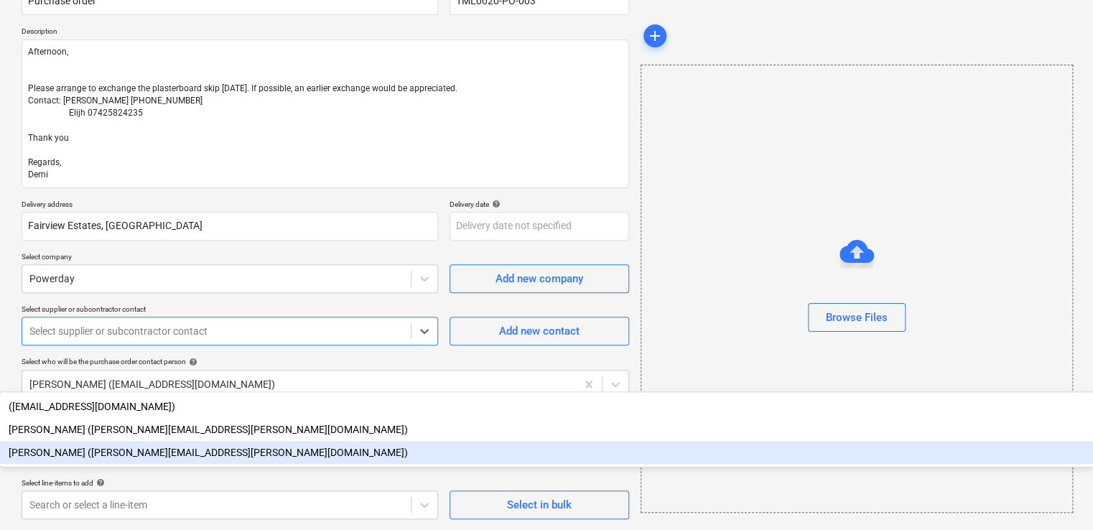
drag, startPoint x: 96, startPoint y: 413, endPoint x: 121, endPoint y: 410, distance: 24.6
click at [97, 441] on div "[PERSON_NAME] ([PERSON_NAME][EMAIL_ADDRESS][PERSON_NAME][DOMAIN_NAME])" at bounding box center [546, 452] width 1093 height 23
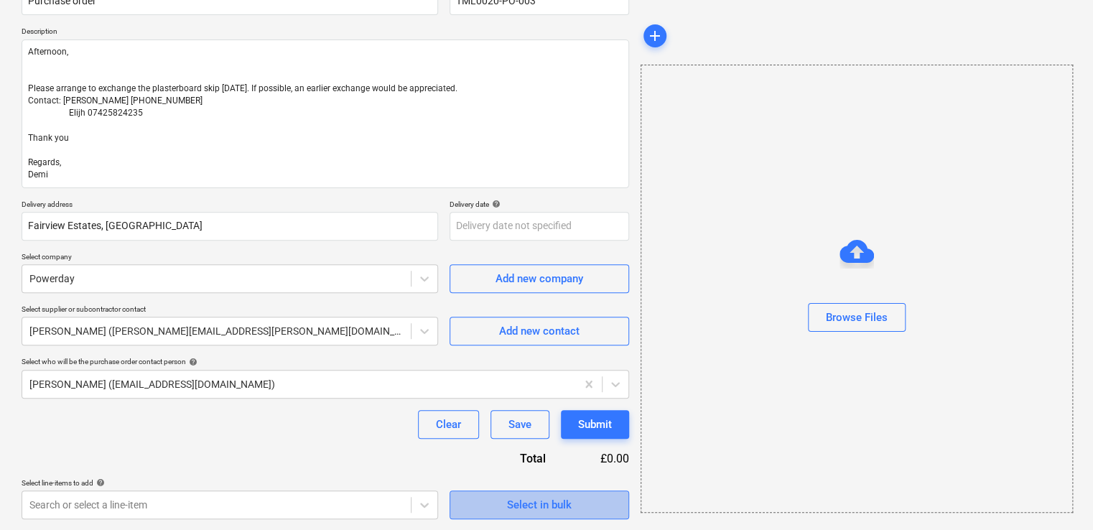
click at [505, 510] on span "Select in bulk" at bounding box center [539, 504] width 144 height 19
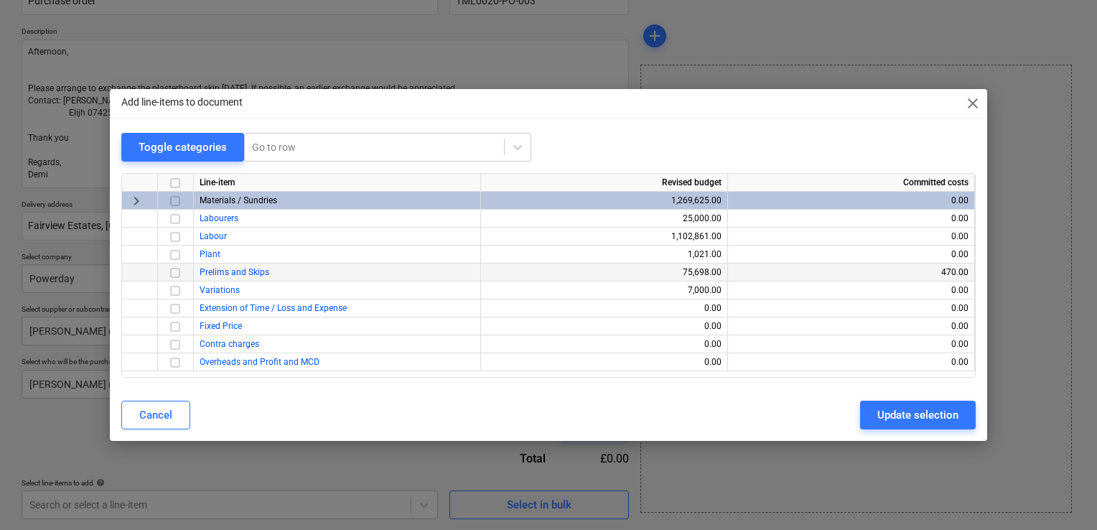
click at [184, 272] on div at bounding box center [176, 273] width 36 height 18
click at [174, 271] on input "checkbox" at bounding box center [175, 272] width 17 height 17
click at [948, 414] on div "Update selection" at bounding box center [918, 415] width 81 height 19
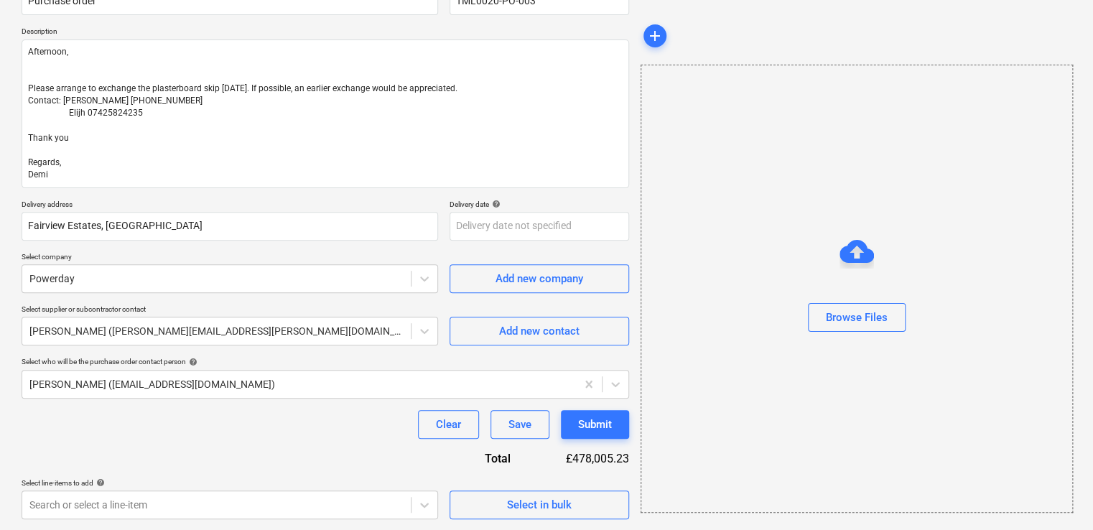
scroll to position [279, 0]
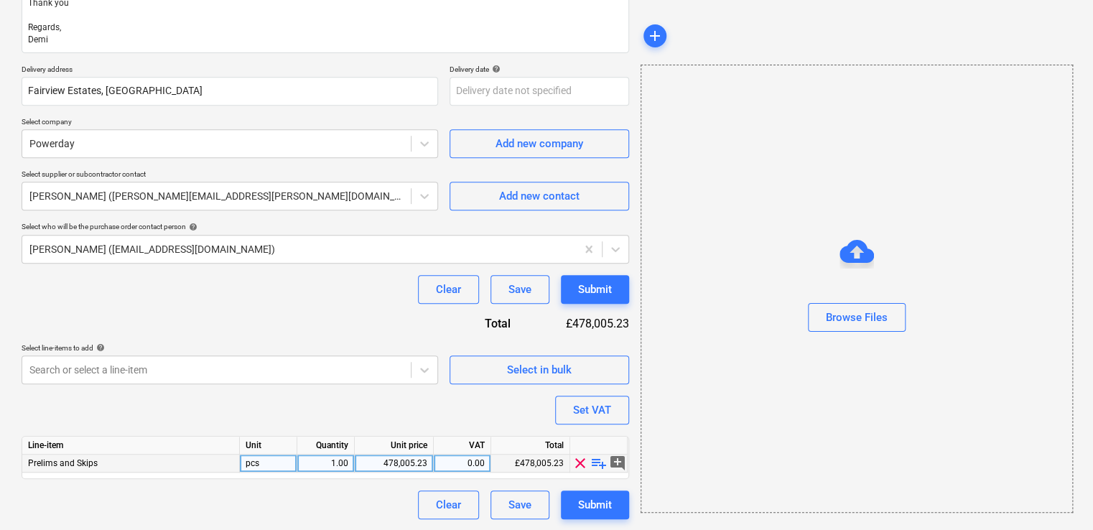
click at [602, 460] on span "playlist_add" at bounding box center [598, 463] width 17 height 17
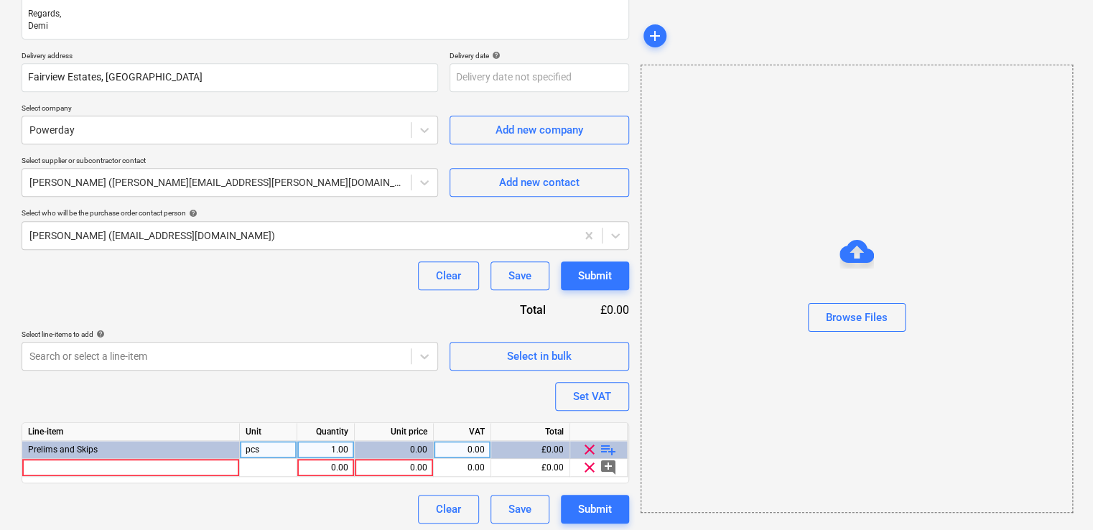
scroll to position [296, 0]
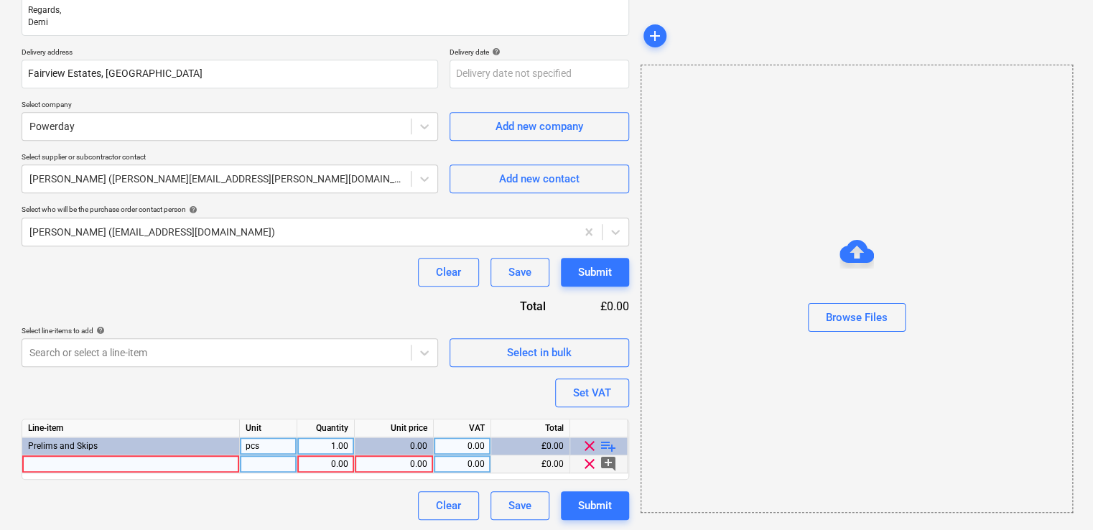
click at [175, 458] on div at bounding box center [131, 464] width 218 height 18
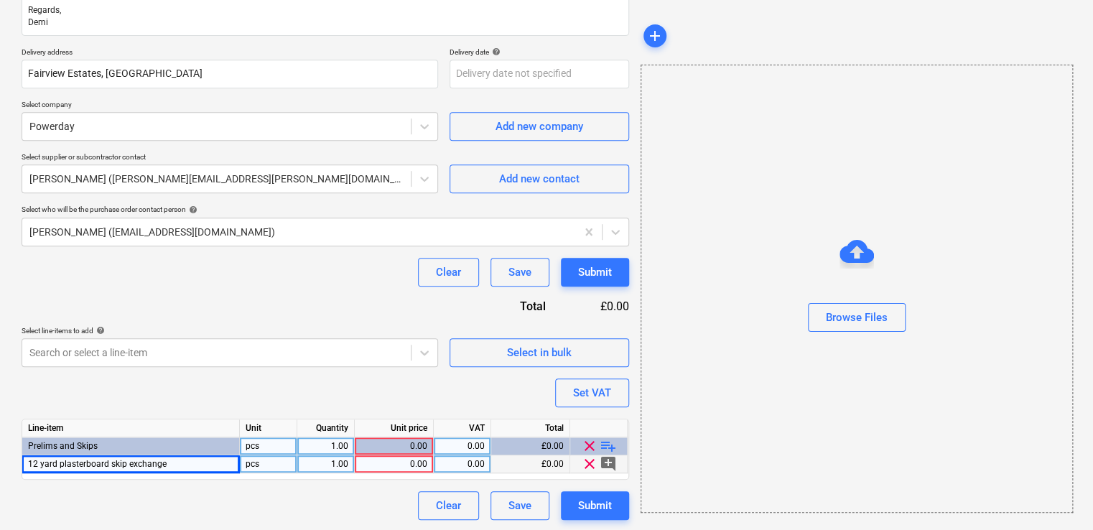
click at [285, 460] on div "pcs" at bounding box center [268, 464] width 57 height 18
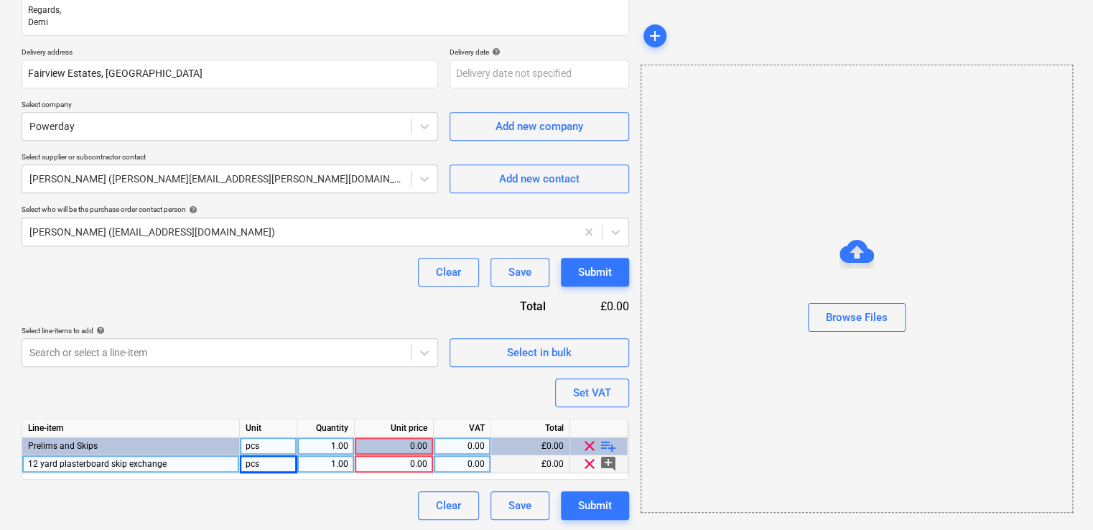
click at [345, 464] on div "1.00" at bounding box center [325, 464] width 45 height 18
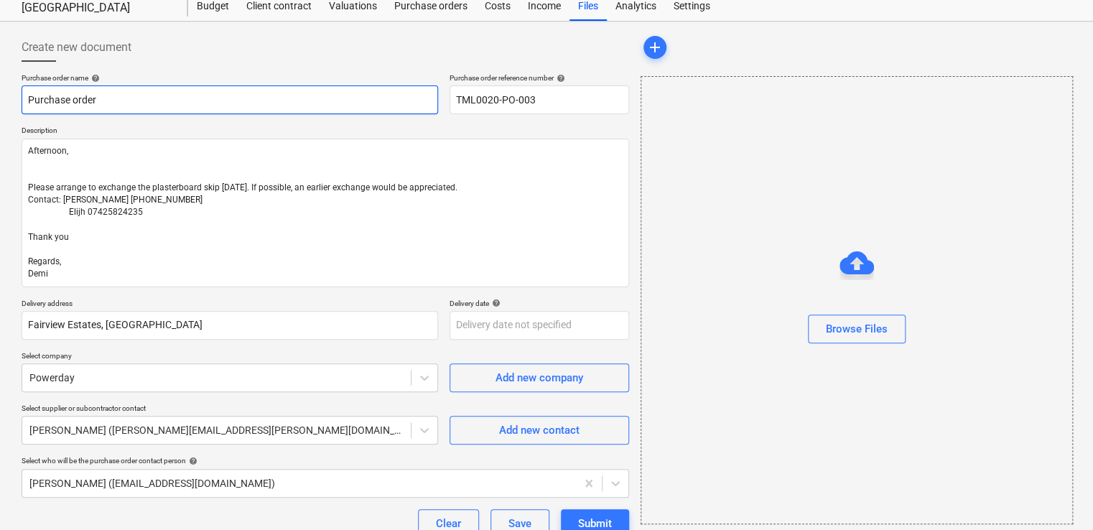
scroll to position [0, 0]
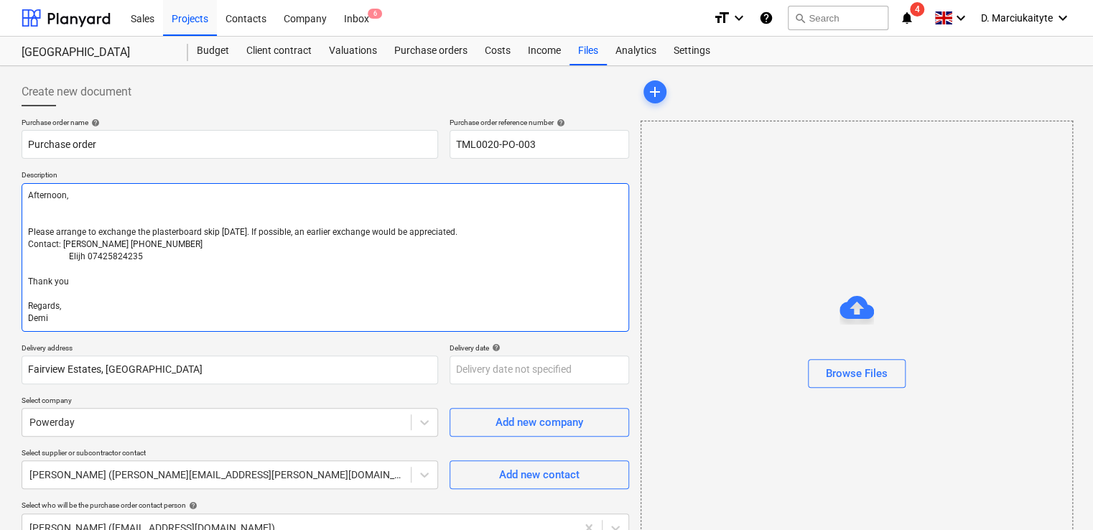
drag, startPoint x: 274, startPoint y: 233, endPoint x: 495, endPoint y: 165, distance: 231.2
click at [276, 232] on textarea "Afternoon, Please arrange to exchange the plasterboard skip [DATE]. If possible…" at bounding box center [326, 257] width 608 height 149
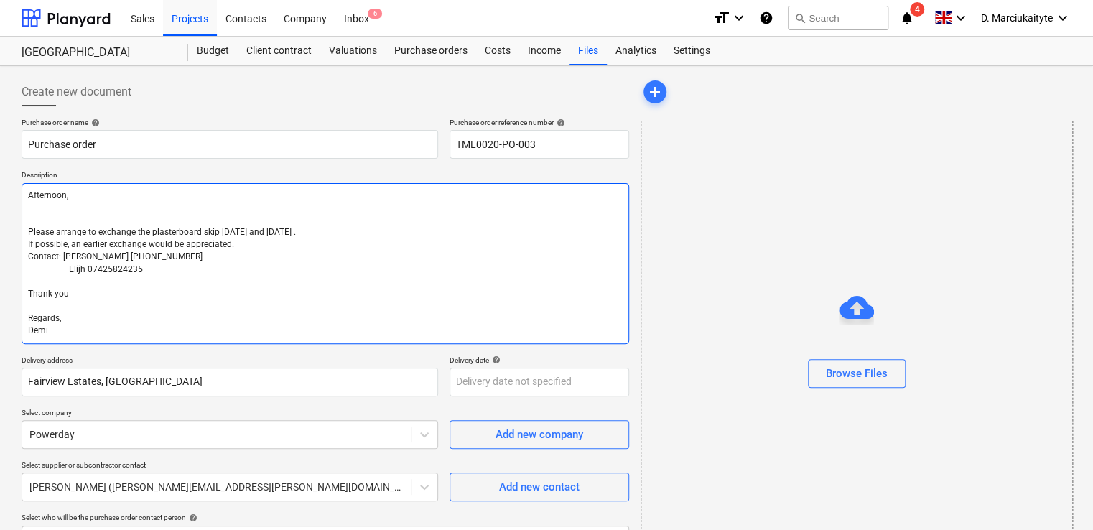
click at [298, 238] on textarea "Afternoon, Please arrange to exchange the plasterboard skip [DATE] and [DATE] .…" at bounding box center [326, 263] width 608 height 161
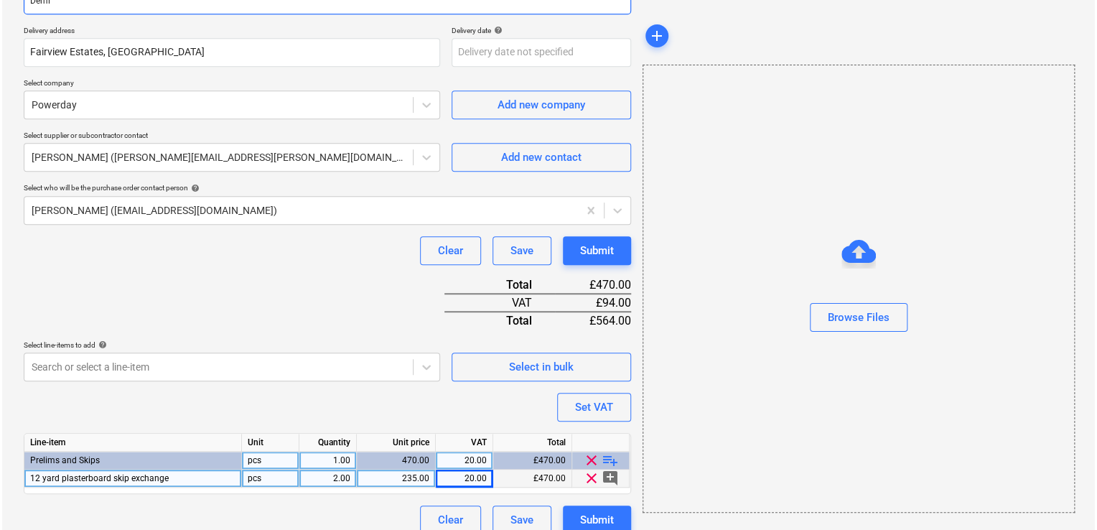
scroll to position [356, 0]
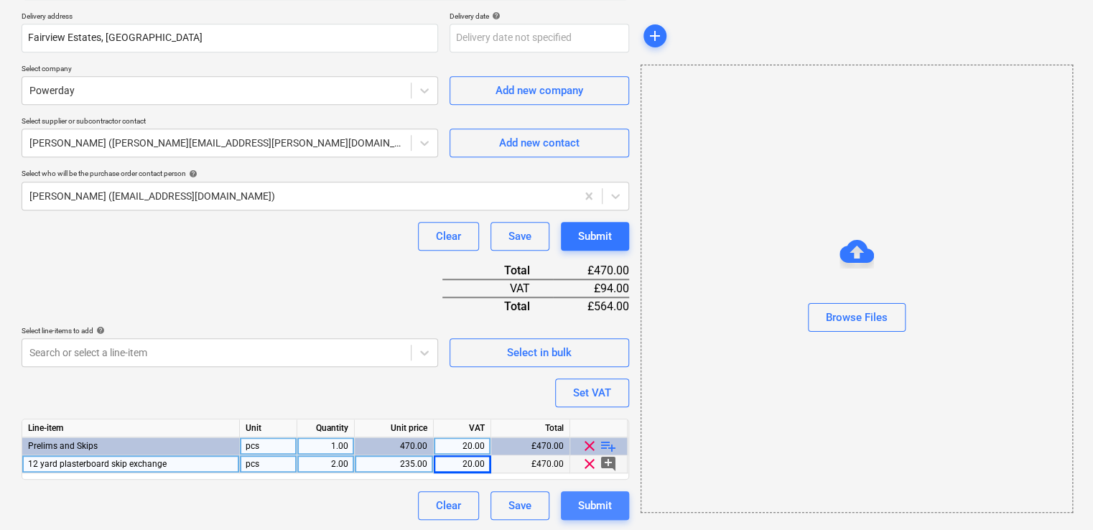
click at [593, 506] on div "Submit" at bounding box center [595, 505] width 34 height 19
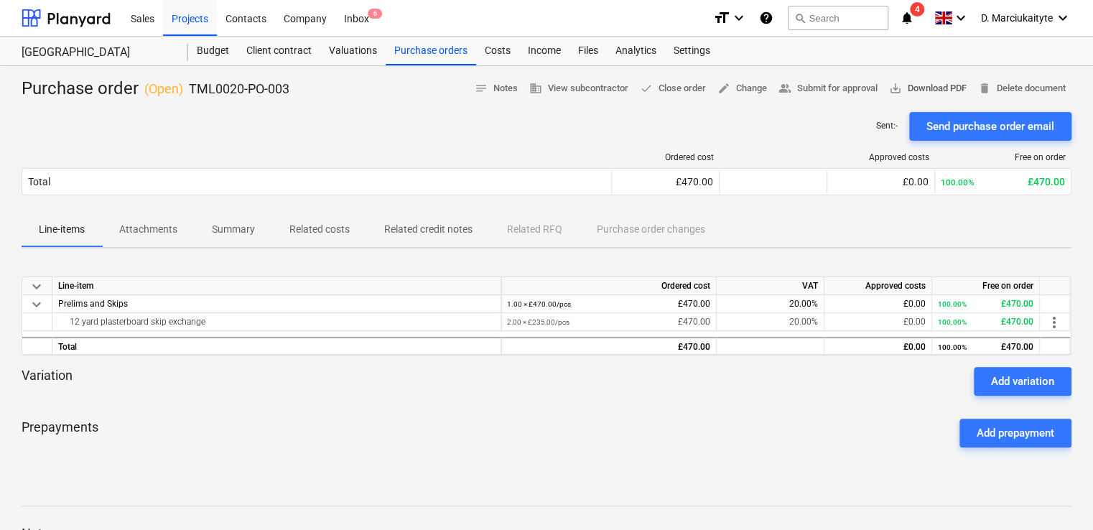
click at [934, 88] on span "save_alt Download PDF" at bounding box center [928, 88] width 78 height 17
click at [146, 228] on p "Attachments" at bounding box center [148, 229] width 58 height 15
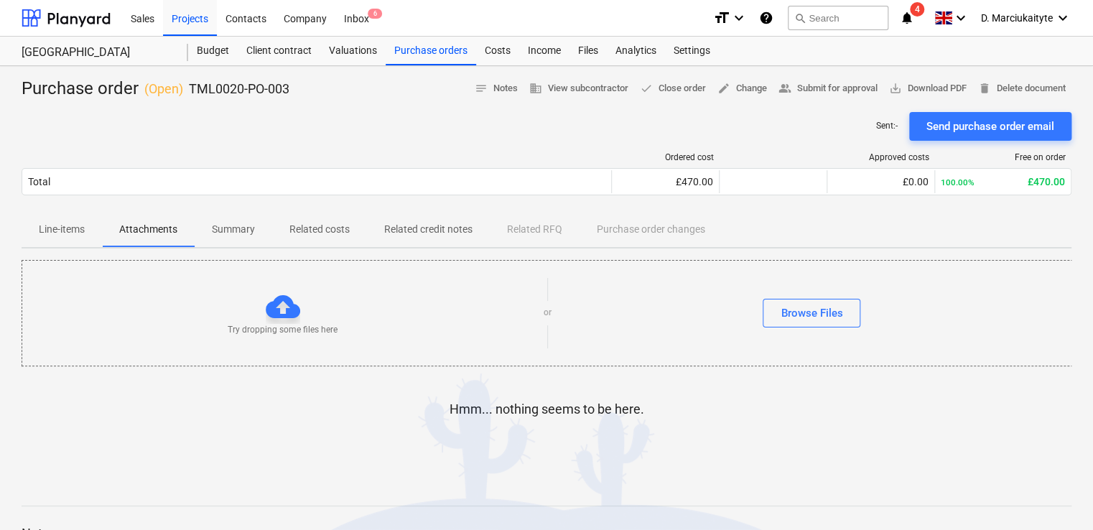
click at [246, 231] on p "Summary" at bounding box center [233, 229] width 43 height 15
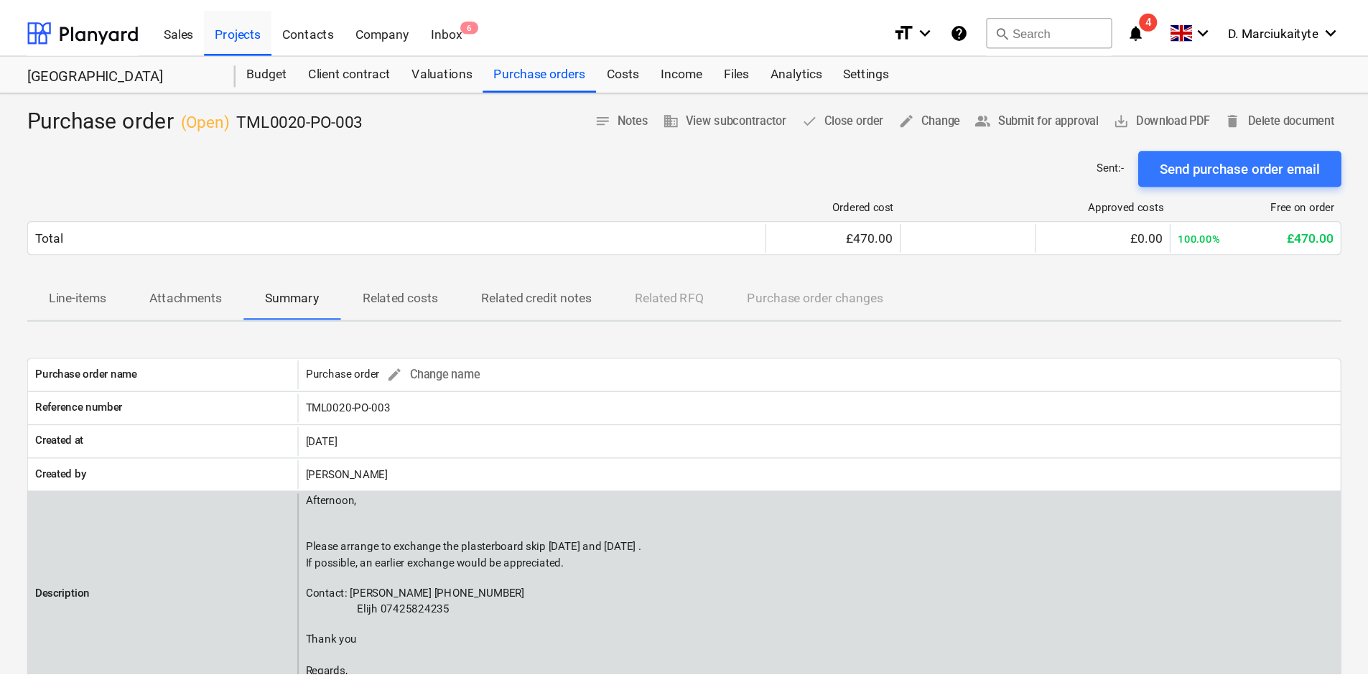
scroll to position [144, 0]
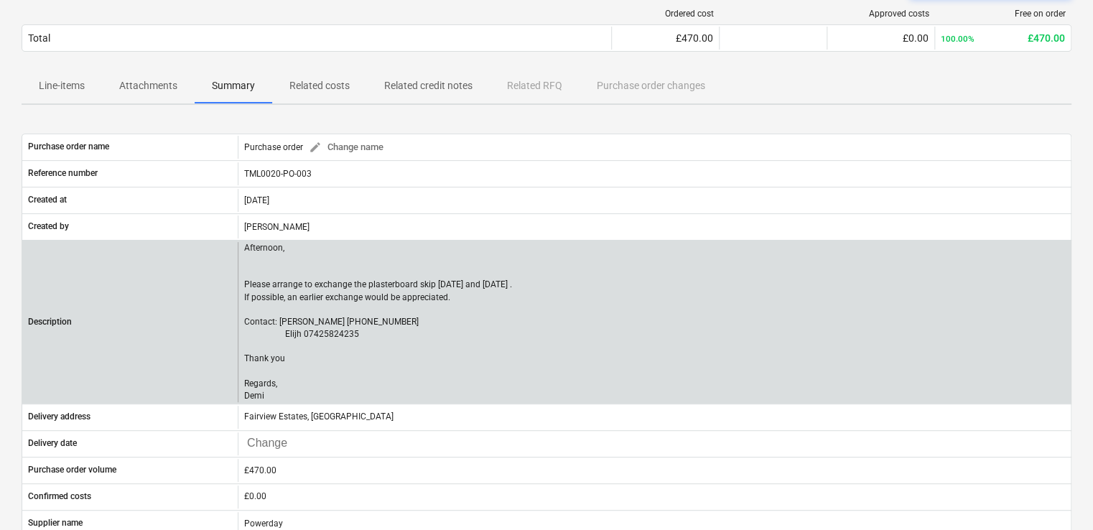
drag, startPoint x: 430, startPoint y: 304, endPoint x: 235, endPoint y: 292, distance: 195.7
click at [235, 292] on div "Description Afternoon, Please arrange to exchange the plasterboard skip [DATE] …" at bounding box center [546, 322] width 1048 height 160
click at [433, 308] on p "Afternoon, Please arrange to exchange the plasterboard skip [DATE] and [DATE] .…" at bounding box center [379, 322] width 270 height 160
drag, startPoint x: 443, startPoint y: 292, endPoint x: 243, endPoint y: 297, distance: 199.7
click at [244, 297] on p "Afternoon, Please arrange to exchange the plasterboard skip [DATE] and [DATE] .…" at bounding box center [379, 322] width 270 height 160
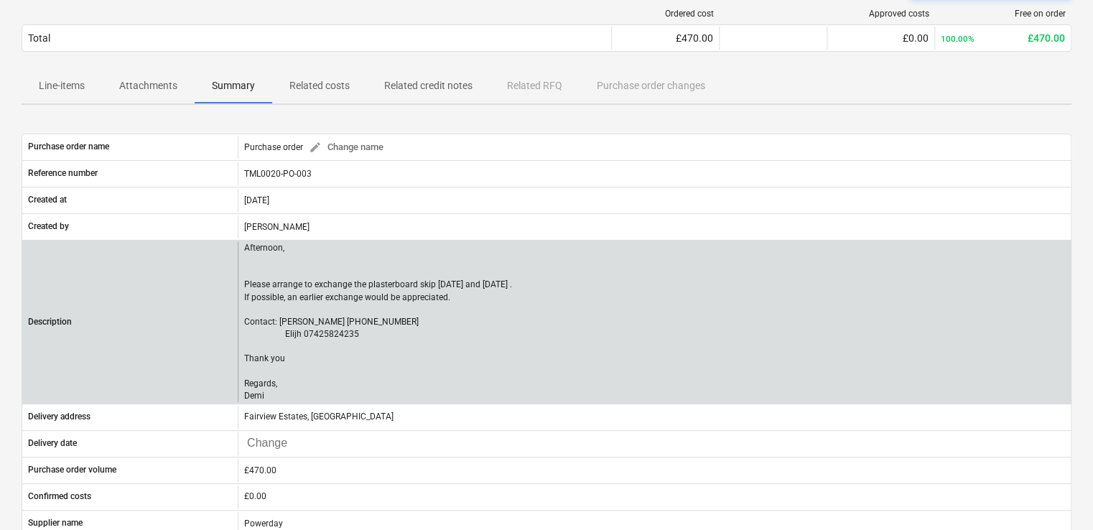
drag, startPoint x: 243, startPoint y: 297, endPoint x: 455, endPoint y: 309, distance: 211.5
click at [457, 318] on p "Afternoon, Please arrange to exchange the plasterboard skip [DATE] and [DATE] .…" at bounding box center [379, 322] width 270 height 160
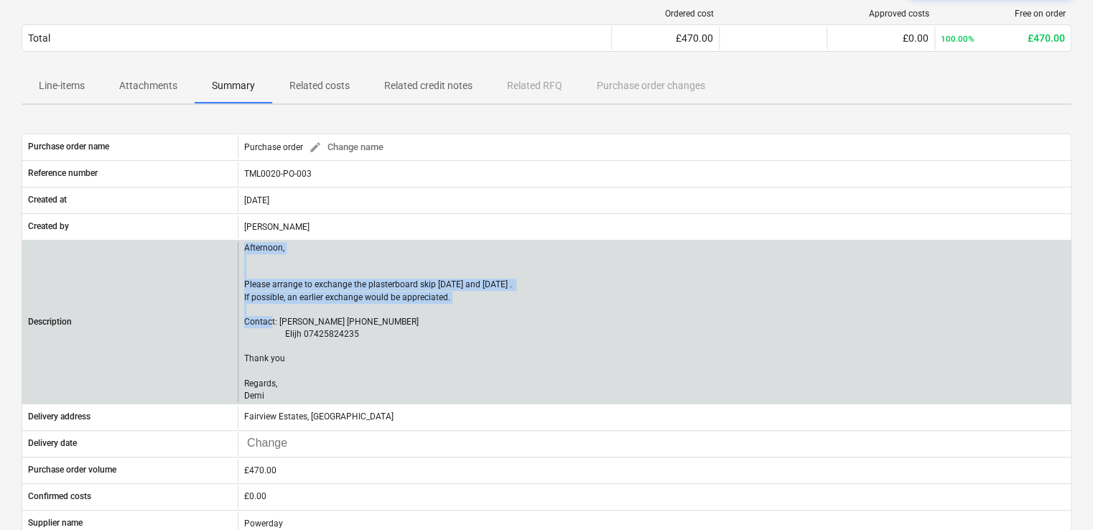
drag, startPoint x: 449, startPoint y: 297, endPoint x: 236, endPoint y: 292, distance: 213.3
click at [236, 292] on div "Description Afternoon, Please arrange to exchange the plasterboard skip [DATE] …" at bounding box center [546, 322] width 1048 height 160
drag, startPoint x: 331, startPoint y: 300, endPoint x: 368, endPoint y: 302, distance: 36.7
click at [332, 300] on p "Afternoon, Please arrange to exchange the plasterboard skip [DATE] and [DATE] .…" at bounding box center [379, 322] width 270 height 160
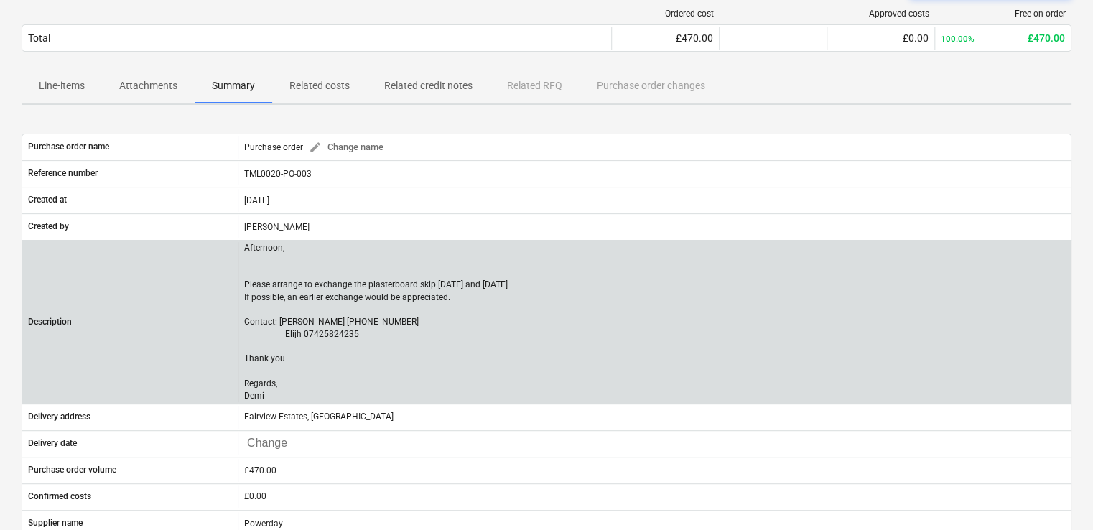
click at [420, 300] on p "Afternoon, Please arrange to exchange the plasterboard skip [DATE] and [DATE] .…" at bounding box center [379, 322] width 270 height 160
drag, startPoint x: 420, startPoint y: 300, endPoint x: 454, endPoint y: 302, distance: 33.8
click at [454, 302] on p "Afternoon, Please arrange to exchange the plasterboard skip [DATE] and [DATE] .…" at bounding box center [379, 322] width 270 height 160
click at [454, 292] on p "Afternoon, Please arrange to exchange the plasterboard skip [DATE] and [DATE] .…" at bounding box center [379, 322] width 270 height 160
click at [457, 275] on p "Afternoon, Please arrange to exchange the plasterboard skip [DATE] and [DATE] .…" at bounding box center [379, 322] width 270 height 160
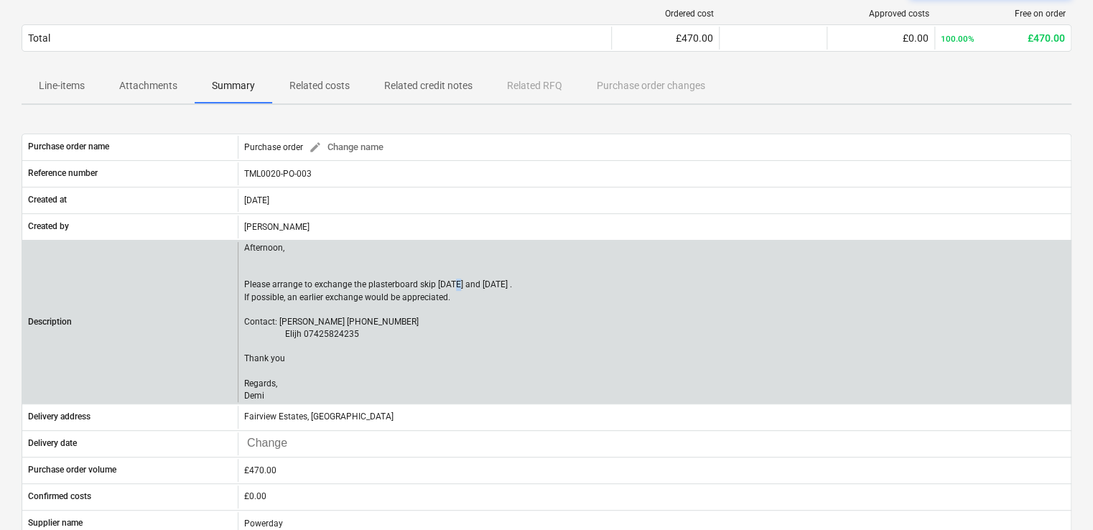
click at [459, 286] on p "Afternoon, Please arrange to exchange the plasterboard skip [DATE] and [DATE] .…" at bounding box center [379, 322] width 270 height 160
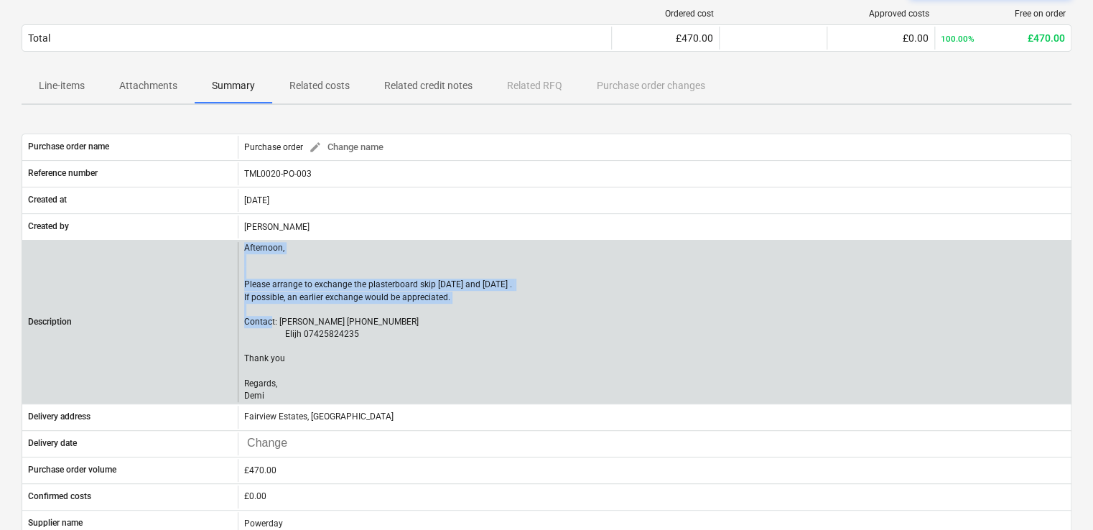
drag, startPoint x: 459, startPoint y: 286, endPoint x: 236, endPoint y: 297, distance: 223.6
click at [236, 297] on div "Description Afternoon, Please arrange to exchange the plasterboard skip [DATE] …" at bounding box center [546, 322] width 1048 height 160
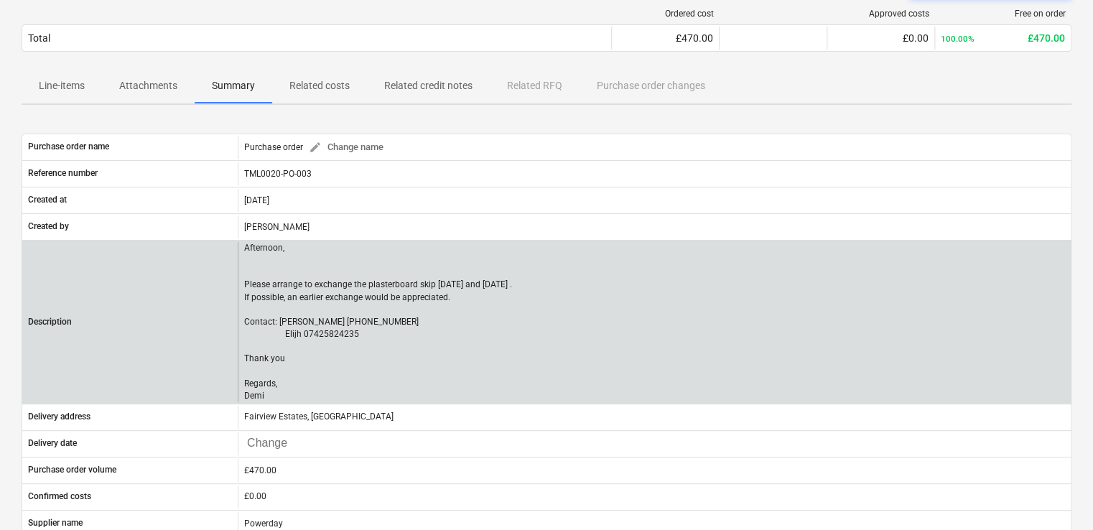
click at [432, 304] on p "Afternoon, Please arrange to exchange the plasterboard skip [DATE] and [DATE] .…" at bounding box center [379, 322] width 270 height 160
drag, startPoint x: 463, startPoint y: 296, endPoint x: 238, endPoint y: 300, distance: 224.8
click at [238, 300] on div "Afternoon, Please arrange to exchange the plasterboard skip [DATE] and [DATE] .…" at bounding box center [654, 322] width 833 height 160
copy p "If possible, an earlier exchange would be appreciated."
drag, startPoint x: 279, startPoint y: 396, endPoint x: 240, endPoint y: 323, distance: 82.9
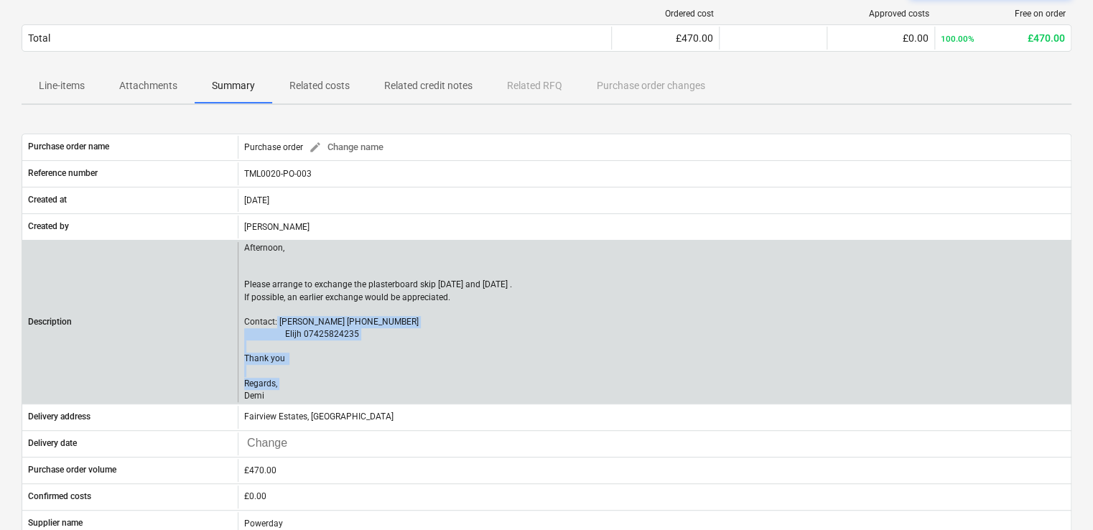
click at [240, 323] on div "Afternoon, Please arrange to exchange the plasterboard skip [DATE] and [DATE] .…" at bounding box center [654, 322] width 833 height 160
copy p "Contact: [PERSON_NAME] [PHONE_NUMBER] Elijh 07425824235 Thank you Regards, [PER…"
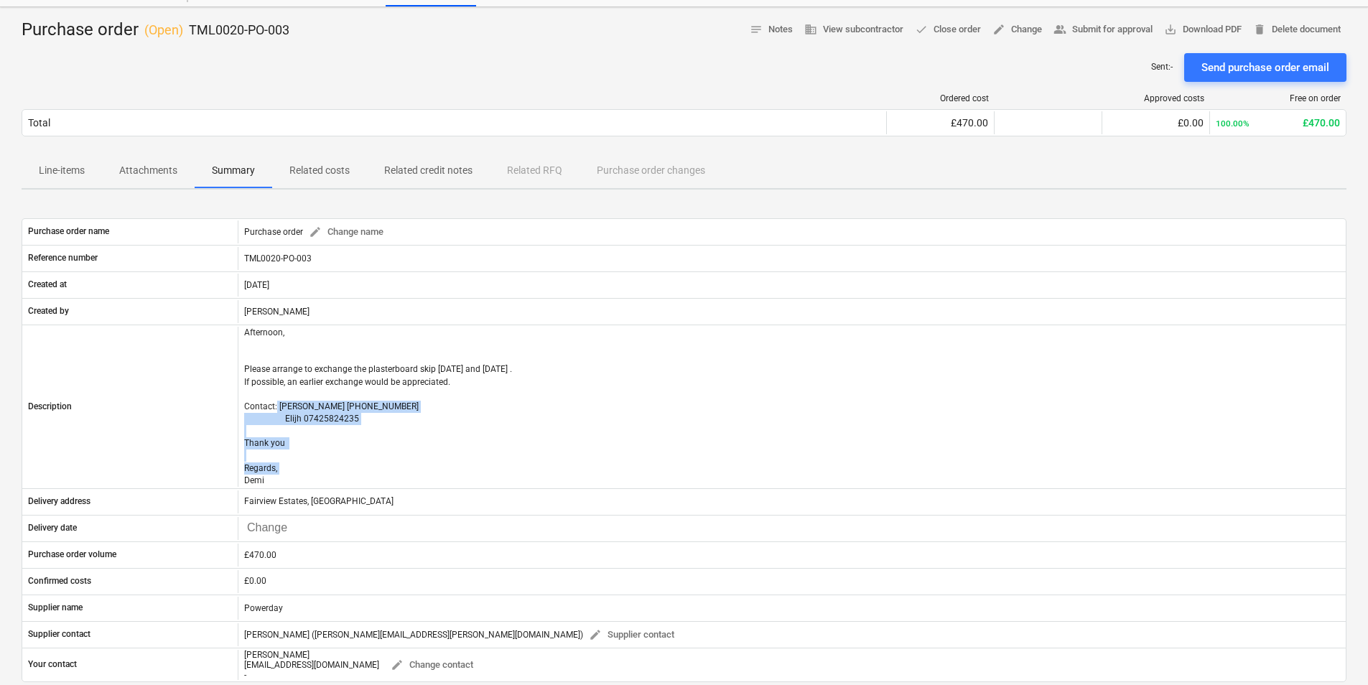
scroll to position [0, 0]
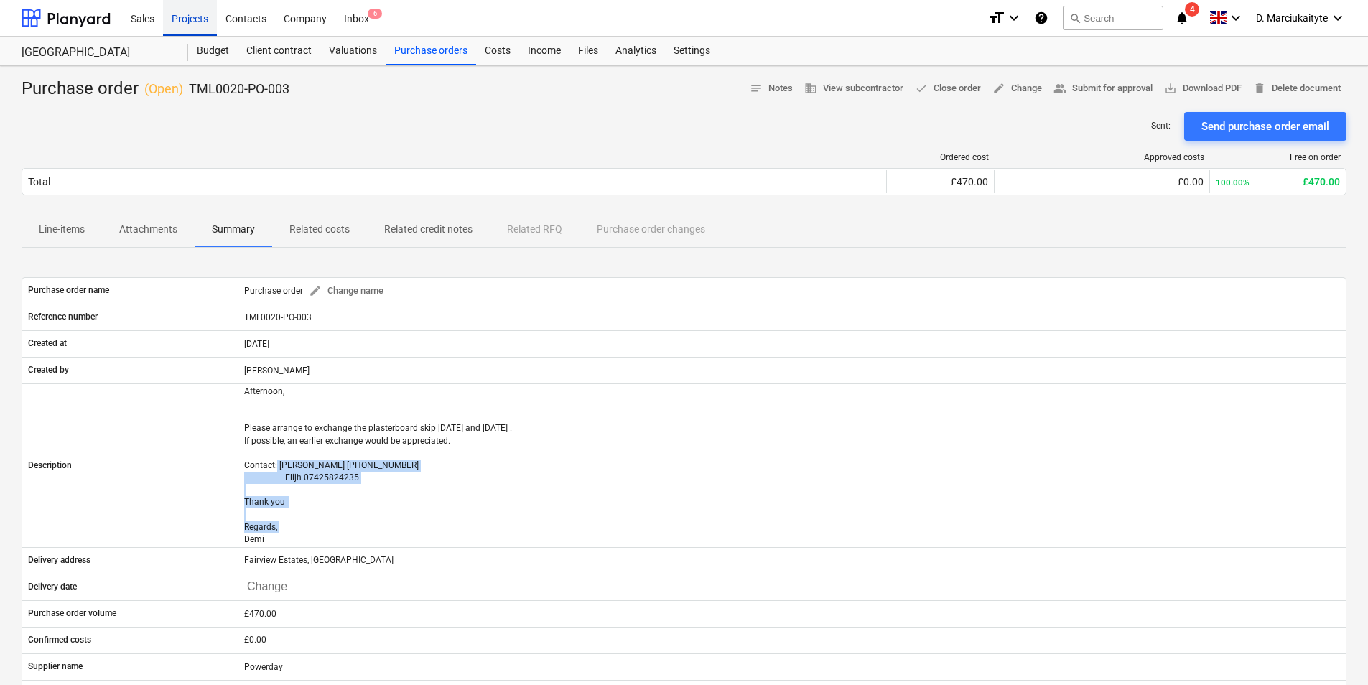
click at [202, 17] on div "Projects" at bounding box center [190, 17] width 54 height 37
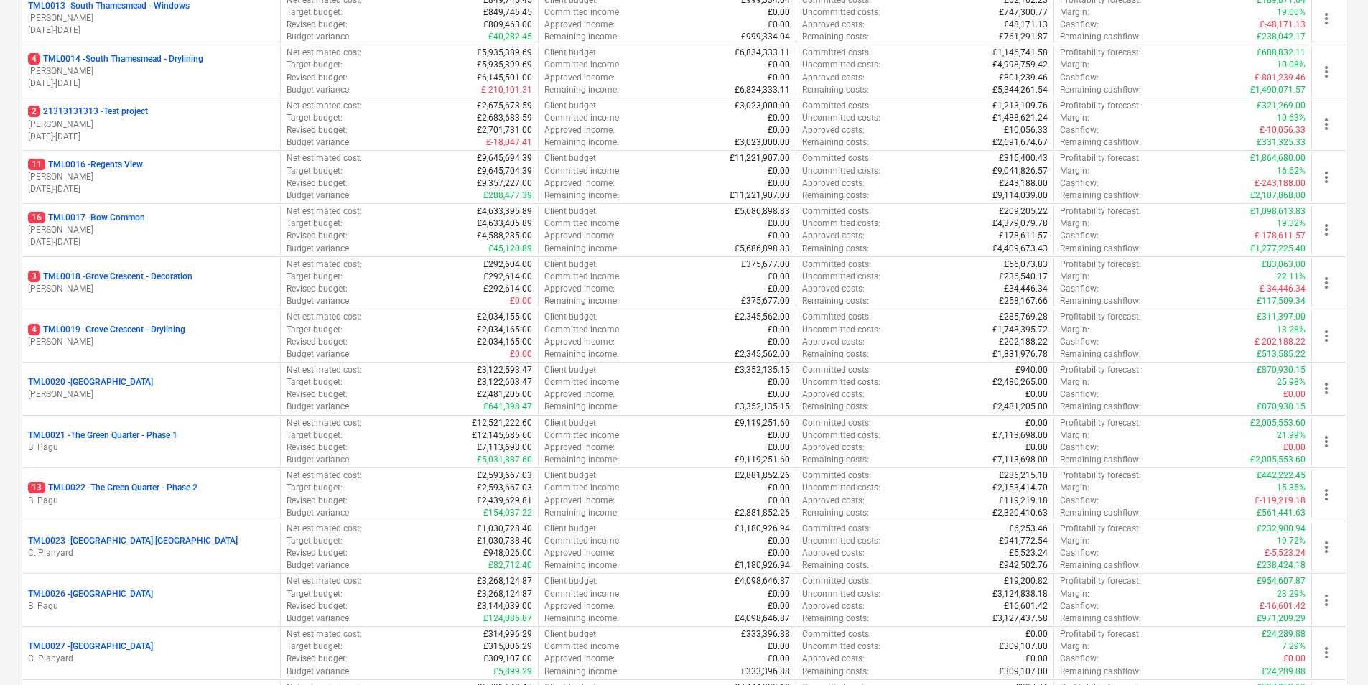
scroll to position [1221, 0]
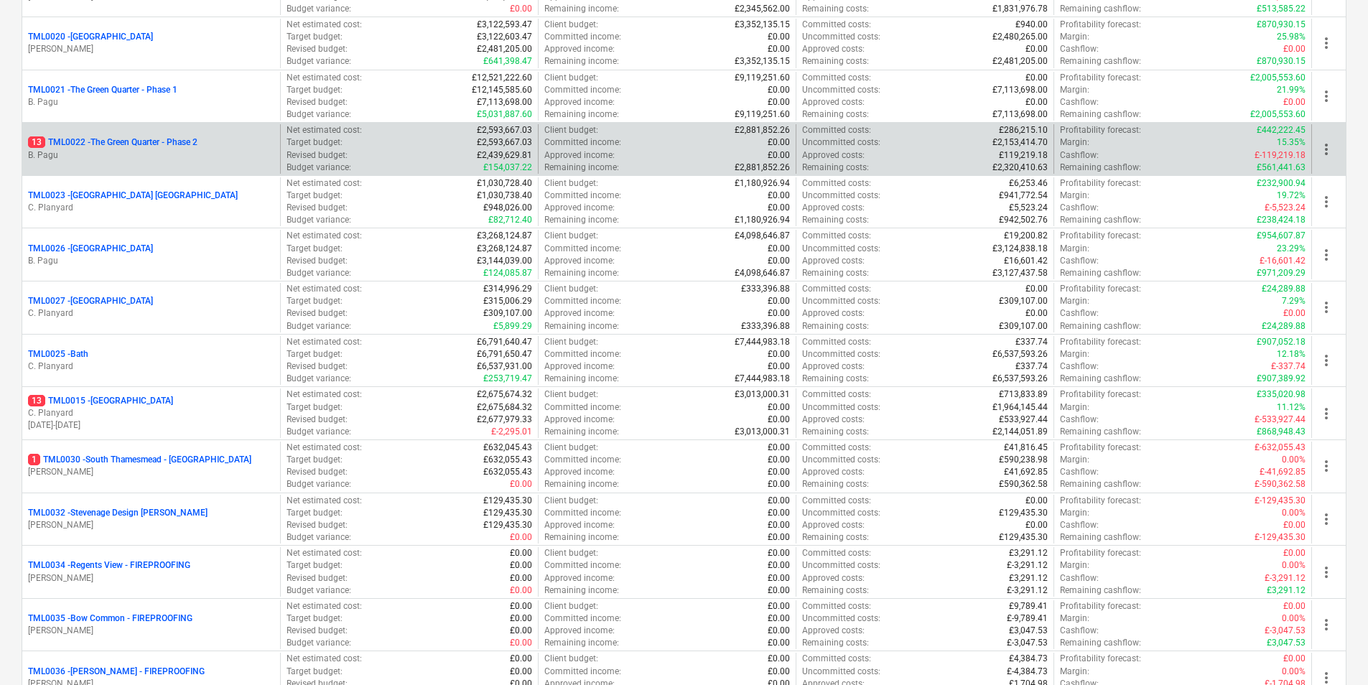
click at [169, 149] on p "13 TML0022 - The Green Quarter - Phase 2" at bounding box center [112, 142] width 169 height 12
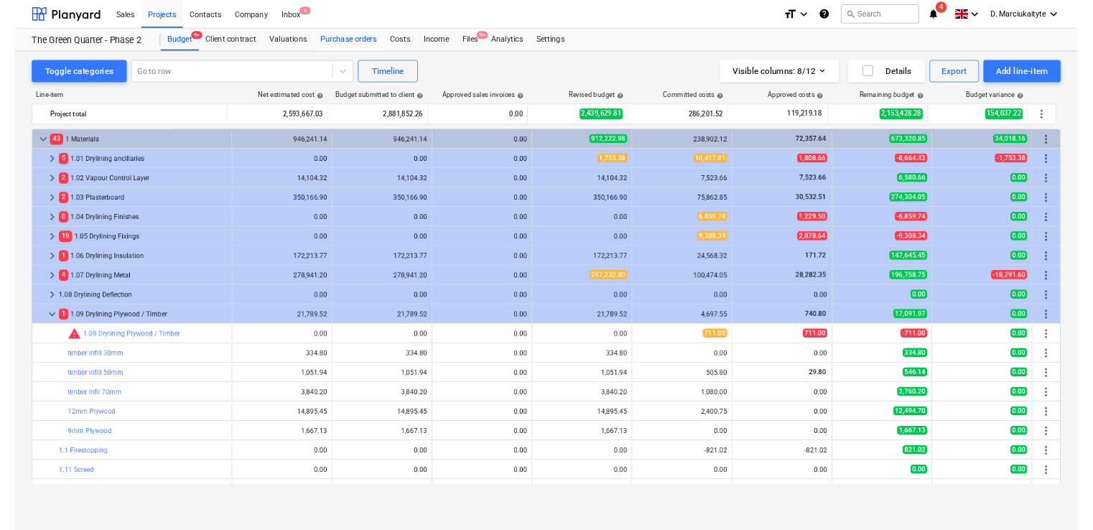
scroll to position [72, 0]
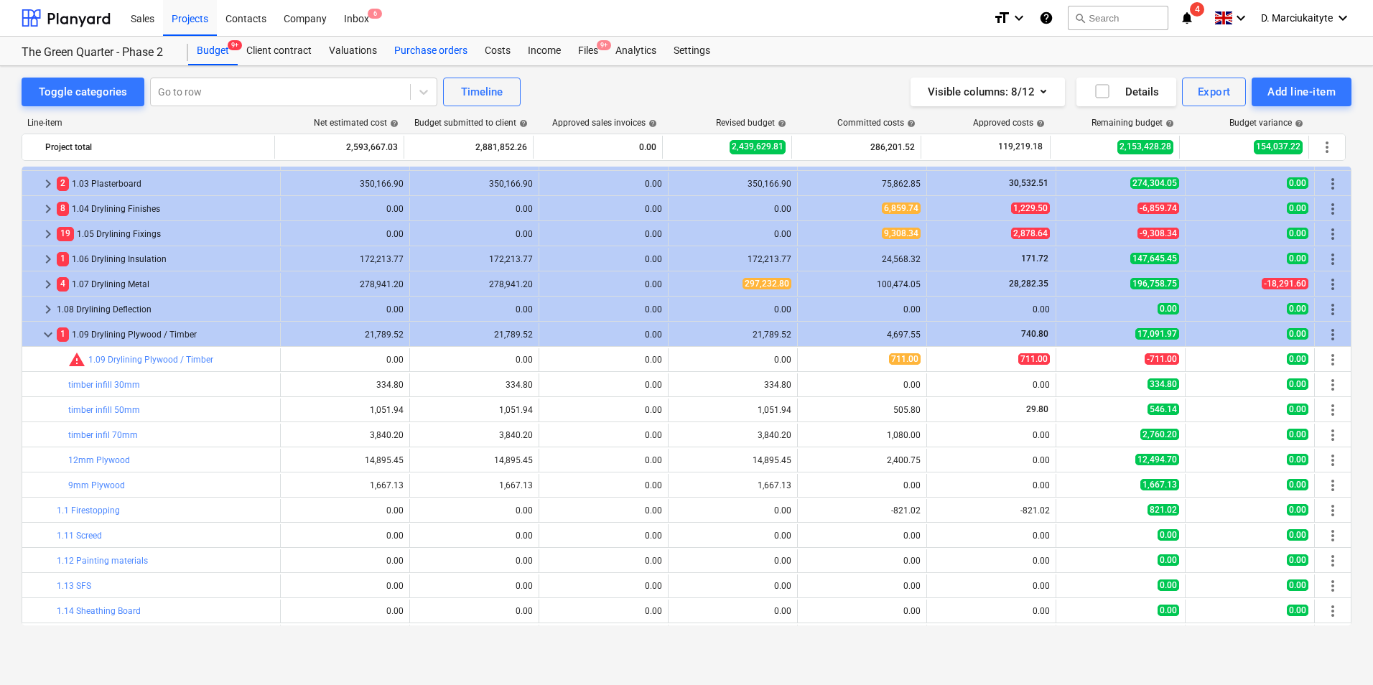
drag, startPoint x: 424, startPoint y: 55, endPoint x: 431, endPoint y: 62, distance: 9.1
click at [425, 55] on div "Purchase orders" at bounding box center [431, 51] width 90 height 29
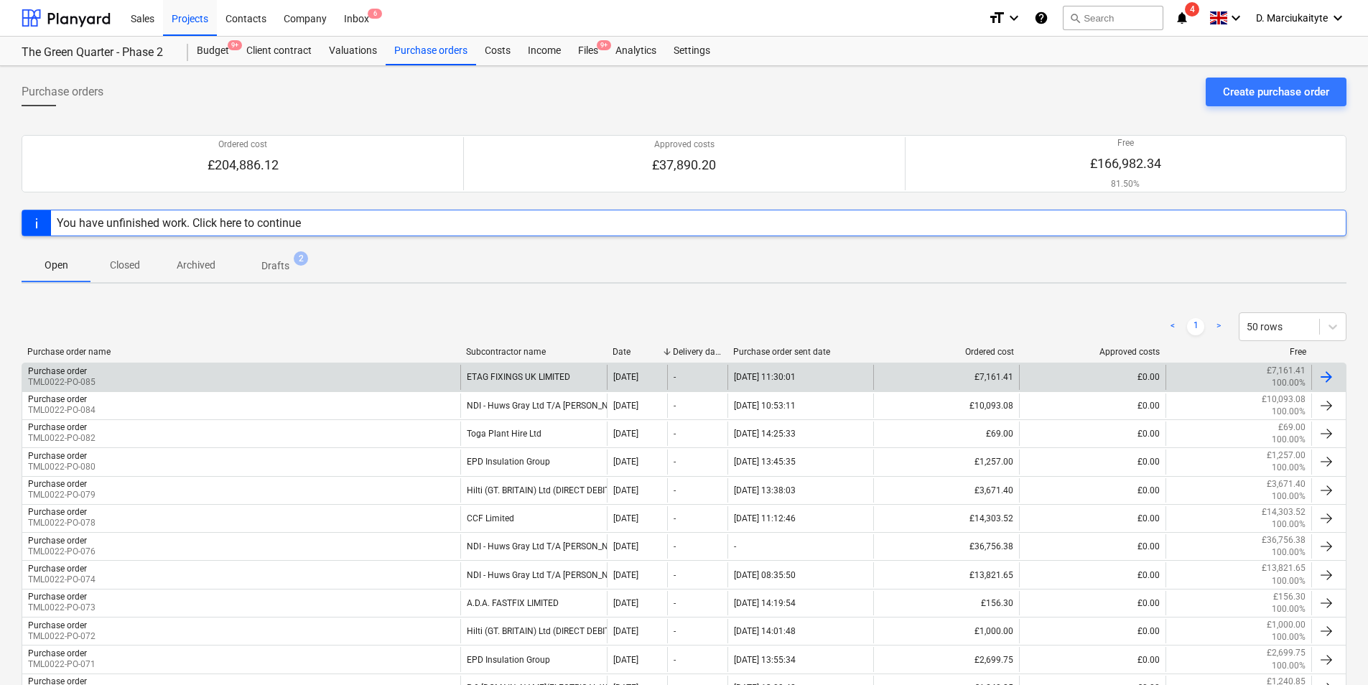
click at [352, 380] on div "Purchase order TML0022-PO-085" at bounding box center [241, 377] width 438 height 24
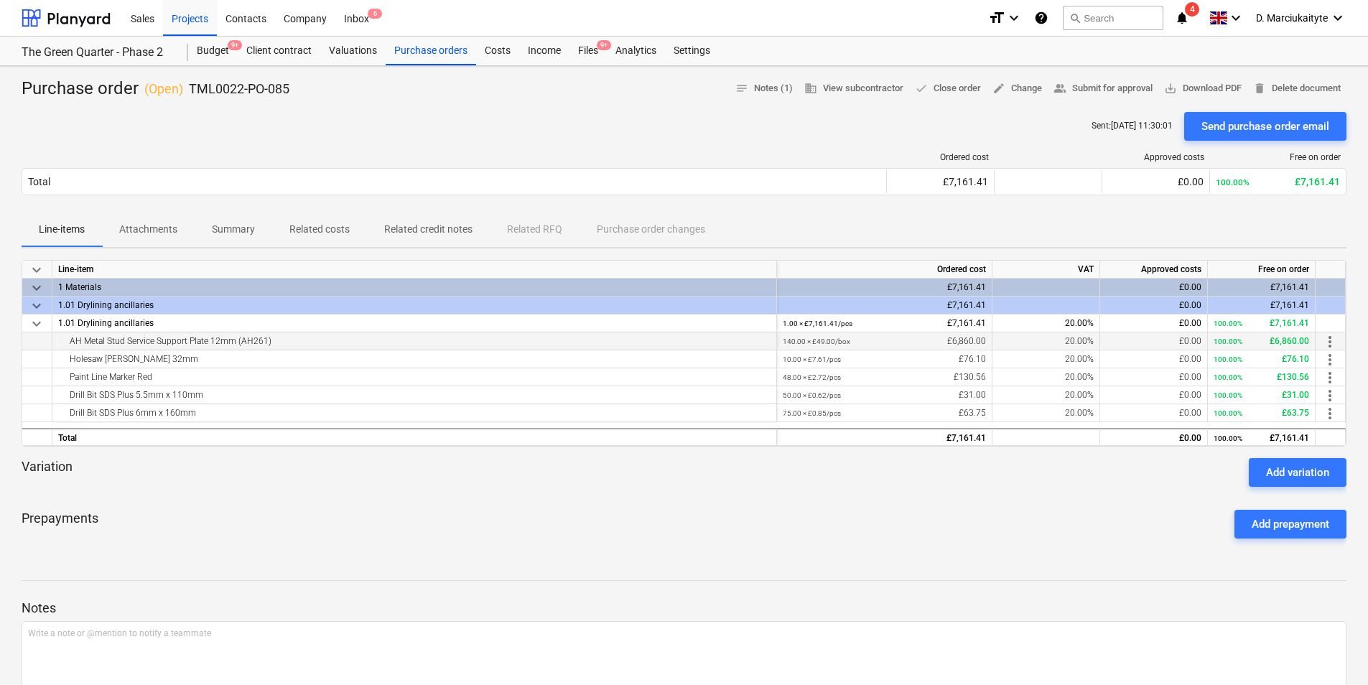
drag, startPoint x: 297, startPoint y: 341, endPoint x: 58, endPoint y: 348, distance: 238.5
click at [58, 348] on div "AH Metal Stud Service Support Plate 12mm (AH261)" at bounding box center [414, 340] width 712 height 17
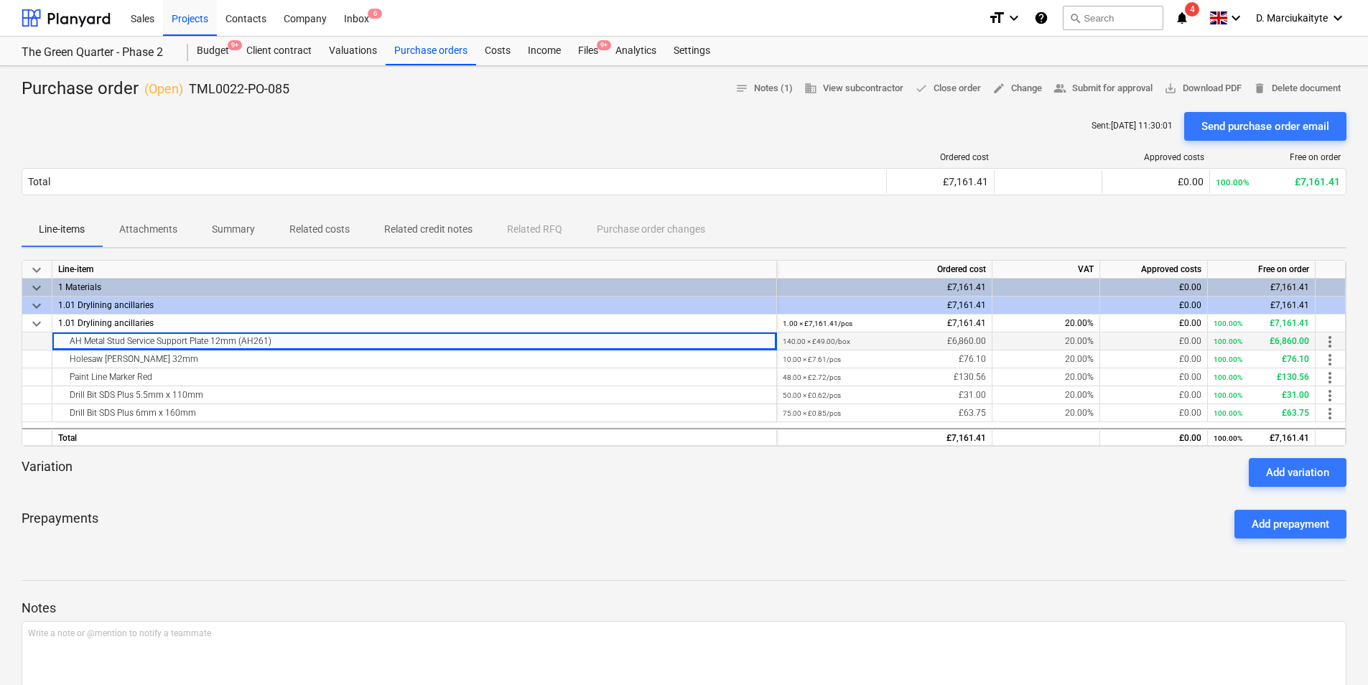
copy div "AH Metal Stud Service Support Plate 12mm (AH261)"
click at [307, 342] on div "AH Metal Stud Service Support Plate 12mm (AH261)" at bounding box center [414, 340] width 712 height 17
drag, startPoint x: 185, startPoint y: 359, endPoint x: 39, endPoint y: 364, distance: 145.1
click at [0, 0] on div "Holesaw [PERSON_NAME] 32mm 10.00 × £7.61 / pcs £76.10 20.00% £0.00 100.00% £76.…" at bounding box center [0, 0] width 0 height 0
copy div "Holesaw [PERSON_NAME] 32mm"
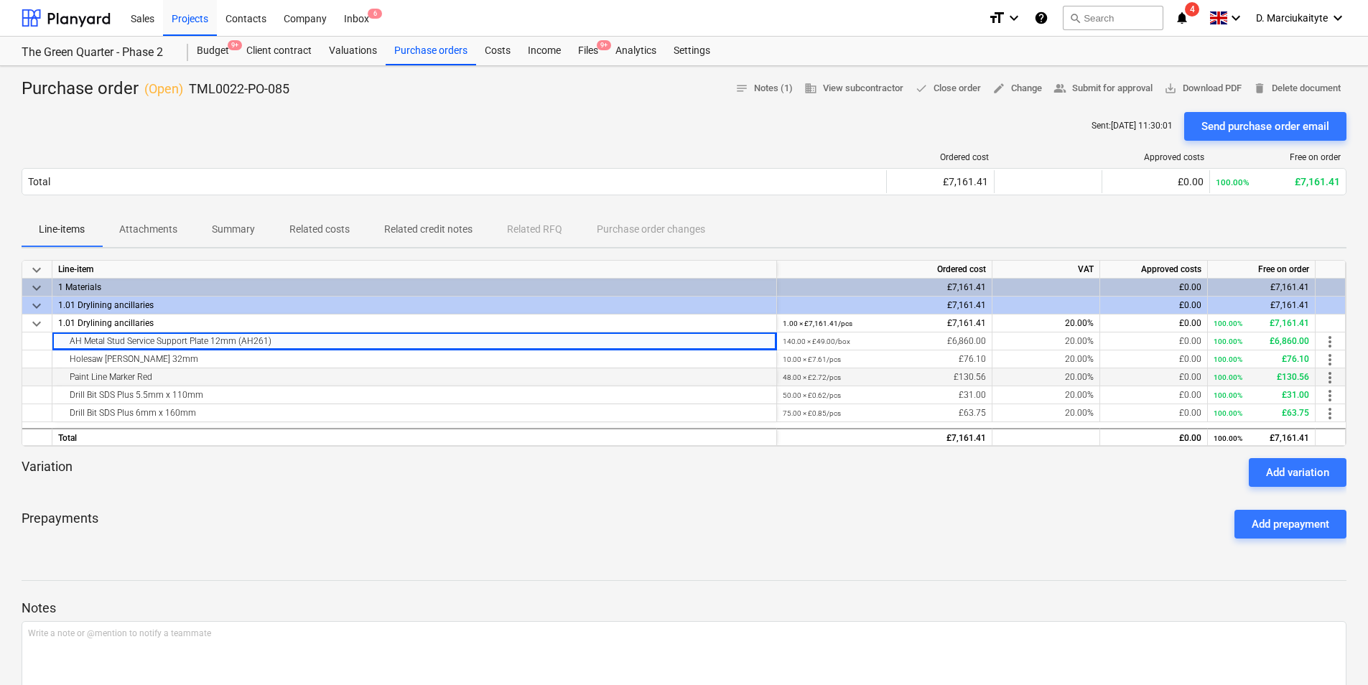
click at [136, 376] on div "Paint Line Marker Red" at bounding box center [414, 376] width 712 height 17
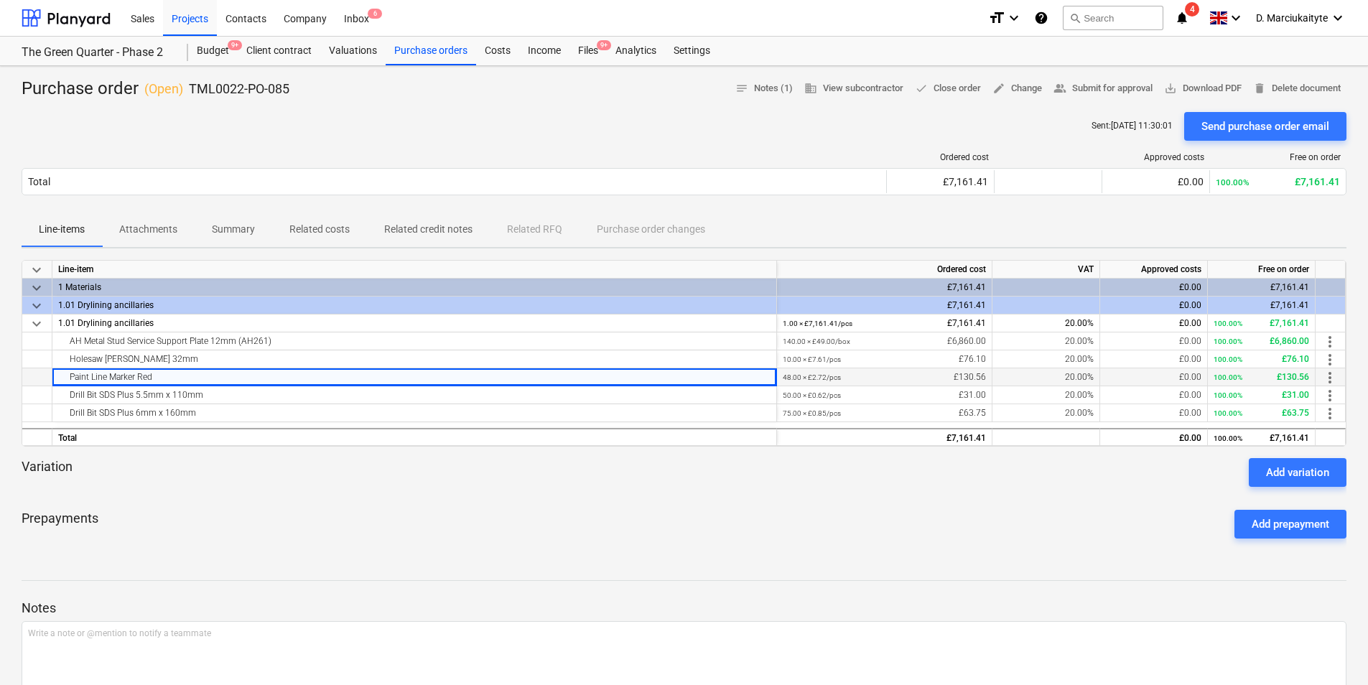
drag, startPoint x: 164, startPoint y: 376, endPoint x: 49, endPoint y: 379, distance: 115.0
click at [0, 0] on div "Paint Line Marker Red 48.00 × £2.72 / pcs £130.56 20.00% £0.00 100.00% £130.56 …" at bounding box center [0, 0] width 0 height 0
copy div "Paint Line Marker Red"
click at [205, 396] on div "Drill Bit SDS Plus 5.5mm x 110mm" at bounding box center [414, 394] width 712 height 17
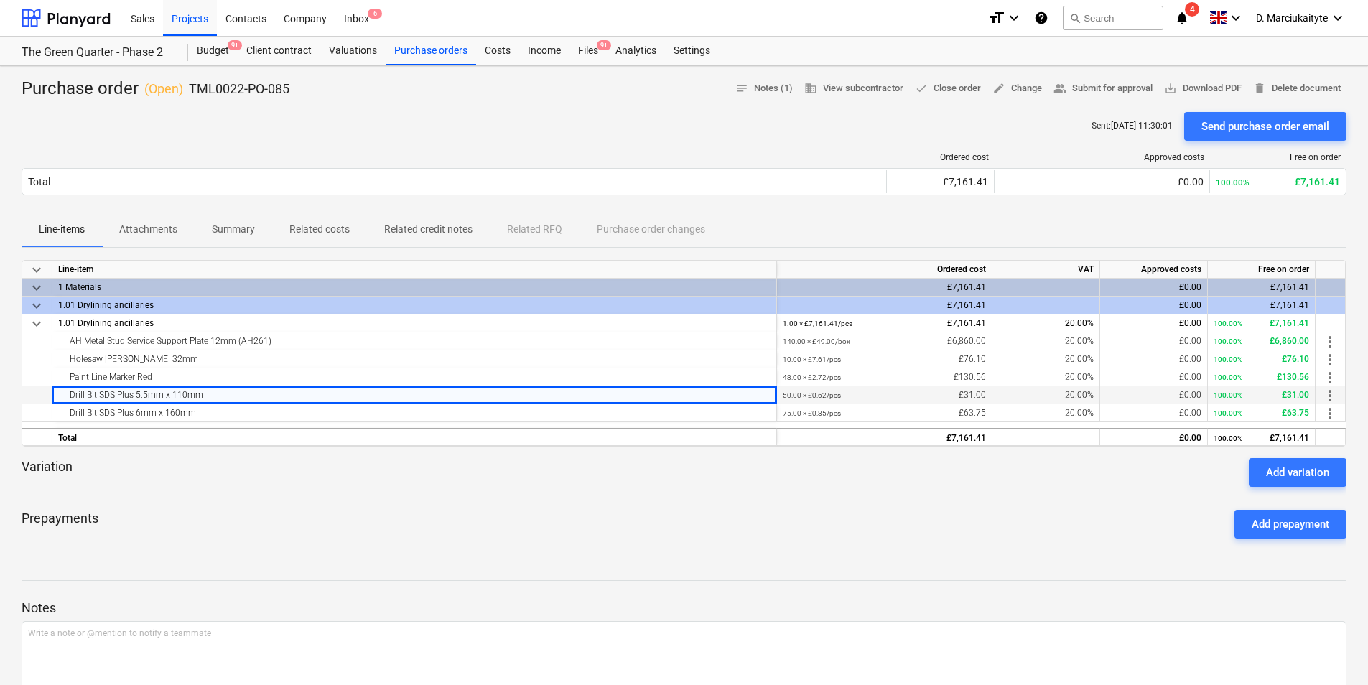
drag, startPoint x: 205, startPoint y: 396, endPoint x: 34, endPoint y: 398, distance: 170.2
click at [0, 0] on div "Drill Bit SDS Plus 5.5mm x 110mm 50.00 × £0.62 / pcs £31.00 20.00% £0.00 100.00…" at bounding box center [0, 0] width 0 height 0
copy div "Drill Bit SDS Plus 5.5mm x 110mm"
click at [242, 414] on div "Drill Bit SDS Plus 6mm x 160mm" at bounding box center [414, 412] width 712 height 17
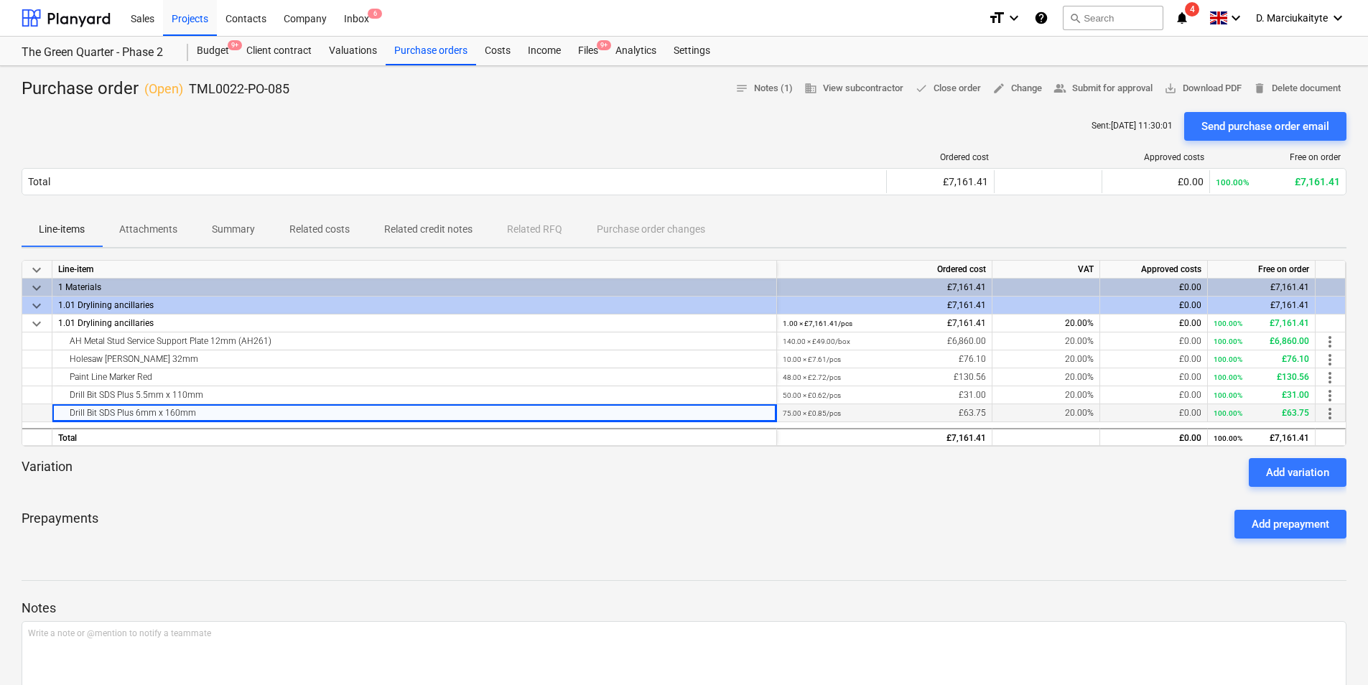
drag, startPoint x: 232, startPoint y: 409, endPoint x: 59, endPoint y: 411, distance: 173.1
click at [59, 411] on div "Drill Bit SDS Plus 6mm x 160mm" at bounding box center [414, 412] width 712 height 17
copy div "Drill Bit SDS Plus 6mm x 160mm"
drag, startPoint x: 317, startPoint y: 100, endPoint x: 188, endPoint y: 92, distance: 128.8
click at [188, 92] on div "Purchase order ( Open ) TML0022-PO-085 notes Notes (1) business View subcontrac…" at bounding box center [684, 493] width 1368 height 855
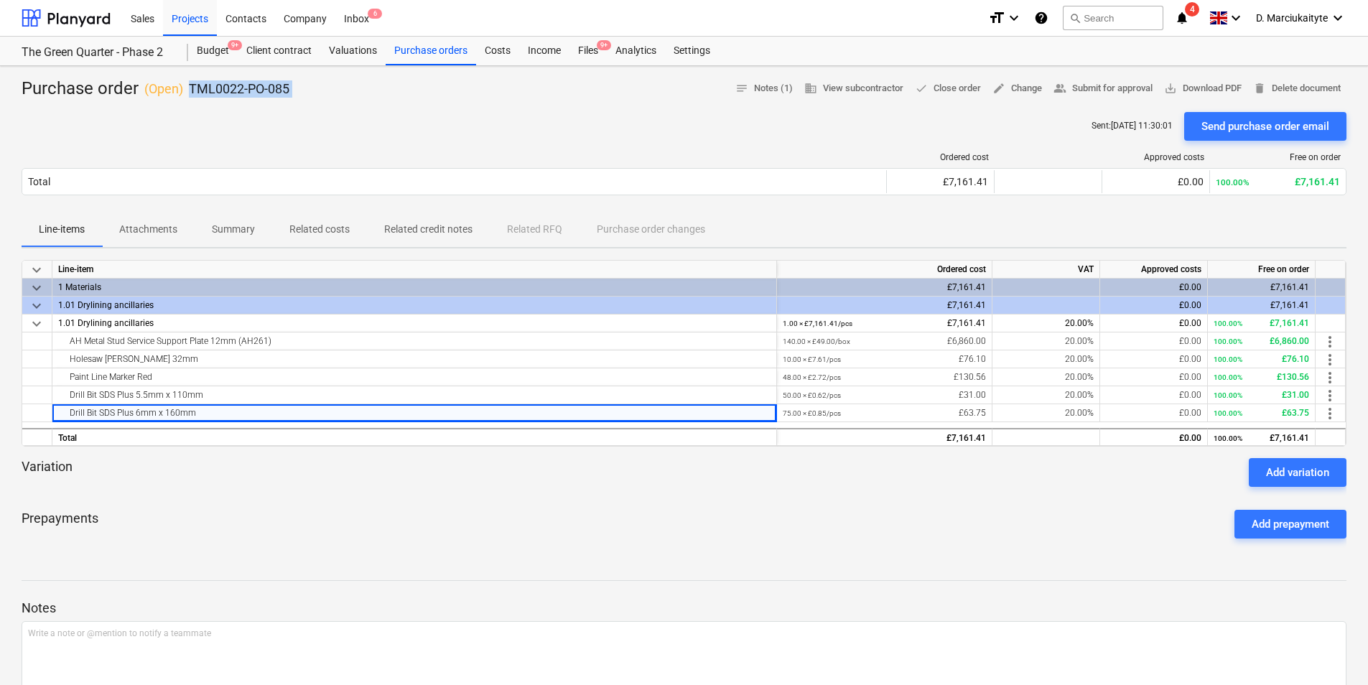
copy div "TML0022-PO-085 notes Notes (1) business View subcontractor done Close order edi…"
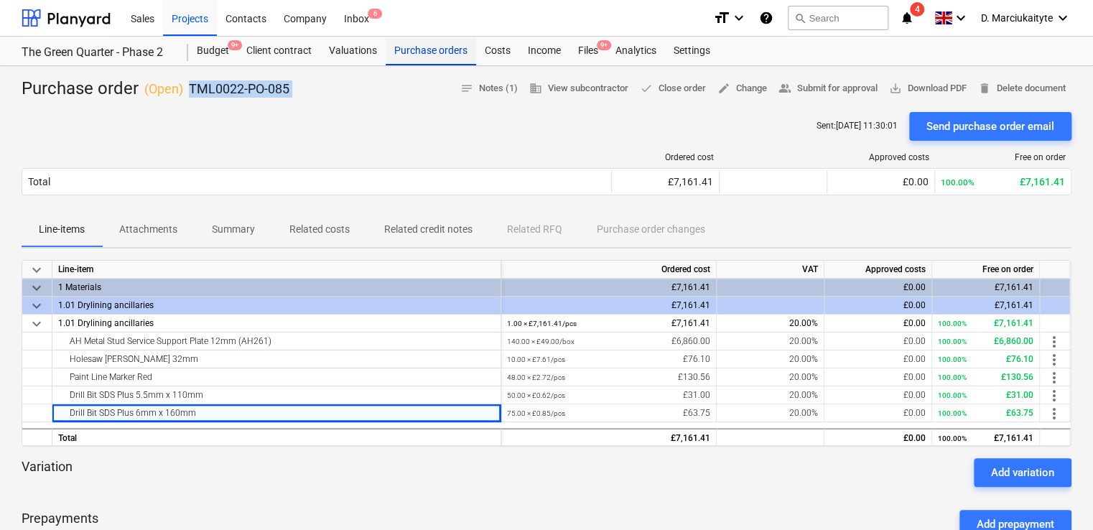
click at [414, 54] on div "Purchase orders" at bounding box center [431, 51] width 90 height 29
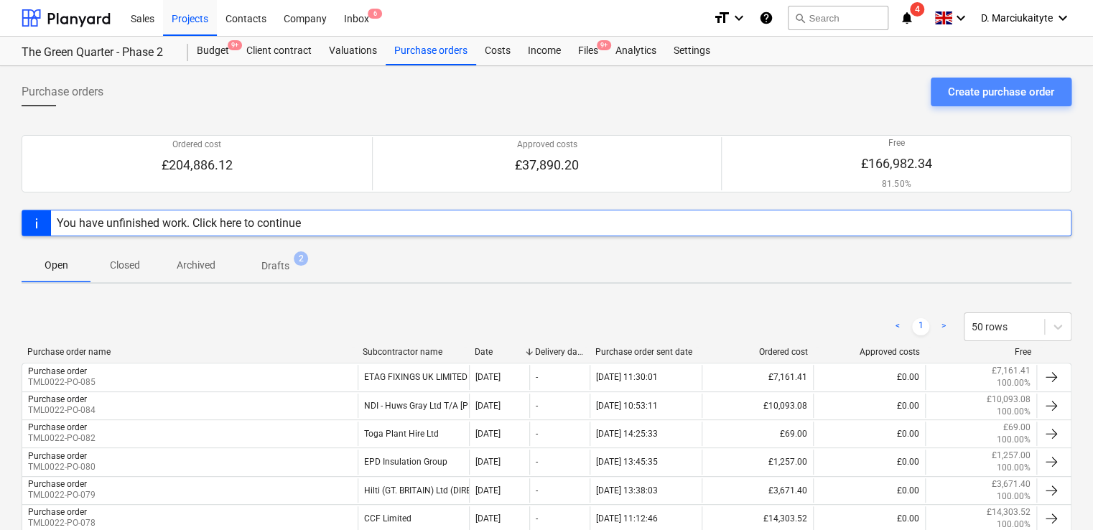
click at [947, 90] on button "Create purchase order" at bounding box center [1001, 92] width 141 height 29
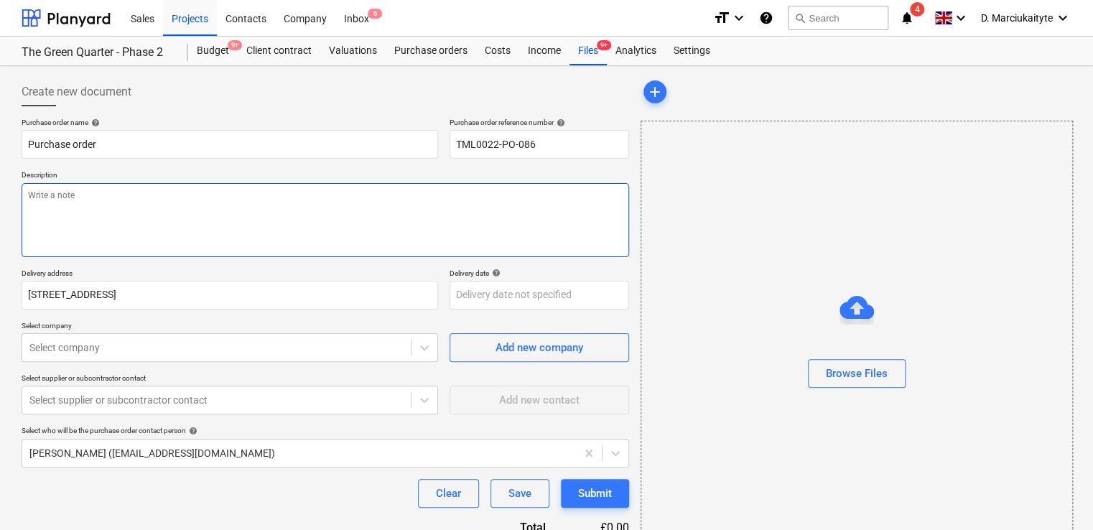
drag, startPoint x: 197, startPoint y: 213, endPoint x: 488, endPoint y: 157, distance: 296.9
click at [199, 211] on textarea at bounding box center [326, 220] width 608 height 74
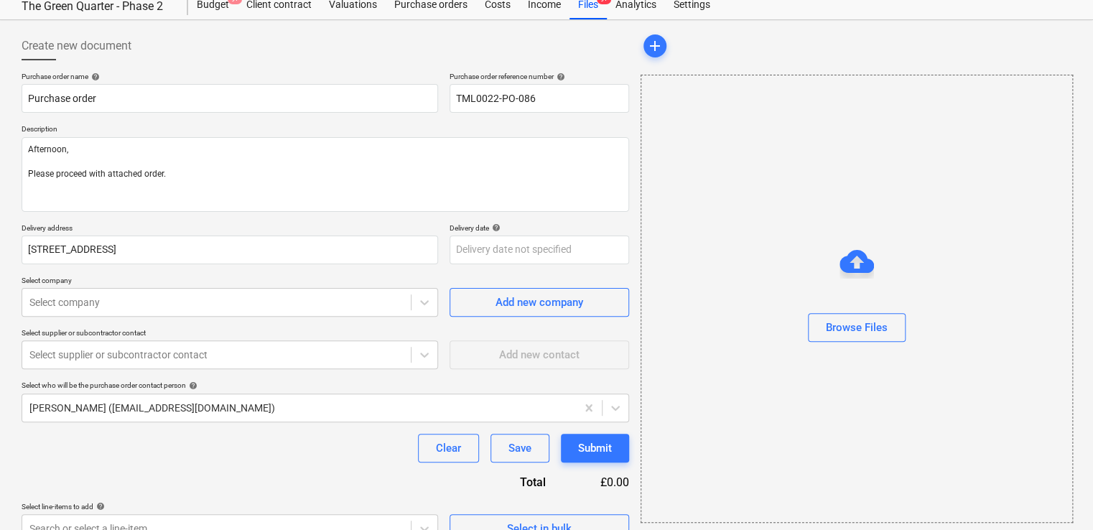
scroll to position [69, 0]
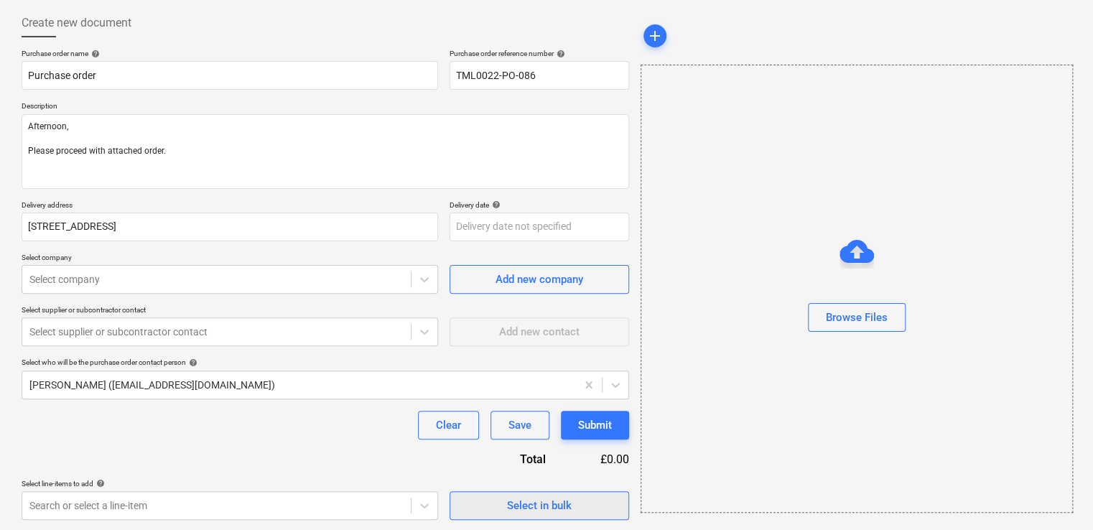
click at [532, 502] on div "Select in bulk" at bounding box center [539, 505] width 65 height 19
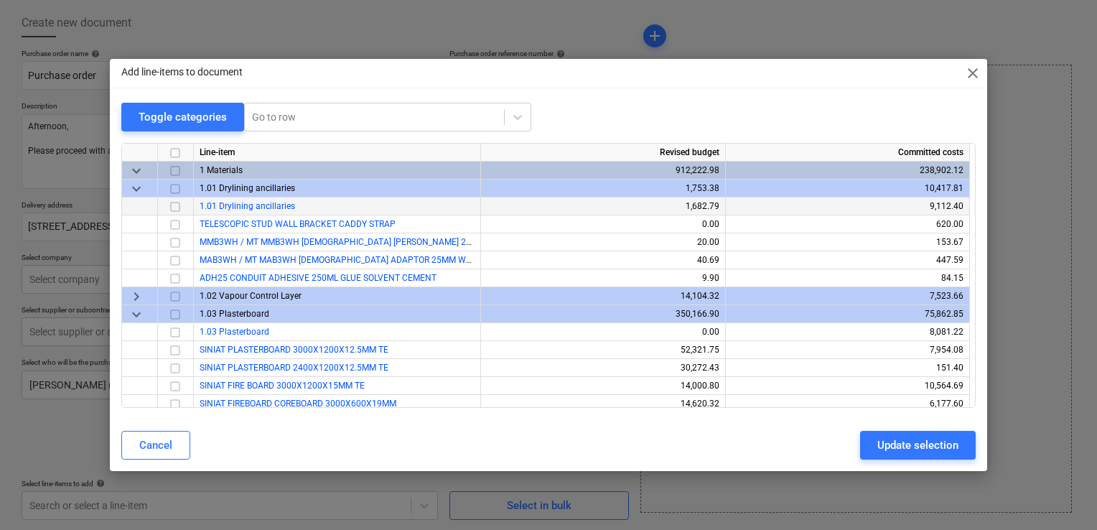
click at [179, 206] on input "checkbox" at bounding box center [175, 206] width 17 height 17
click at [911, 447] on div "Update selection" at bounding box center [918, 445] width 81 height 19
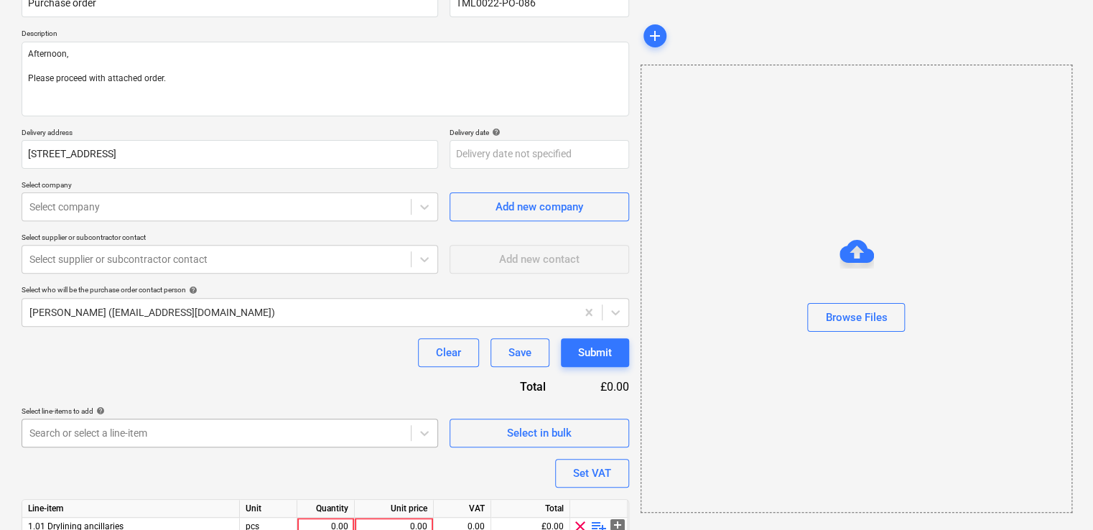
scroll to position [204, 0]
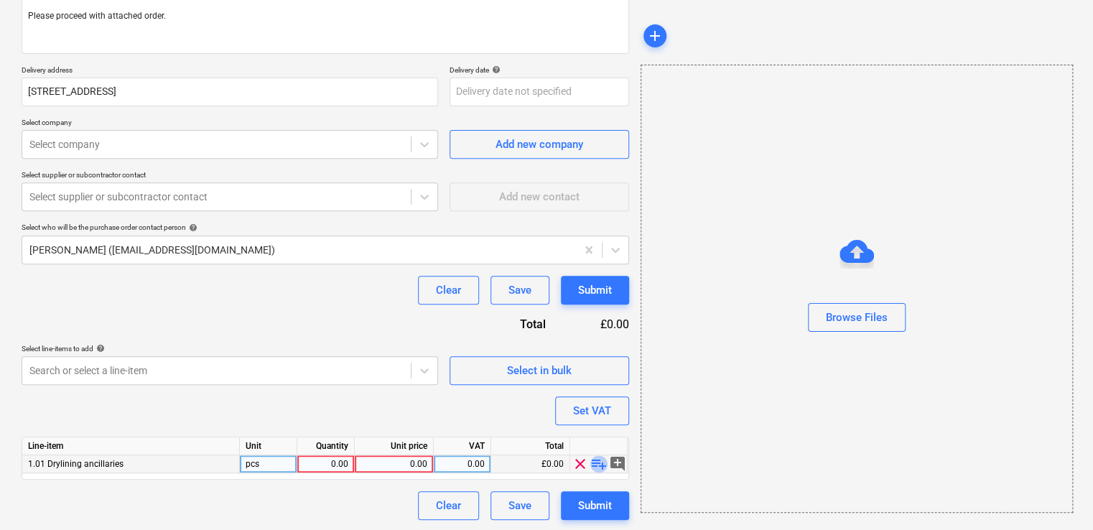
click at [594, 460] on span "playlist_add" at bounding box center [598, 463] width 17 height 17
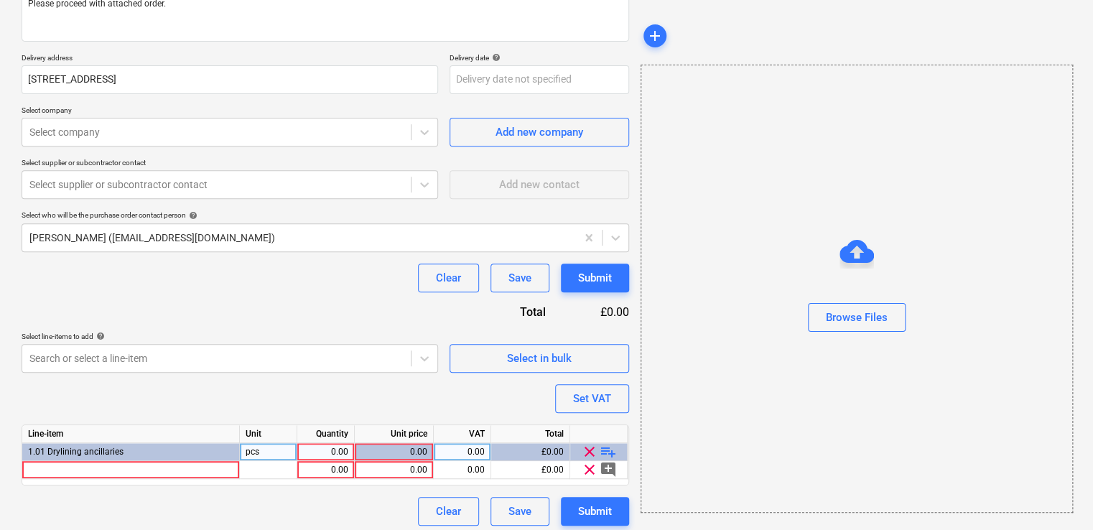
scroll to position [223, 0]
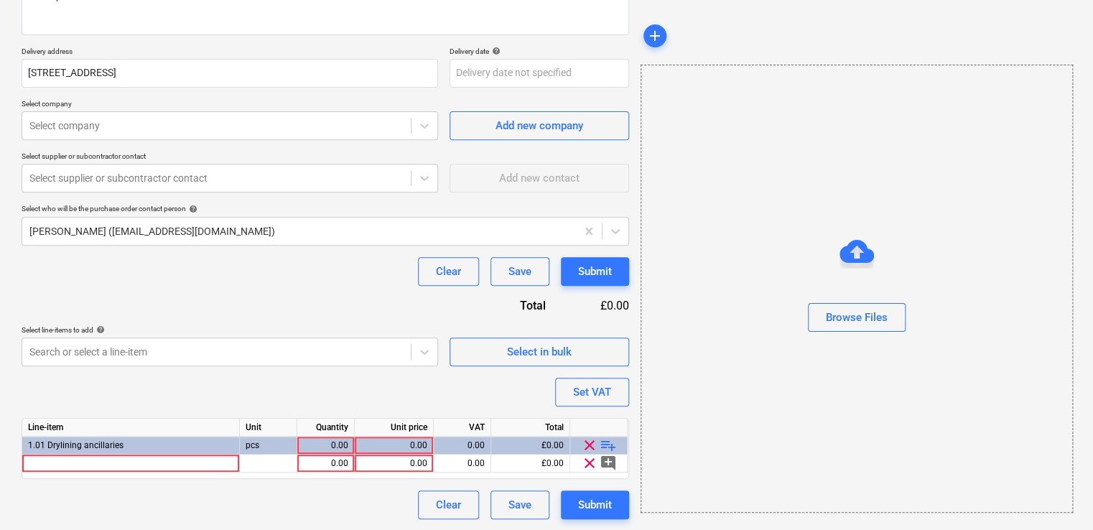
click at [195, 475] on div "Line-item Unit Quantity Unit price VAT Total 1.01 Drylining ancillaries pcs 0.0…" at bounding box center [326, 448] width 608 height 61
click at [201, 455] on div "Line-item Unit Quantity Unit price VAT Total 1.01 Drylining ancillaries pcs 0.0…" at bounding box center [326, 448] width 608 height 61
click at [204, 462] on div at bounding box center [131, 464] width 218 height 18
click at [275, 462] on div at bounding box center [268, 464] width 57 height 18
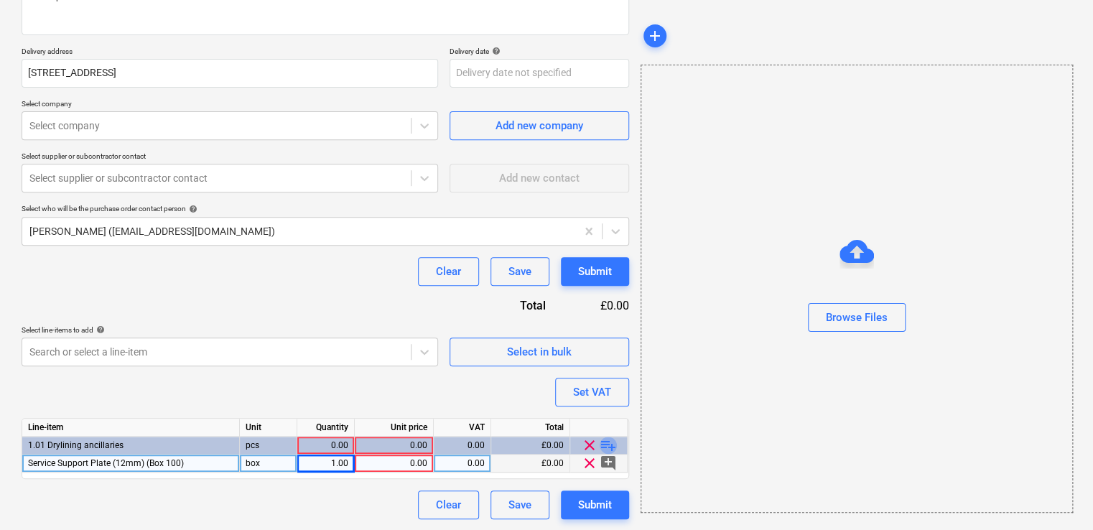
click at [606, 447] on span "playlist_add" at bounding box center [608, 445] width 17 height 17
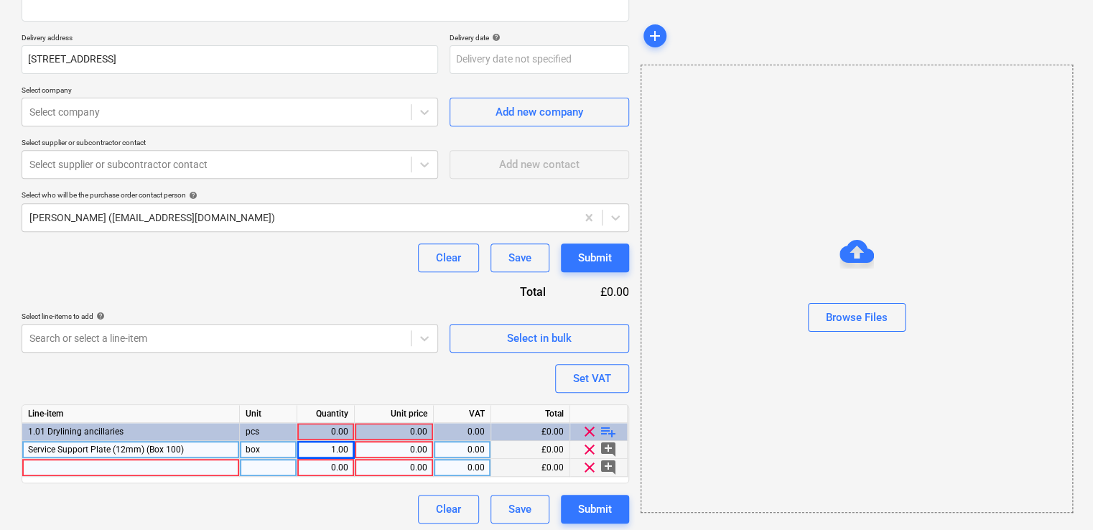
scroll to position [241, 0]
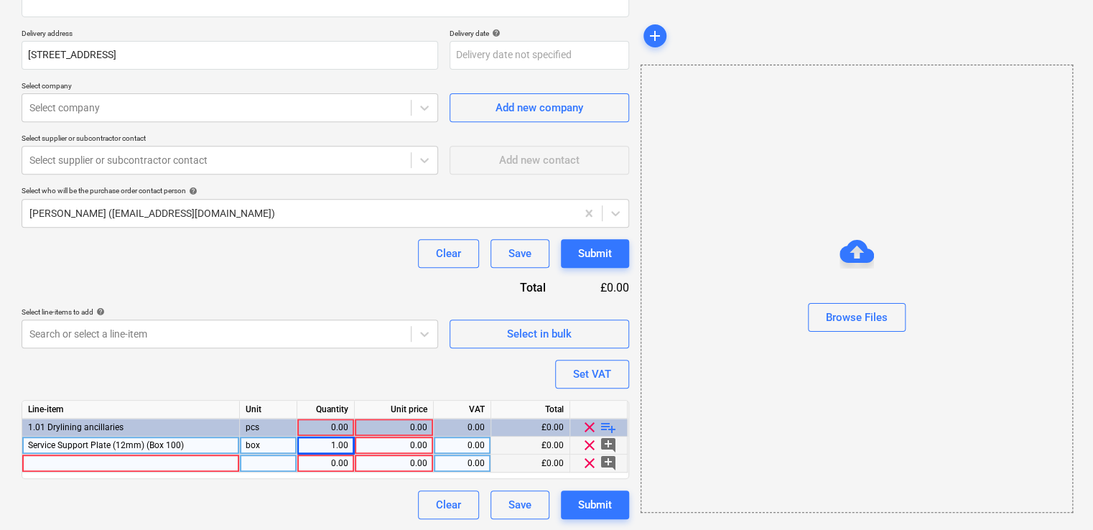
click at [189, 463] on div at bounding box center [131, 464] width 218 height 18
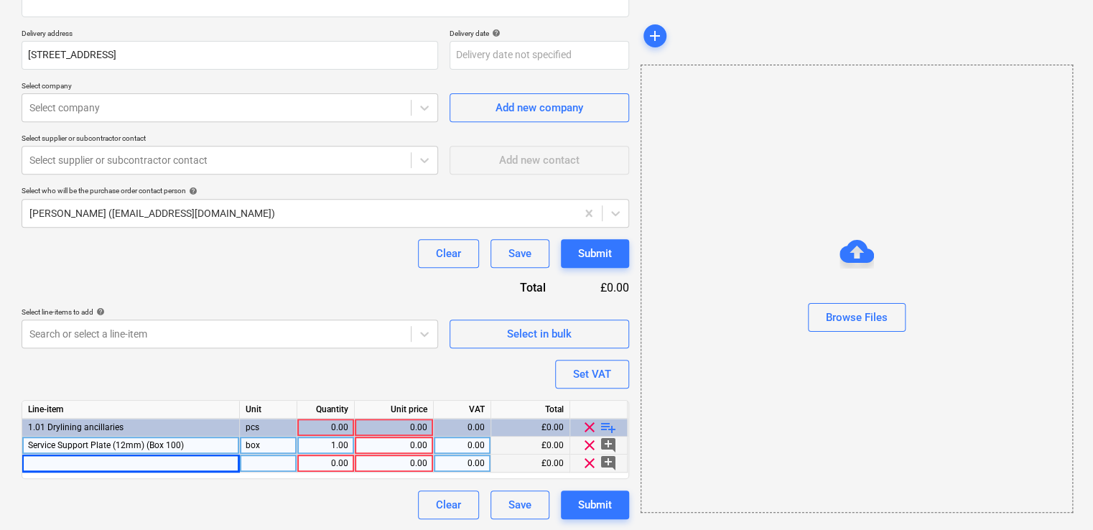
click at [126, 465] on div at bounding box center [131, 464] width 218 height 18
click at [608, 423] on span "playlist_add" at bounding box center [608, 427] width 17 height 17
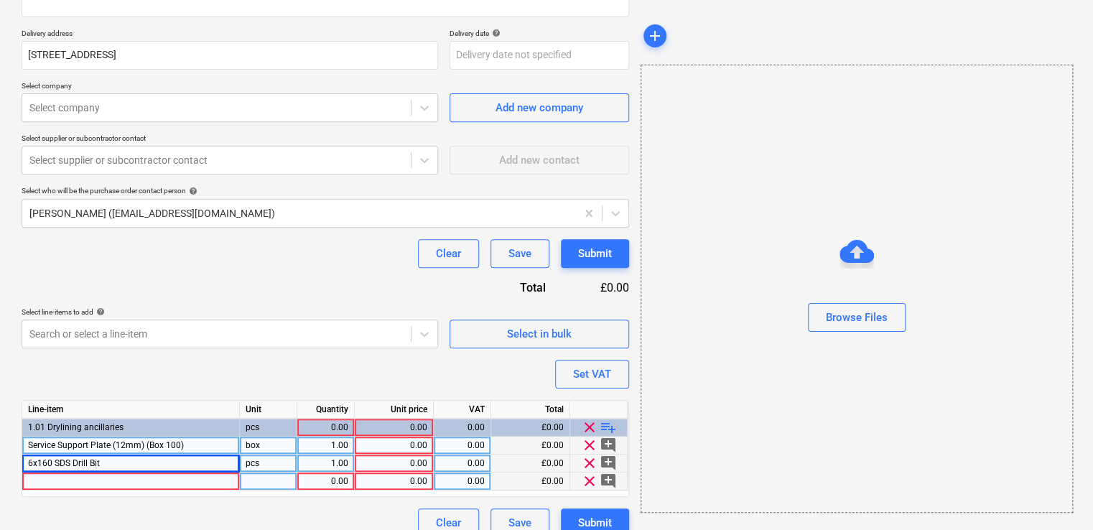
click at [174, 483] on div at bounding box center [131, 482] width 218 height 18
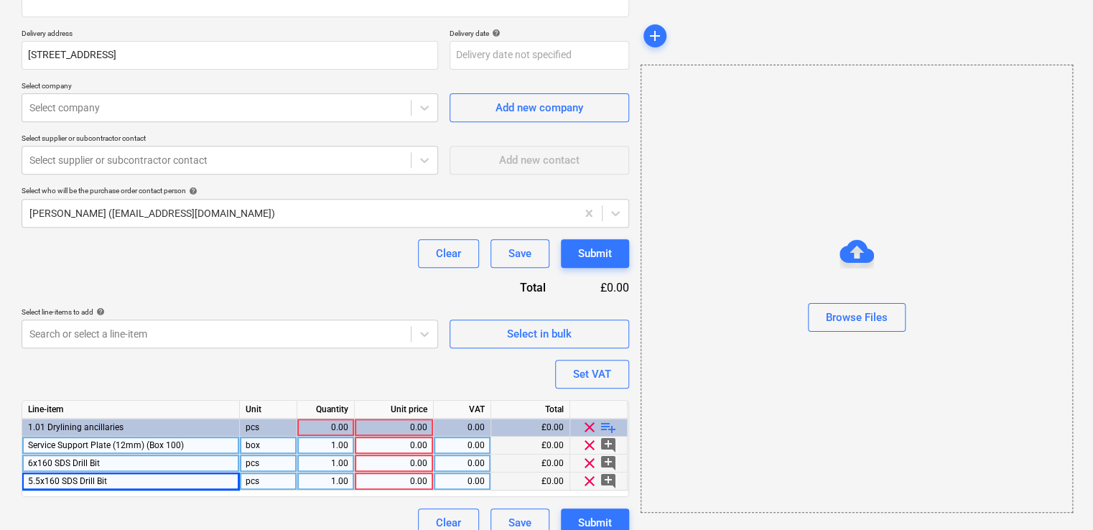
click at [330, 445] on div "1.00" at bounding box center [325, 446] width 45 height 18
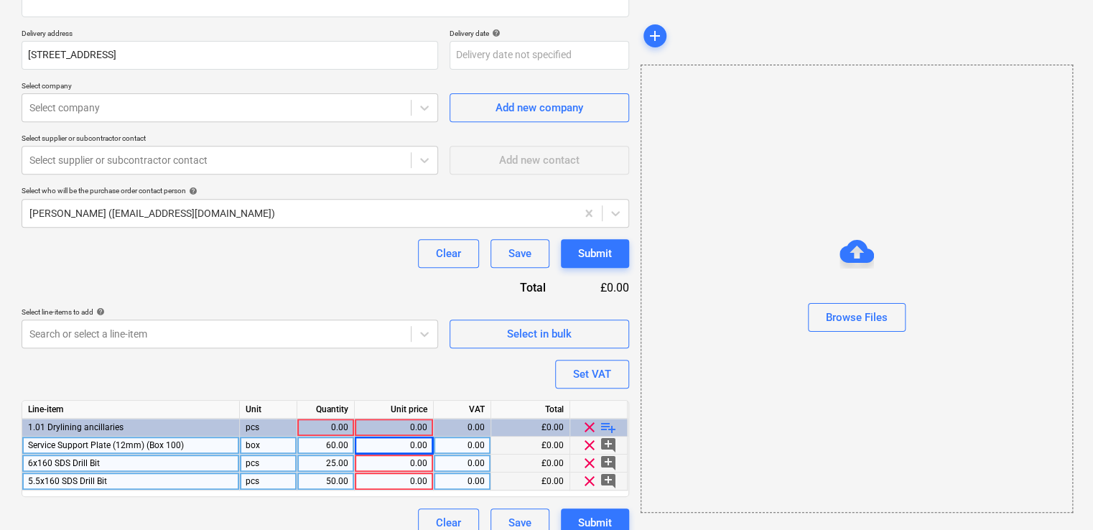
click at [410, 441] on div "0.00" at bounding box center [393, 446] width 67 height 18
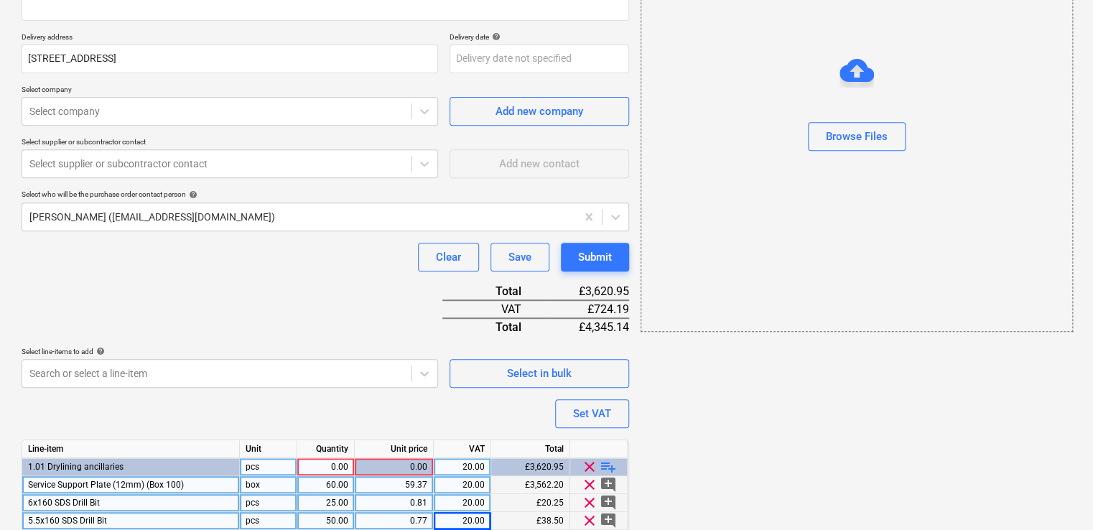
scroll to position [294, 0]
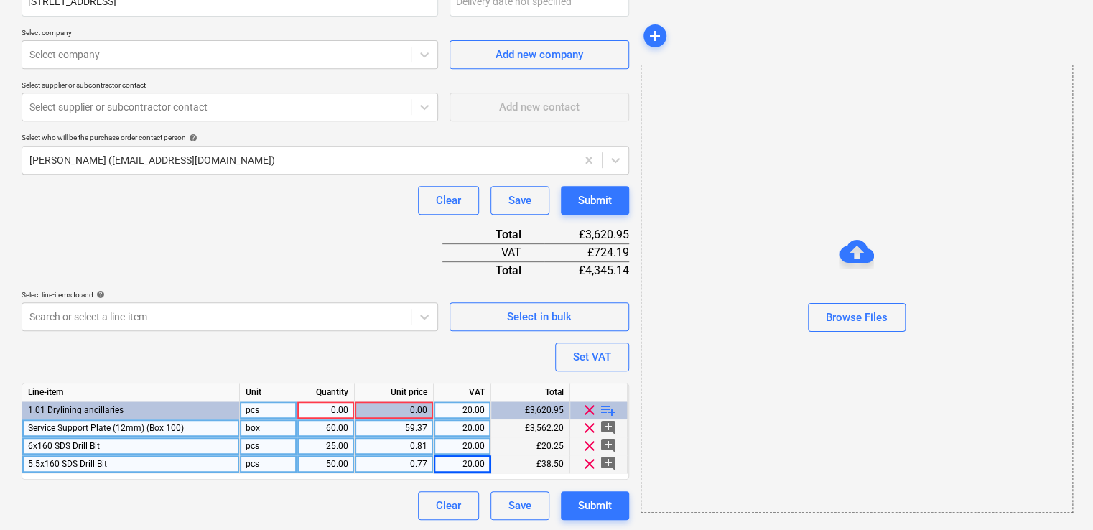
drag, startPoint x: 338, startPoint y: 404, endPoint x: 373, endPoint y: 404, distance: 35.9
click at [339, 404] on div "0.00" at bounding box center [325, 410] width 45 height 18
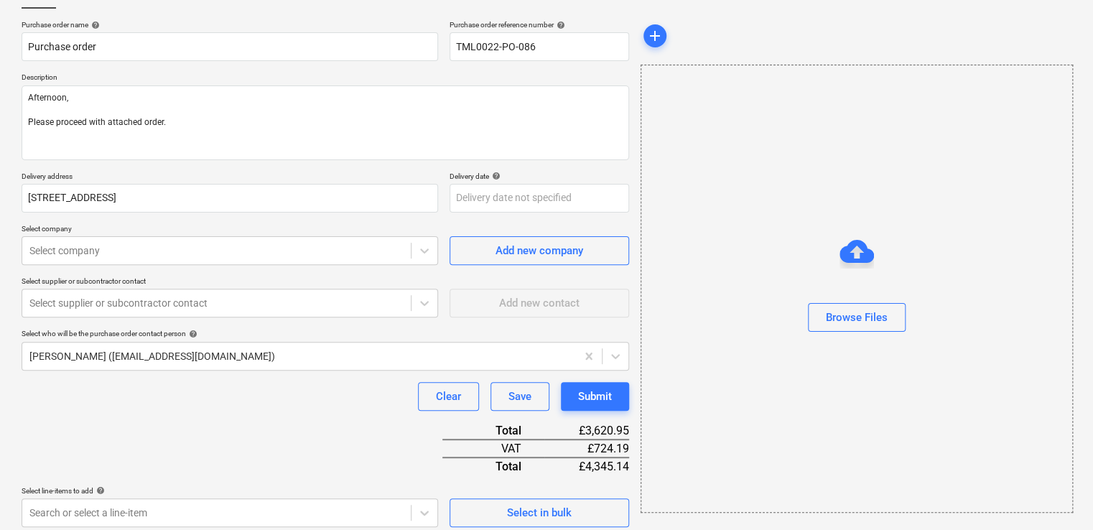
scroll to position [0, 0]
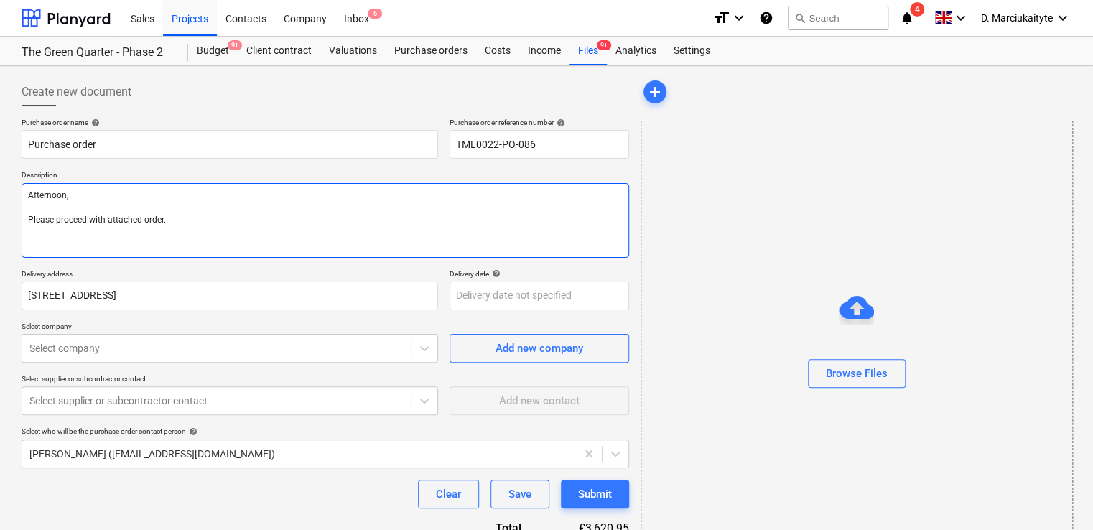
drag, startPoint x: 80, startPoint y: 240, endPoint x: 526, endPoint y: 236, distance: 446.0
click at [80, 241] on textarea "Afternoon, Please proceed with attached order." at bounding box center [326, 220] width 608 height 75
click at [124, 257] on div "Purchase order name help Purchase order Purchase order reference number help TM…" at bounding box center [326, 466] width 608 height 696
click at [114, 234] on textarea "Afternoon, Please proceed with attached order." at bounding box center [326, 220] width 608 height 75
paste textarea "Morning, Please proceed with attached order. Site Contact: [PERSON_NAME] – [PHO…"
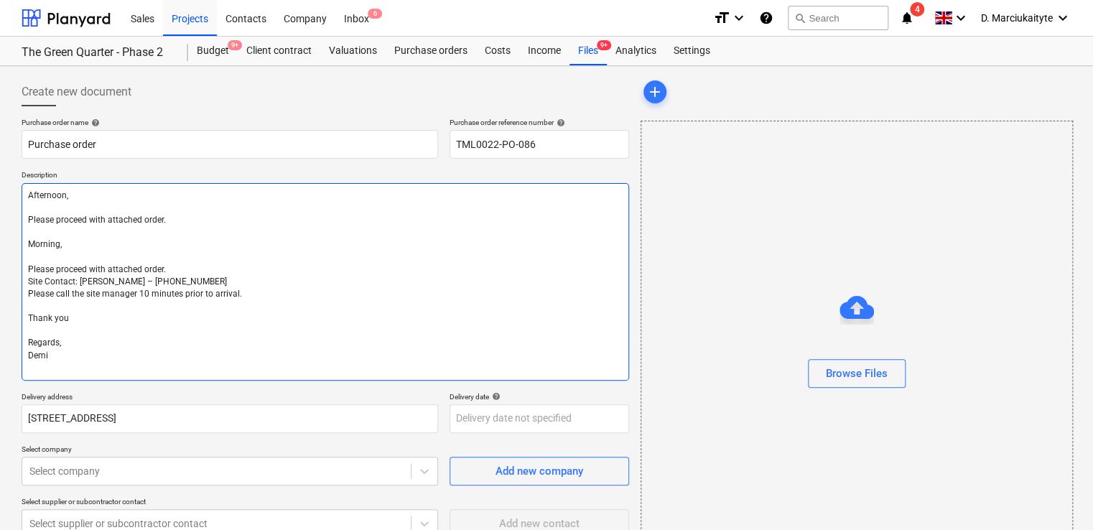
drag, startPoint x: 179, startPoint y: 267, endPoint x: 9, endPoint y: 241, distance: 171.5
click at [9, 241] on div "Create new document Purchase order name help Purchase order Purchase order refe…" at bounding box center [546, 507] width 1093 height 882
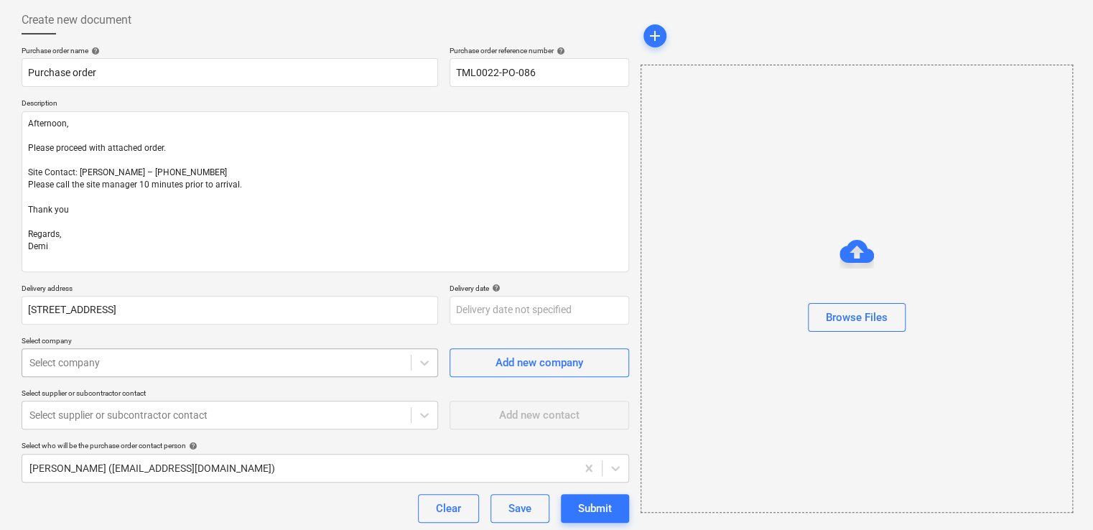
click at [172, 354] on body "Sales Projects Contacts Company Inbox 6 format_size keyboard_arrow_down help se…" at bounding box center [546, 193] width 1093 height 530
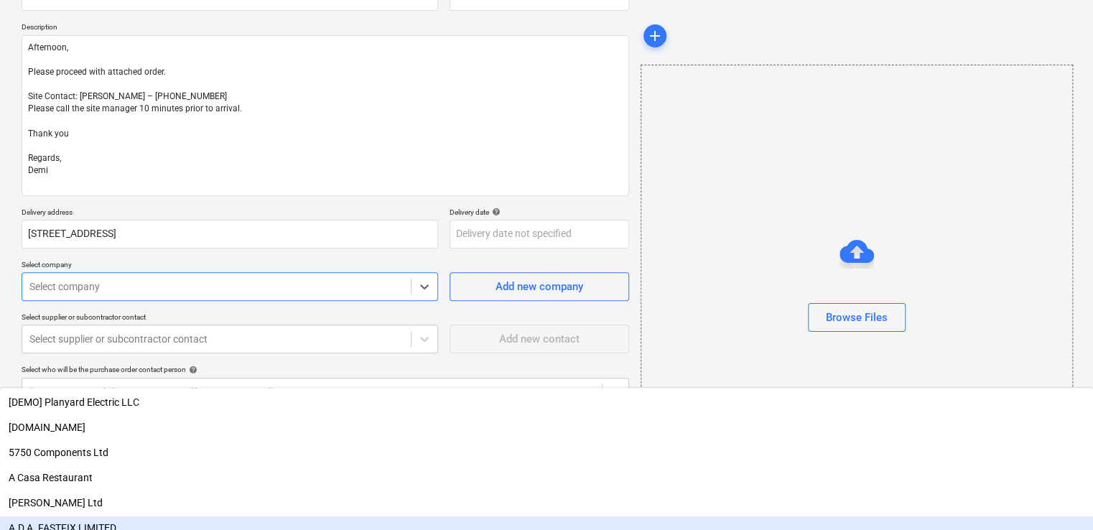
click at [86, 516] on div "A.D.A. FASTFIX LIMITED" at bounding box center [546, 527] width 1093 height 23
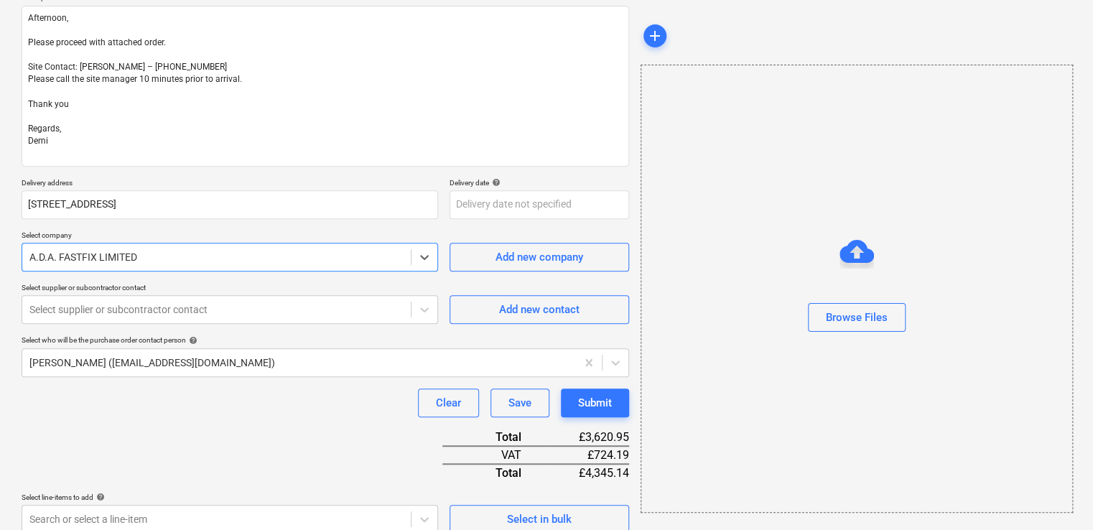
scroll to position [380, 0]
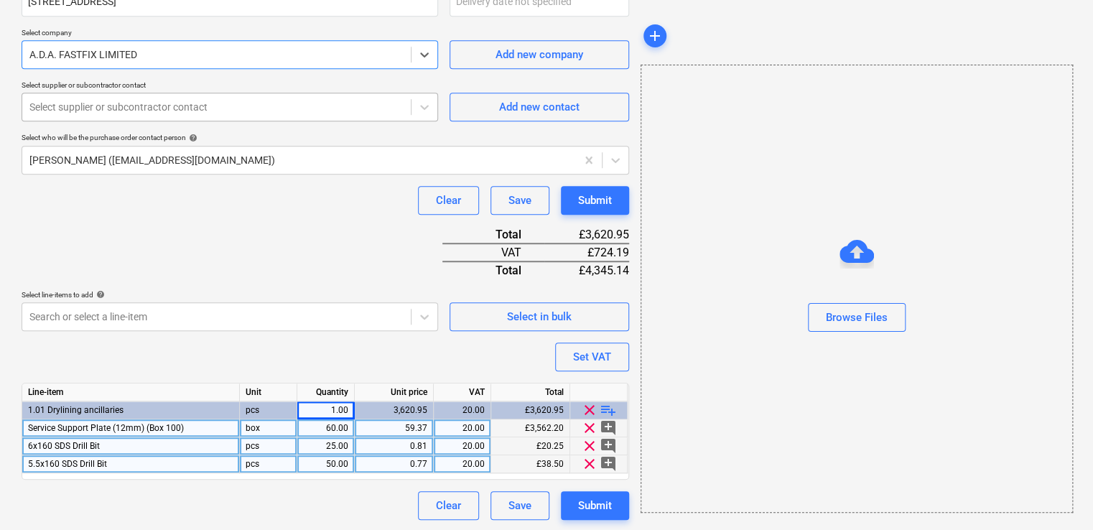
drag, startPoint x: 184, startPoint y: 97, endPoint x: 184, endPoint y: 105, distance: 7.9
click at [184, 100] on div "Select supplier or subcontractor contact" at bounding box center [216, 107] width 388 height 20
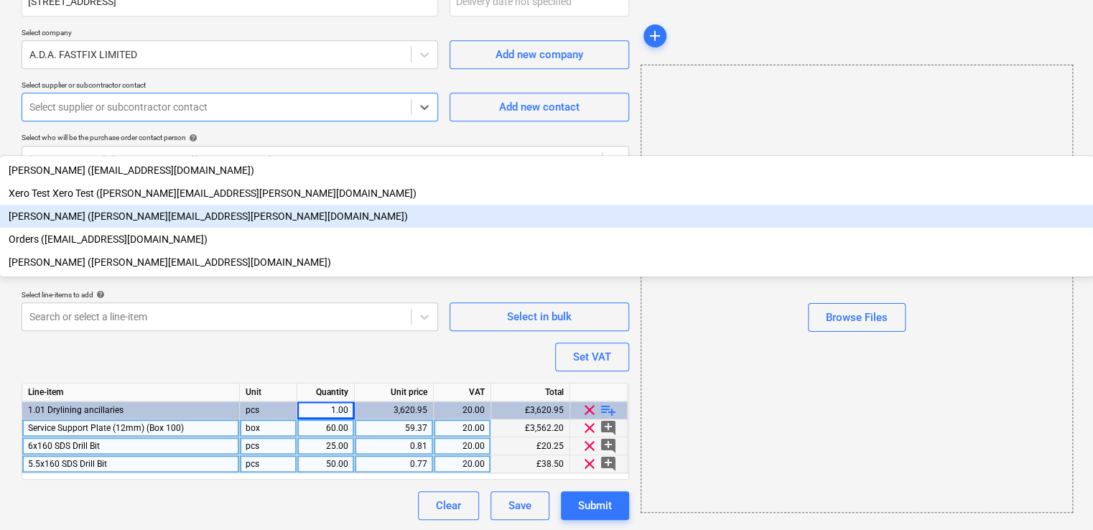
click at [85, 205] on div "[PERSON_NAME] ([PERSON_NAME][EMAIL_ADDRESS][PERSON_NAME][DOMAIN_NAME])" at bounding box center [546, 216] width 1093 height 23
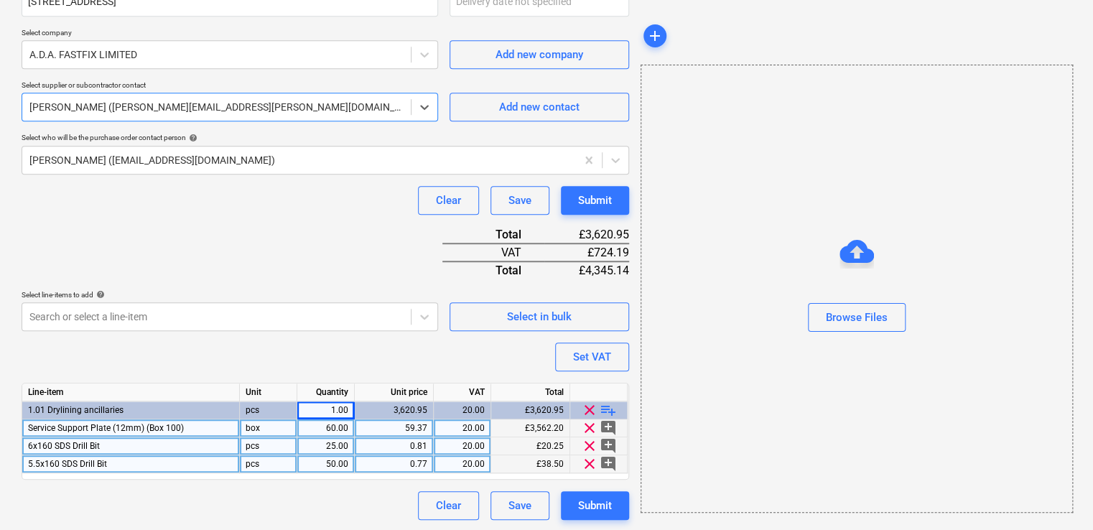
click at [350, 257] on div "Purchase order name help Purchase order Purchase order reference number help TM…" at bounding box center [326, 129] width 608 height 782
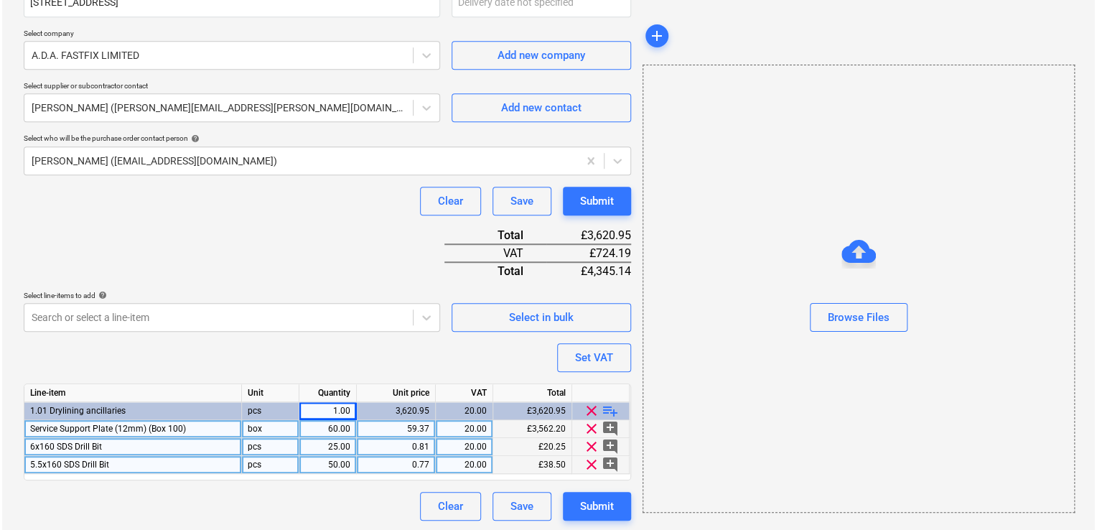
scroll to position [380, 0]
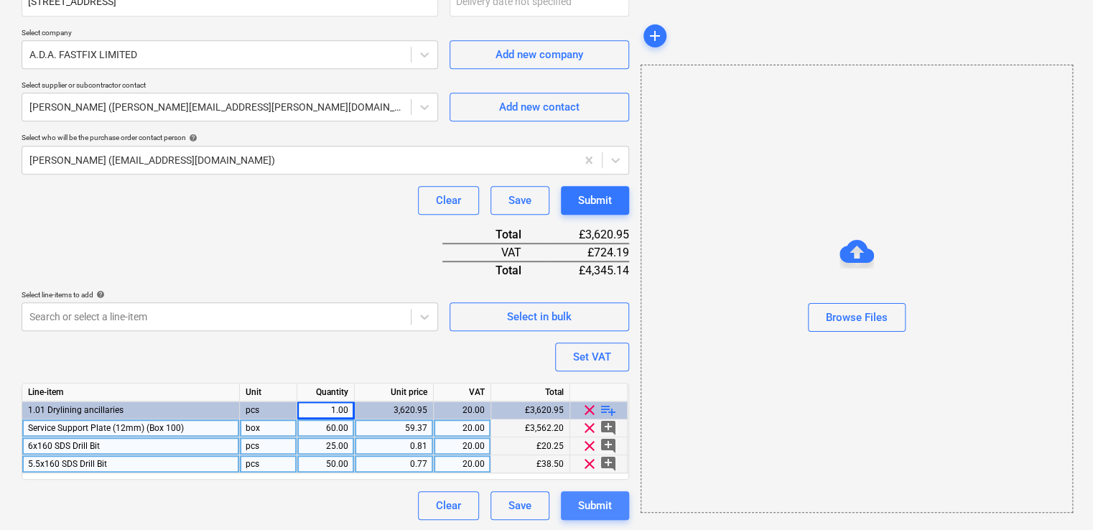
click at [585, 500] on div "Submit" at bounding box center [595, 505] width 34 height 19
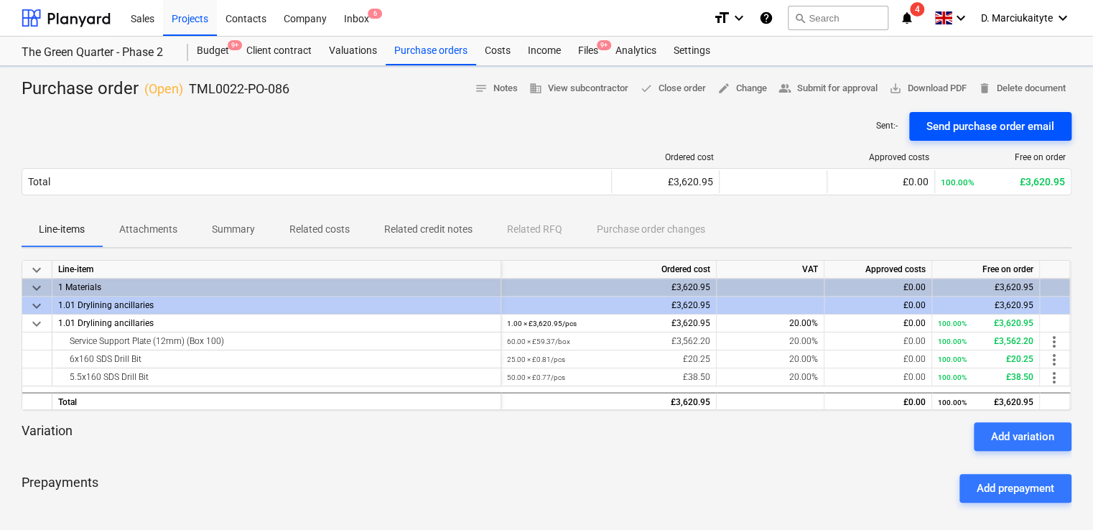
click at [1001, 126] on div "Send purchase order email" at bounding box center [990, 126] width 128 height 19
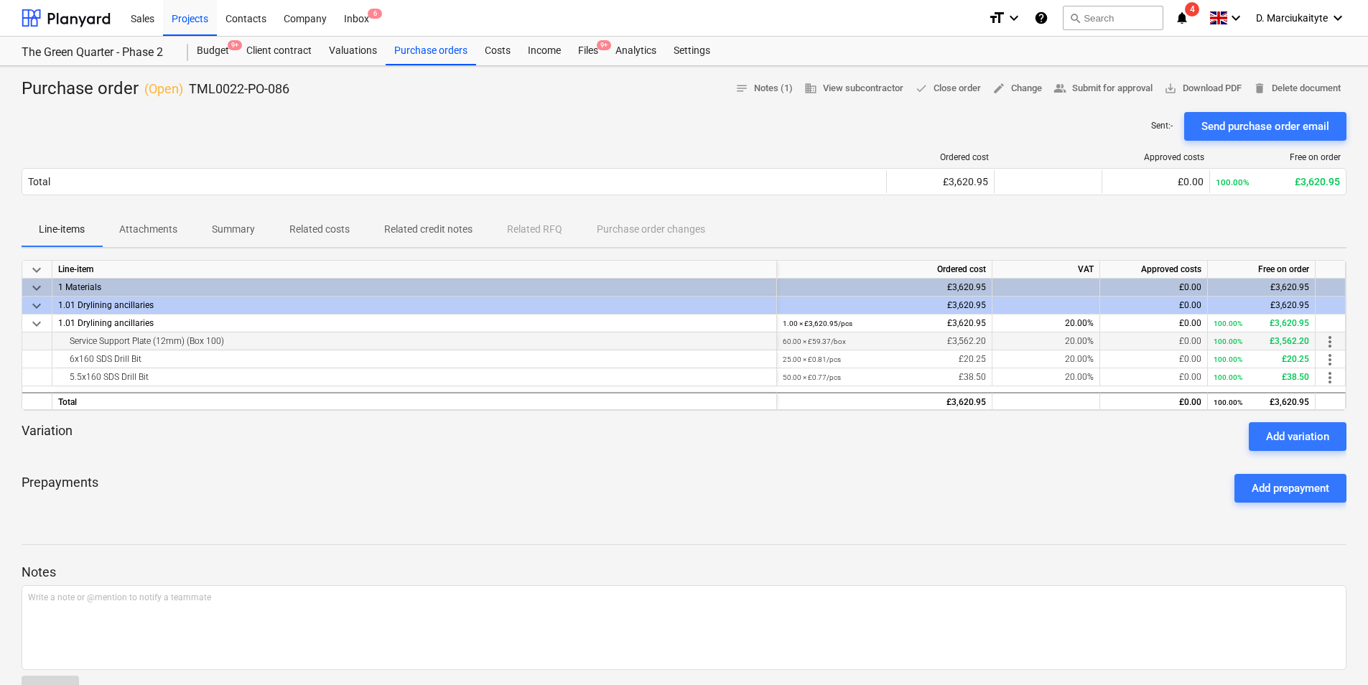
click at [205, 349] on div "keyboard_arrow_down Line-item Ordered cost VAT Approved costs Free on order key…" at bounding box center [684, 335] width 1325 height 151
drag, startPoint x: 205, startPoint y: 349, endPoint x: 236, endPoint y: 343, distance: 31.4
click at [236, 343] on div "Service Support Plate (12mm) (Box 100)" at bounding box center [414, 340] width 712 height 17
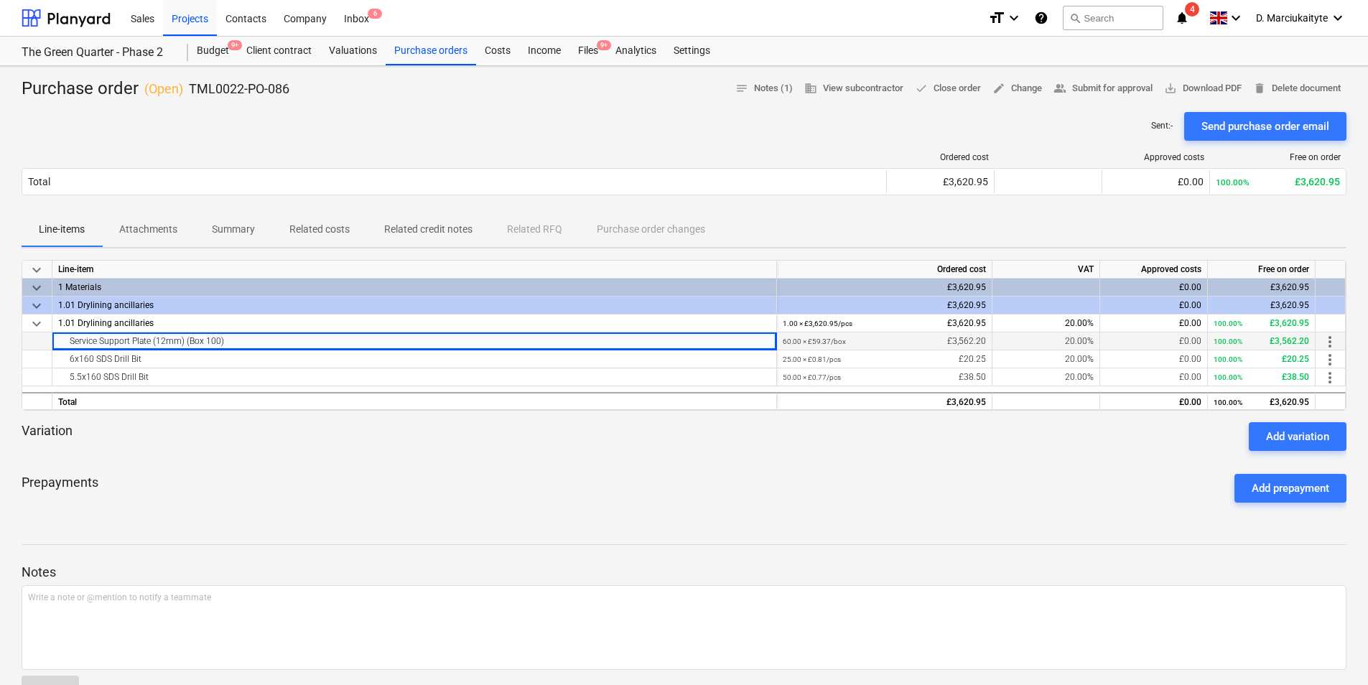
click at [241, 341] on div "Service Support Plate (12mm) (Box 100)" at bounding box center [414, 340] width 712 height 17
click at [239, 338] on div "Service Support Plate (12mm) (Box 100)" at bounding box center [414, 340] width 712 height 17
click at [229, 321] on div "1.01 Drylining ancillaries" at bounding box center [414, 324] width 725 height 18
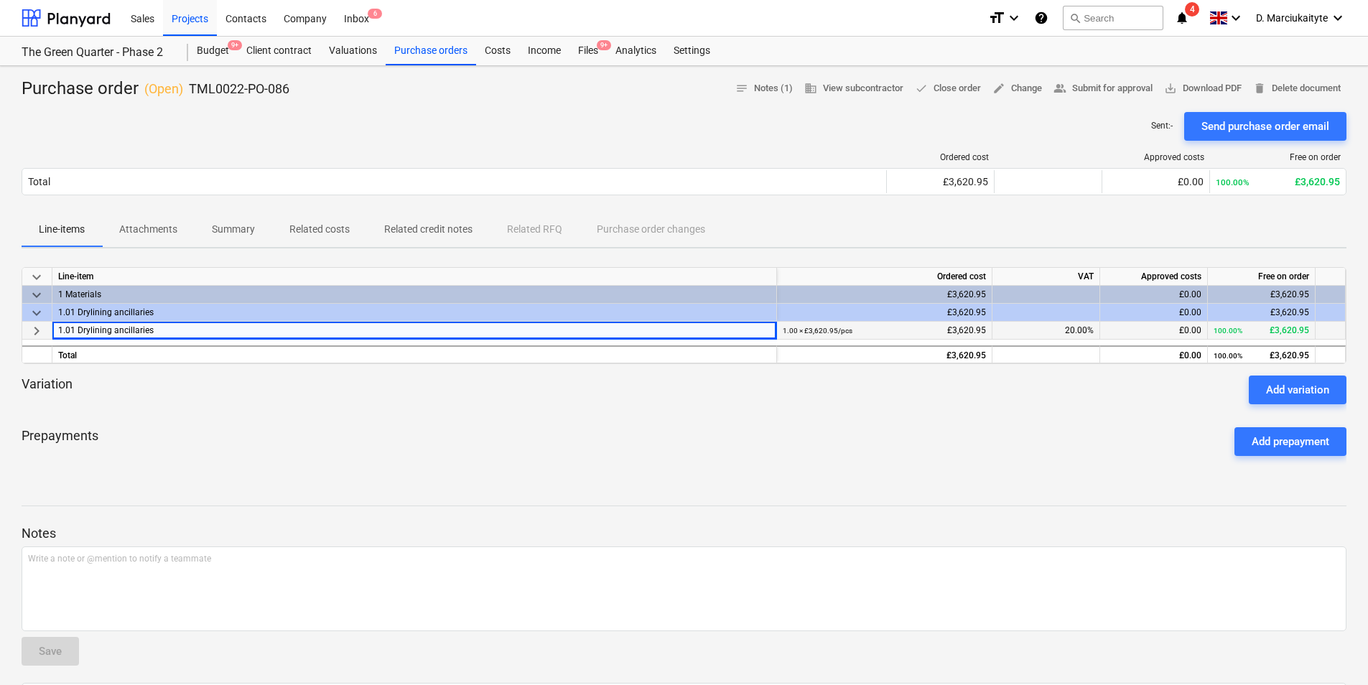
click at [231, 334] on div "1.01 Drylining ancillaries" at bounding box center [414, 331] width 725 height 18
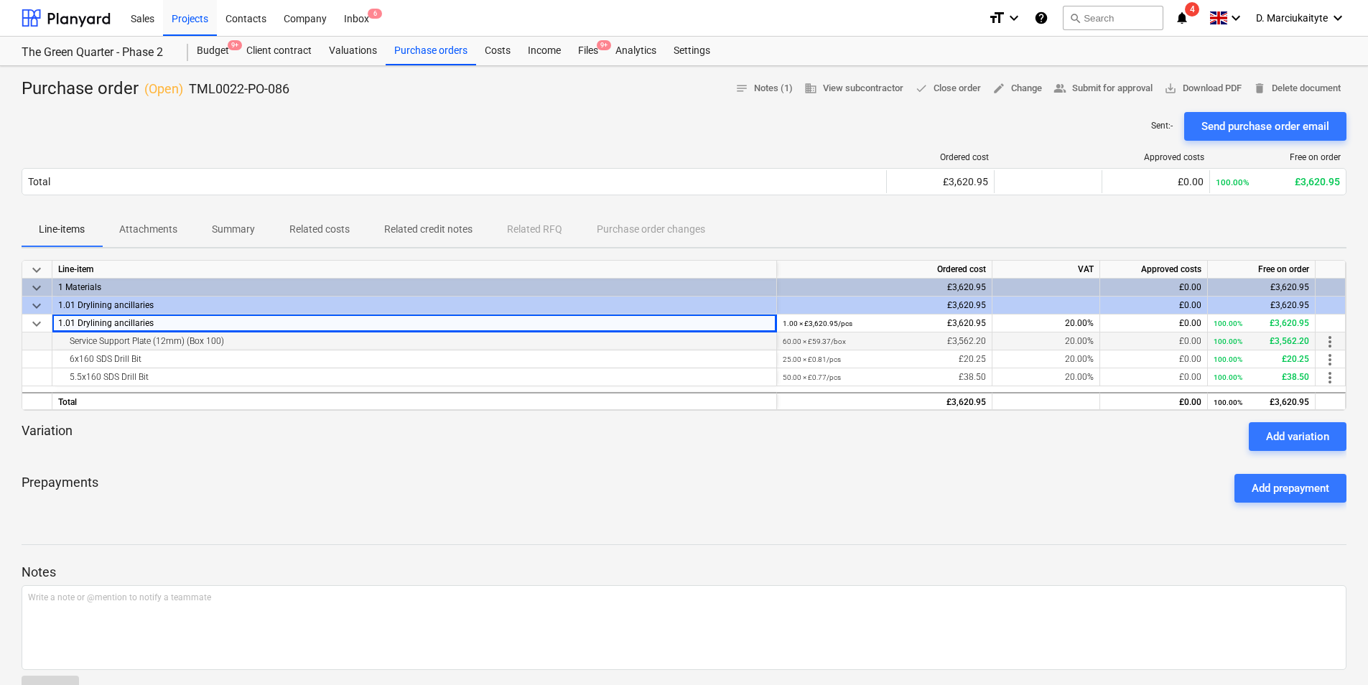
drag, startPoint x: 223, startPoint y: 340, endPoint x: 62, endPoint y: 340, distance: 160.9
click at [62, 340] on div "Service Support Plate (12mm) (Box 100)" at bounding box center [414, 340] width 712 height 17
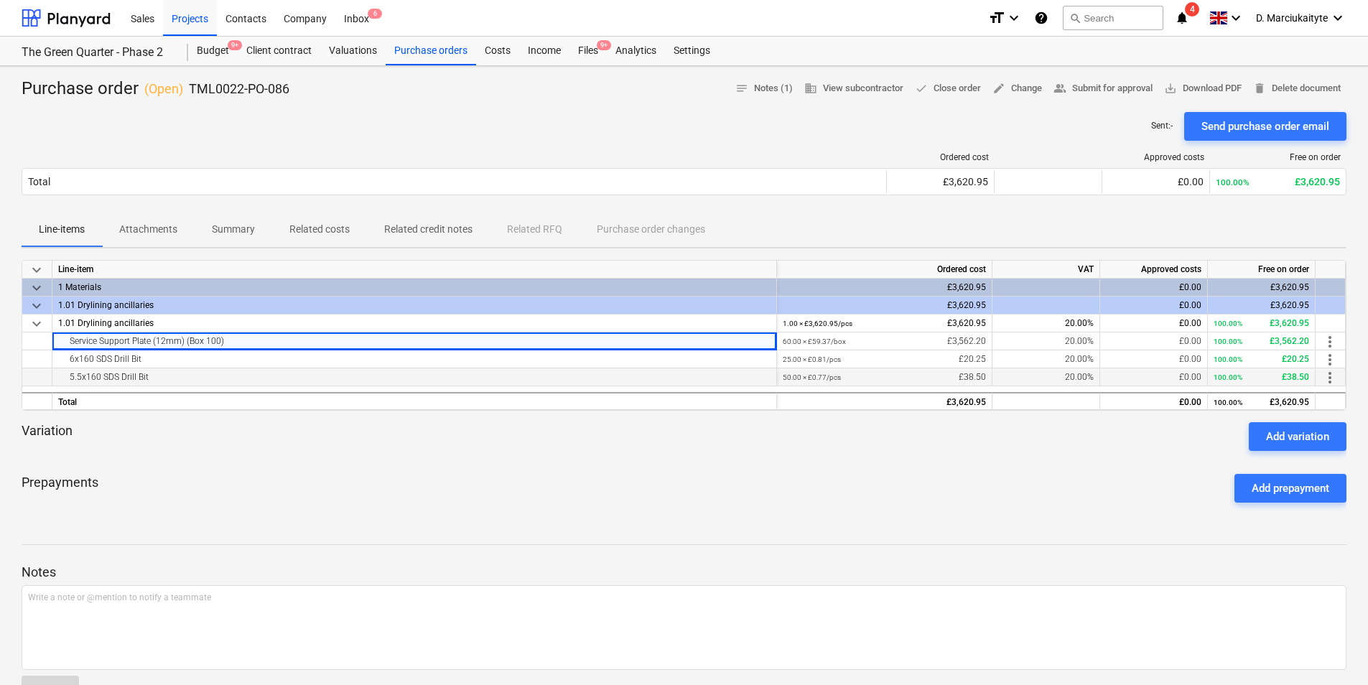
copy div "Service Support Plate (12mm) (Box 100)"
click at [183, 360] on div "6x160 SDS Drill Bit" at bounding box center [414, 358] width 712 height 17
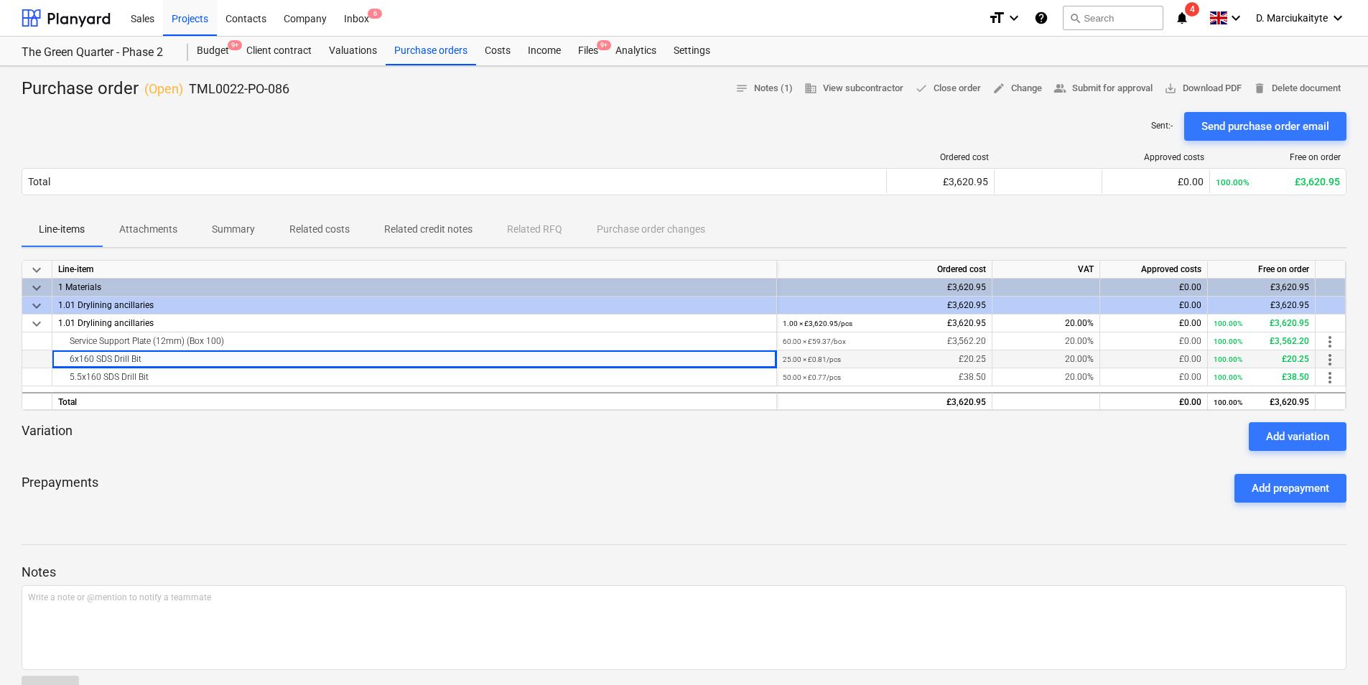
drag, startPoint x: 136, startPoint y: 363, endPoint x: 64, endPoint y: 357, distance: 72.1
click at [64, 357] on div "6x160 SDS Drill Bit" at bounding box center [414, 358] width 712 height 17
copy div "6x160 SDS Drill Bit"
click at [152, 377] on div "5.5x160 SDS Drill Bit" at bounding box center [414, 376] width 712 height 17
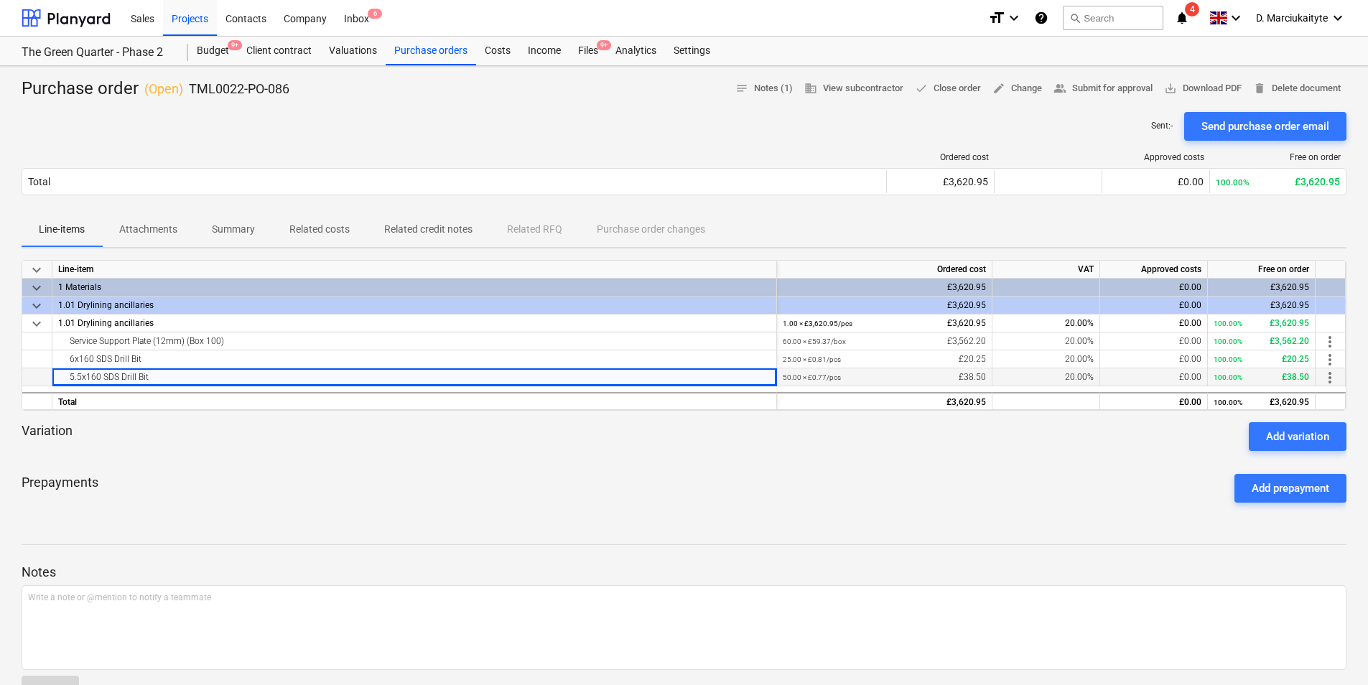
drag, startPoint x: 152, startPoint y: 380, endPoint x: 55, endPoint y: 383, distance: 97.0
click at [55, 383] on div "5.5x160 SDS Drill Bit" at bounding box center [414, 377] width 725 height 18
drag, startPoint x: 304, startPoint y: 87, endPoint x: 188, endPoint y: 81, distance: 115.8
click at [188, 81] on div "Purchase order ( Open ) TML0022-PO-086 notes Notes (1) business View subcontrac…" at bounding box center [684, 89] width 1325 height 23
click at [416, 55] on div "Purchase orders" at bounding box center [431, 51] width 90 height 29
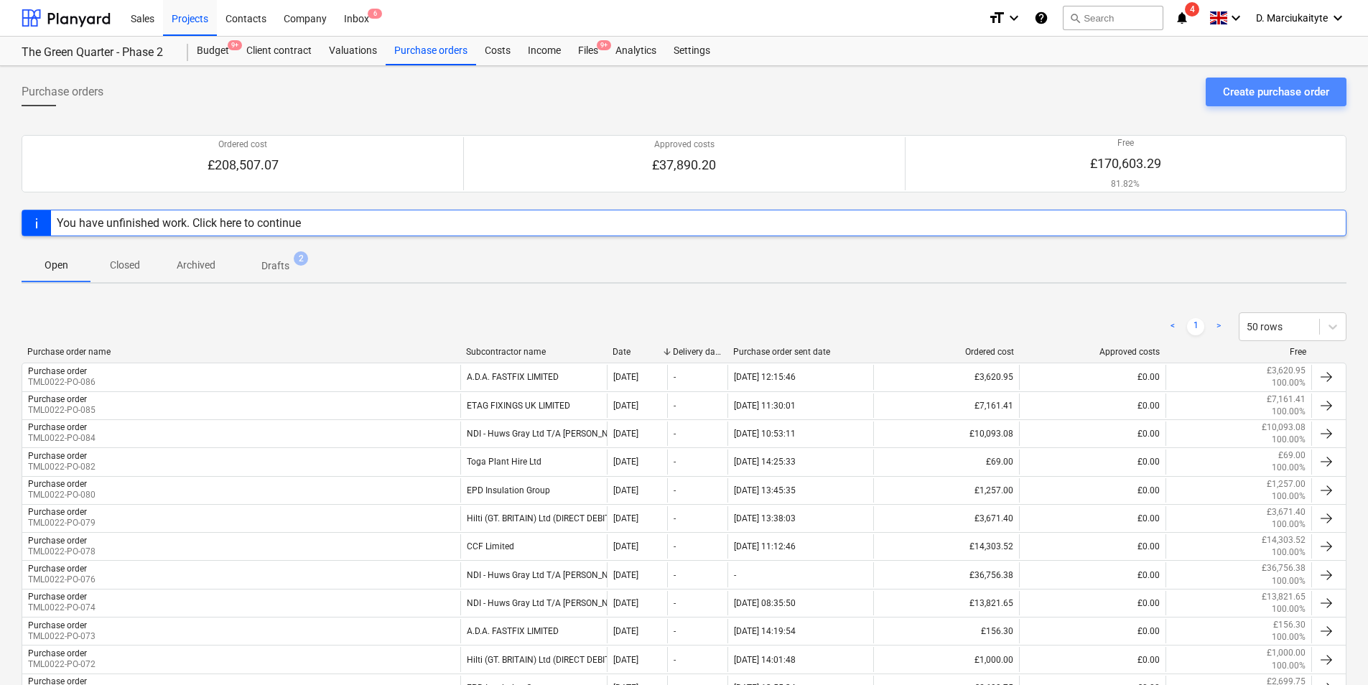
click at [1097, 88] on div "Create purchase order" at bounding box center [1276, 92] width 106 height 19
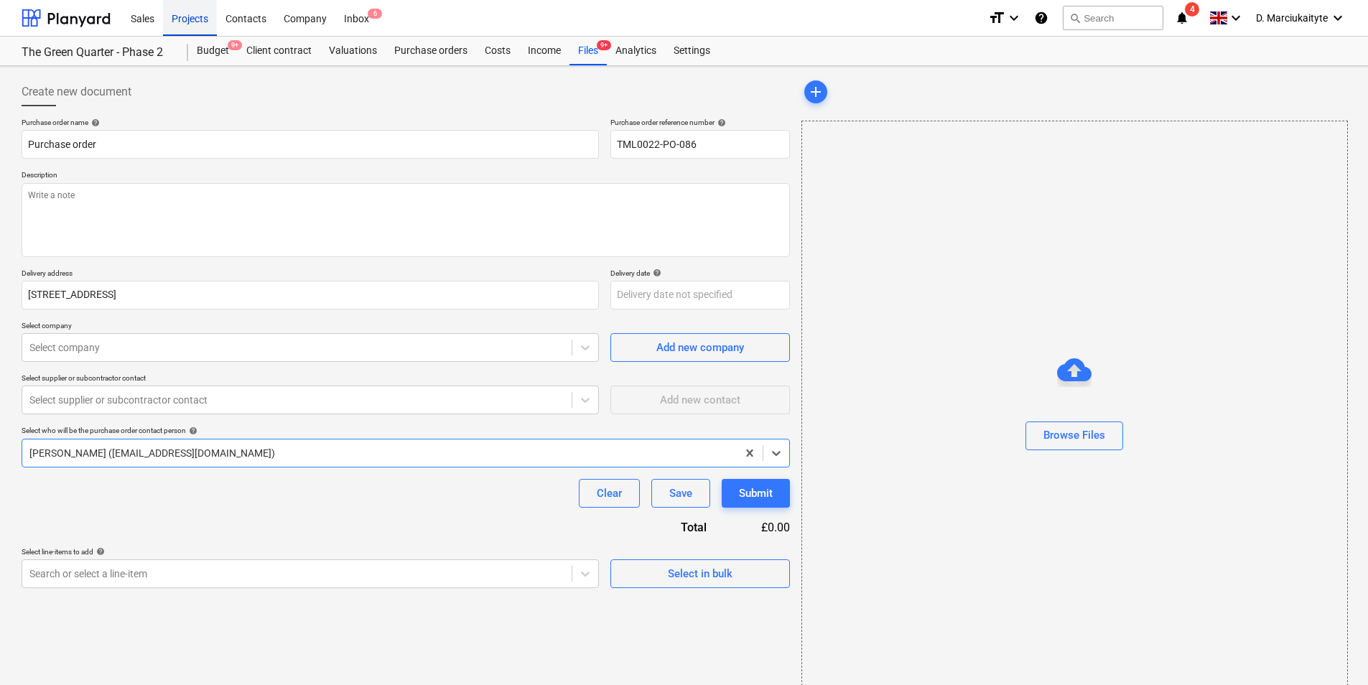
click at [199, 19] on div "Projects" at bounding box center [190, 17] width 54 height 37
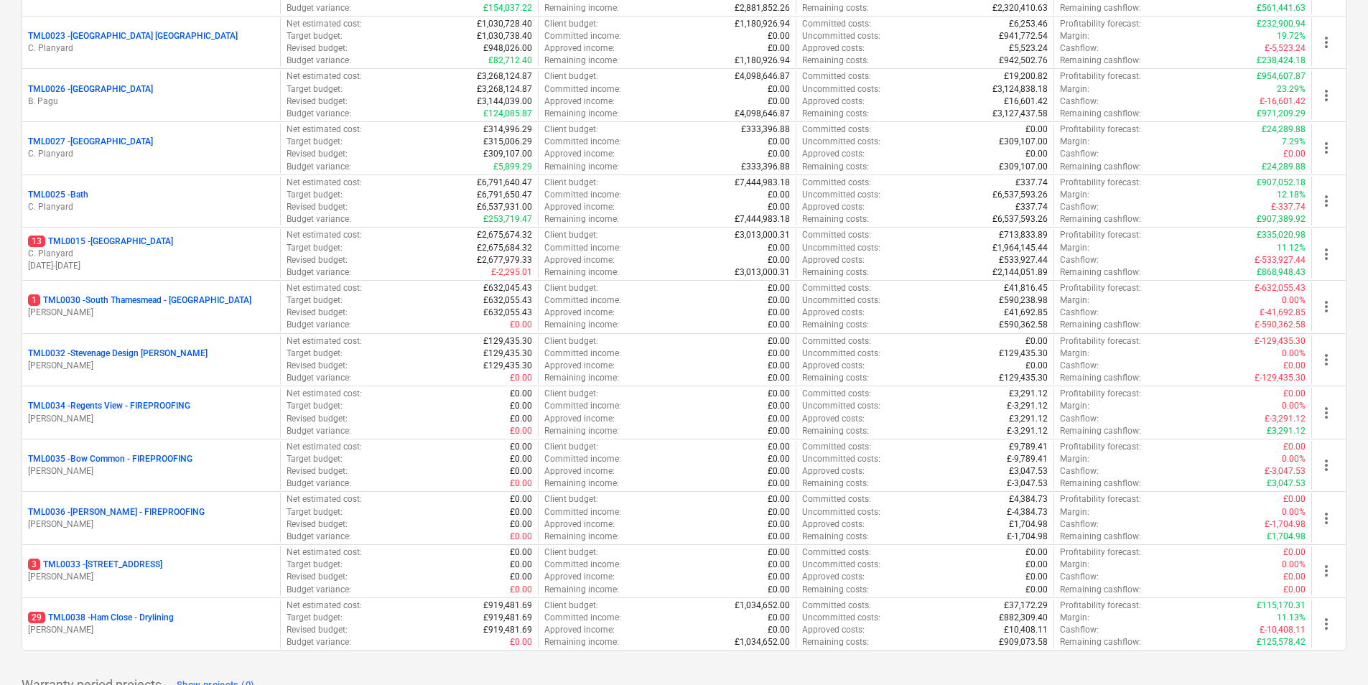
scroll to position [1461, 0]
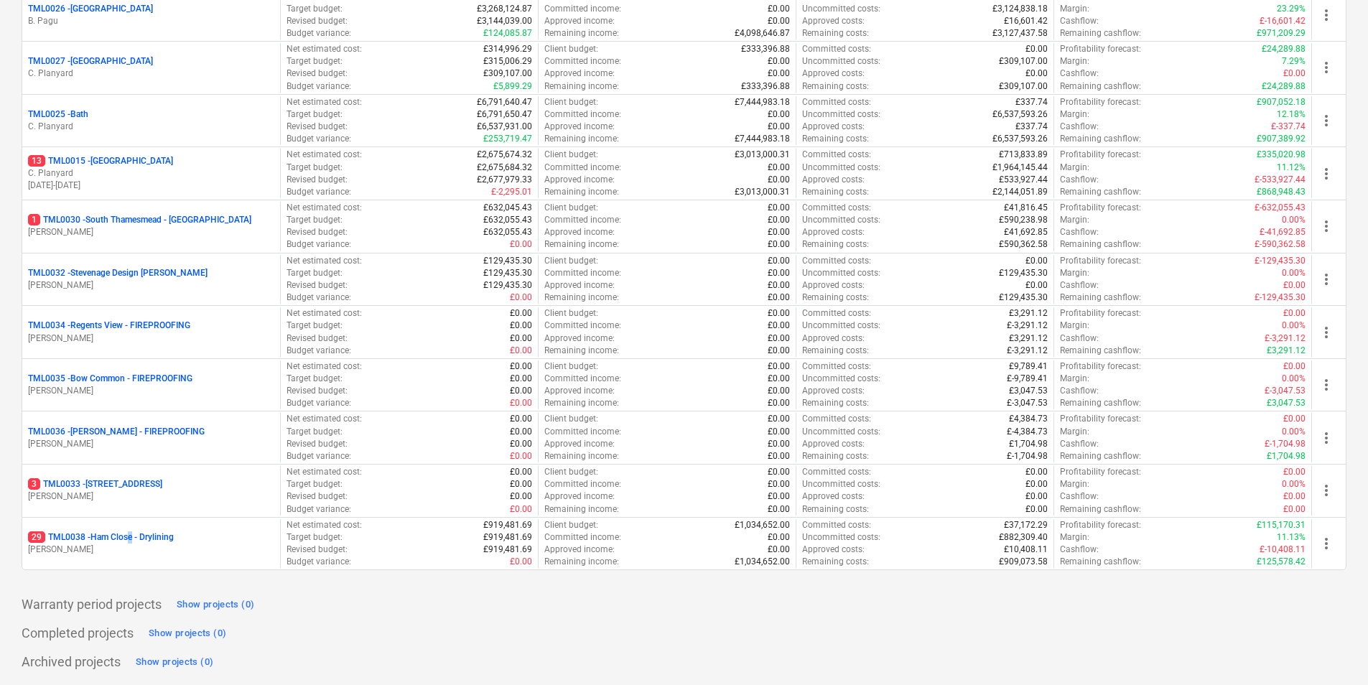
click at [134, 529] on p "29 TML0038 - Ham Close - Drylining" at bounding box center [101, 537] width 146 height 12
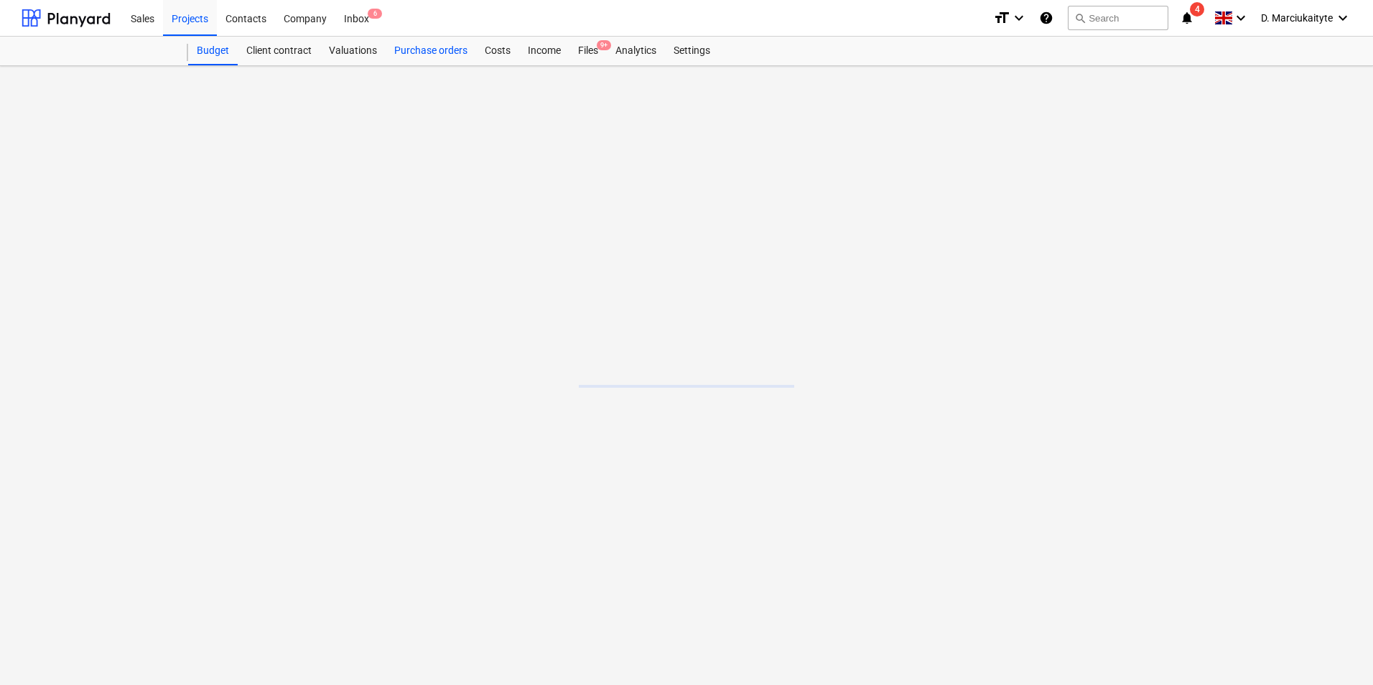
click at [414, 55] on div "Purchase orders" at bounding box center [431, 51] width 90 height 29
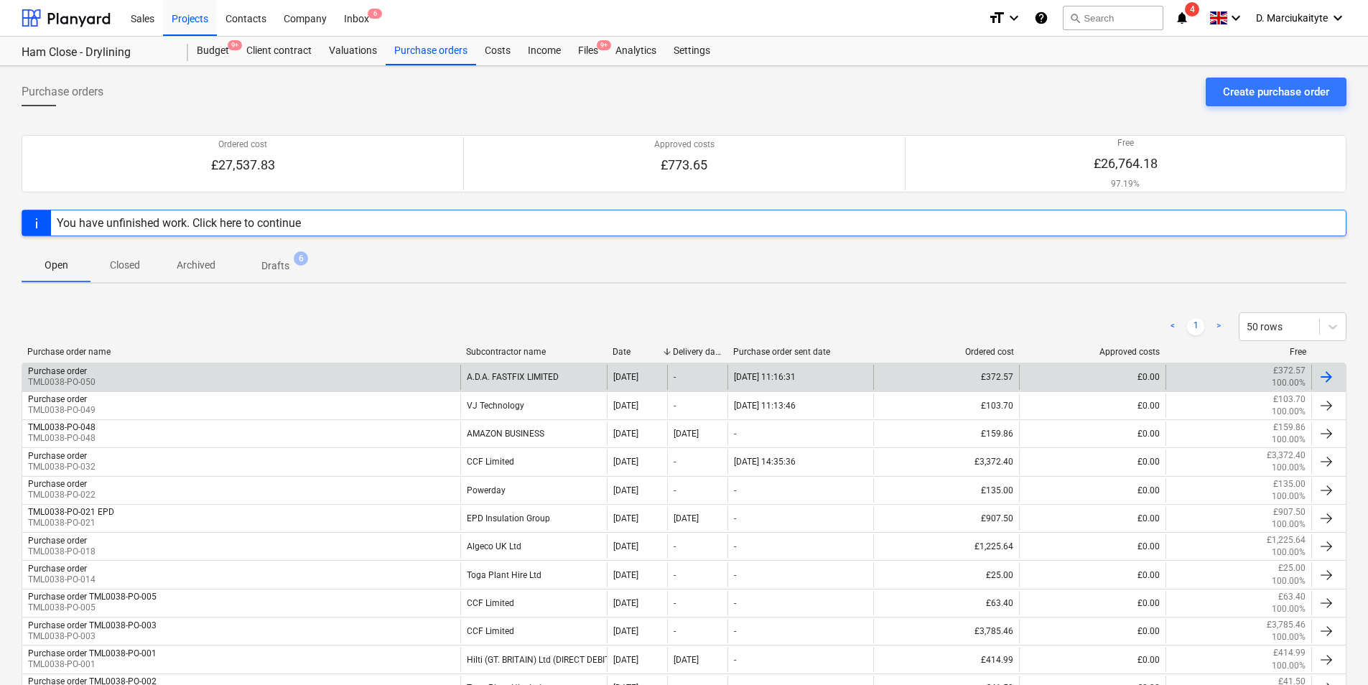
click at [383, 378] on div "Purchase order TML0038-PO-050" at bounding box center [241, 377] width 438 height 24
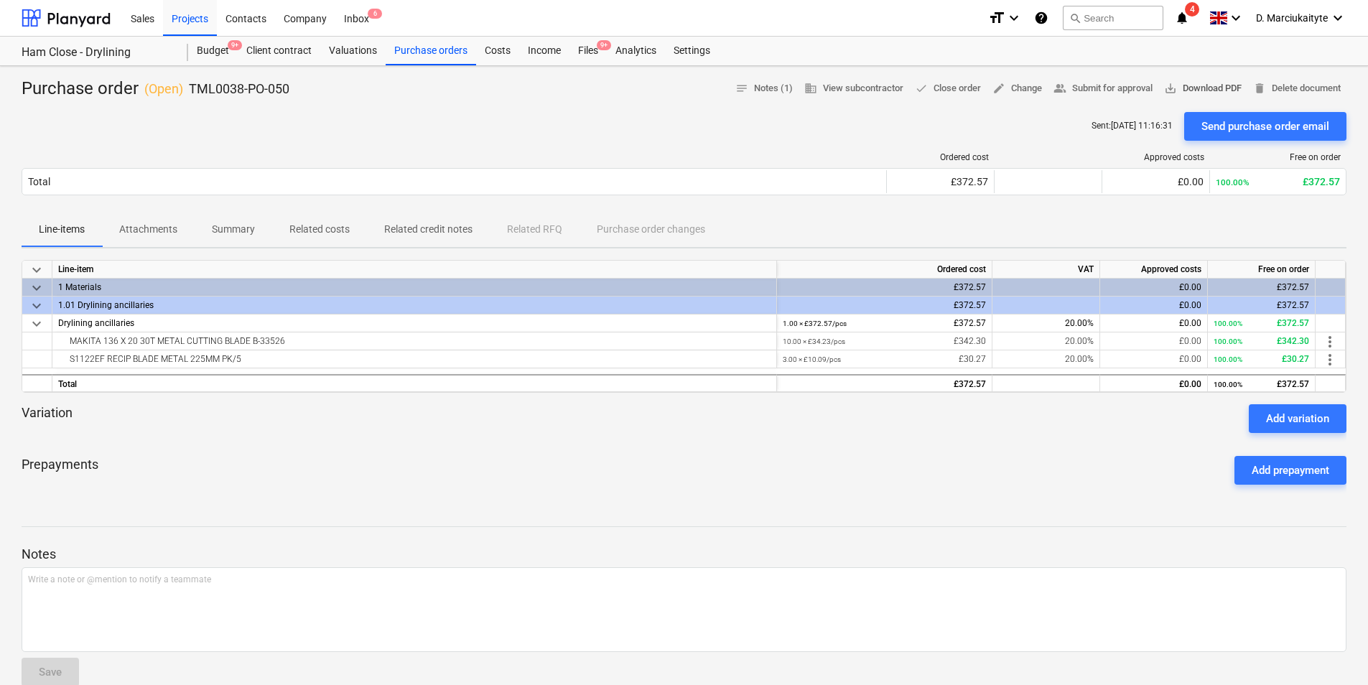
click at [1097, 83] on span "save_alt Download PDF" at bounding box center [1203, 88] width 78 height 17
click at [429, 57] on div "Purchase orders" at bounding box center [431, 51] width 90 height 29
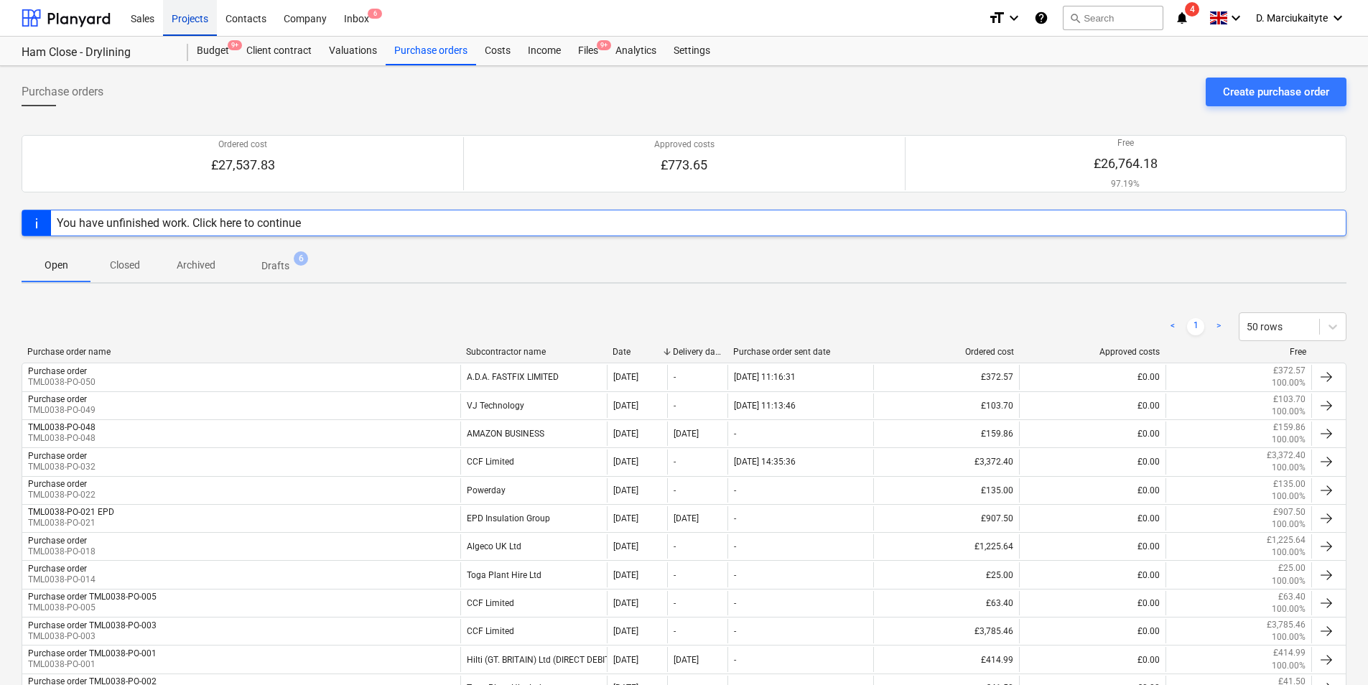
click at [193, 9] on div "Projects" at bounding box center [190, 17] width 54 height 37
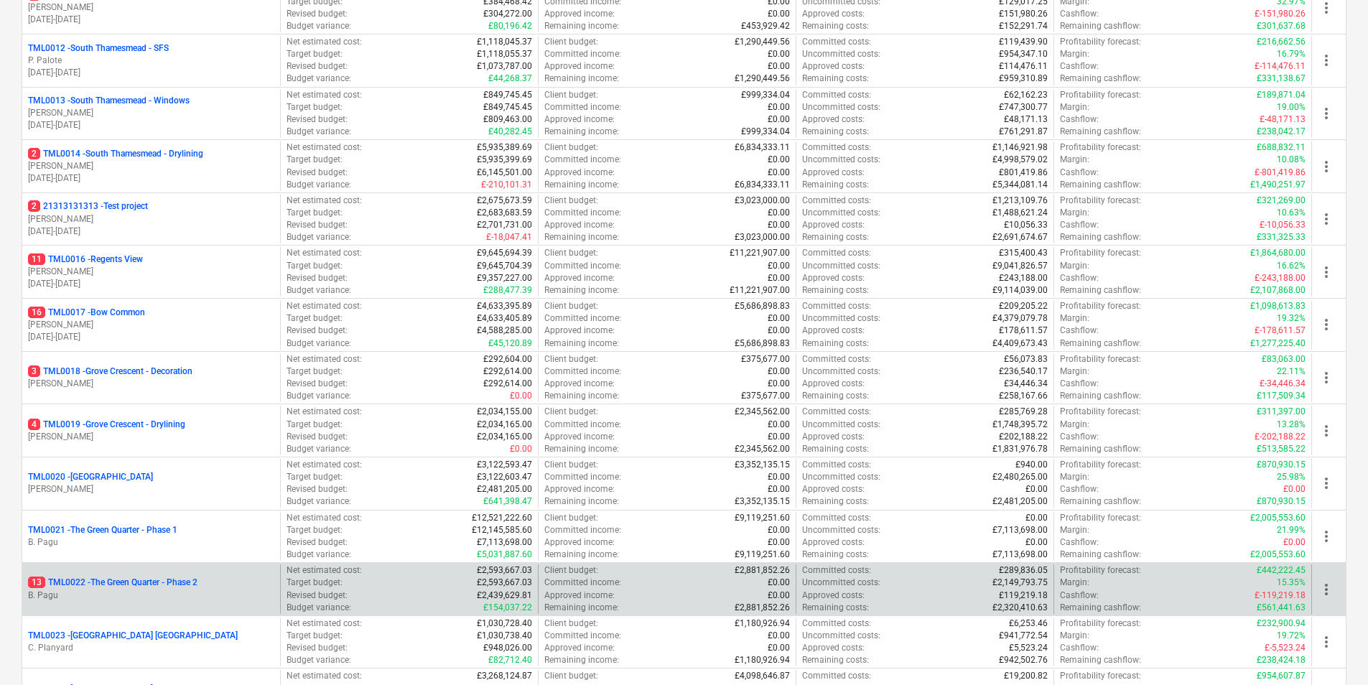
scroll to position [1005, 0]
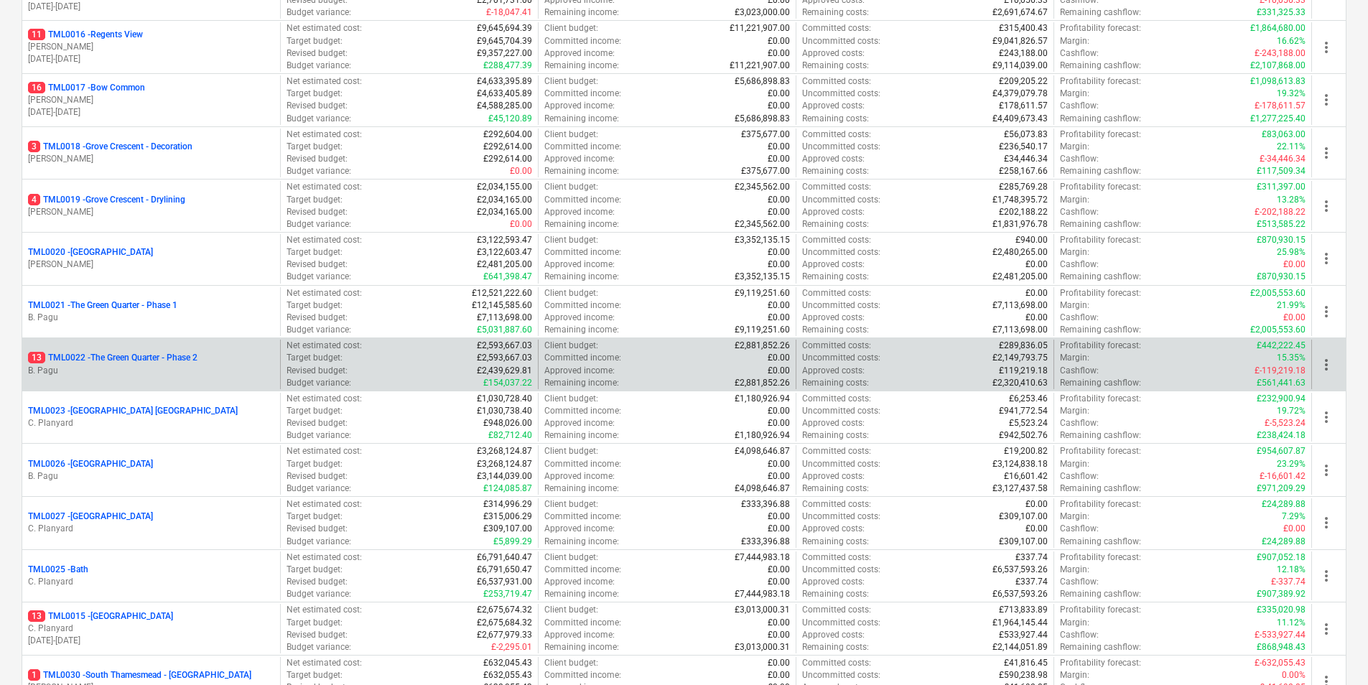
click at [165, 359] on p "13 TML0022 - The Green Quarter - Phase 2" at bounding box center [112, 358] width 169 height 12
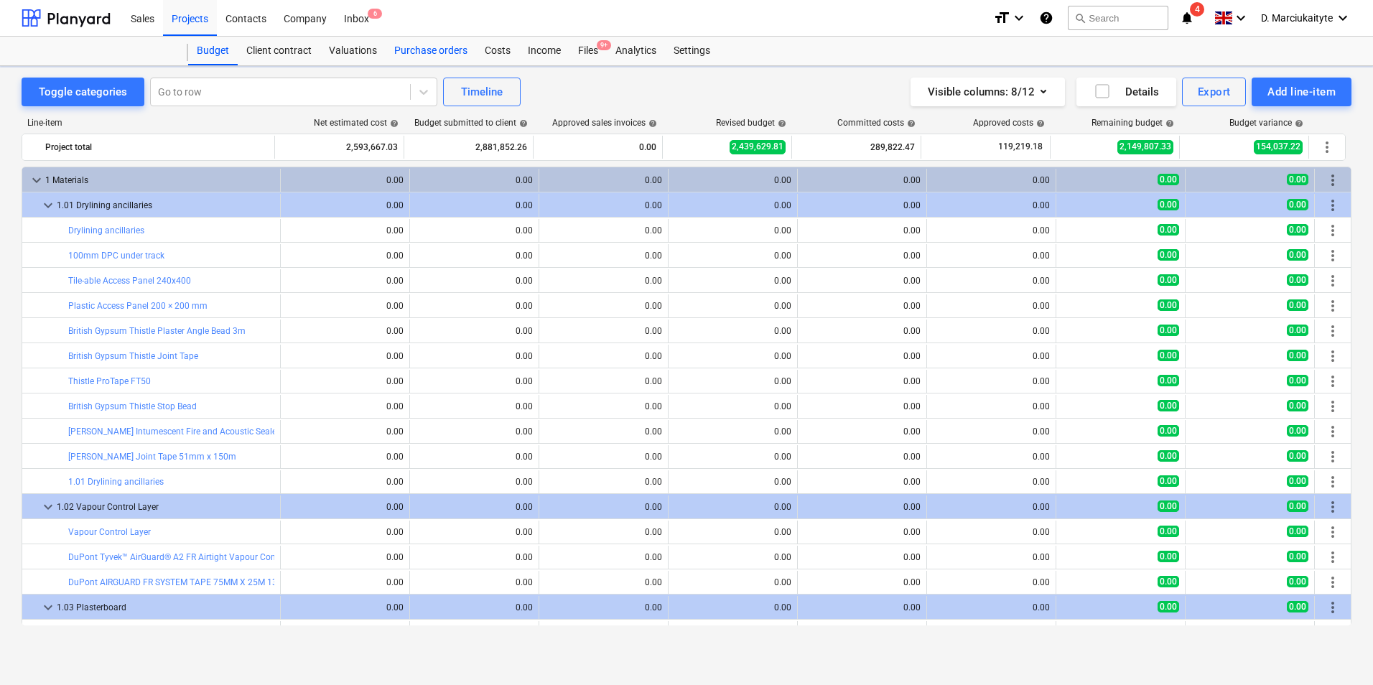
click at [434, 45] on div "Purchase orders" at bounding box center [431, 51] width 90 height 29
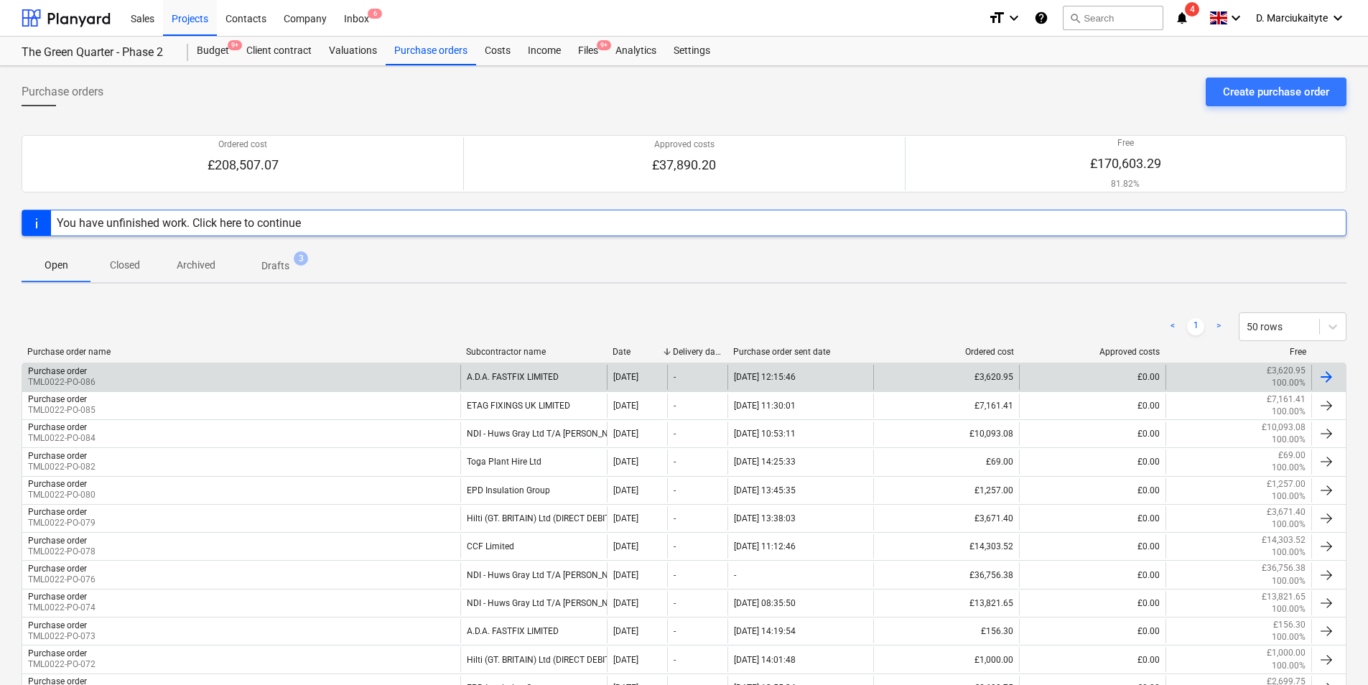
click at [304, 368] on div "Purchase order TML0022-PO-086" at bounding box center [241, 377] width 438 height 24
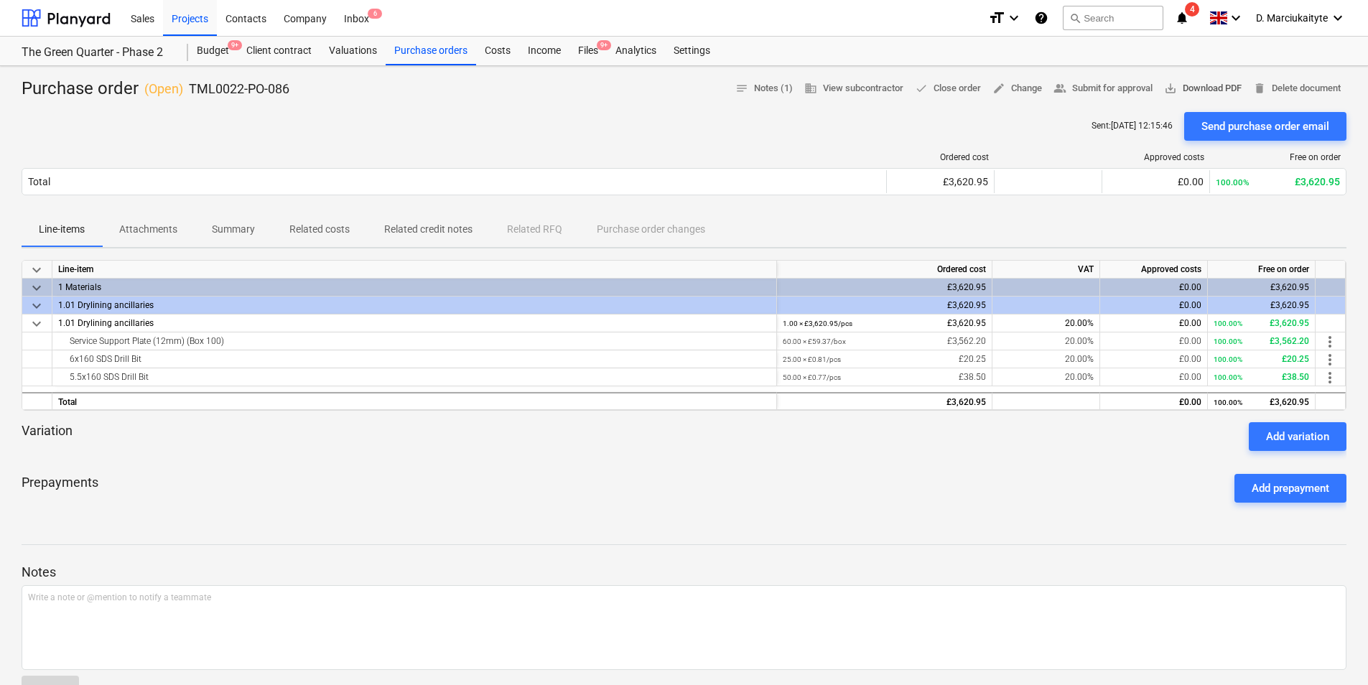
click at [1097, 88] on span "save_alt Download PDF" at bounding box center [1203, 88] width 78 height 17
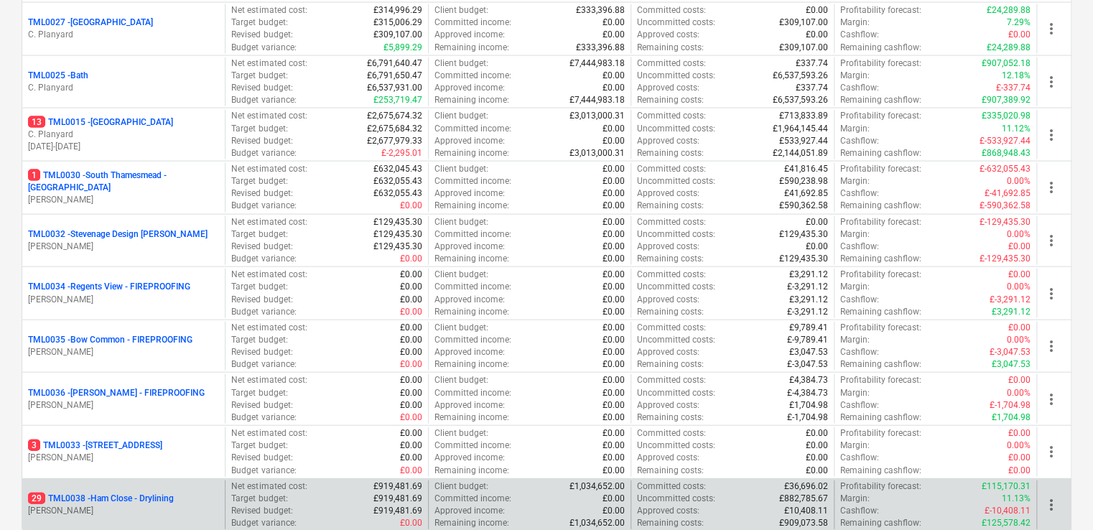
scroll to position [1609, 0]
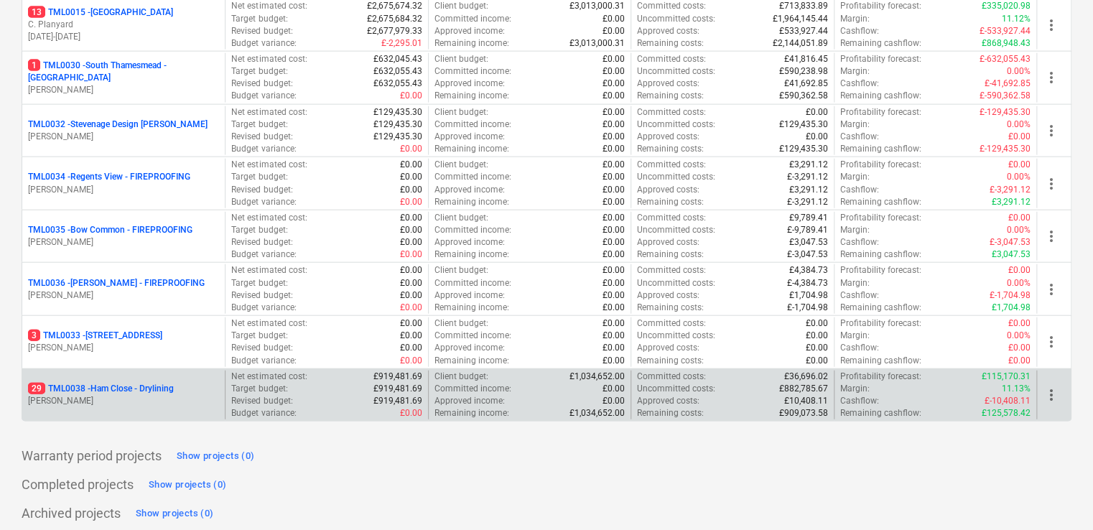
click at [136, 396] on p "[PERSON_NAME]" at bounding box center [123, 401] width 191 height 12
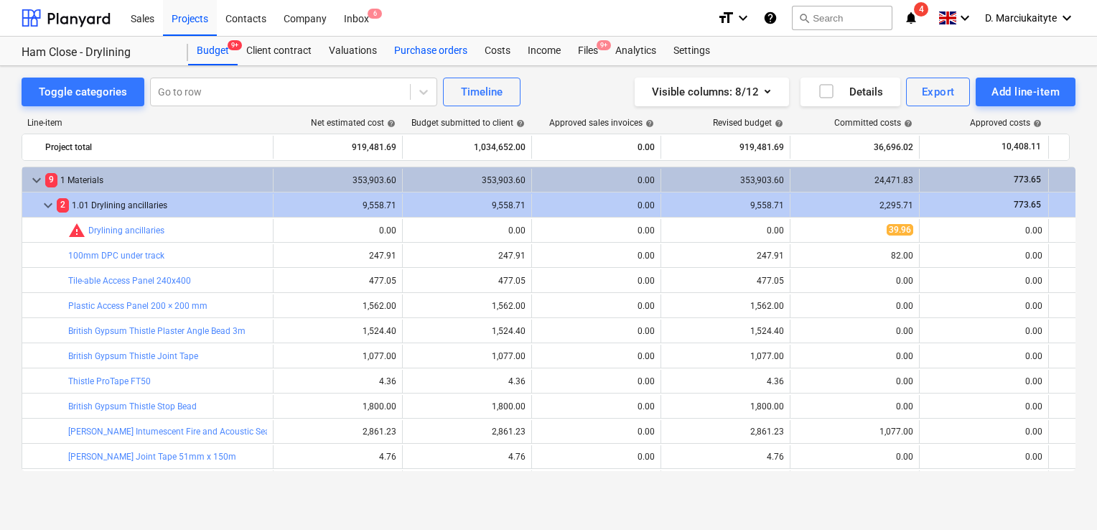
click at [420, 52] on div "Purchase orders" at bounding box center [431, 51] width 90 height 29
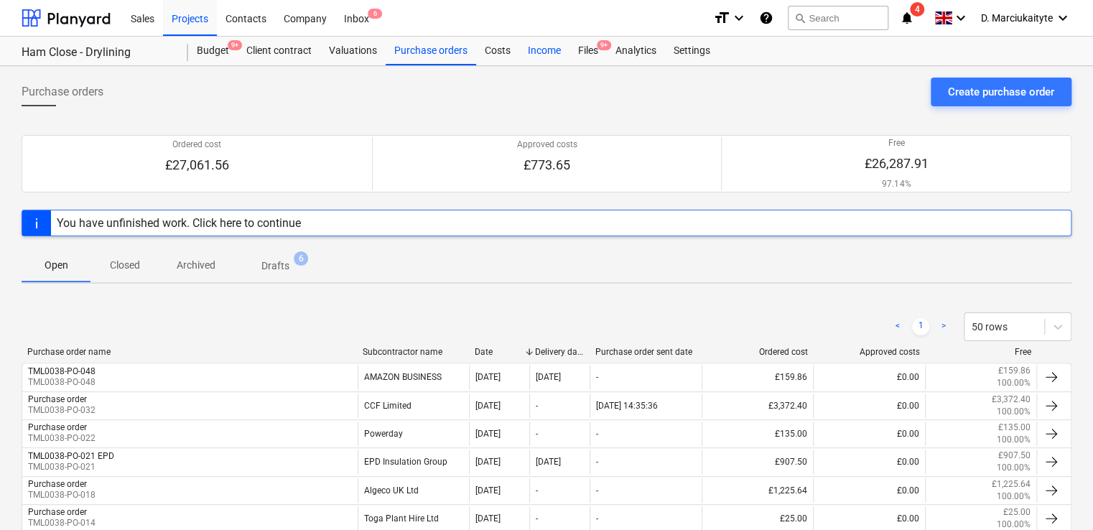
drag, startPoint x: 583, startPoint y: 48, endPoint x: 560, endPoint y: 49, distance: 23.0
click at [583, 49] on div "Files 9+" at bounding box center [587, 51] width 37 height 29
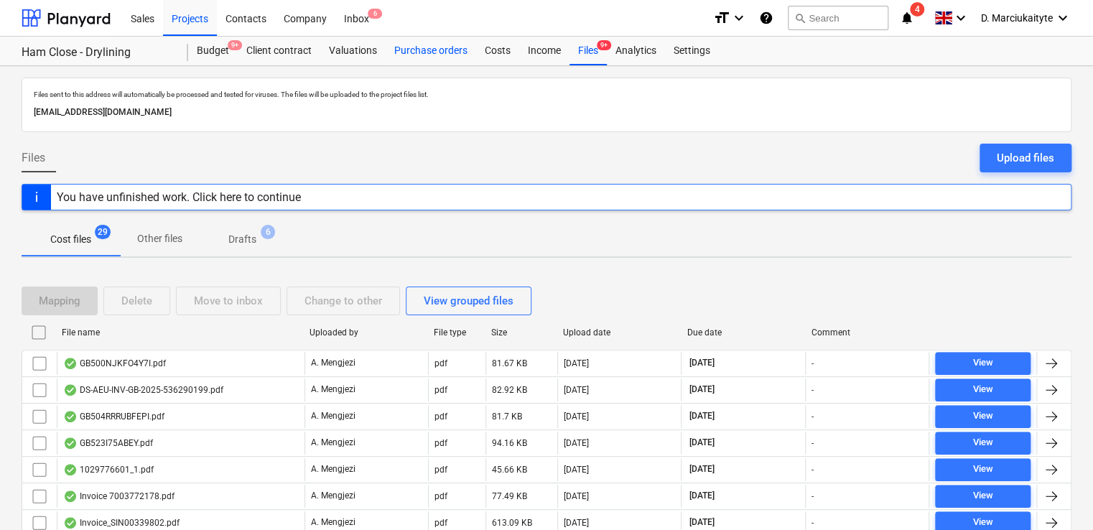
click at [422, 52] on div "Purchase orders" at bounding box center [431, 51] width 90 height 29
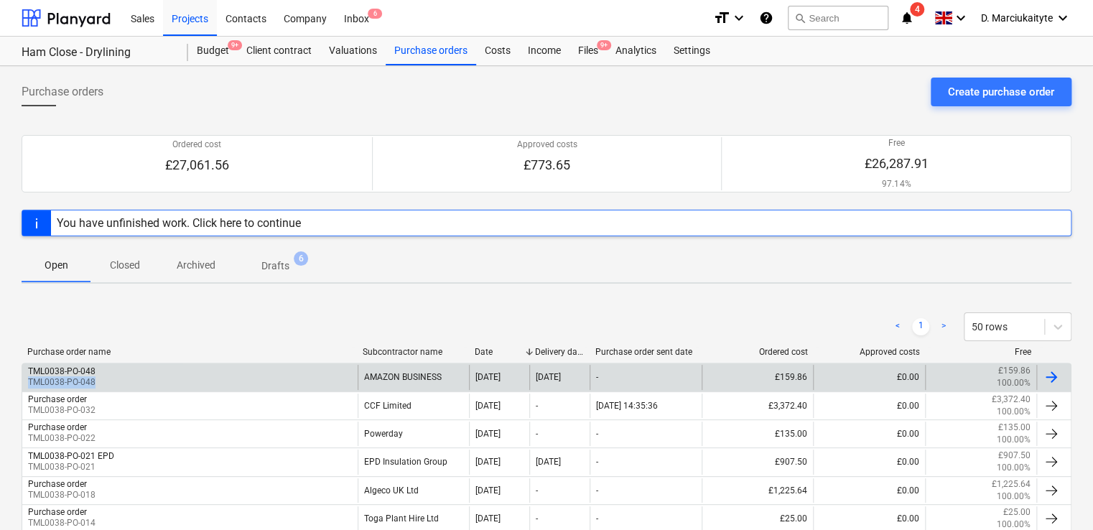
click at [188, 376] on div "TML0038-PO-048 TML0038-PO-048" at bounding box center [189, 377] width 335 height 24
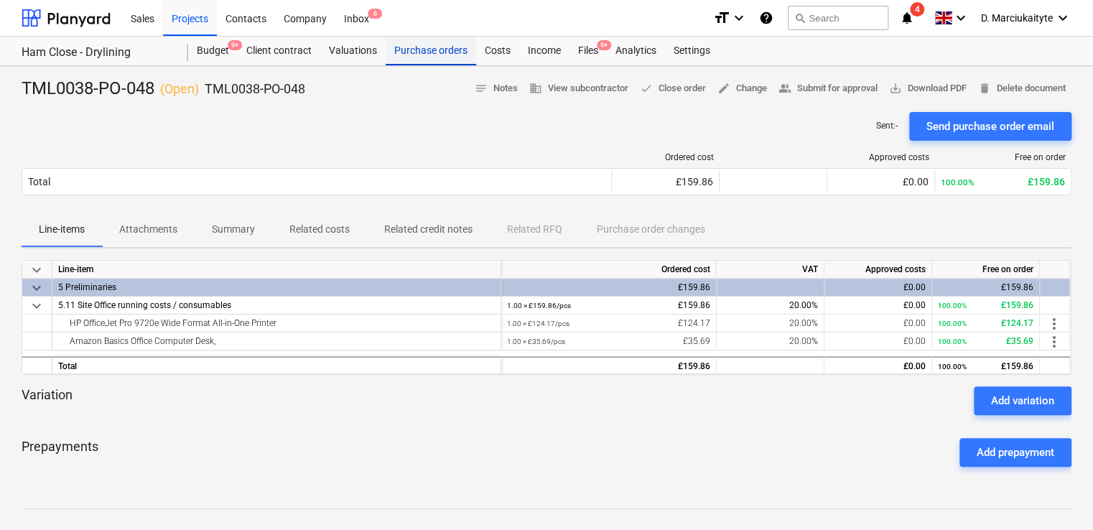
click at [411, 45] on div "Purchase orders" at bounding box center [431, 51] width 90 height 29
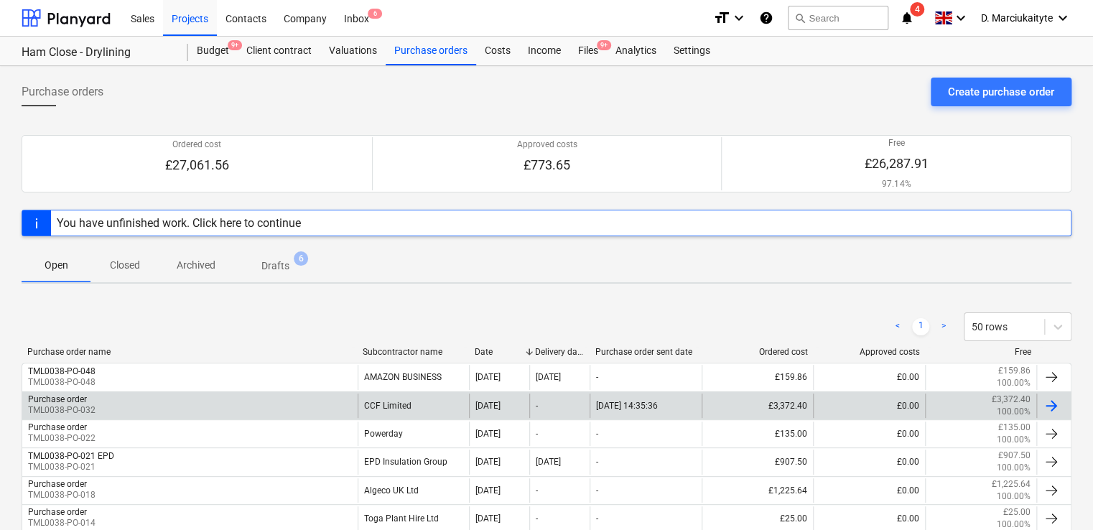
click at [238, 416] on div "Purchase order TML0038-PO-032" at bounding box center [189, 406] width 335 height 24
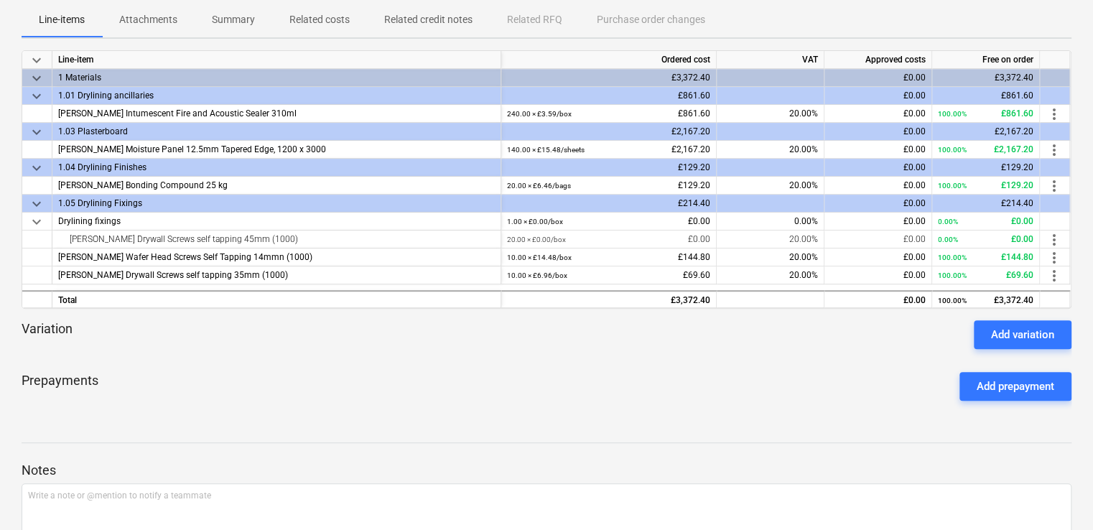
scroll to position [144, 0]
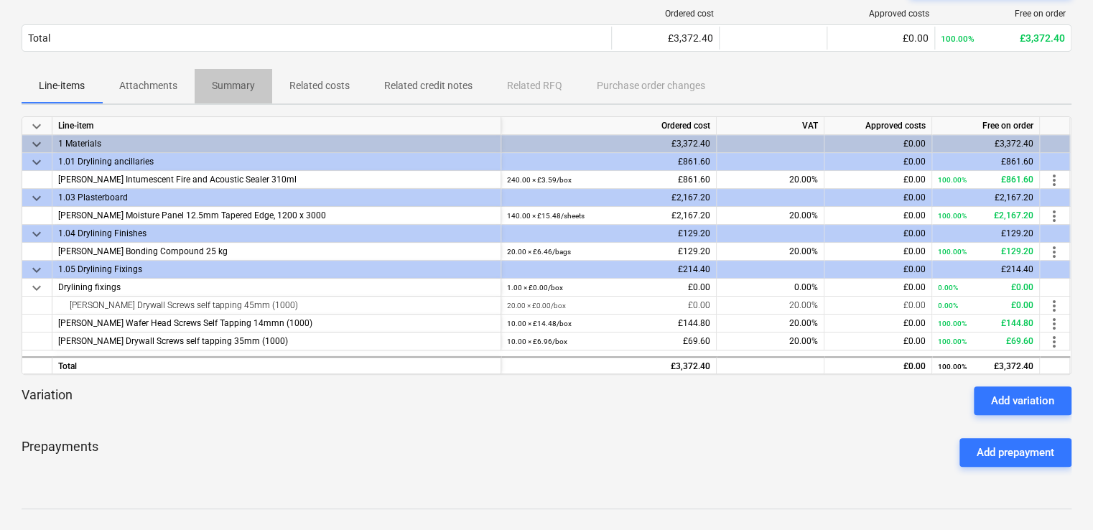
click at [236, 77] on span "Summary" at bounding box center [234, 86] width 78 height 24
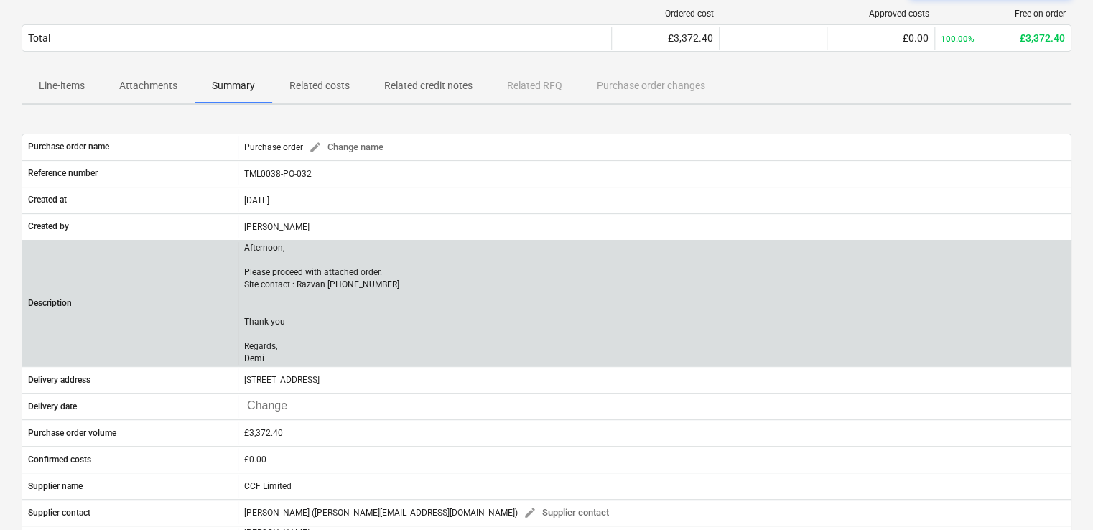
drag, startPoint x: 264, startPoint y: 354, endPoint x: 241, endPoint y: 274, distance: 82.8
click at [241, 274] on div "Afternoon, Please proceed with attached order. Site contact : Razvan +44 7501 6…" at bounding box center [654, 304] width 833 height 124
copy p "Please proceed with attached order. Site contact : Razvan +44 7501 645393 Thank…"
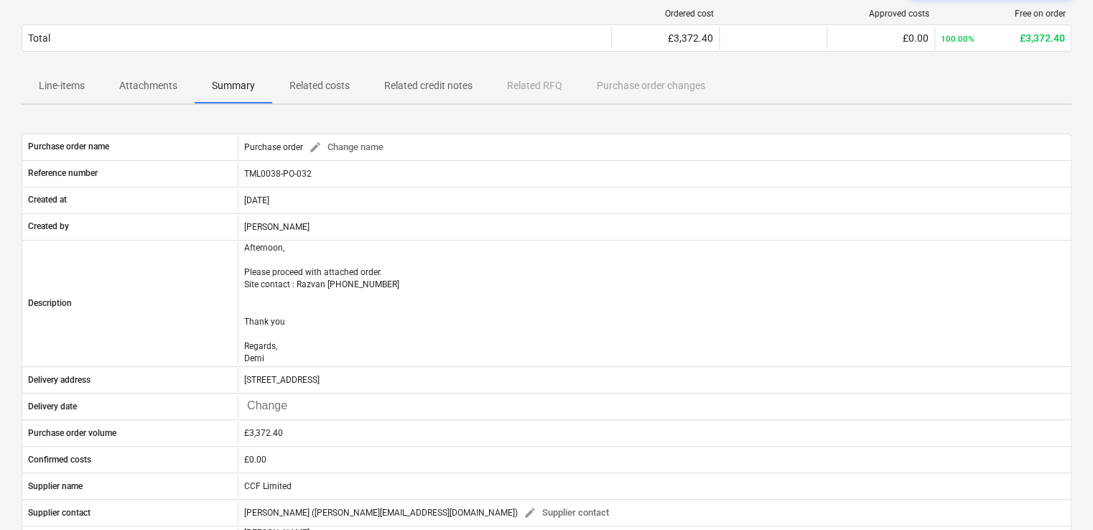
click at [212, 87] on span "Summary" at bounding box center [234, 86] width 78 height 24
click at [227, 82] on p "Summary" at bounding box center [233, 85] width 43 height 15
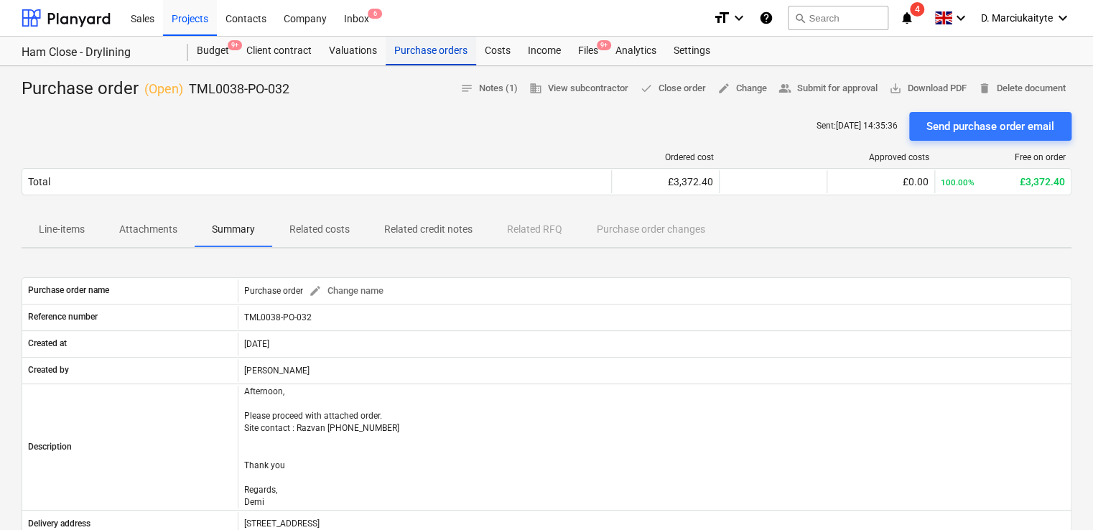
click at [416, 53] on div "Purchase orders" at bounding box center [431, 51] width 90 height 29
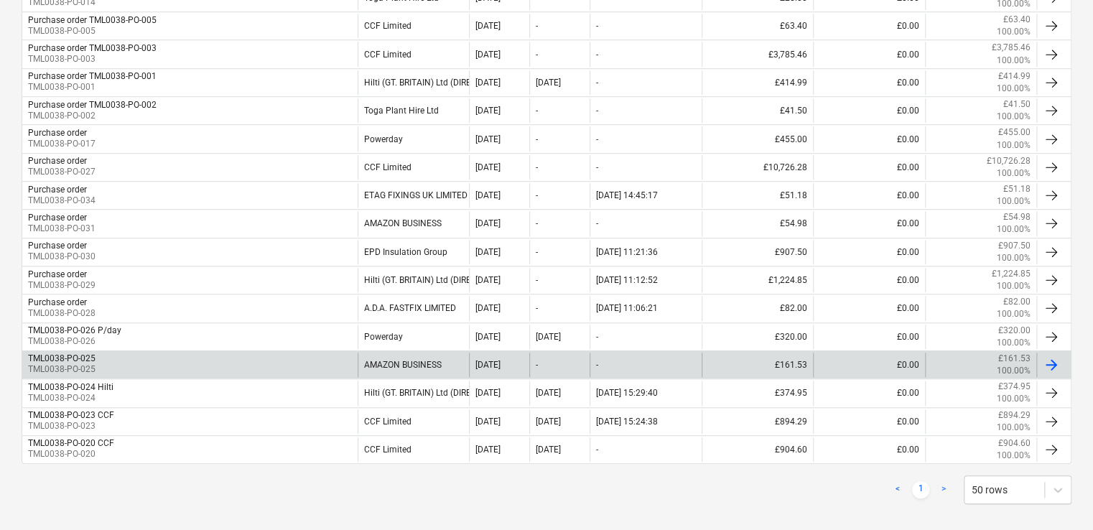
scroll to position [531, 0]
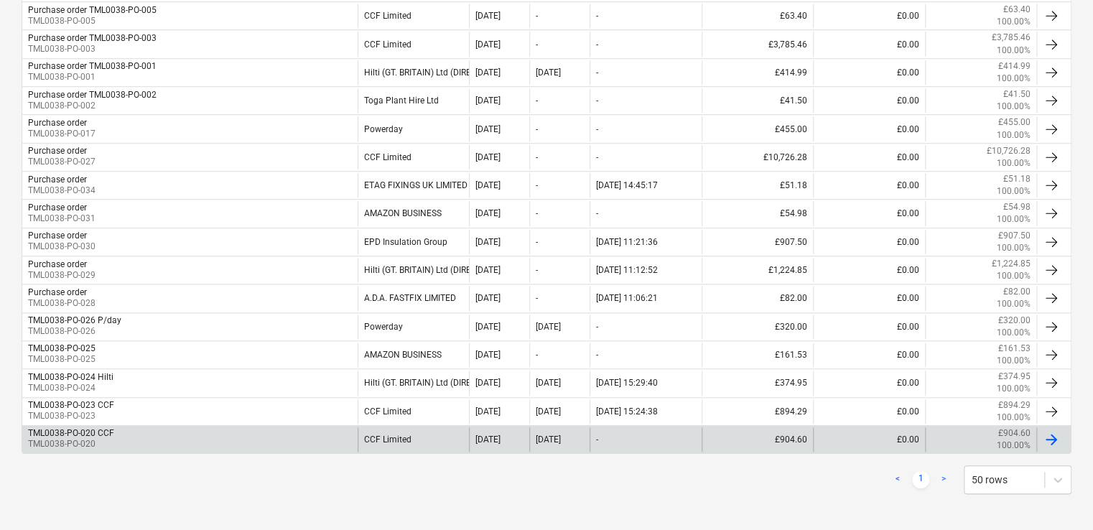
click at [278, 429] on div "TML0038-PO-020 CCF TML0038-PO-020" at bounding box center [189, 439] width 335 height 24
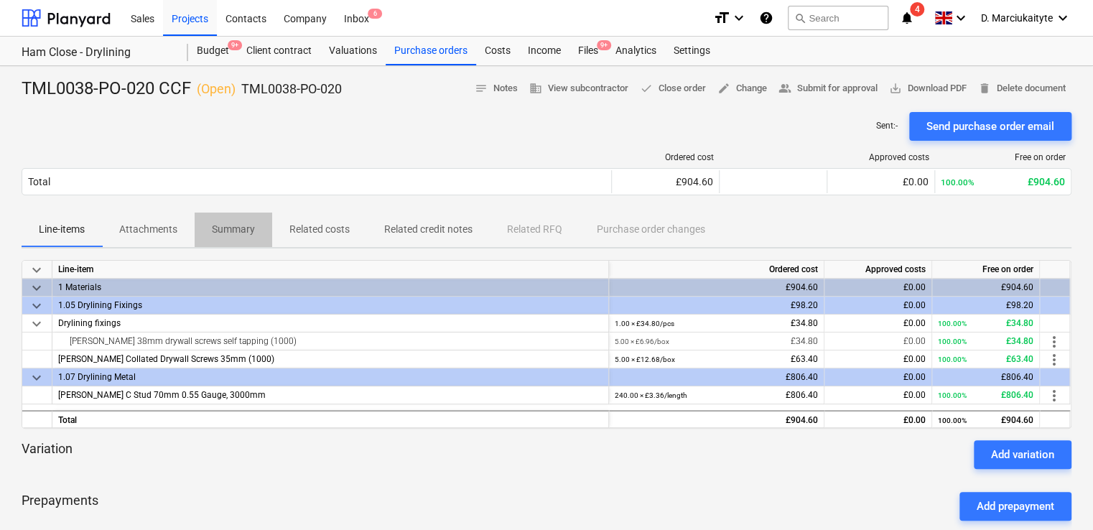
click at [236, 223] on p "Summary" at bounding box center [233, 229] width 43 height 15
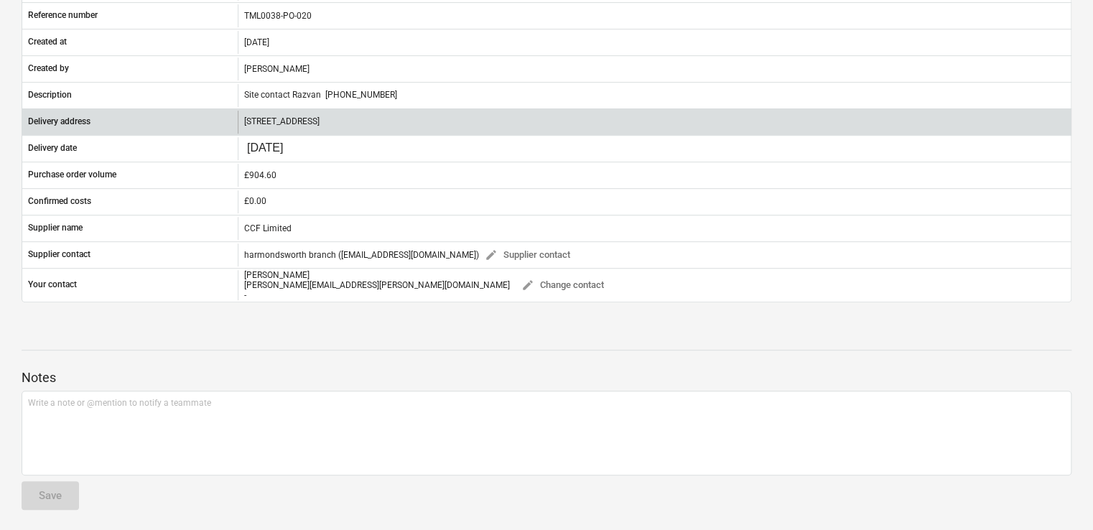
scroll to position [14, 0]
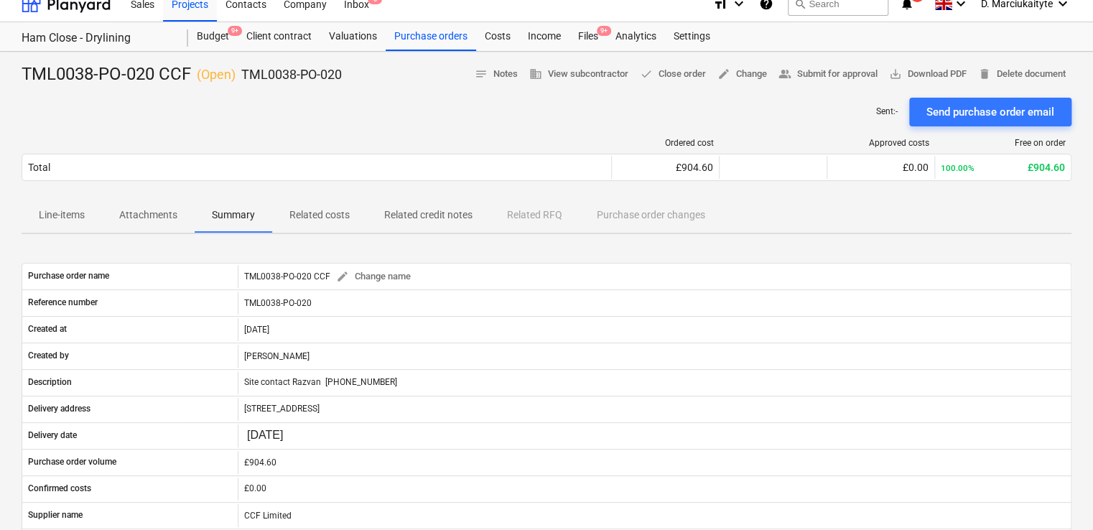
click at [145, 203] on span "Attachments" at bounding box center [148, 215] width 93 height 24
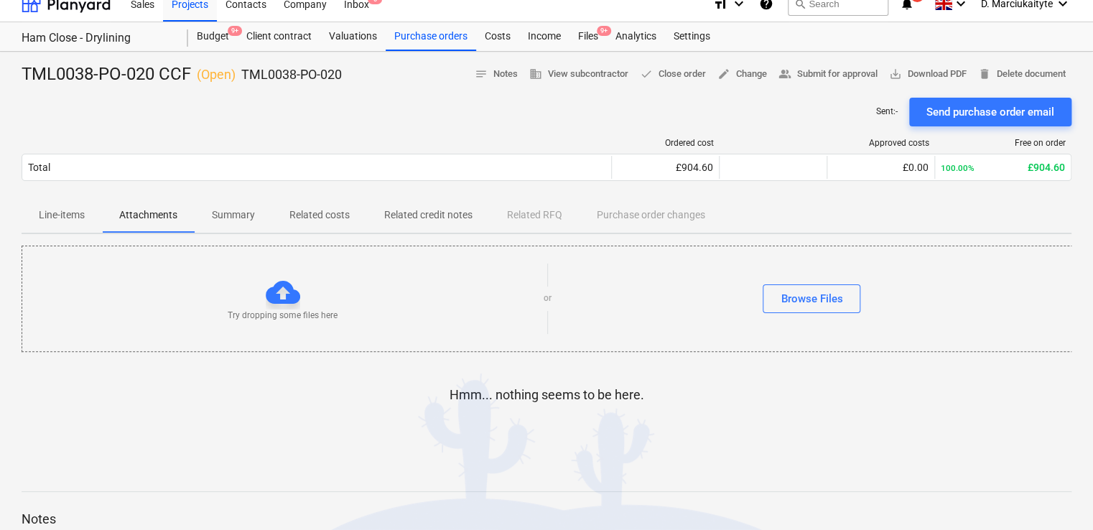
click at [338, 225] on span "Related costs" at bounding box center [319, 215] width 95 height 24
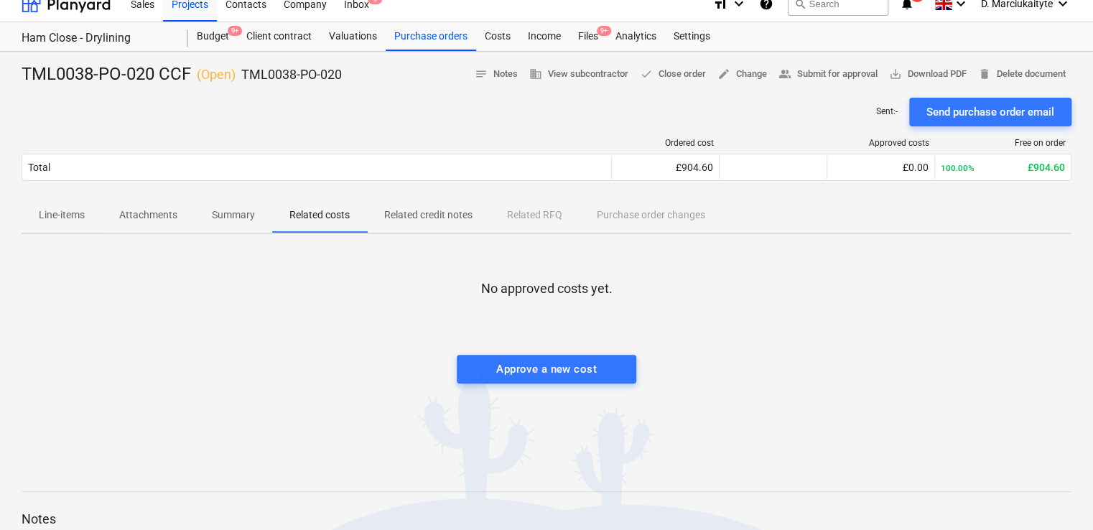
click at [75, 210] on p "Line-items" at bounding box center [62, 215] width 46 height 15
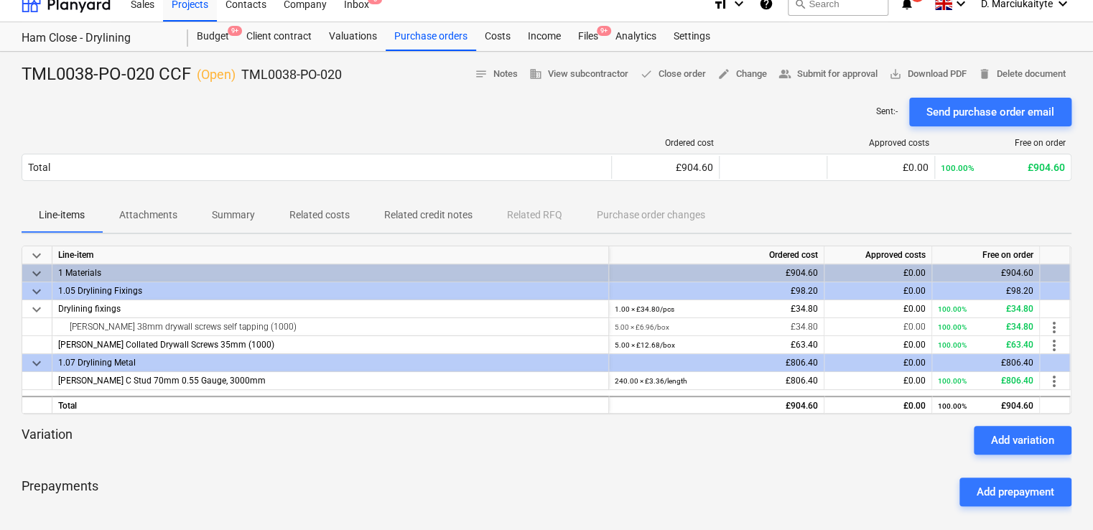
click at [150, 209] on p "Attachments" at bounding box center [148, 215] width 58 height 15
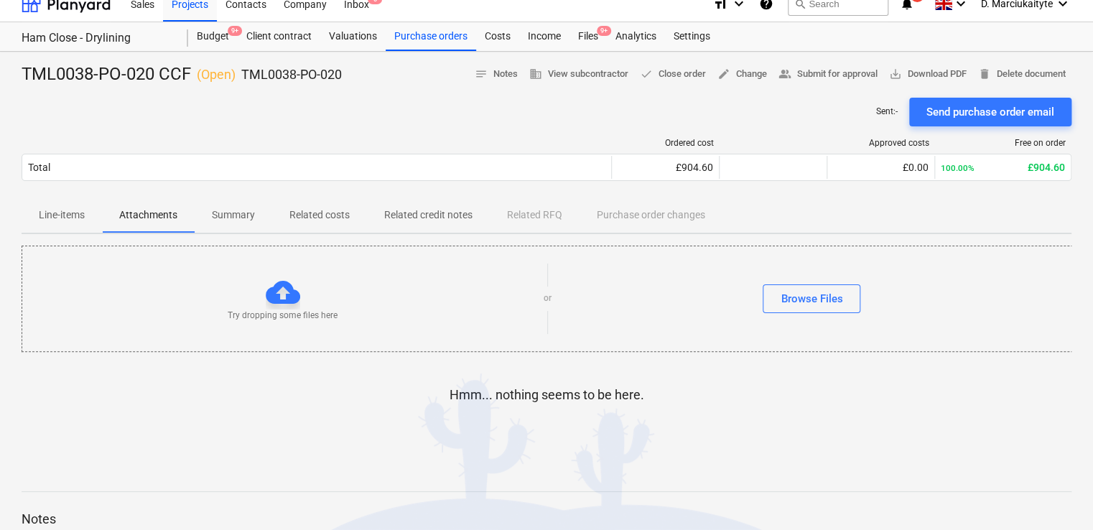
click at [248, 217] on p "Summary" at bounding box center [233, 215] width 43 height 15
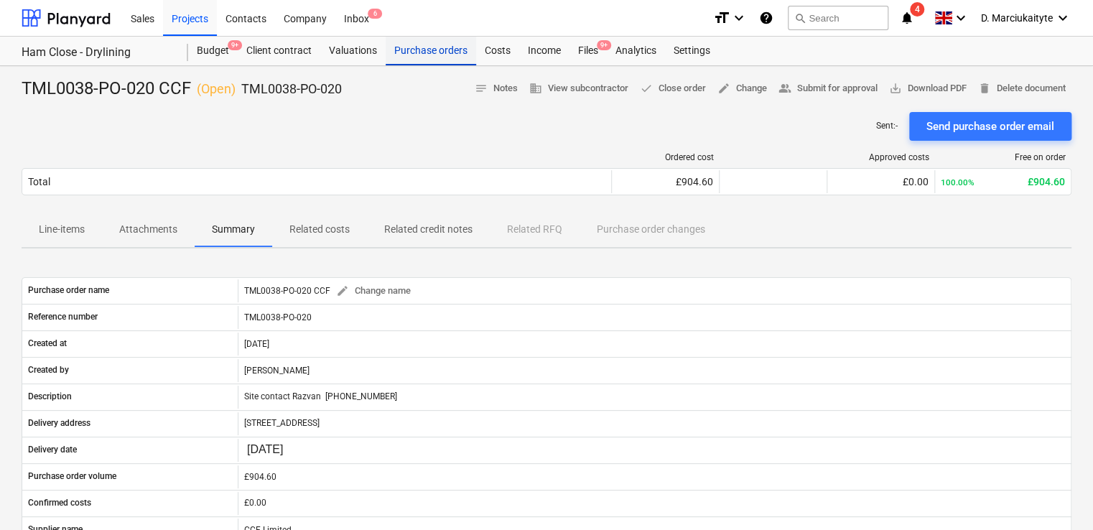
click at [432, 55] on div "Purchase orders" at bounding box center [431, 51] width 90 height 29
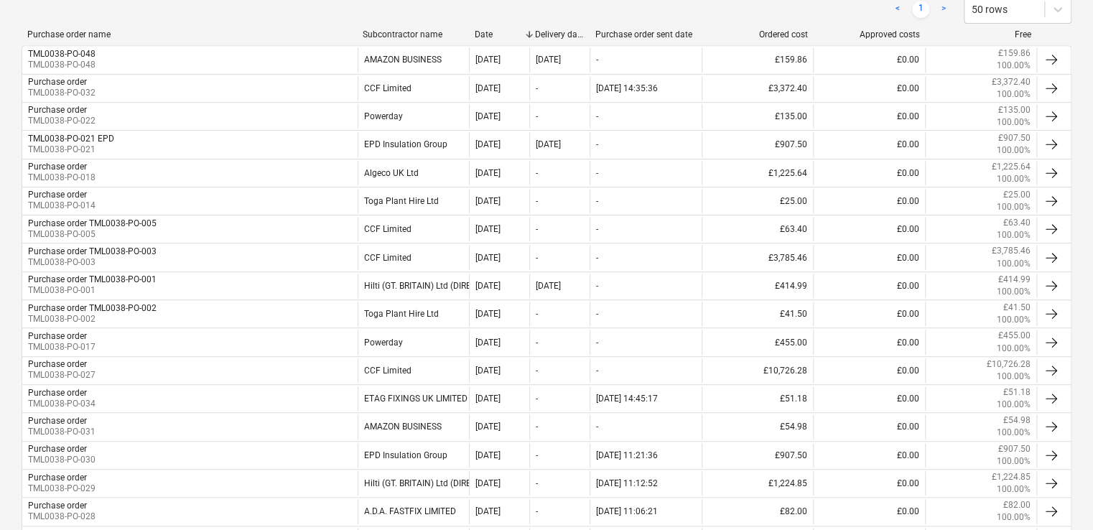
scroll to position [503, 0]
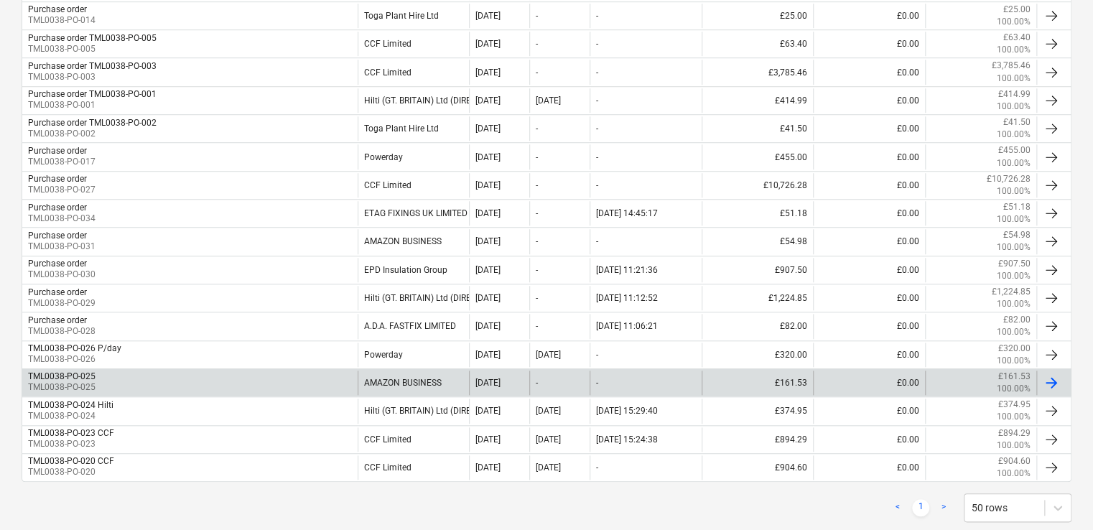
click at [307, 387] on div "TML0038-PO-025 TML0038-PO-025" at bounding box center [189, 383] width 335 height 24
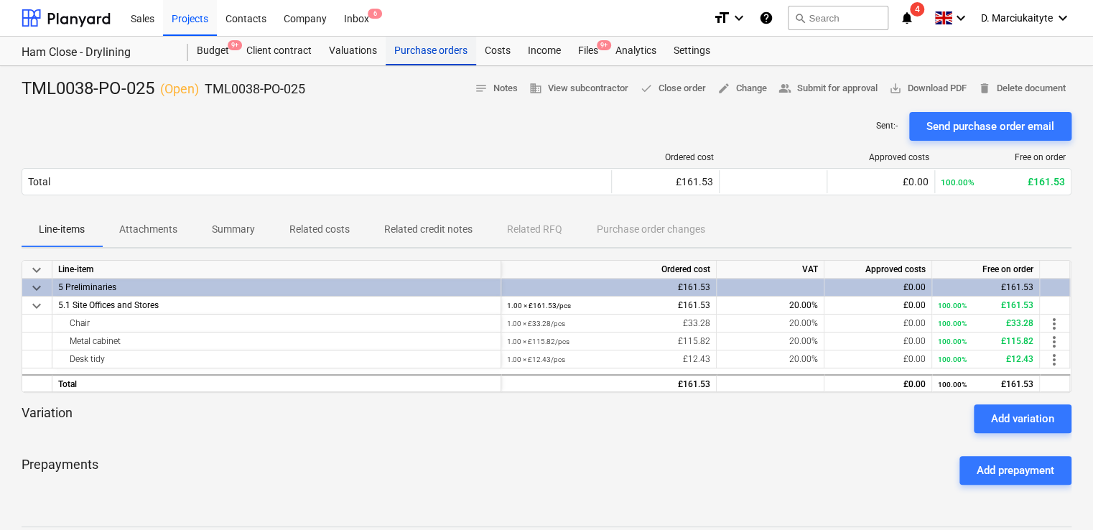
click at [426, 55] on div "Purchase orders" at bounding box center [431, 51] width 90 height 29
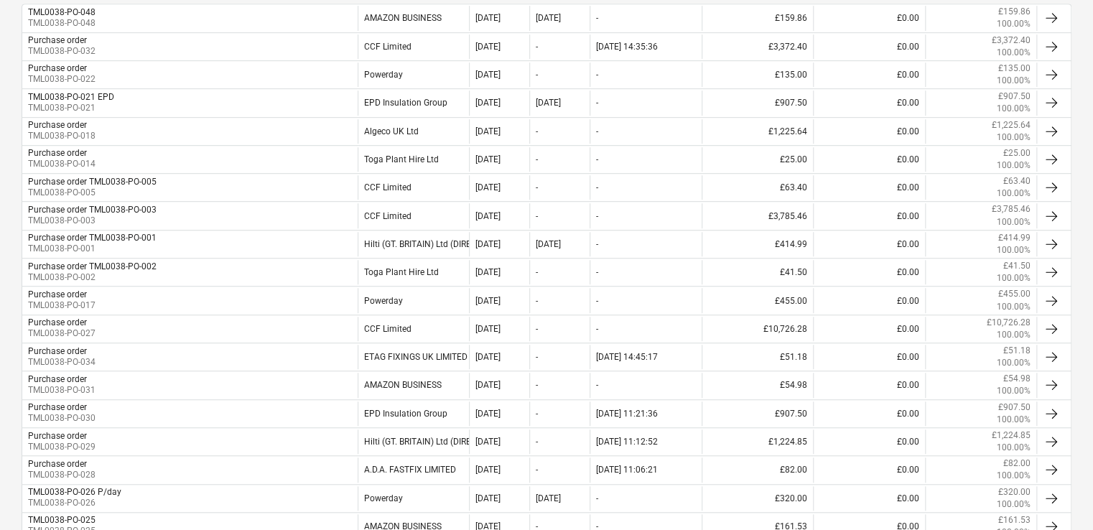
scroll to position [531, 0]
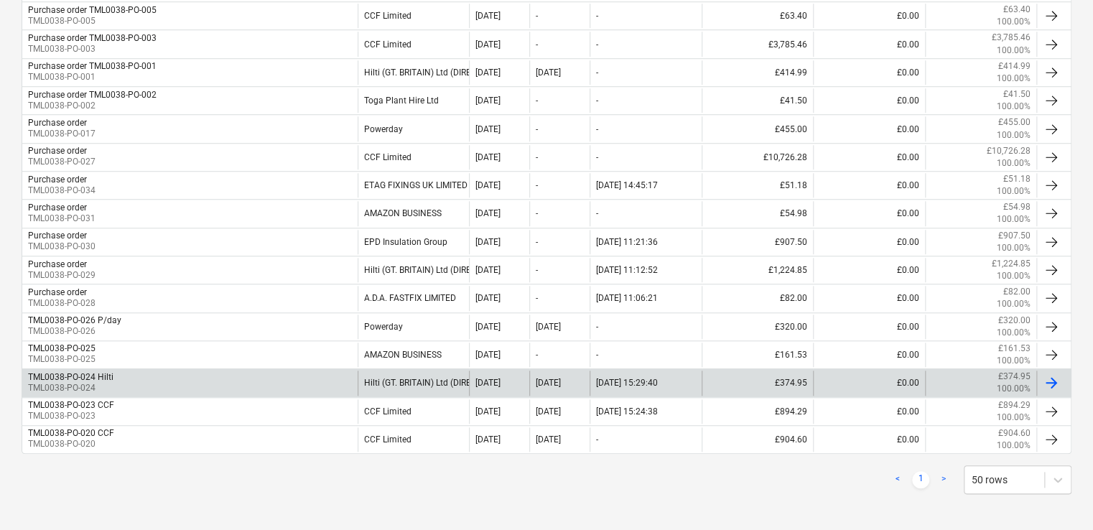
click at [269, 375] on div "TML0038-PO-024 Hilti TML0038-PO-024" at bounding box center [189, 383] width 335 height 24
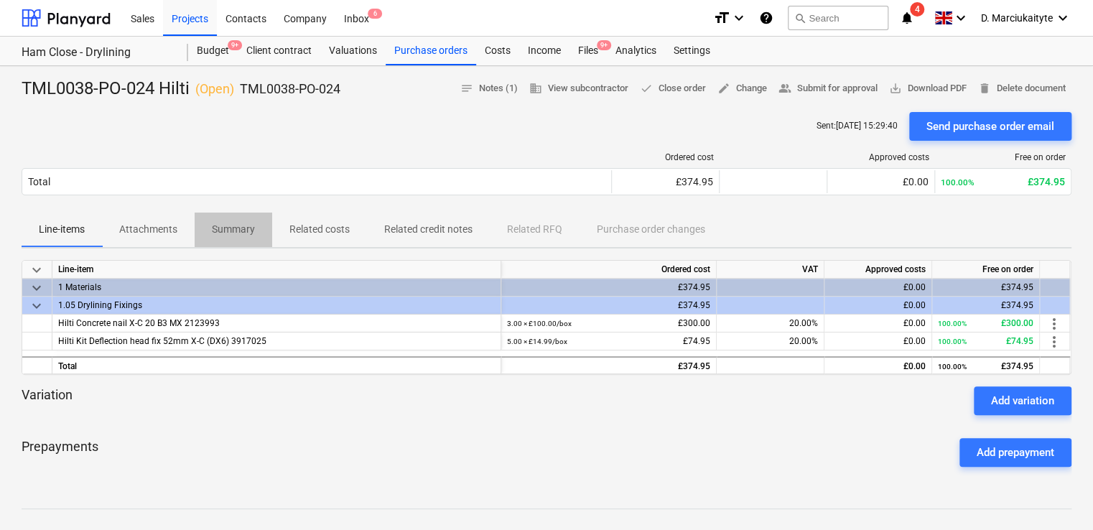
click at [234, 237] on p "Summary" at bounding box center [233, 229] width 43 height 15
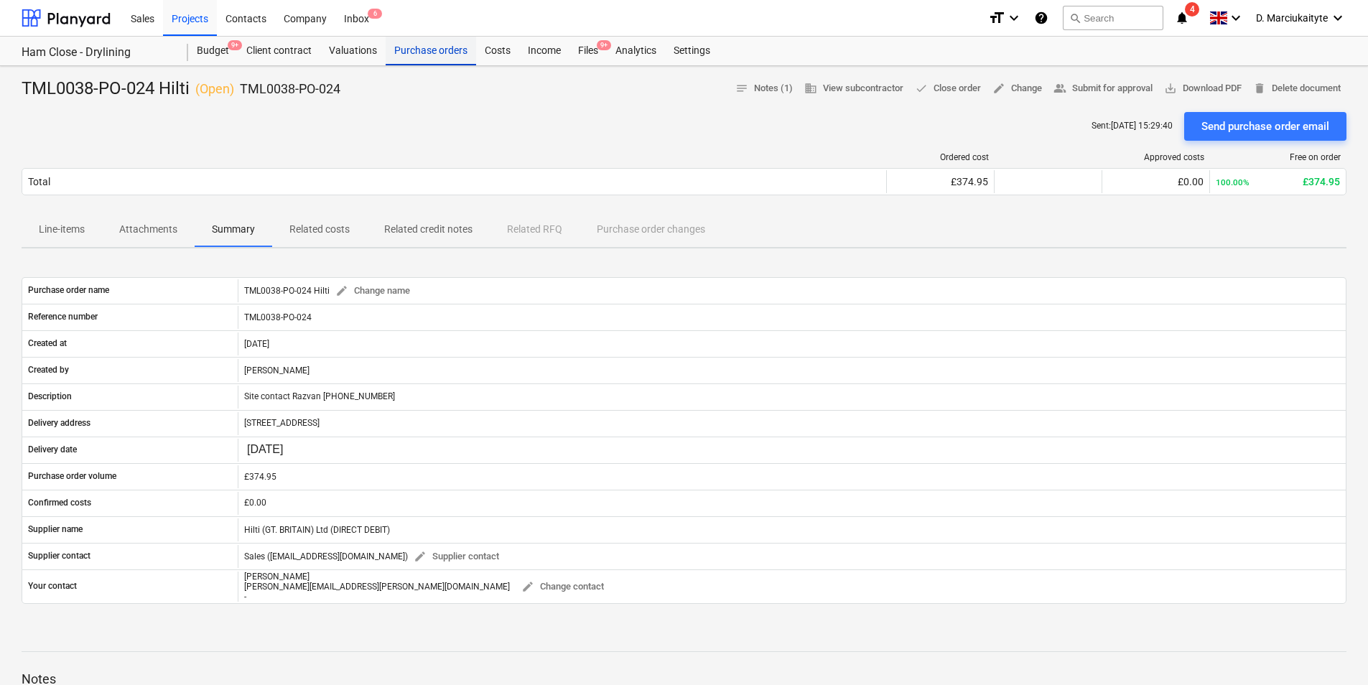
click at [449, 55] on div "Purchase orders" at bounding box center [431, 51] width 90 height 29
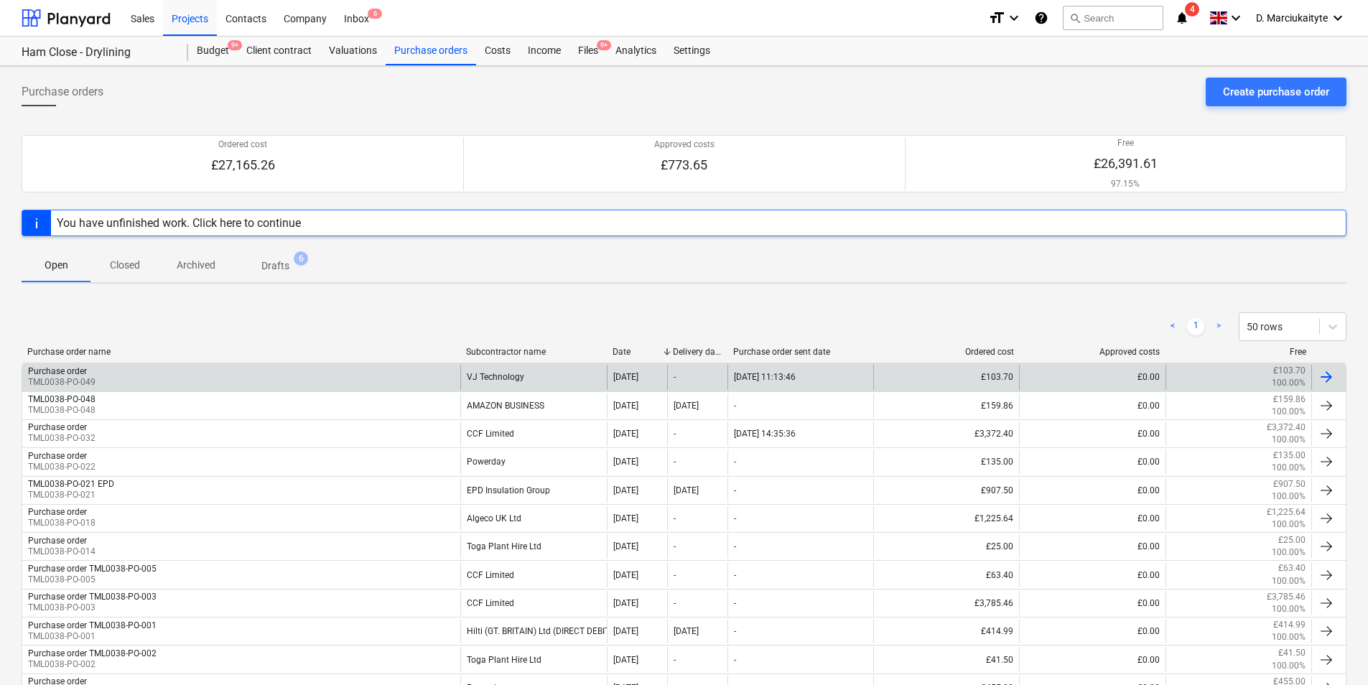
click at [238, 376] on div "Purchase order TML0038-PO-049" at bounding box center [241, 377] width 438 height 24
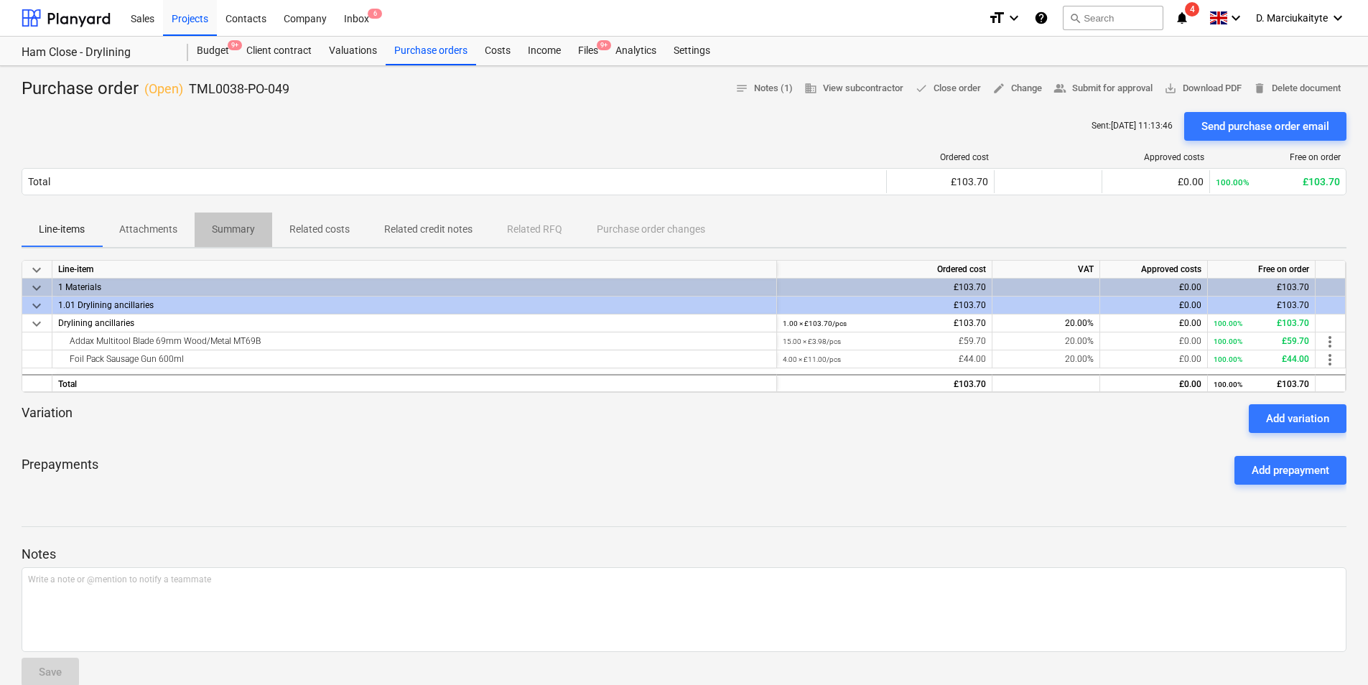
click at [208, 236] on span "Summary" at bounding box center [234, 230] width 78 height 24
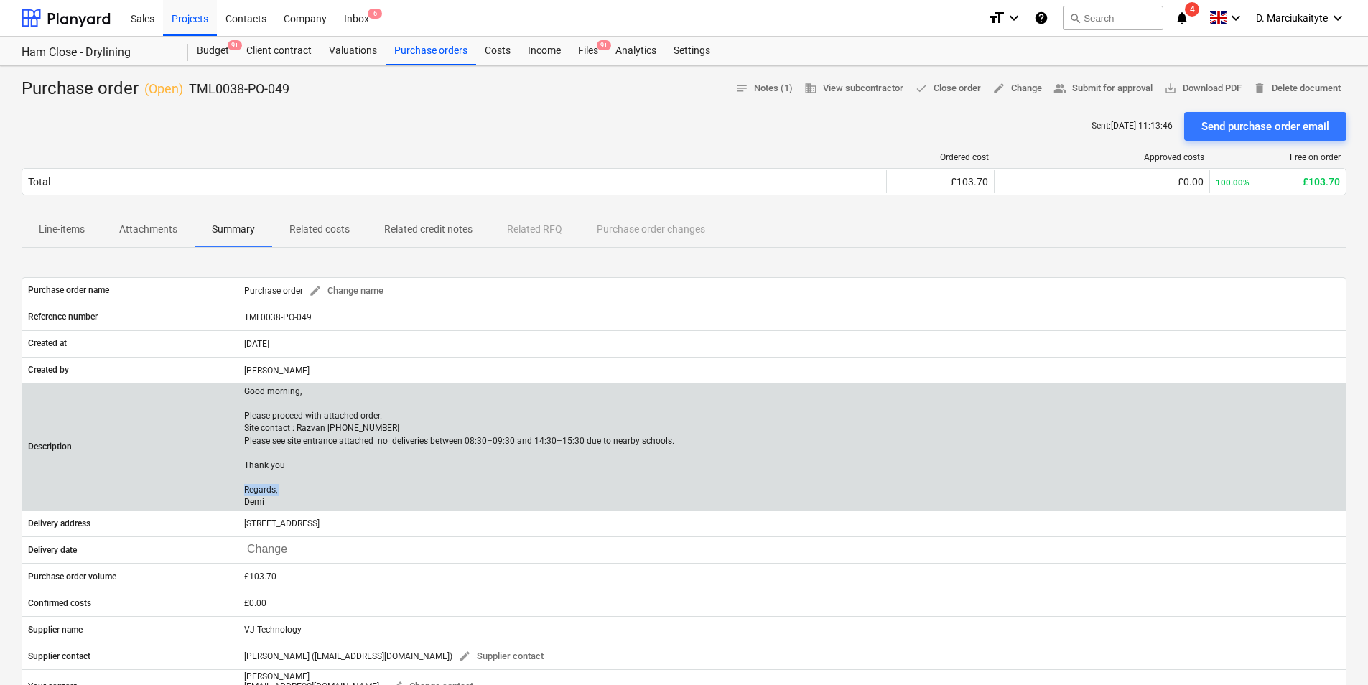
drag, startPoint x: 313, startPoint y: 496, endPoint x: 259, endPoint y: 473, distance: 58.6
click at [259, 473] on p "Good morning, Please proceed with attached order. Site contact : Razvan [PHONE_…" at bounding box center [459, 448] width 430 height 124
drag, startPoint x: 259, startPoint y: 473, endPoint x: 297, endPoint y: 487, distance: 40.4
click at [297, 487] on p "Good morning, Please proceed with attached order. Site contact : Razvan [PHONE_…" at bounding box center [459, 448] width 430 height 124
click at [295, 500] on p "Good morning, Please proceed with attached order. Site contact : Razvan [PHONE_…" at bounding box center [459, 448] width 430 height 124
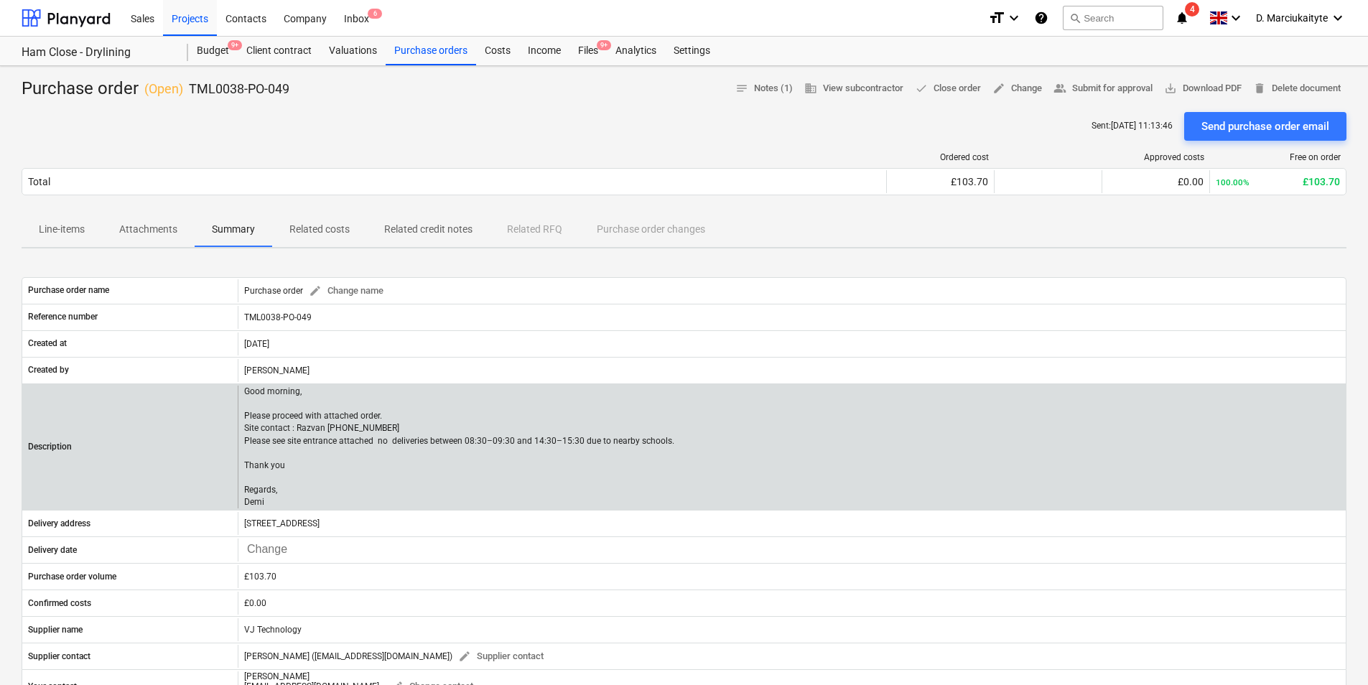
drag, startPoint x: 248, startPoint y: 487, endPoint x: 243, endPoint y: 396, distance: 90.6
click at [243, 400] on div "Good morning, Please proceed with attached order. Site contact : Razvan [PHONE_…" at bounding box center [792, 448] width 1108 height 124
click at [250, 390] on p "Good morning, Please proceed with attached order. Site contact : Razvan [PHONE_…" at bounding box center [459, 448] width 430 height 124
drag, startPoint x: 244, startPoint y: 391, endPoint x: 278, endPoint y: 503, distance: 116.3
click at [278, 503] on p "Good morning, Please proceed with attached order. Site contact : Razvan [PHONE_…" at bounding box center [459, 448] width 430 height 124
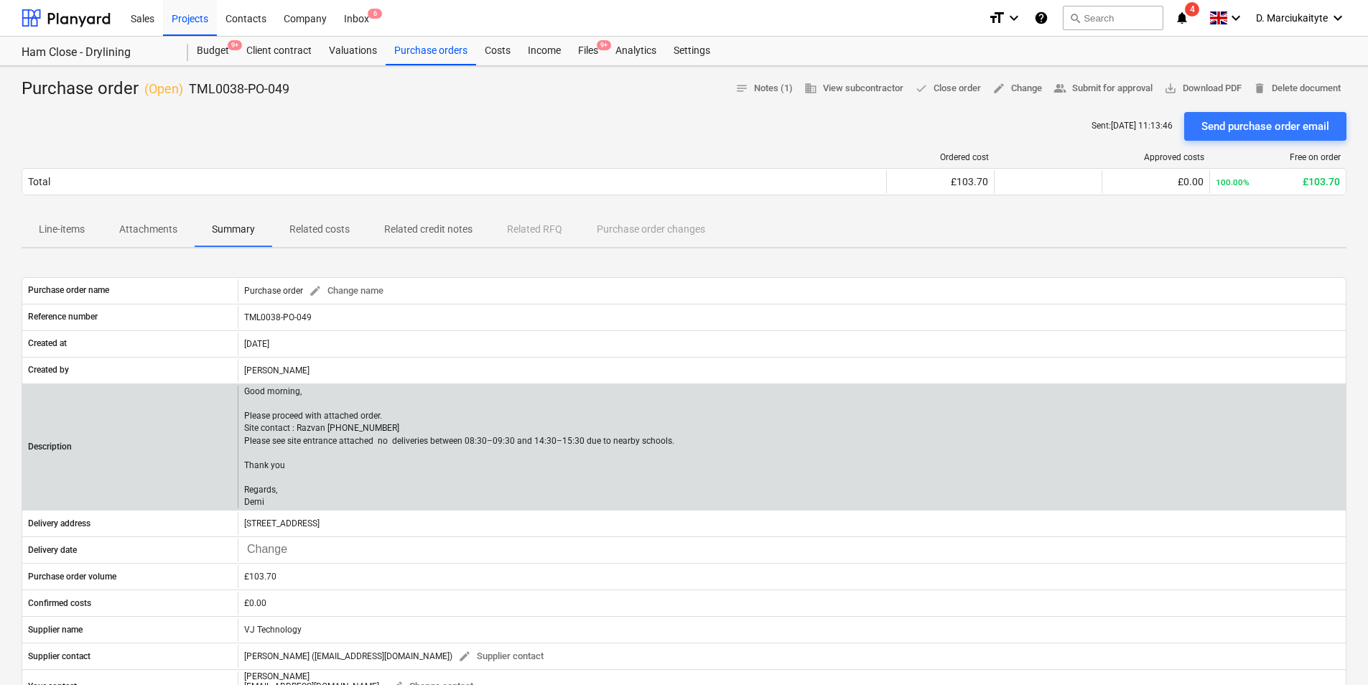
copy p "Good morning, Please proceed with attached order. Site contact : Razvan +44 750…"
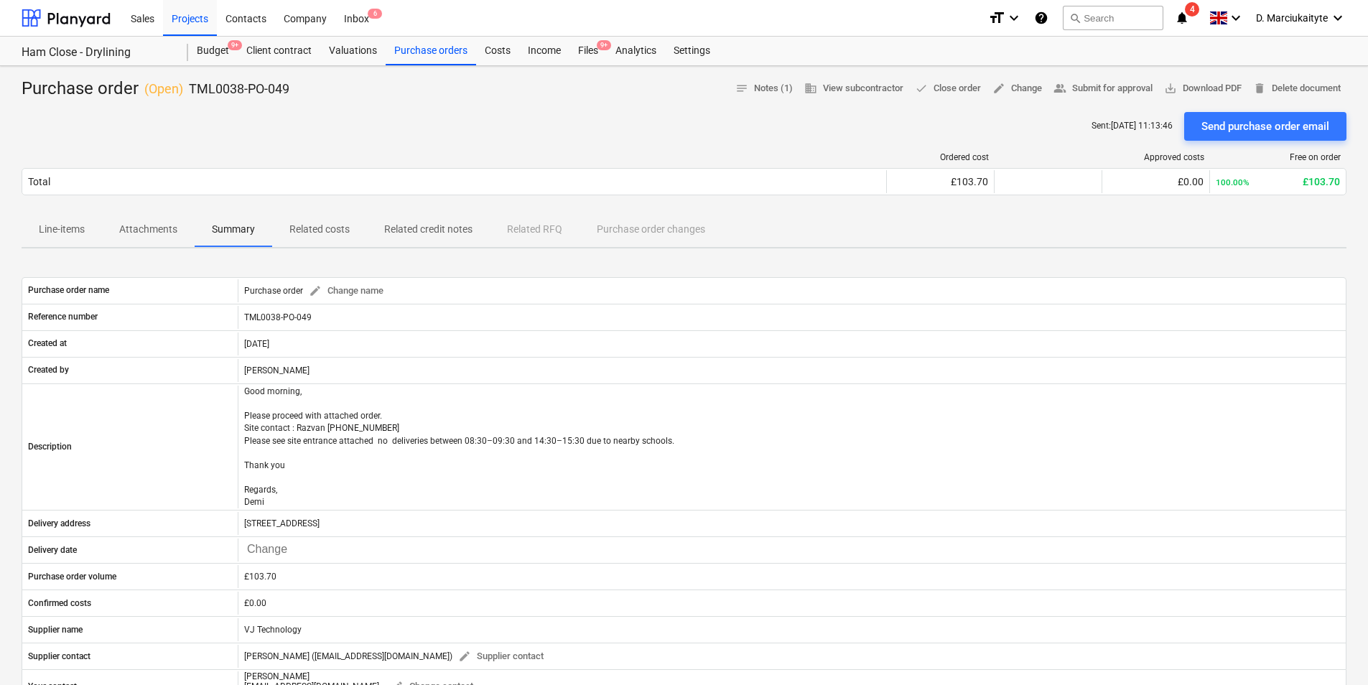
click at [152, 236] on p "Attachments" at bounding box center [148, 229] width 58 height 15
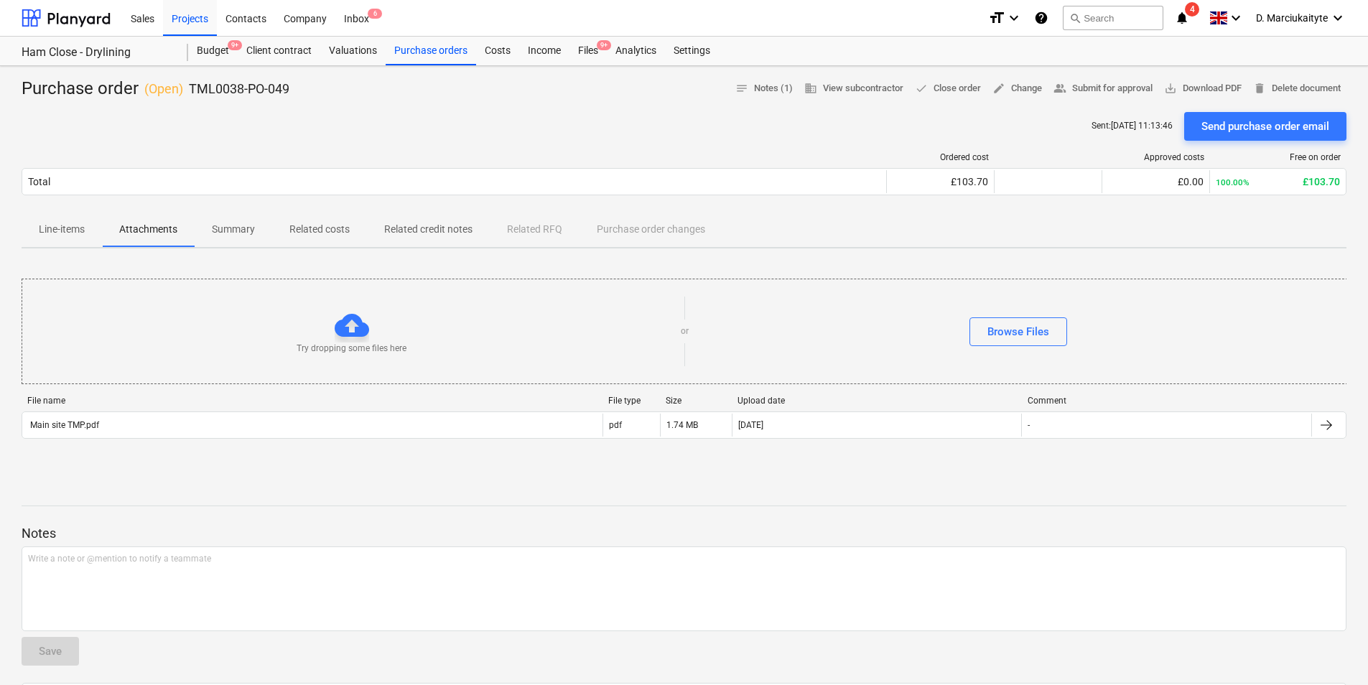
click at [69, 231] on p "Line-items" at bounding box center [62, 229] width 46 height 15
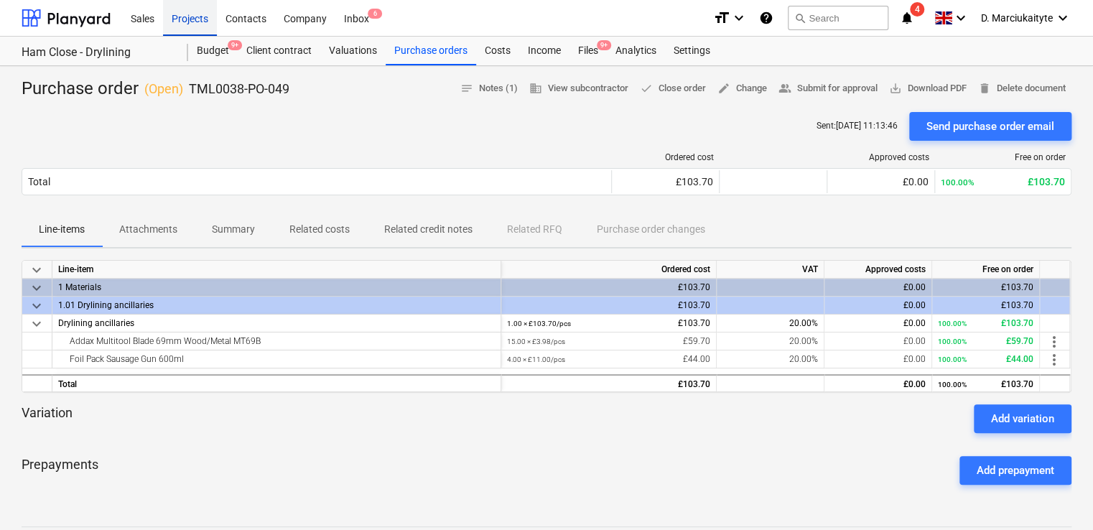
drag, startPoint x: 198, startPoint y: 17, endPoint x: 207, endPoint y: 27, distance: 13.2
click at [198, 17] on div "Projects" at bounding box center [190, 17] width 54 height 37
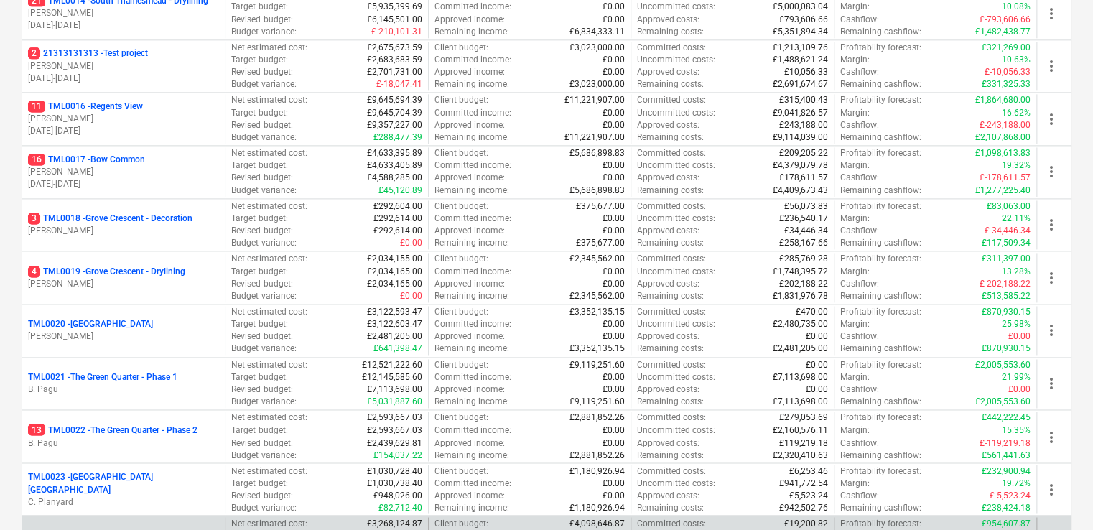
scroll to position [1077, 0]
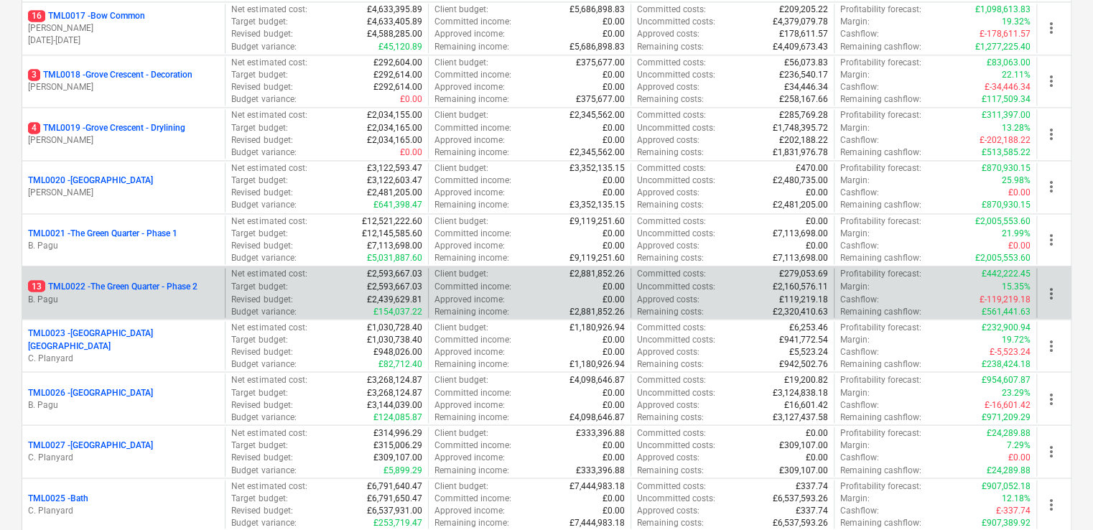
click at [62, 273] on div "13 TML0022 - The Green Quarter - Phase 2 B. Pagu" at bounding box center [123, 293] width 203 height 50
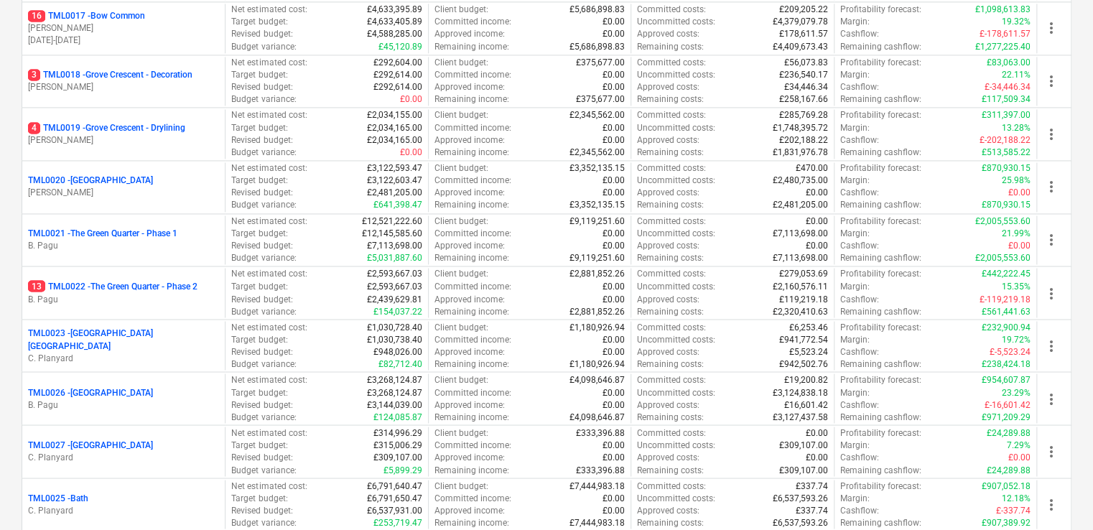
click at [67, 287] on p "13 TML0022 - The Green Quarter - Phase 2" at bounding box center [112, 286] width 169 height 12
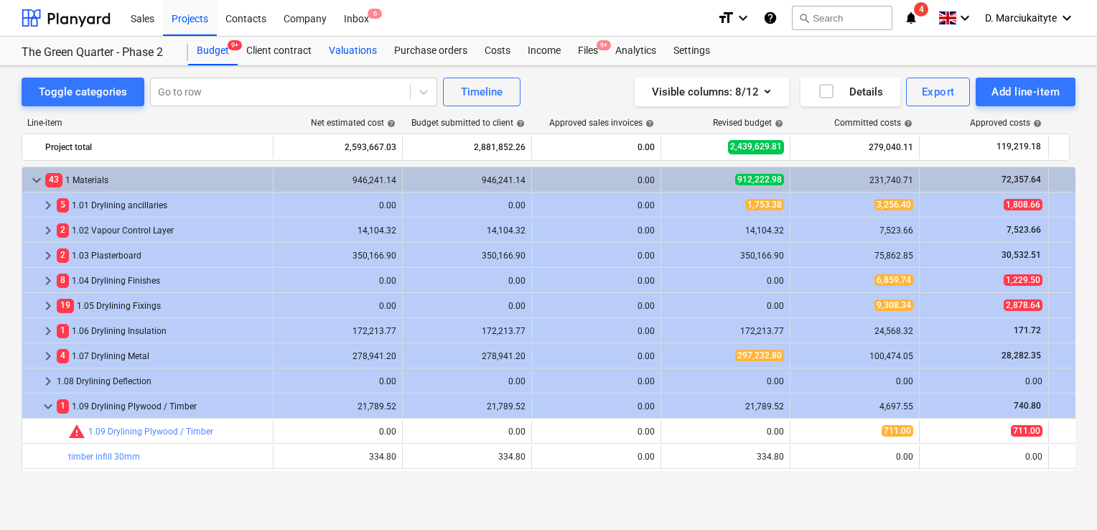
scroll to position [72, 0]
click at [434, 53] on div "Purchase orders" at bounding box center [431, 51] width 90 height 29
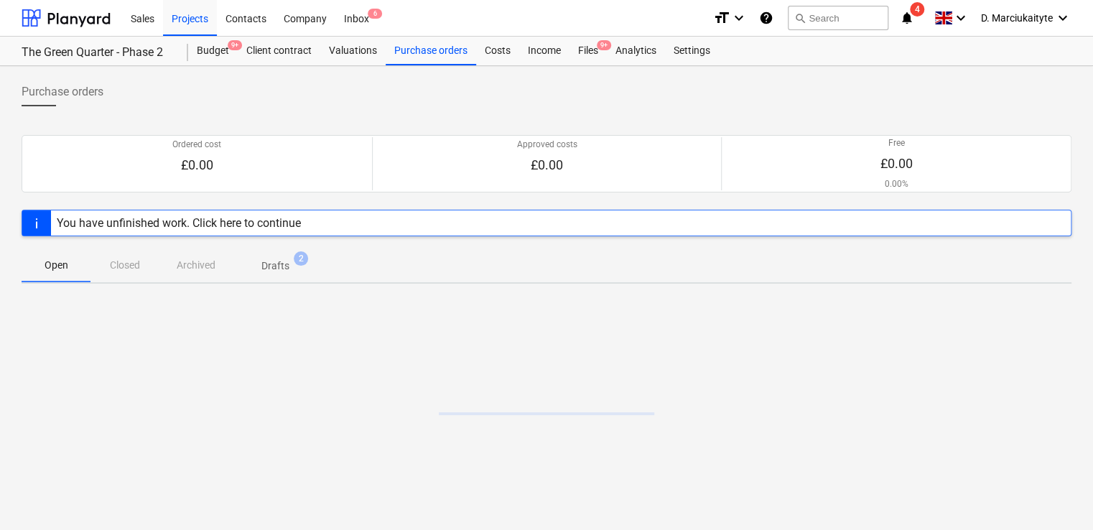
scroll to position [2, 0]
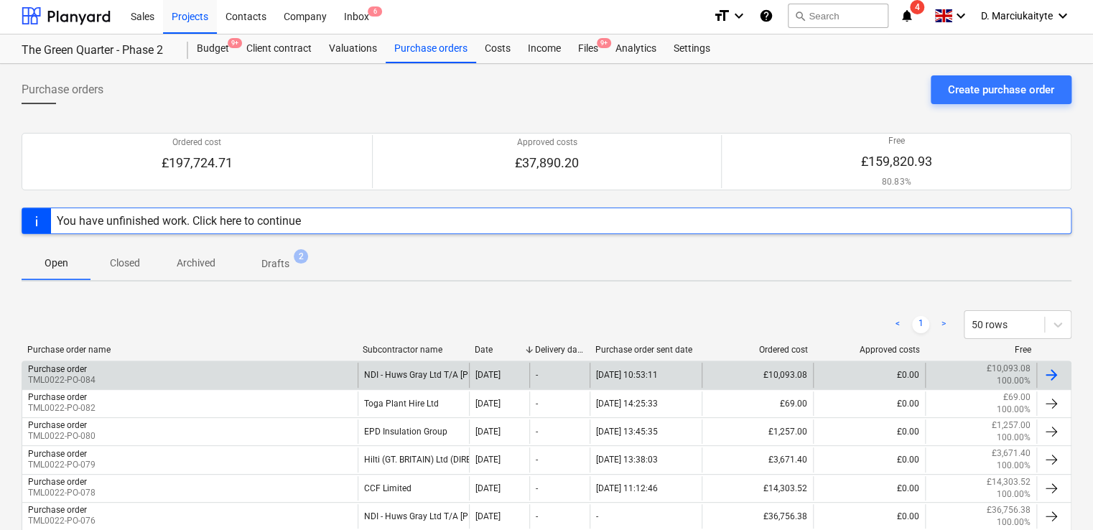
click at [313, 371] on div "Purchase order TML0022-PO-084" at bounding box center [189, 375] width 335 height 24
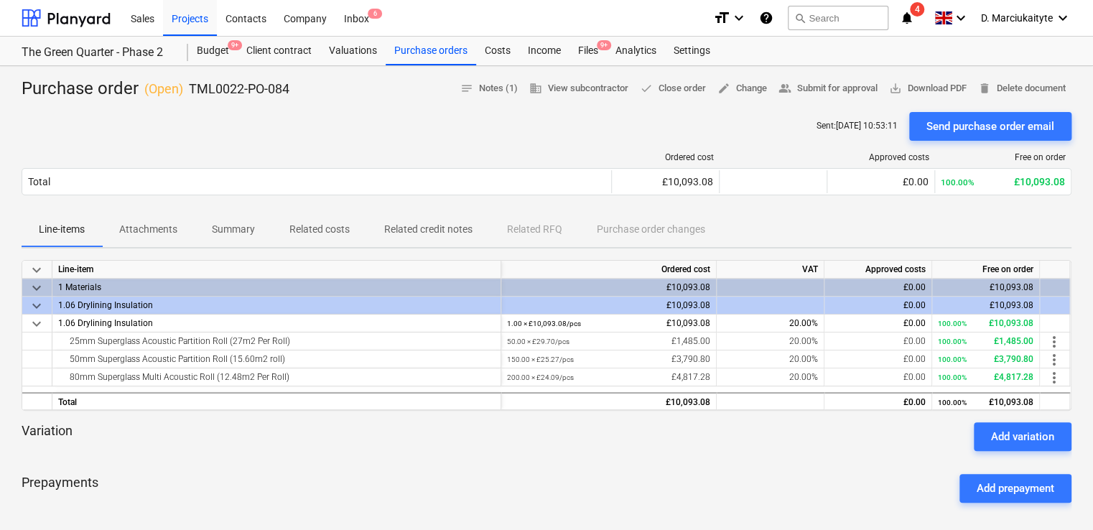
click at [210, 223] on span "Summary" at bounding box center [234, 230] width 78 height 24
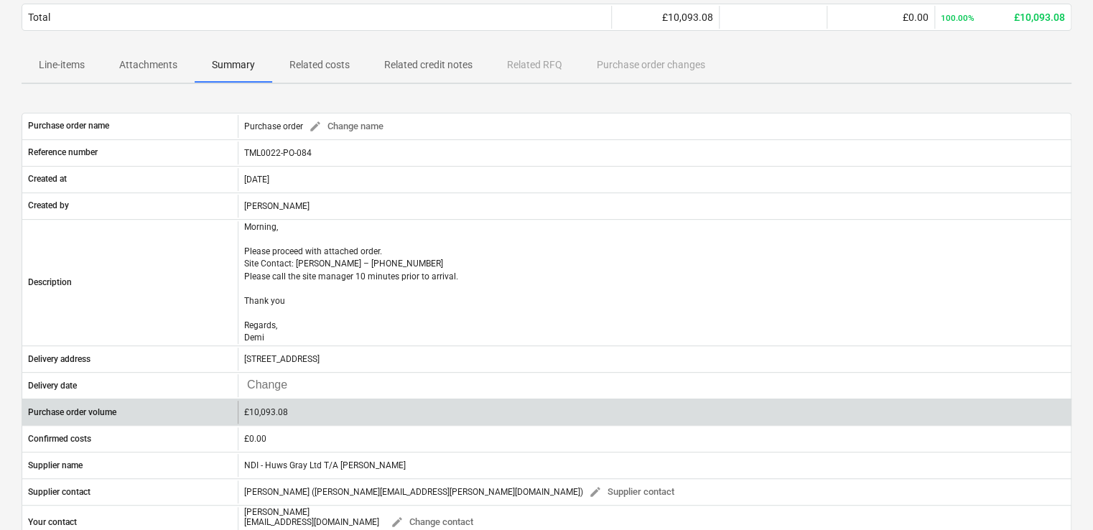
scroll to position [215, 0]
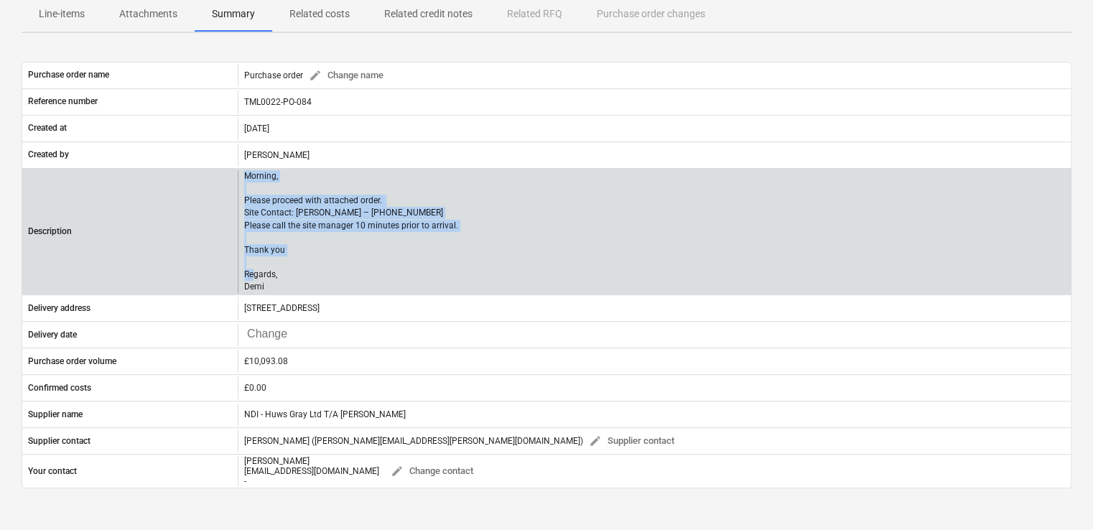
drag, startPoint x: 267, startPoint y: 283, endPoint x: 236, endPoint y: 185, distance: 102.6
click at [236, 185] on div "Description Morning, Please proceed with attached order. Site Contact: Dave – 0…" at bounding box center [546, 232] width 1048 height 124
copy div "Morning, Please proceed with attached order. Site Contact: Dave – 07789 077947 …"
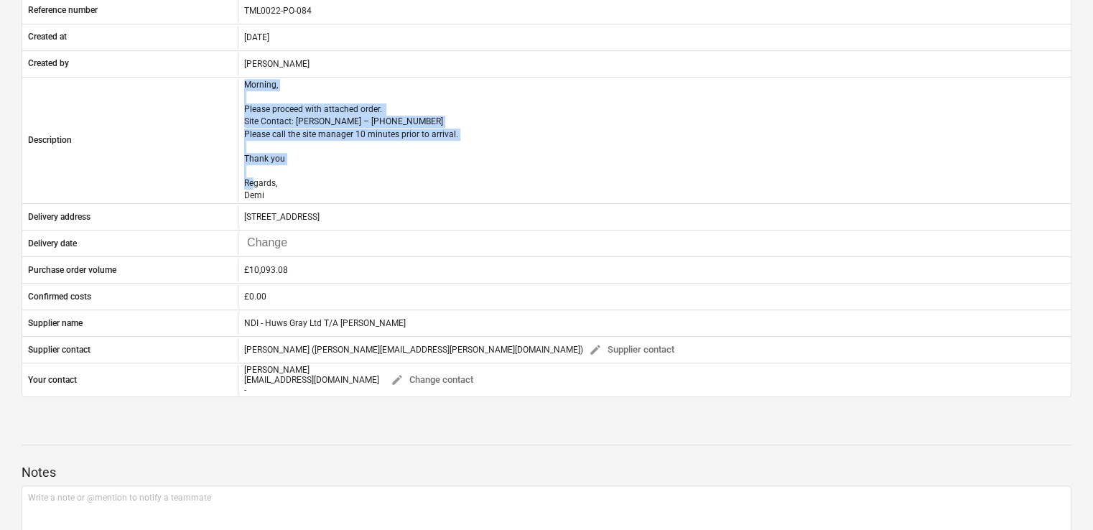
scroll to position [57, 0]
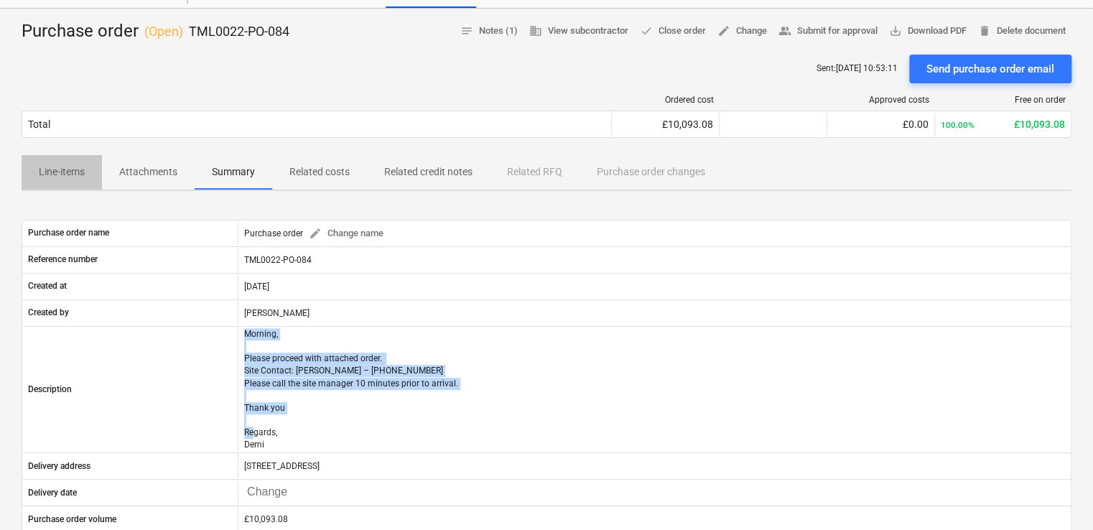
click at [79, 174] on p "Line-items" at bounding box center [62, 171] width 46 height 15
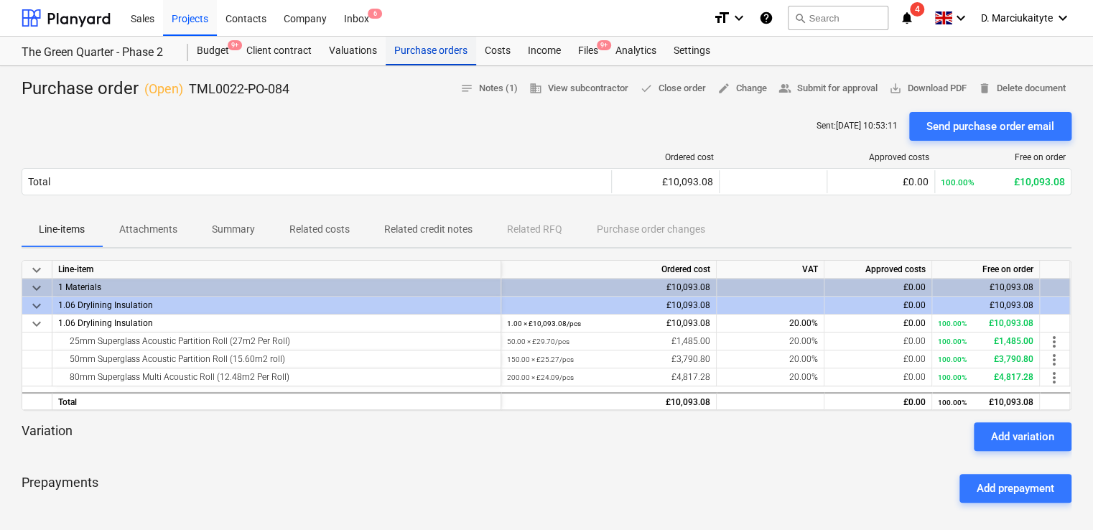
click at [432, 50] on div "Purchase orders" at bounding box center [431, 51] width 90 height 29
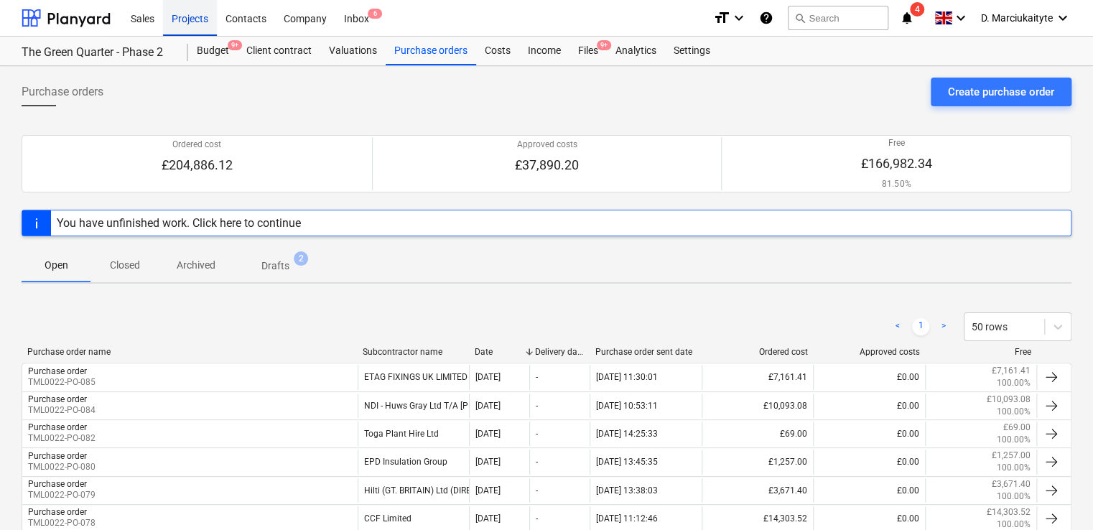
click at [198, 15] on div "Projects" at bounding box center [190, 17] width 54 height 37
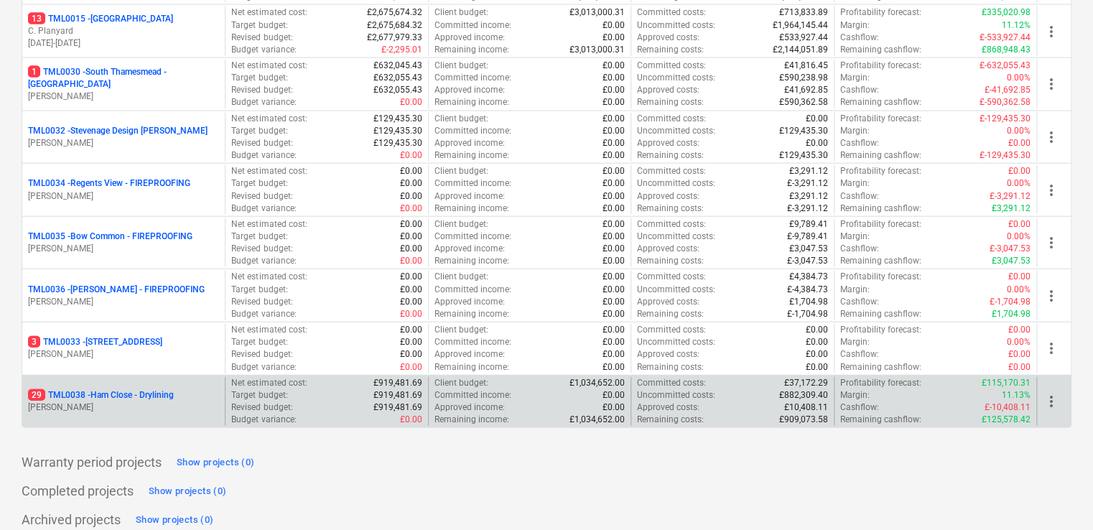
scroll to position [1609, 0]
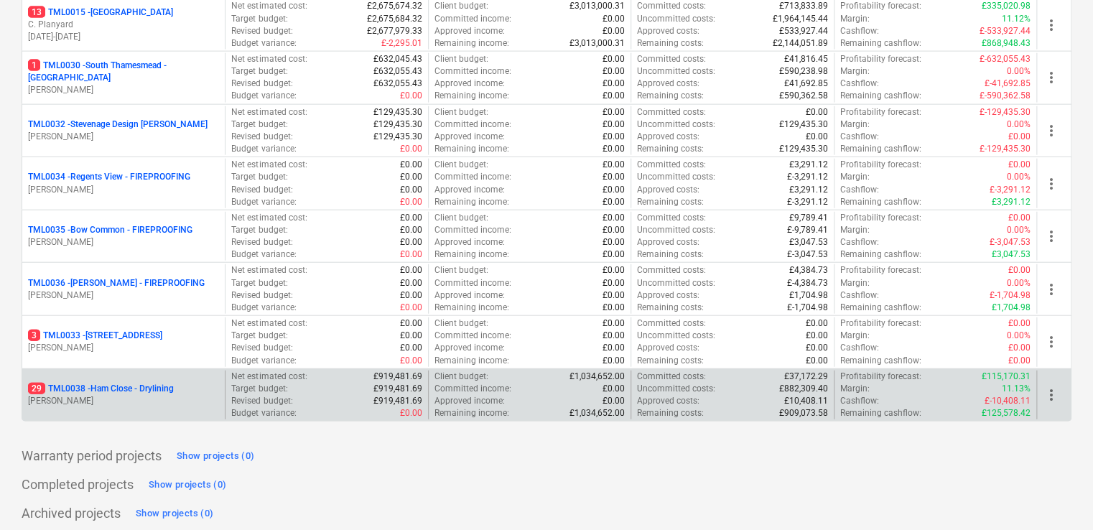
click at [155, 395] on p "[PERSON_NAME]" at bounding box center [123, 401] width 191 height 12
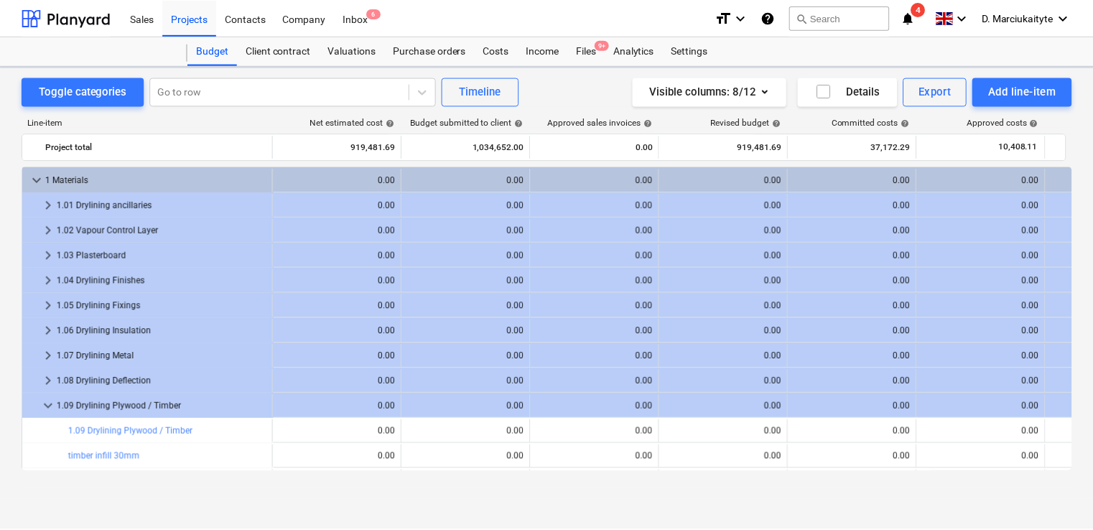
scroll to position [72, 0]
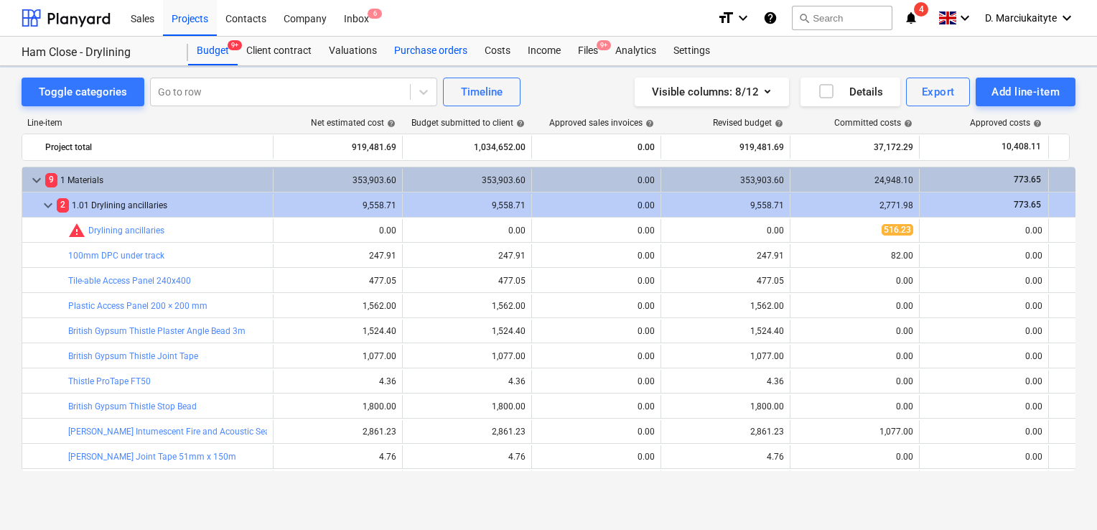
click at [420, 47] on div "Purchase orders" at bounding box center [431, 51] width 90 height 29
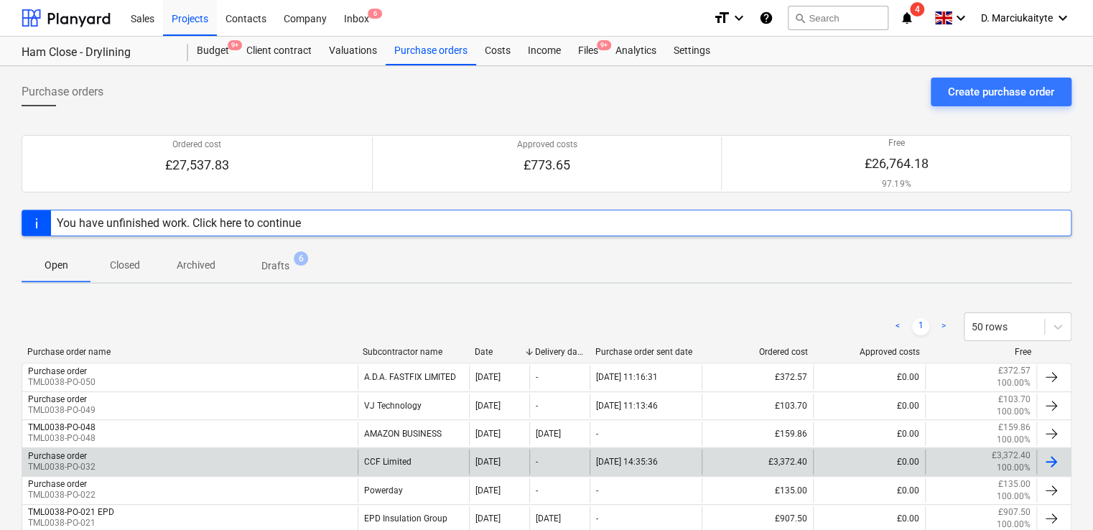
scroll to position [72, 0]
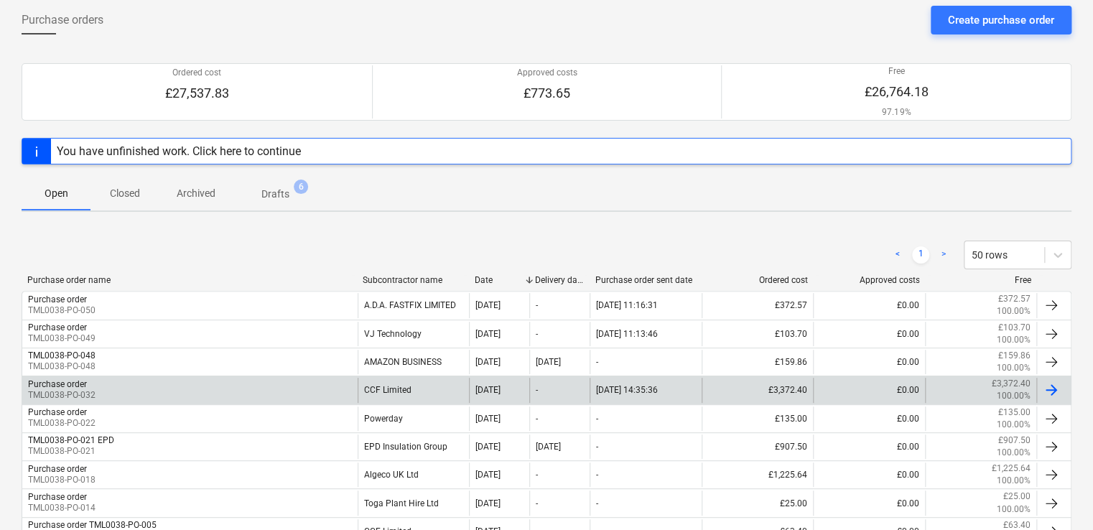
click at [256, 399] on div "Purchase order TML0038-PO-032" at bounding box center [189, 390] width 335 height 24
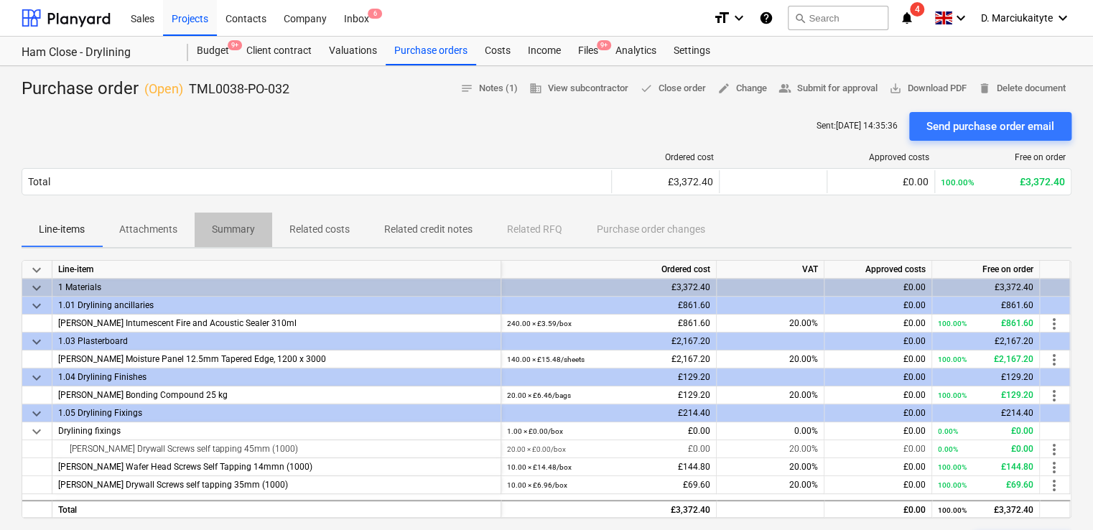
click at [234, 230] on p "Summary" at bounding box center [233, 229] width 43 height 15
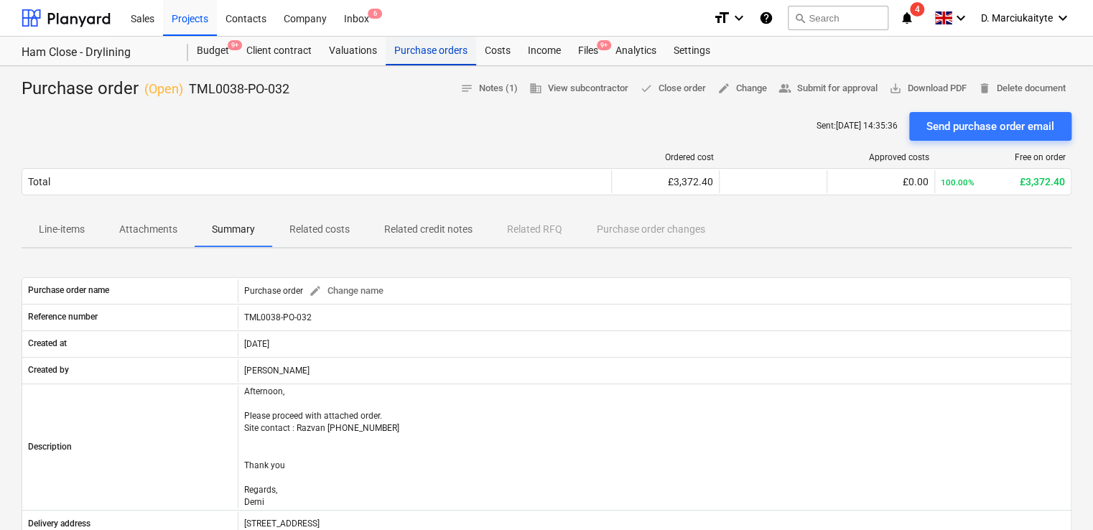
click at [437, 52] on div "Purchase orders" at bounding box center [431, 51] width 90 height 29
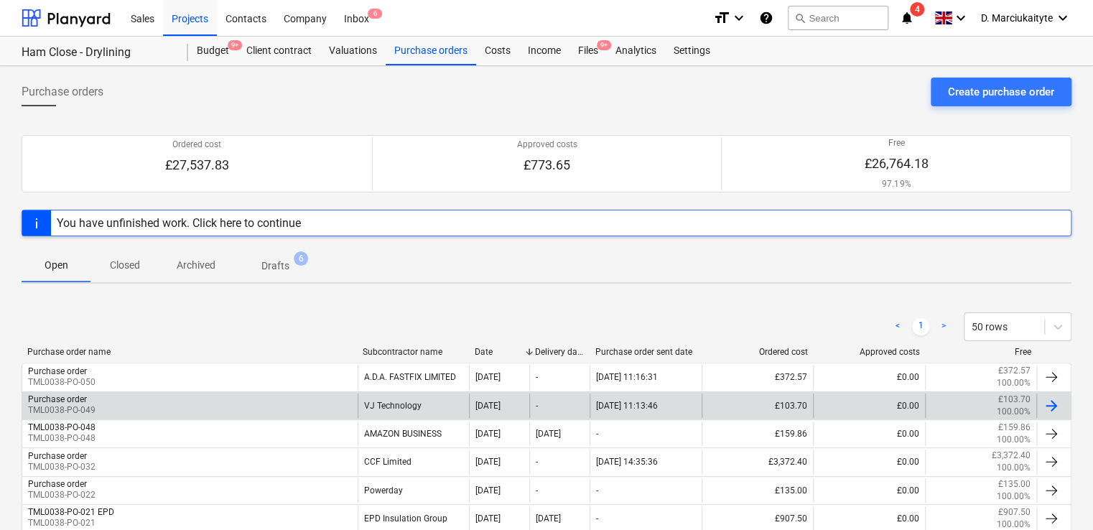
drag, startPoint x: 276, startPoint y: 391, endPoint x: 285, endPoint y: 397, distance: 11.4
click at [276, 391] on div "Purchase order TML0038-PO-049 VJ Technology 06 Oct 2025 - 06.10.2025 11:13:46 £…" at bounding box center [547, 405] width 1050 height 28
click at [292, 401] on div "Purchase order TML0038-PO-049" at bounding box center [189, 406] width 335 height 24
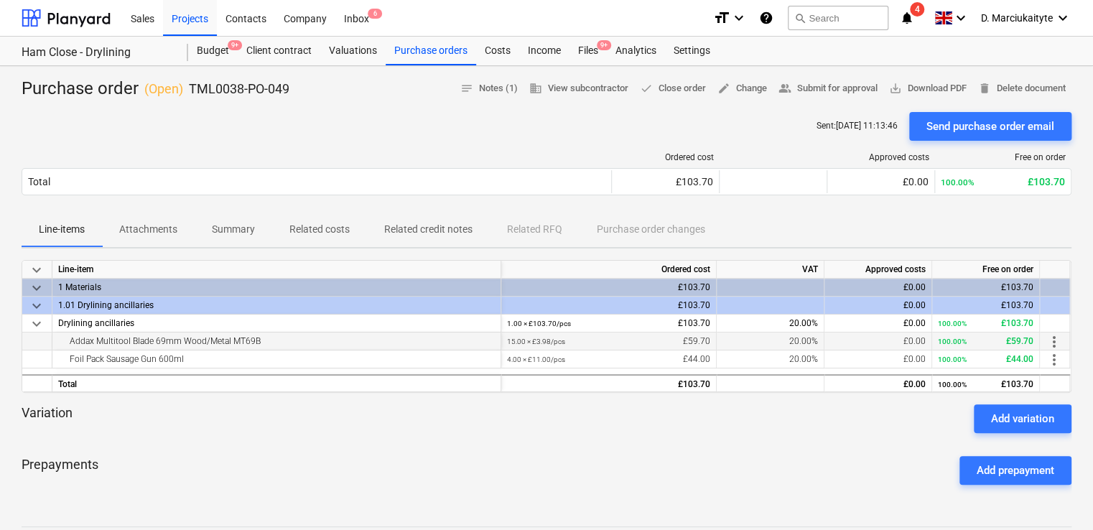
click at [55, 338] on div "Addax Multitool Blade 69mm Wood/Metal MT69B" at bounding box center [276, 341] width 449 height 18
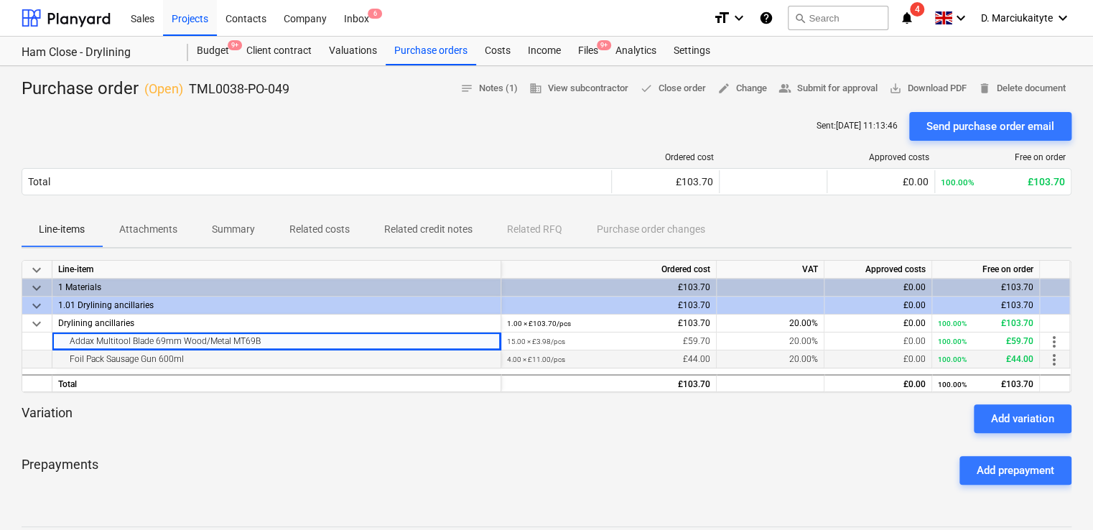
drag, startPoint x: 233, startPoint y: 331, endPoint x: 221, endPoint y: 351, distance: 23.2
click at [231, 336] on div "Addax Multitool Blade 69mm Wood/Metal MT69B" at bounding box center [276, 340] width 437 height 17
click at [178, 363] on div "Foil Pack Sausage Gun 600ml" at bounding box center [276, 358] width 437 height 17
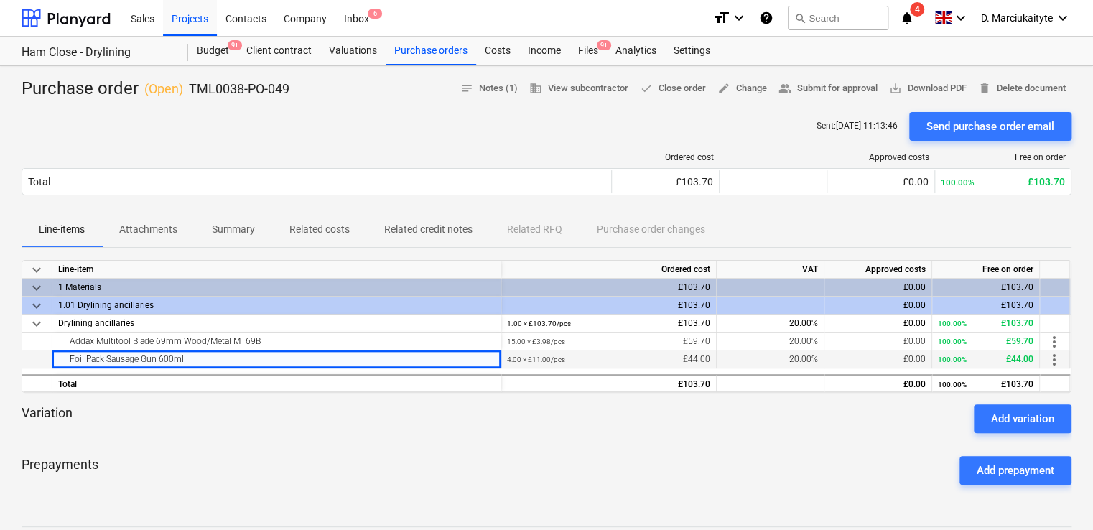
drag, startPoint x: 187, startPoint y: 361, endPoint x: 48, endPoint y: 365, distance: 138.6
click at [0, 0] on div "Foil Pack Sausage Gun 600ml 4.00 × £11.00 / pcs £44.00 20.00% £0.00 100.00% £44…" at bounding box center [0, 0] width 0 height 0
copy div "Foil Pack Sausage Gun 600ml"
drag, startPoint x: 228, startPoint y: 88, endPoint x: 187, endPoint y: 85, distance: 41.7
click at [185, 84] on div "Purchase order ( Open ) TML0038-PO-049 notes Notes (1) business View subcontrac…" at bounding box center [547, 89] width 1050 height 23
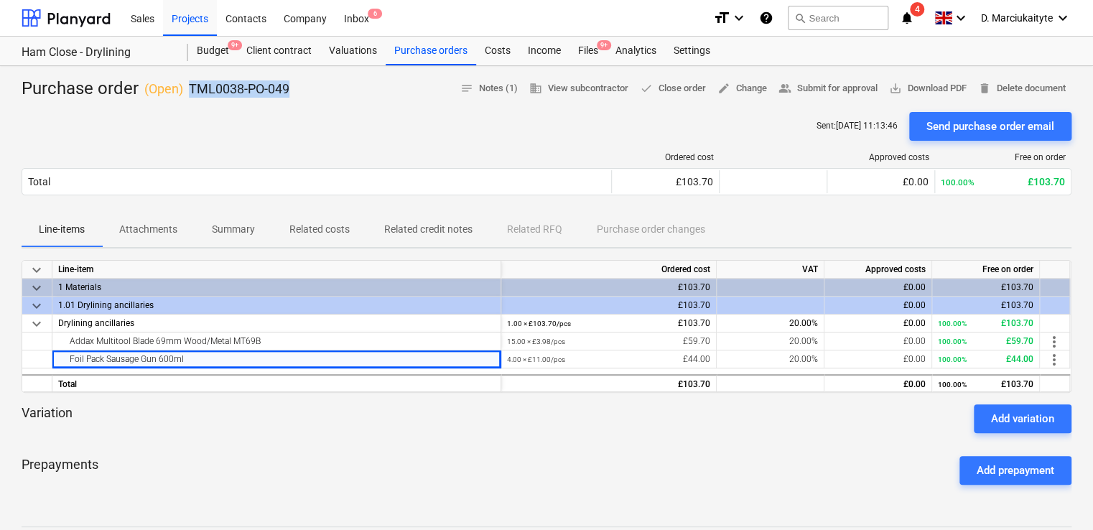
copy p "TML0038-PO-049"
click at [404, 53] on div "Purchase orders" at bounding box center [431, 51] width 90 height 29
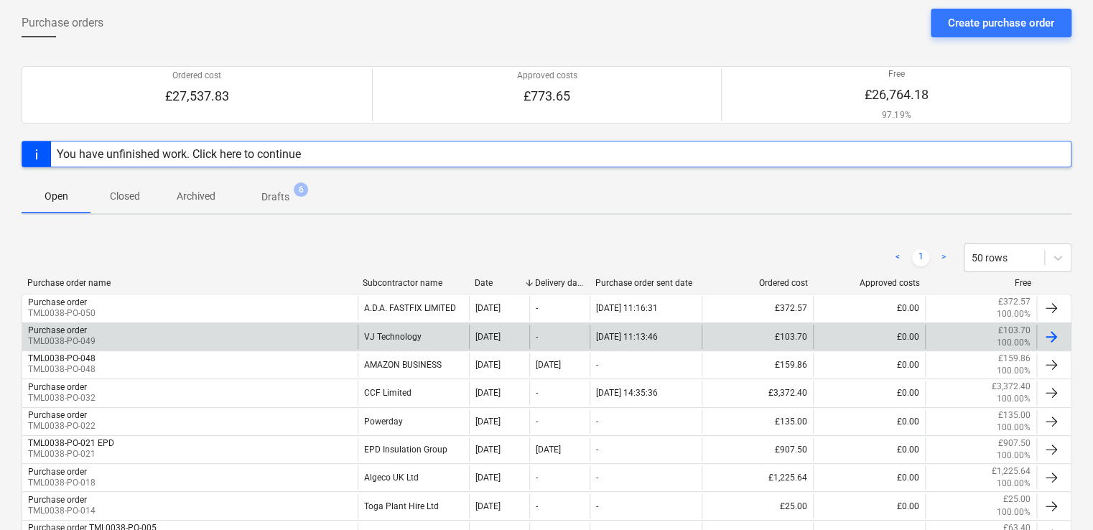
scroll to position [72, 0]
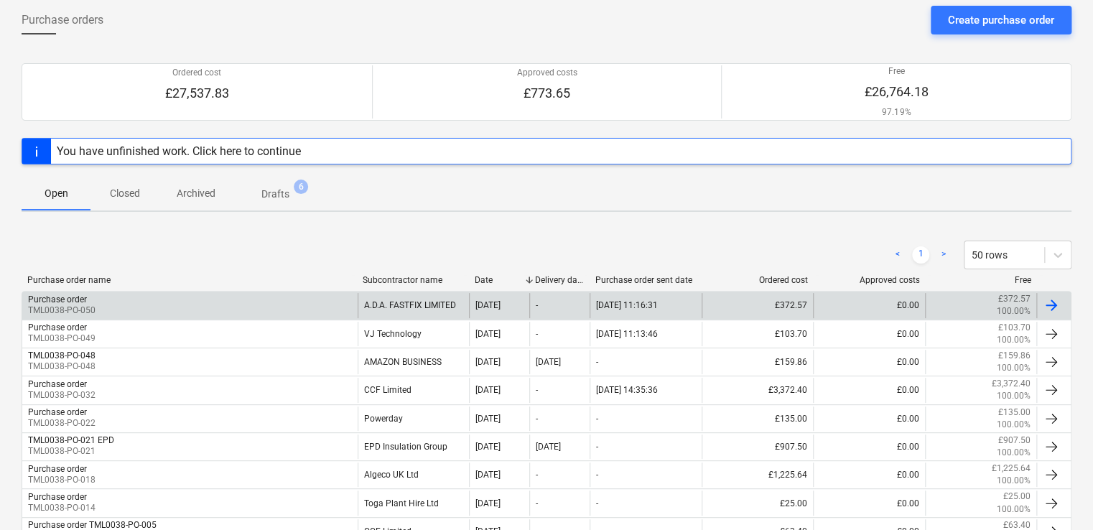
click at [339, 306] on div "Purchase order TML0038-PO-050" at bounding box center [189, 305] width 335 height 24
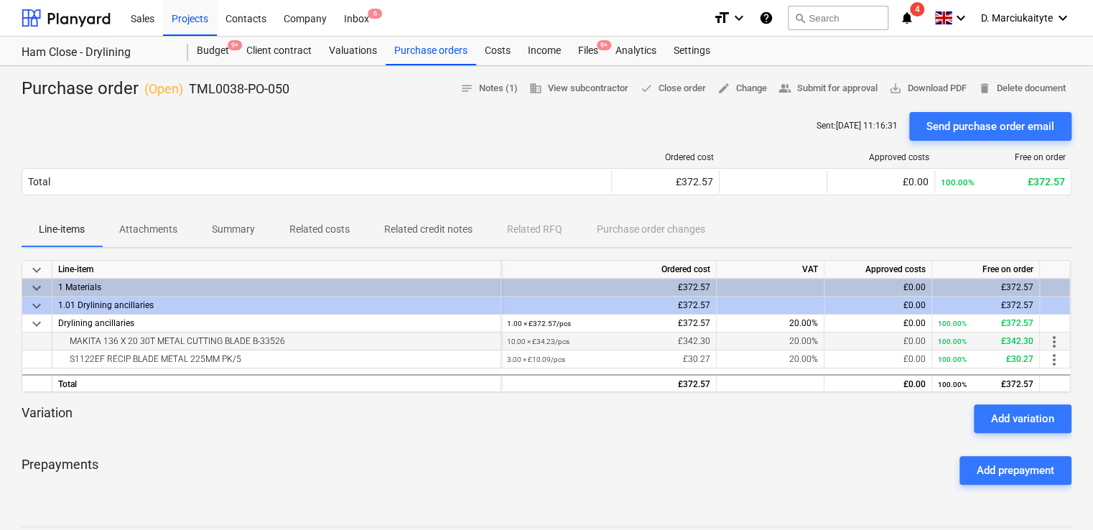
drag, startPoint x: 287, startPoint y: 348, endPoint x: 65, endPoint y: 337, distance: 222.2
click at [65, 337] on div "MAKITA 136 X 20 30T METAL CUTTING BLADE B-33526" at bounding box center [276, 340] width 437 height 17
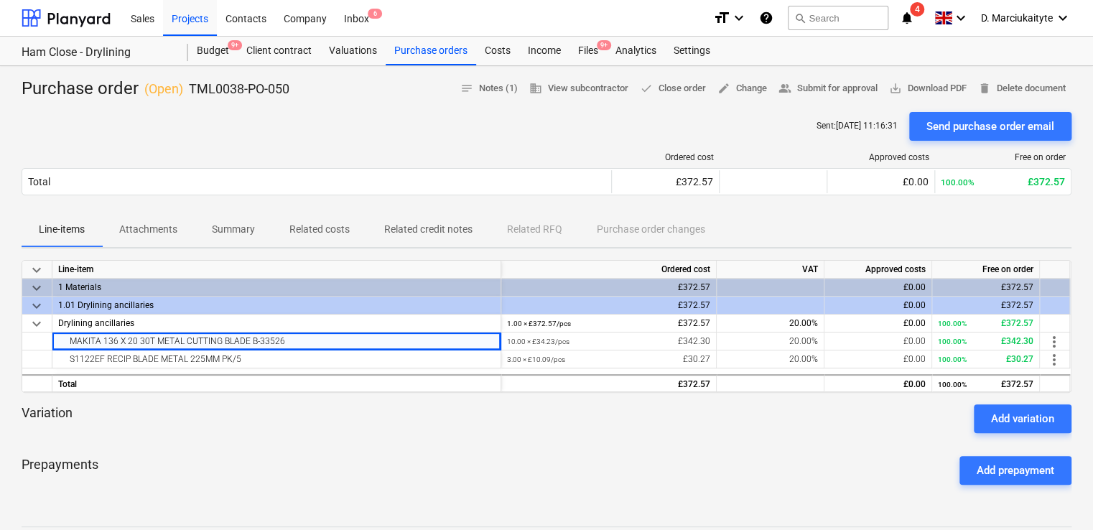
copy div "MAKITA 136 X 20 30T METAL CUTTING BLADE B-33526"
click at [343, 355] on div "S1122EF RECIP BLADE METAL 225MM PK/5" at bounding box center [276, 358] width 437 height 17
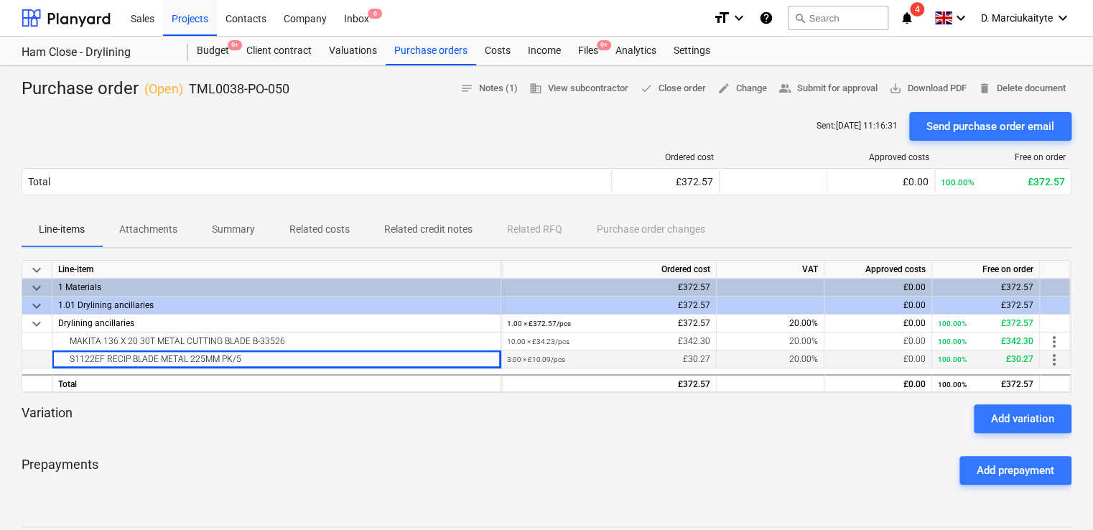
drag, startPoint x: 322, startPoint y: 358, endPoint x: 60, endPoint y: 358, distance: 262.1
click at [60, 358] on div "S1122EF RECIP BLADE METAL 225MM PK/5" at bounding box center [276, 358] width 437 height 17
copy div "S1122EF RECIP BLADE METAL 225MM PK/5"
drag, startPoint x: 325, startPoint y: 96, endPoint x: 189, endPoint y: 85, distance: 136.9
click at [190, 85] on div "Purchase order ( Open ) TML0038-PO-050 notes Notes (1) business View subcontrac…" at bounding box center [547, 89] width 1050 height 23
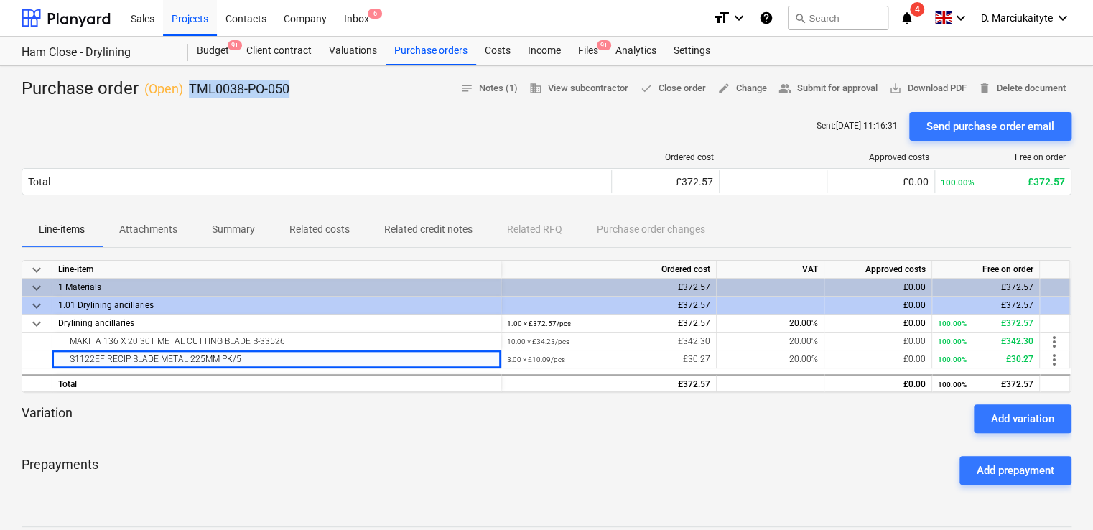
copy p "TML0038-PO-050"
click at [442, 55] on div "Purchase orders" at bounding box center [431, 51] width 90 height 29
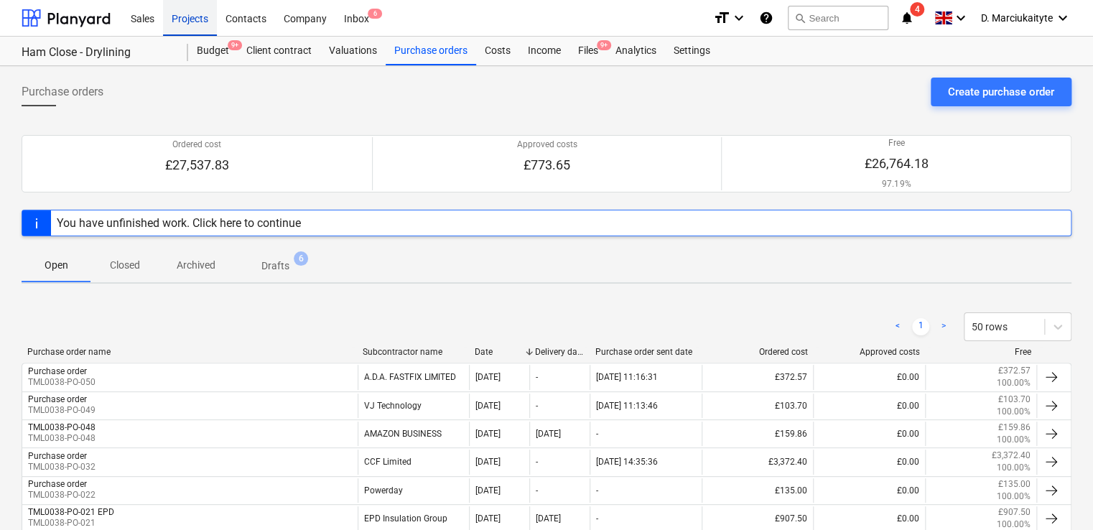
click at [197, 19] on div "Projects" at bounding box center [190, 17] width 54 height 37
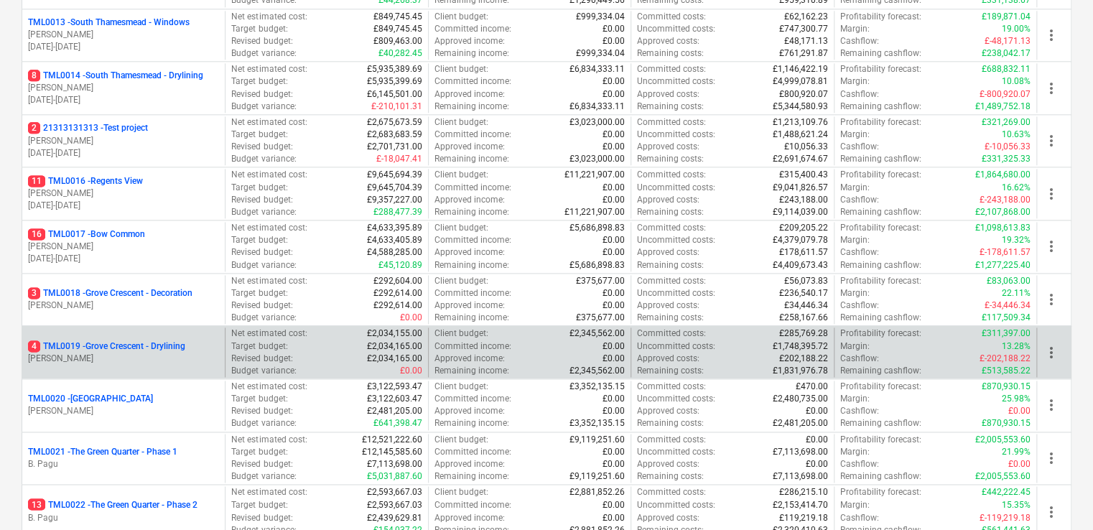
scroll to position [934, 0]
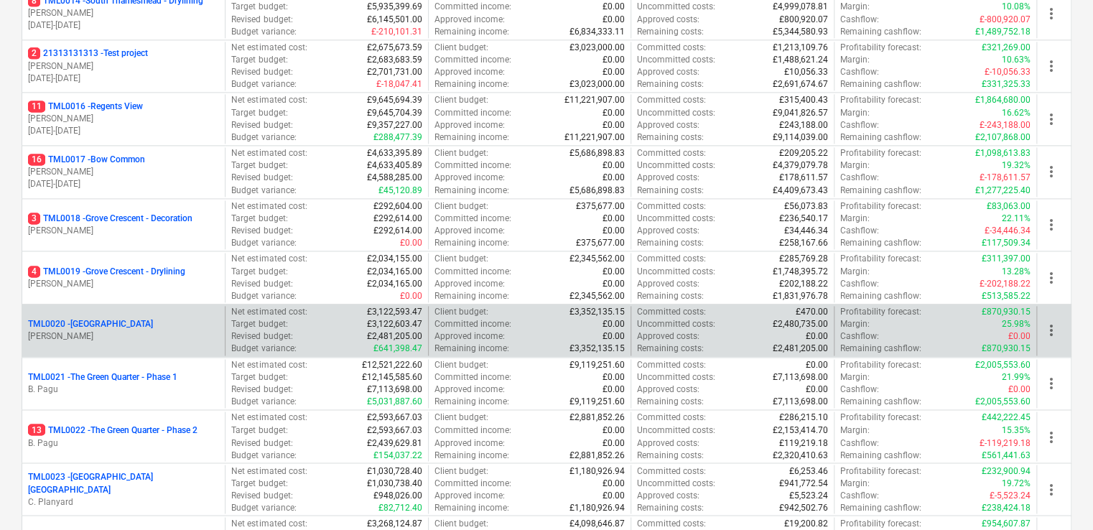
click at [120, 325] on div "TML0020 - Ibis Hotel" at bounding box center [123, 324] width 191 height 12
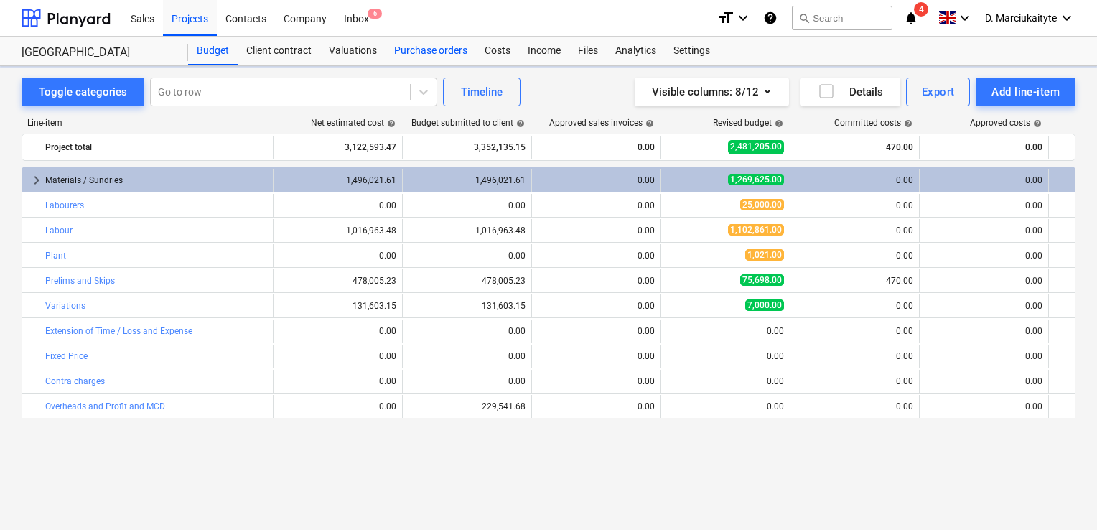
click at [408, 47] on div "Purchase orders" at bounding box center [431, 51] width 90 height 29
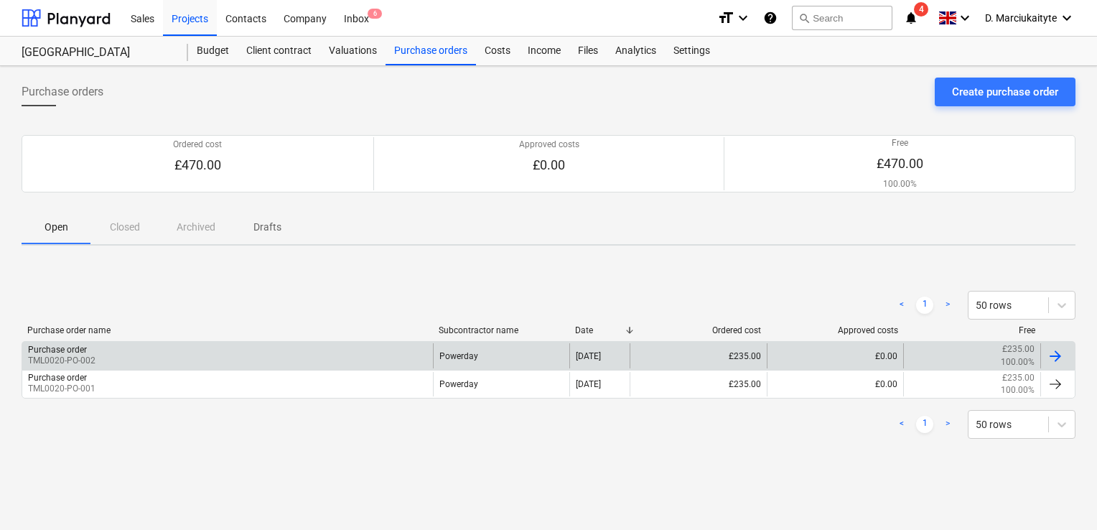
click at [228, 352] on div "Purchase order TML0020-PO-002" at bounding box center [227, 355] width 411 height 24
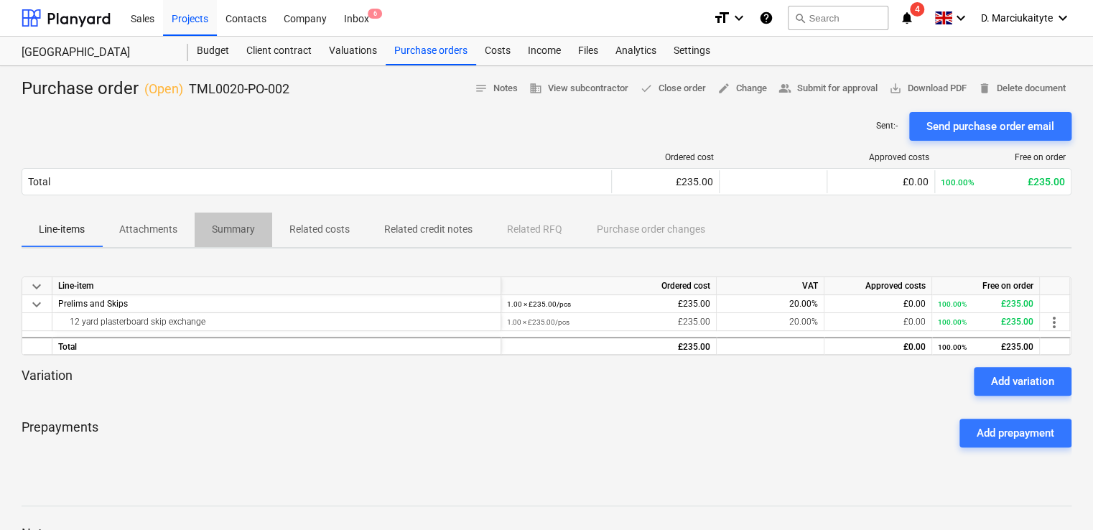
click at [243, 228] on p "Summary" at bounding box center [233, 229] width 43 height 15
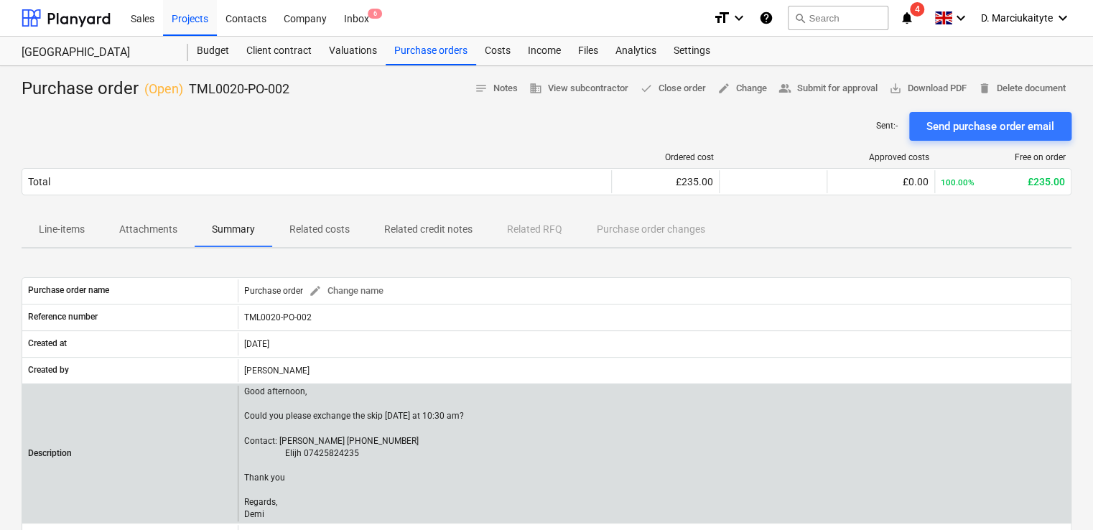
scroll to position [215, 0]
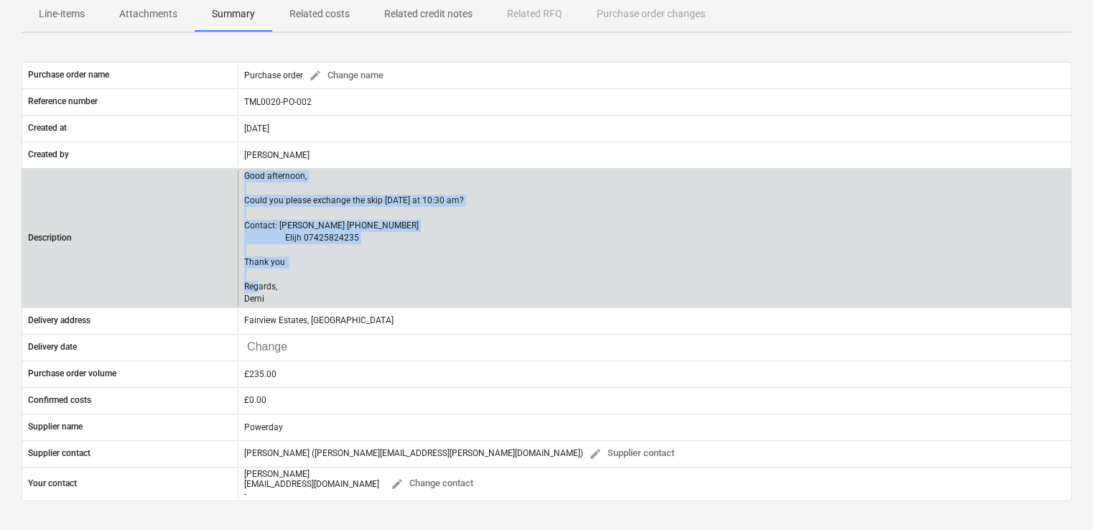
drag, startPoint x: 291, startPoint y: 300, endPoint x: 243, endPoint y: 175, distance: 133.6
click at [244, 175] on p "Good afternoon, Could you please exchange the skip [DATE] at 10:30 am? Contact:…" at bounding box center [354, 238] width 220 height 136
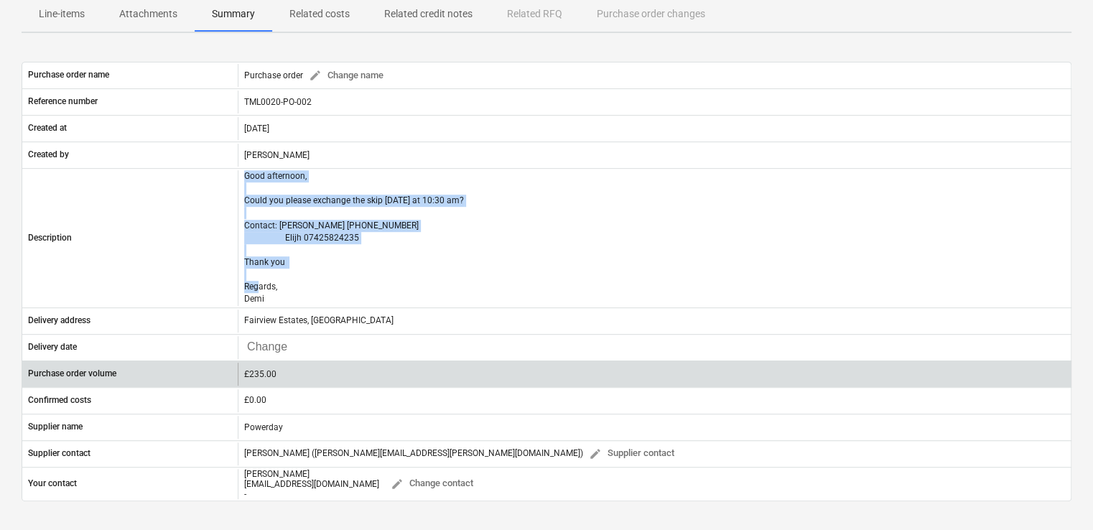
copy p "Good afternoon, Could you please exchange the skip tomorrow at 10:30 am? Contac…"
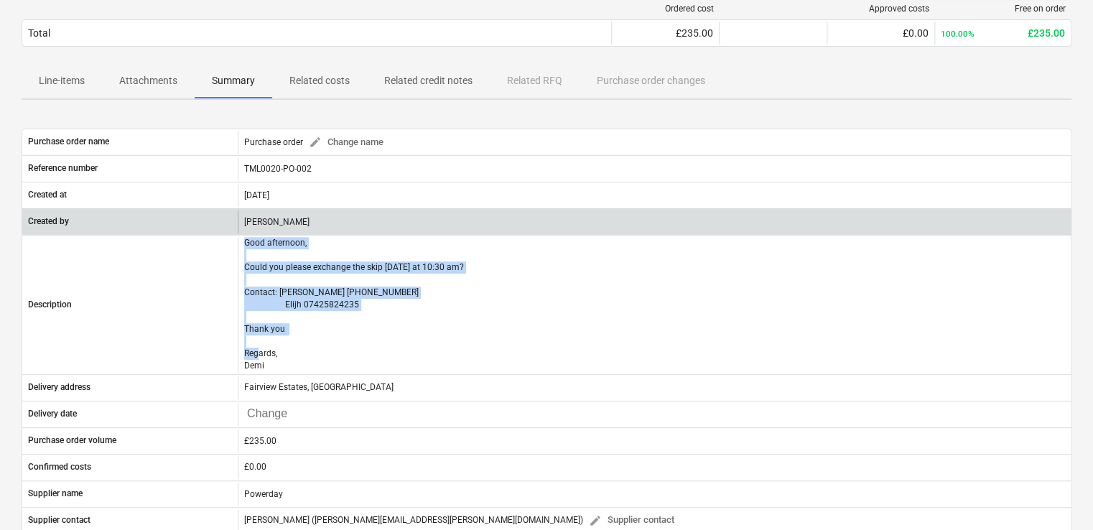
scroll to position [127, 0]
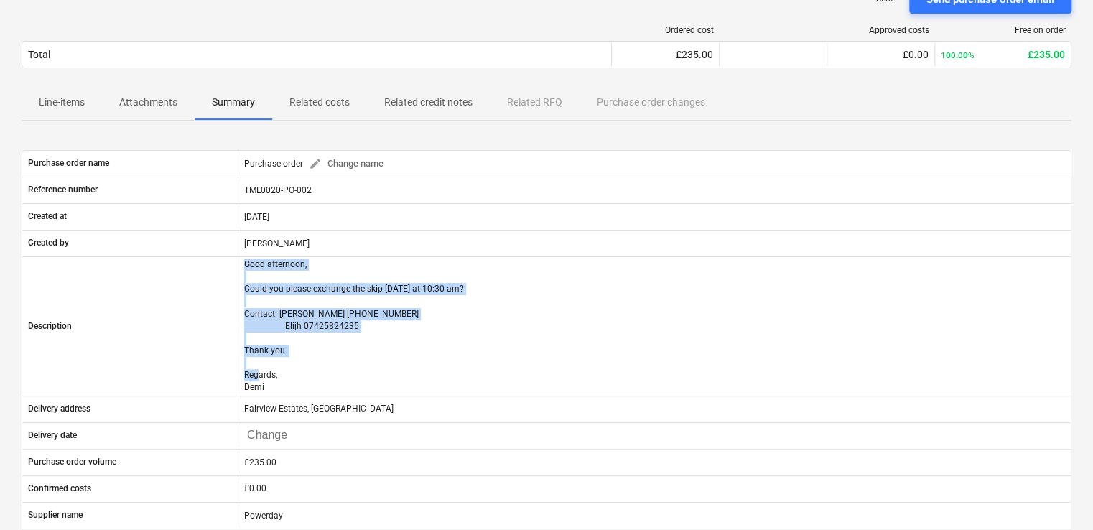
drag, startPoint x: 148, startPoint y: 105, endPoint x: 140, endPoint y: 102, distance: 8.4
click at [147, 104] on p "Attachments" at bounding box center [148, 102] width 58 height 15
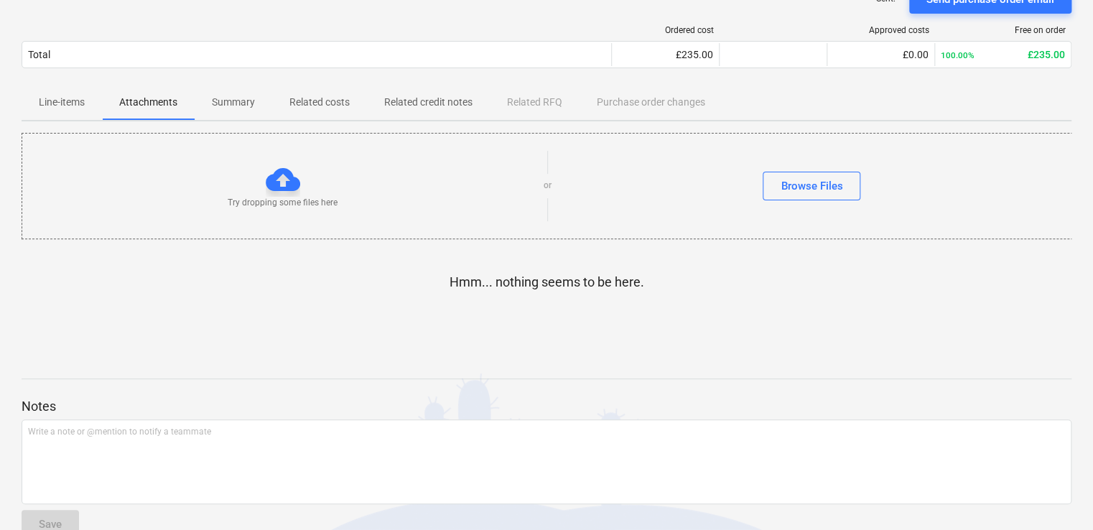
click at [73, 102] on p "Line-items" at bounding box center [62, 102] width 46 height 15
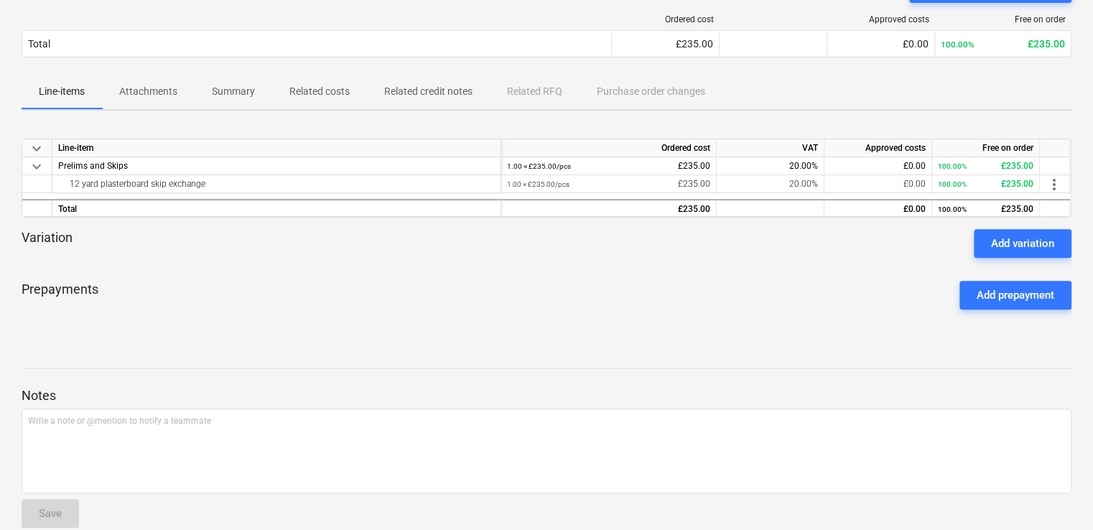
scroll to position [157, 0]
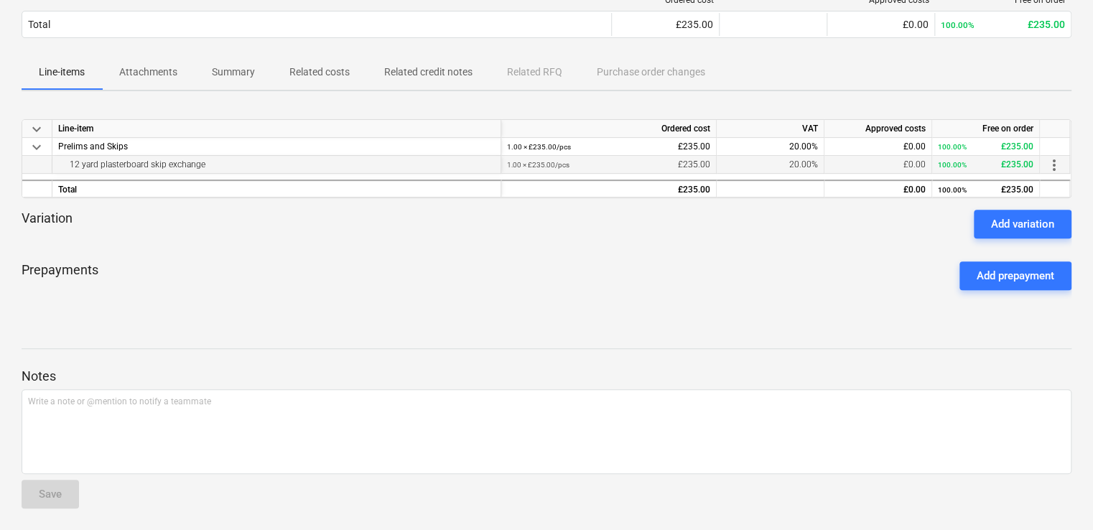
drag, startPoint x: 211, startPoint y: 159, endPoint x: 62, endPoint y: 159, distance: 148.6
click at [62, 159] on div "12 yard plasterboard skip exchange" at bounding box center [276, 164] width 437 height 17
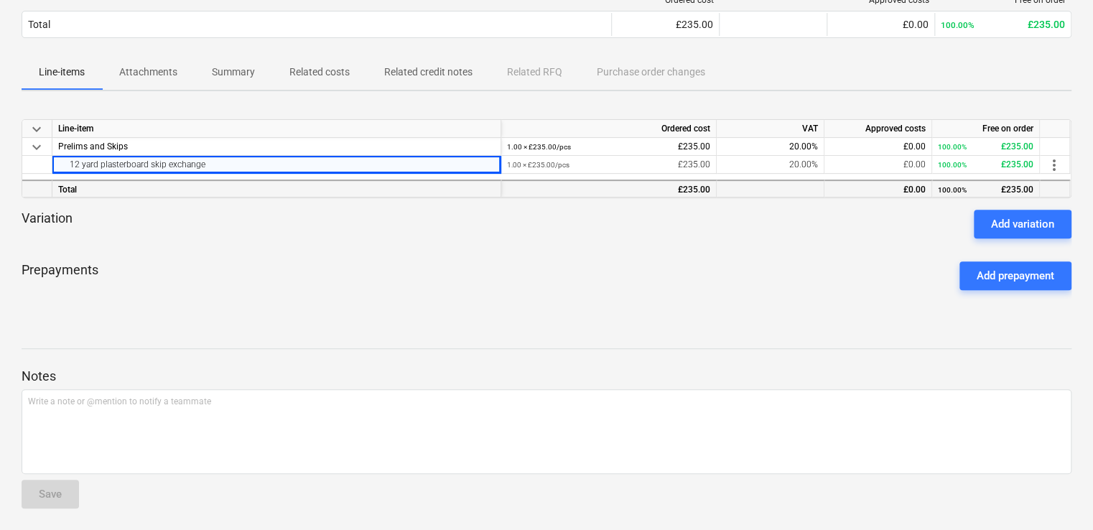
copy div "12 yard plasterboard skip exchange"
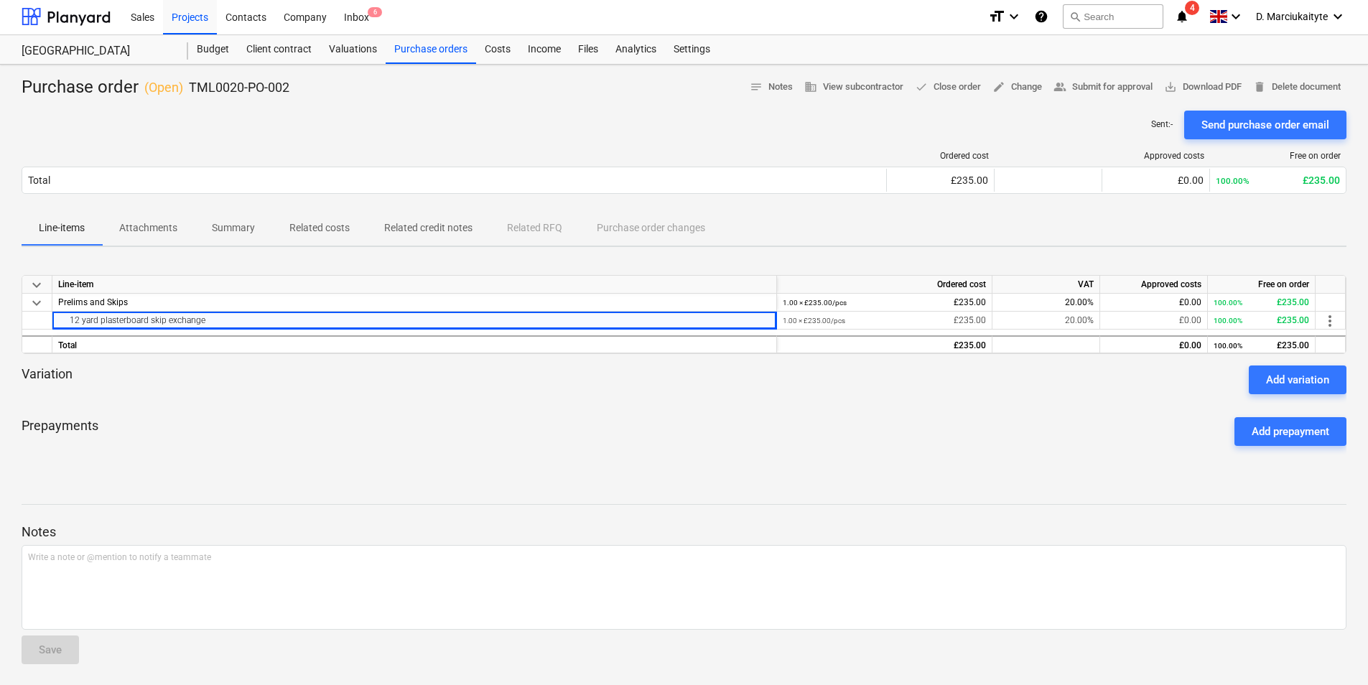
scroll to position [0, 0]
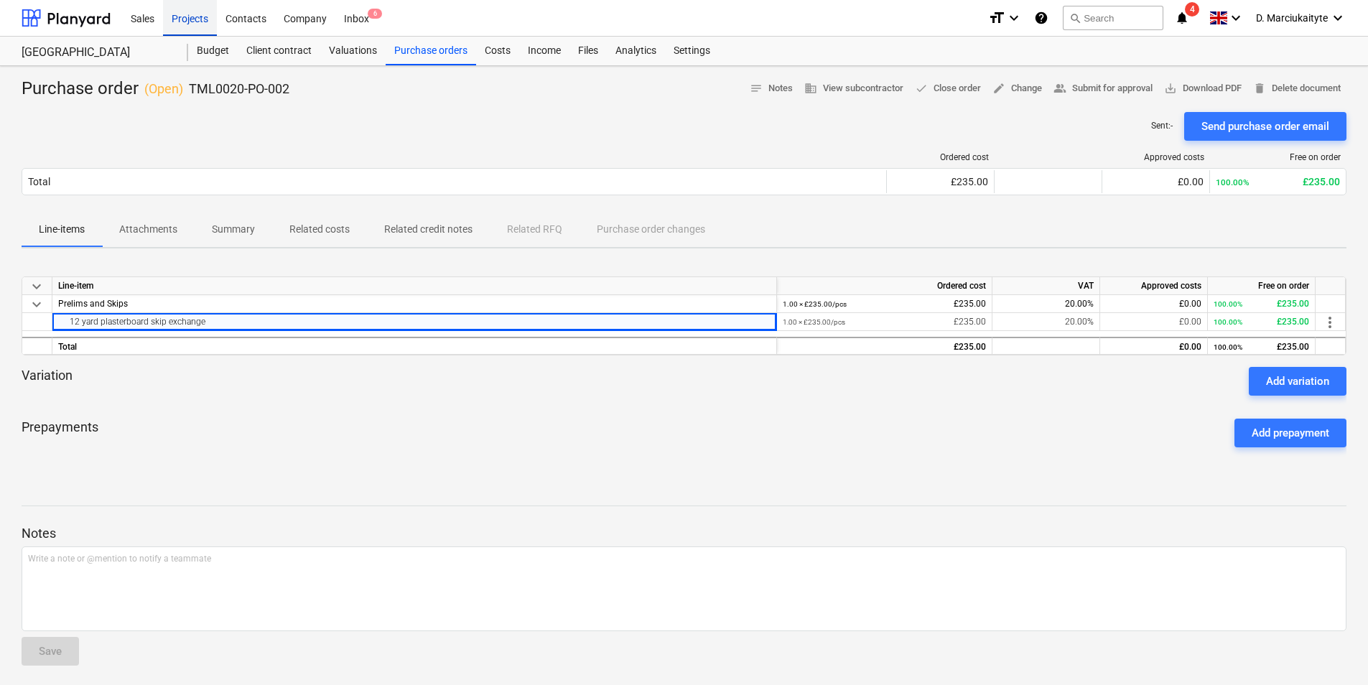
click at [200, 18] on div "Projects" at bounding box center [190, 17] width 54 height 37
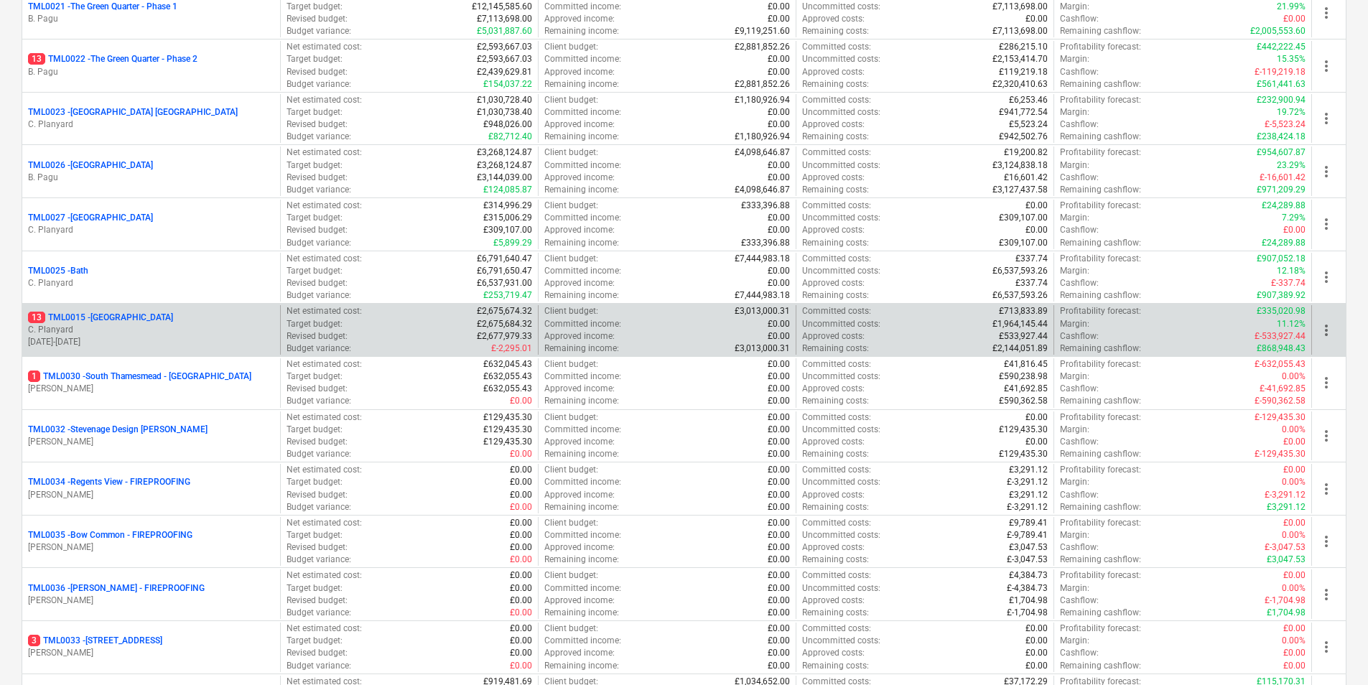
scroll to position [1293, 0]
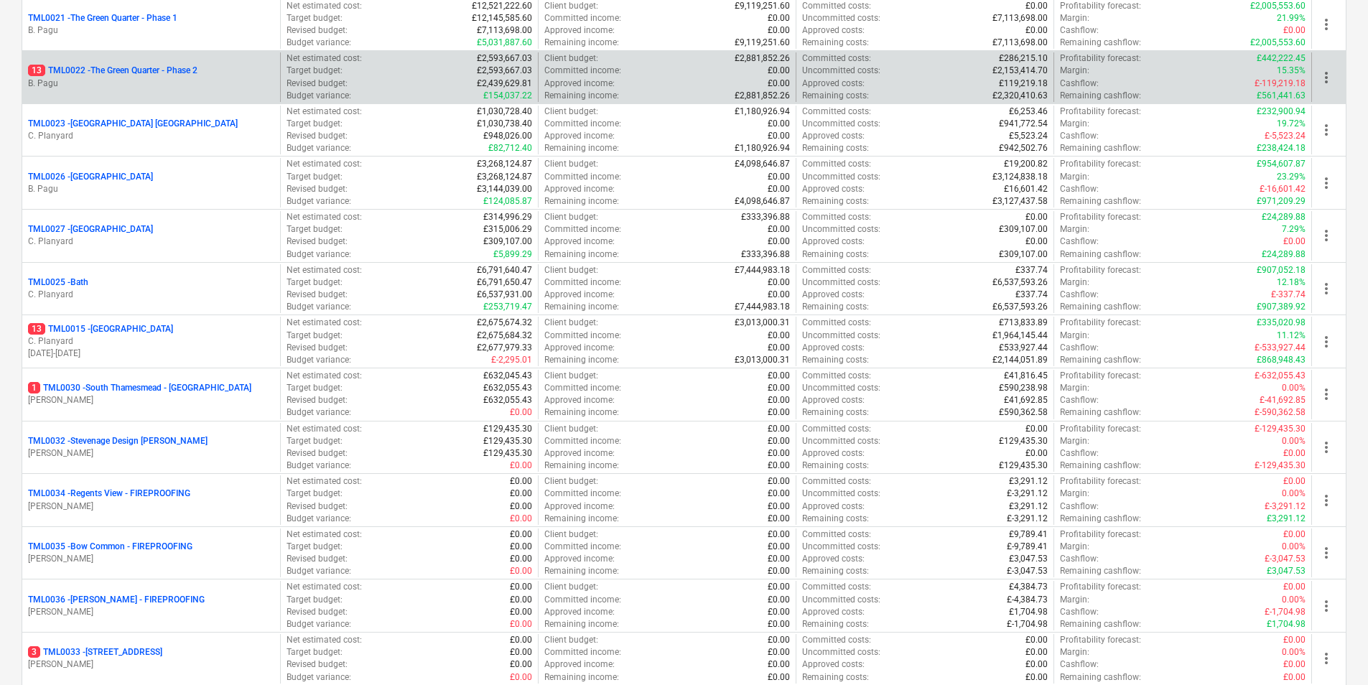
click at [146, 70] on p "13 TML0022 - The Green Quarter - Phase 2" at bounding box center [112, 71] width 169 height 12
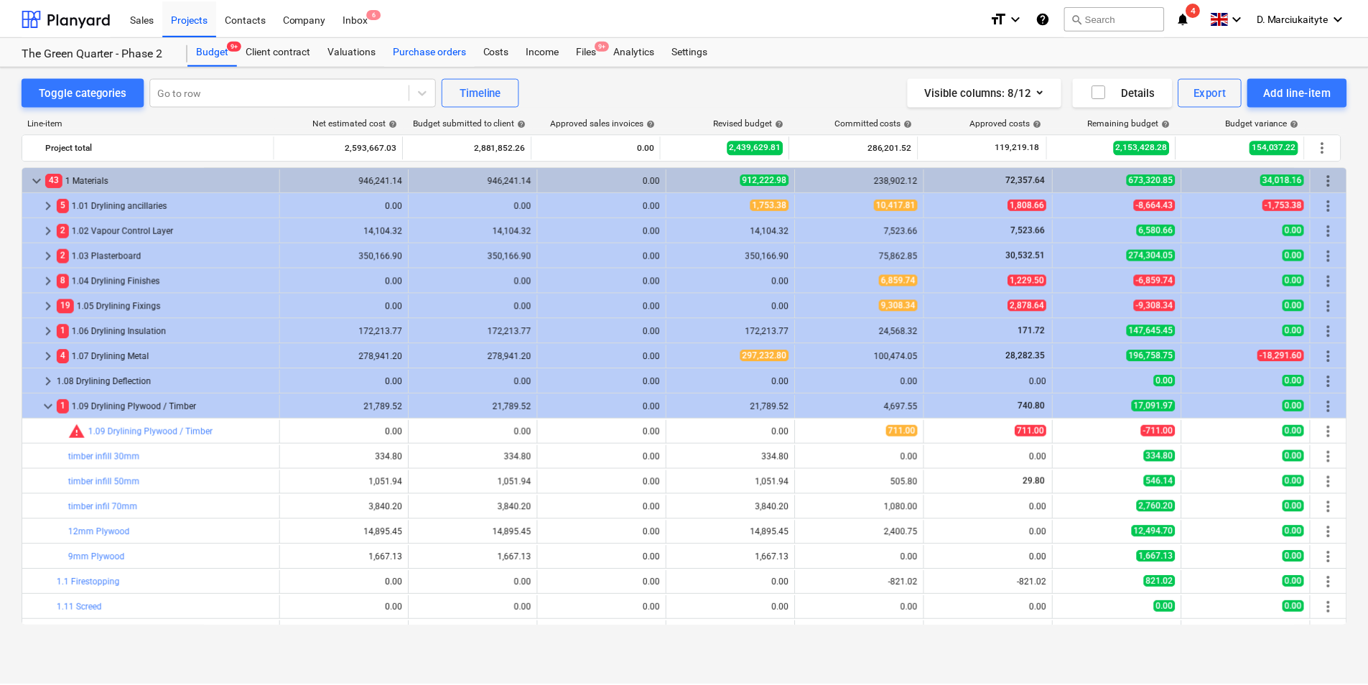
scroll to position [72, 0]
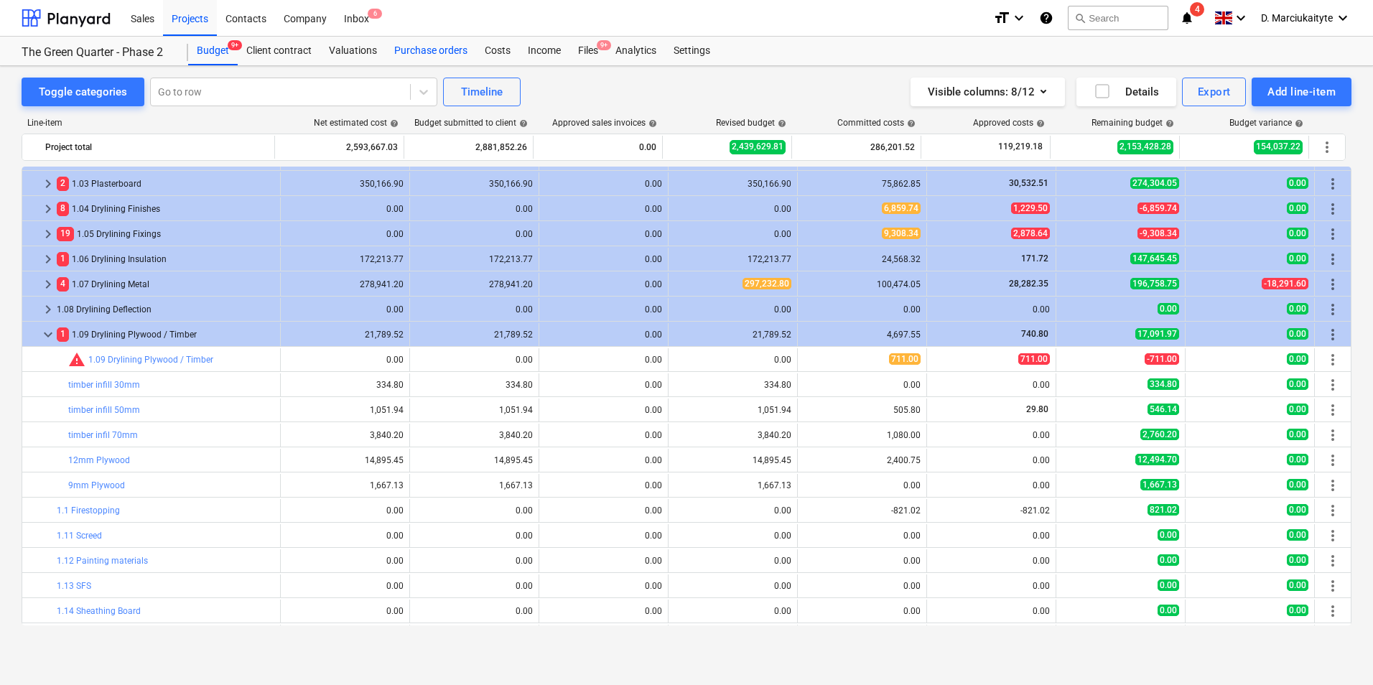
click at [415, 50] on div "Purchase orders" at bounding box center [431, 51] width 90 height 29
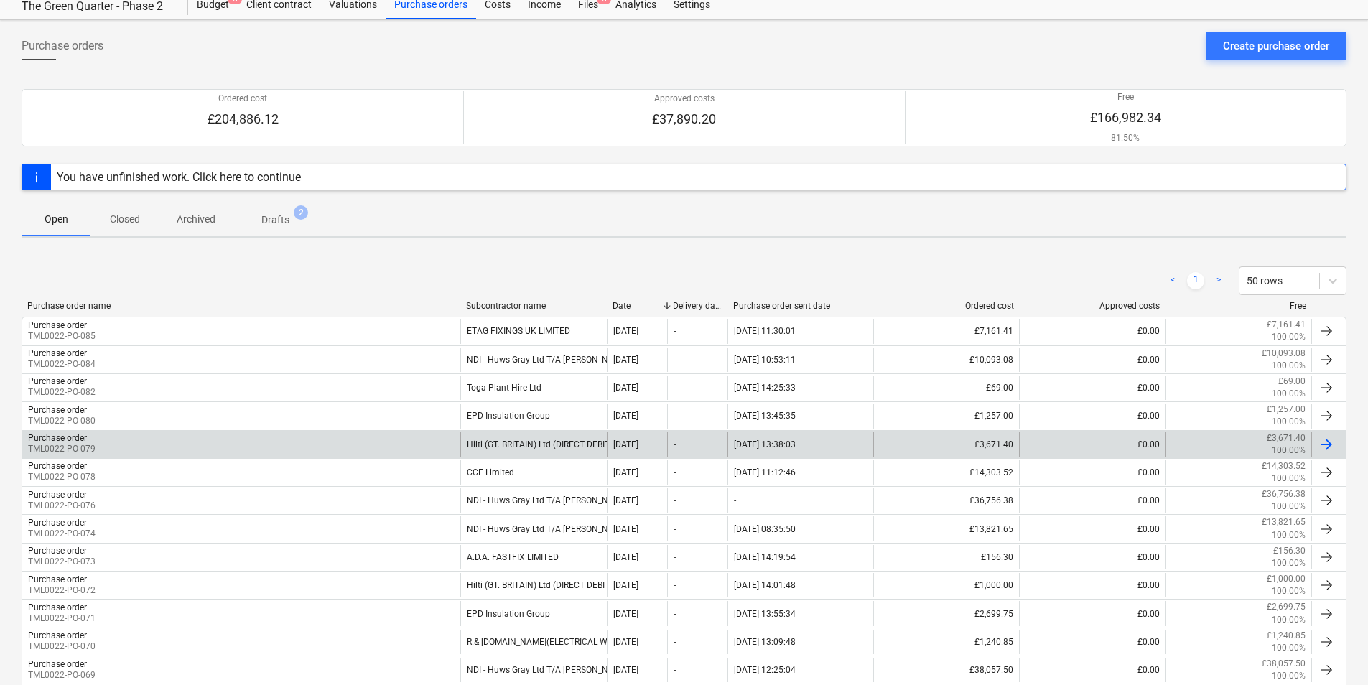
scroll to position [72, 0]
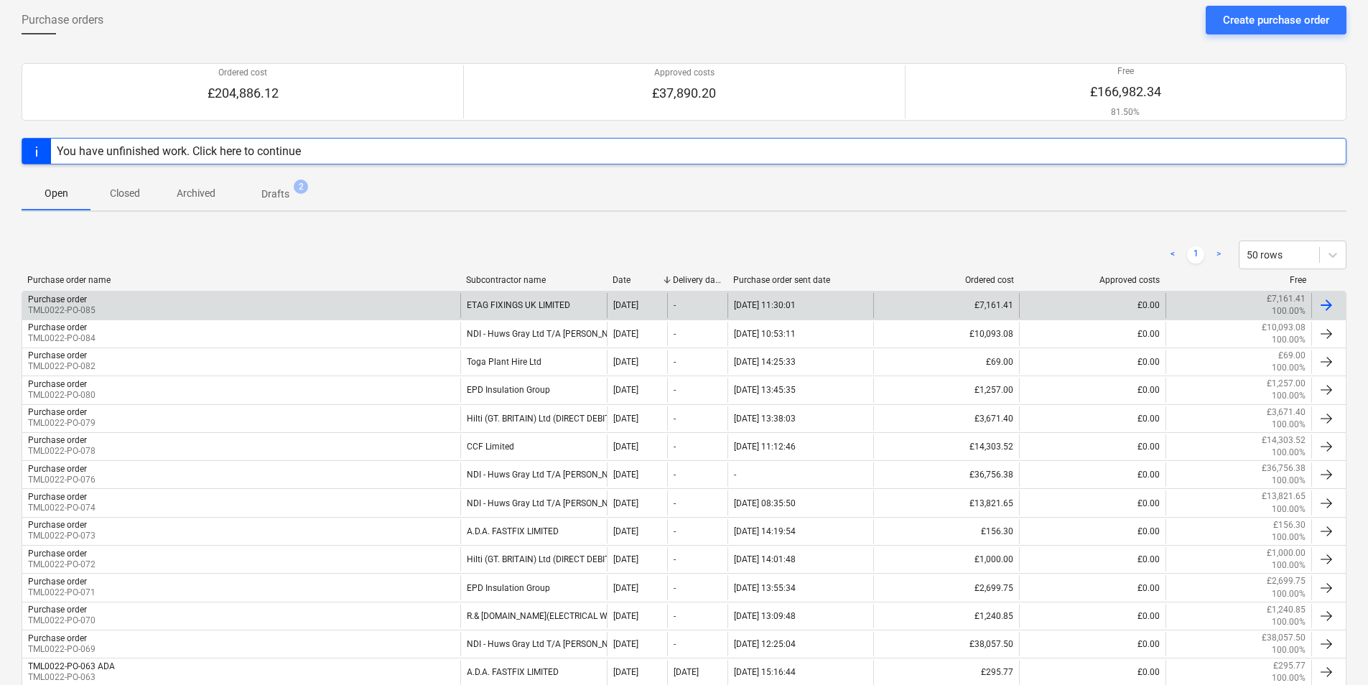
click at [403, 303] on div "Purchase order TML0022-PO-085" at bounding box center [241, 305] width 438 height 24
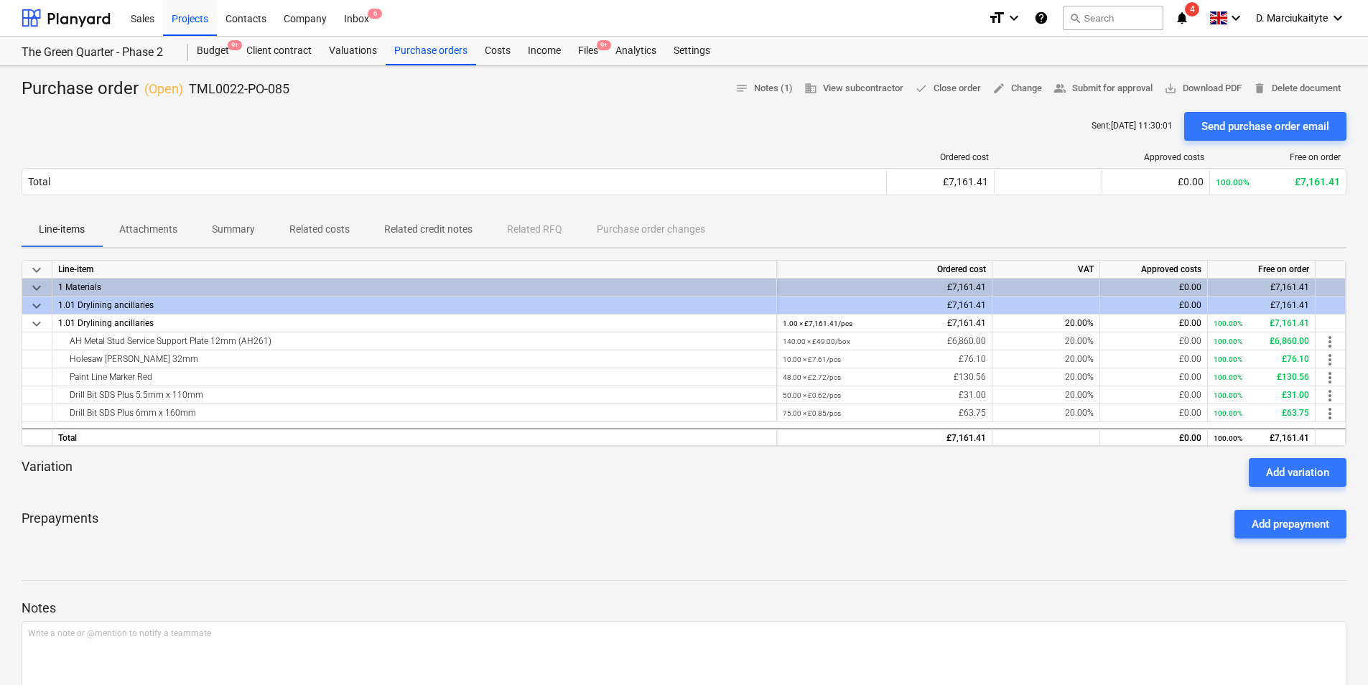
click at [236, 232] on p "Summary" at bounding box center [233, 229] width 43 height 15
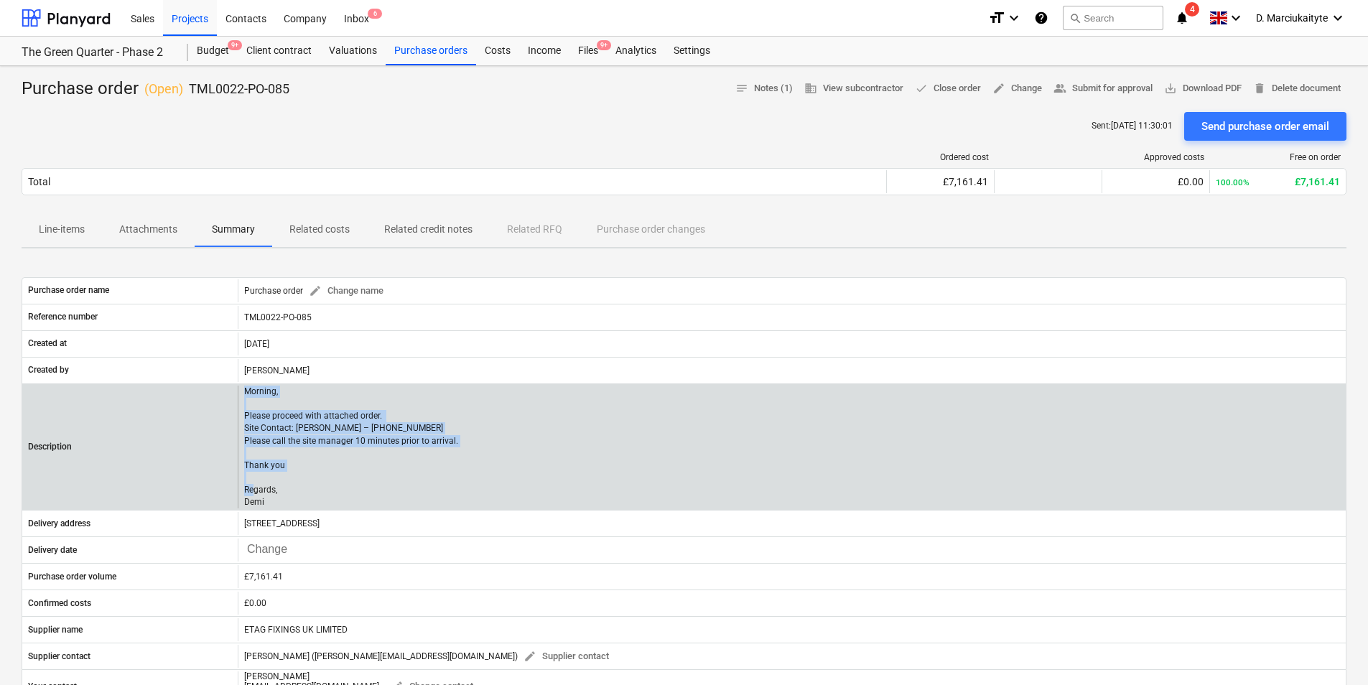
drag, startPoint x: 279, startPoint y: 498, endPoint x: 237, endPoint y: 415, distance: 93.1
click at [237, 415] on div "Description Morning, Please proceed with attached order. Site Contact: Dave – 0…" at bounding box center [683, 448] width 1323 height 124
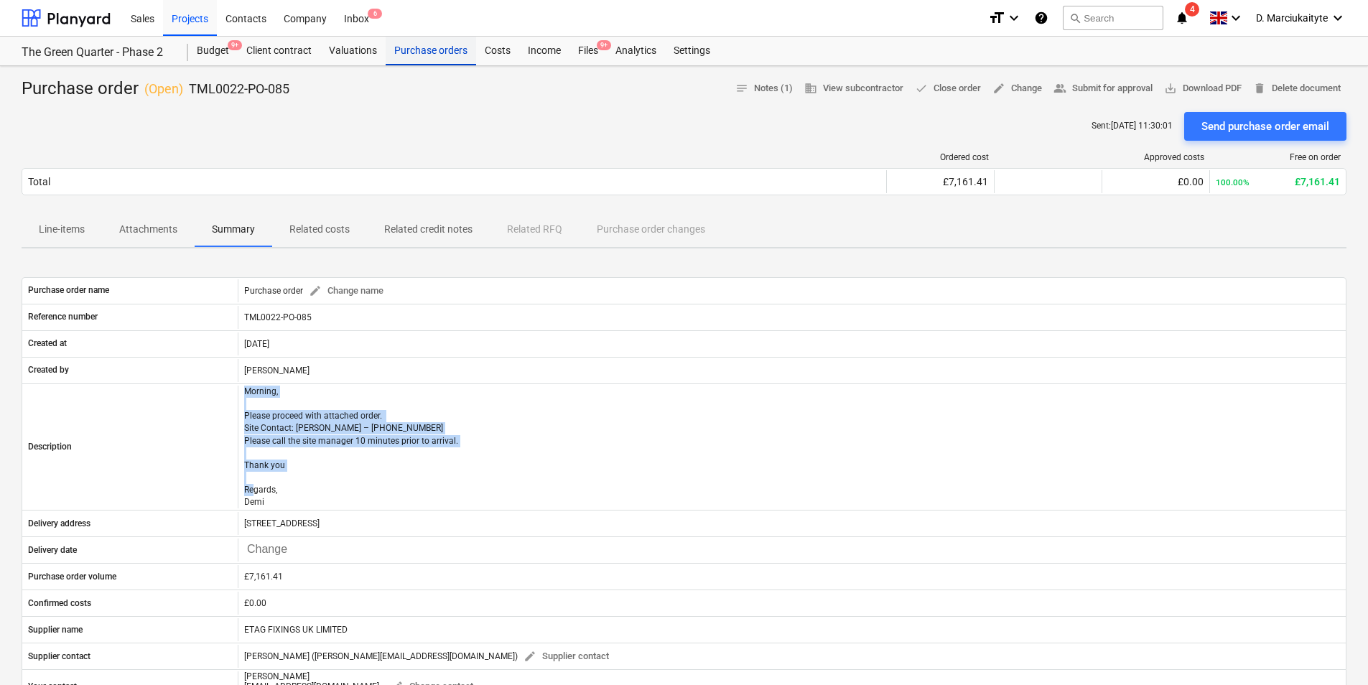
click at [442, 55] on div "Purchase orders" at bounding box center [431, 51] width 90 height 29
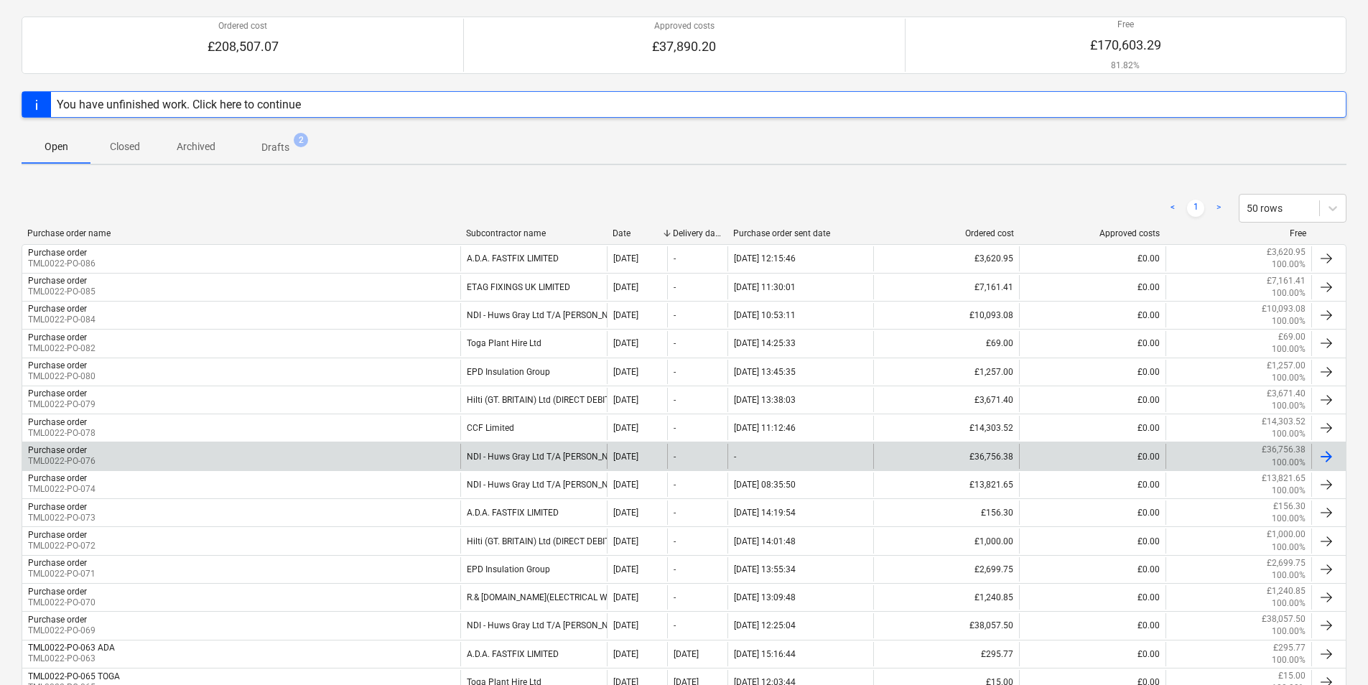
scroll to position [144, 0]
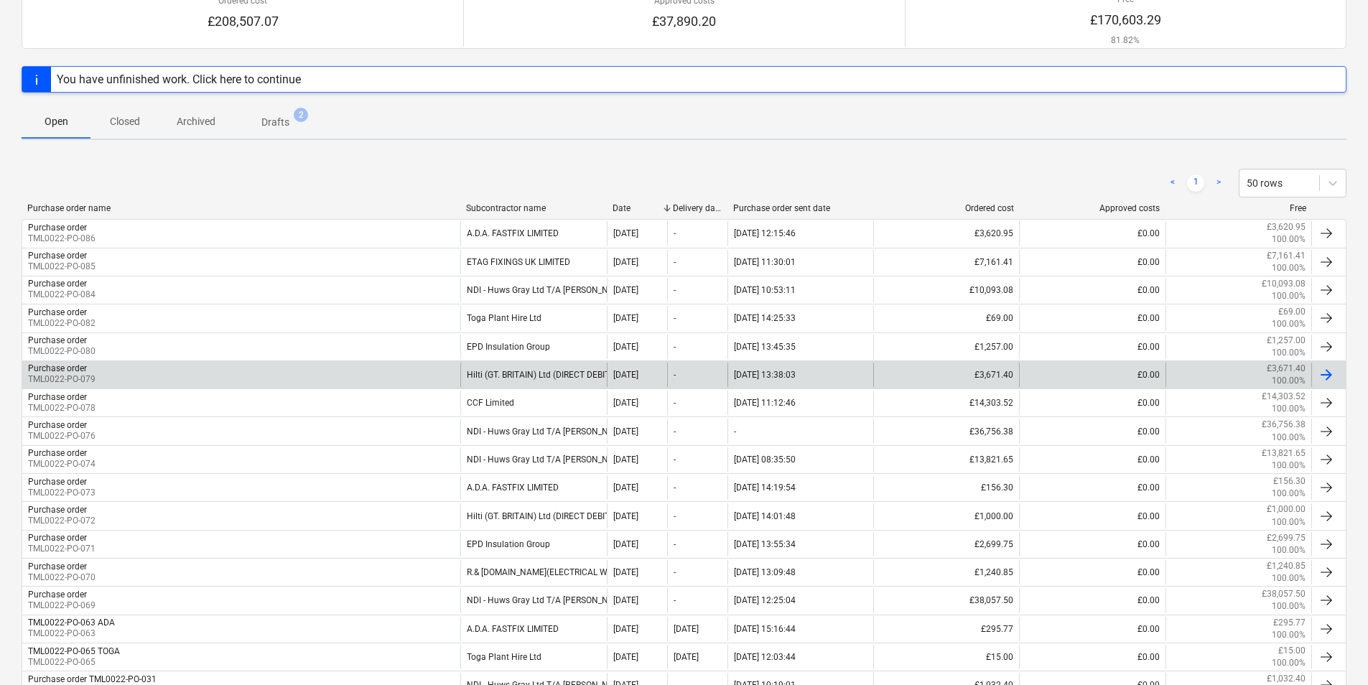
click at [480, 369] on div "Hilti (GT. BRITAIN) Ltd (DIRECT DEBIT)" at bounding box center [533, 375] width 146 height 24
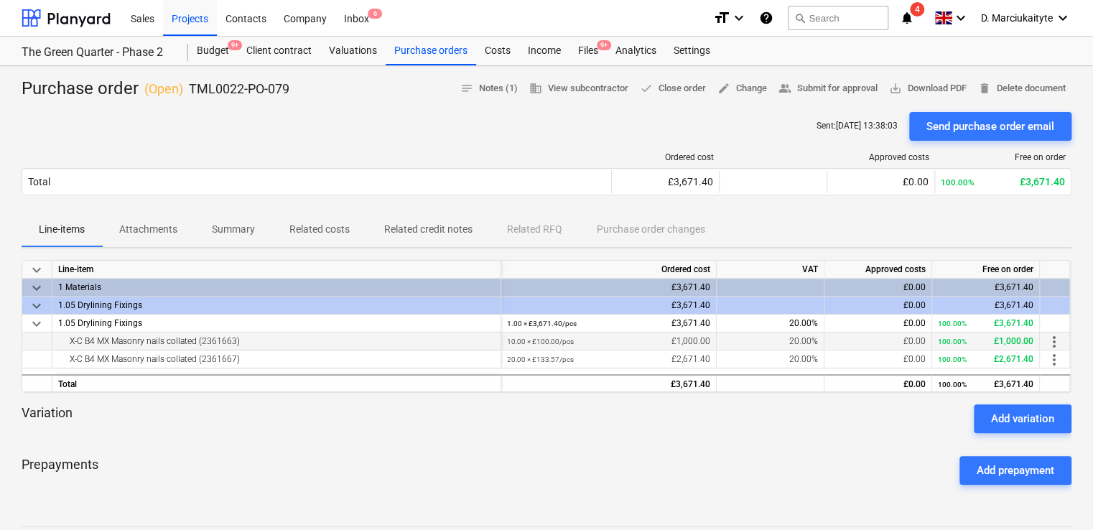
drag, startPoint x: 249, startPoint y: 340, endPoint x: 63, endPoint y: 340, distance: 186.0
click at [63, 340] on div "X-C B4 MX Masonry nails collated (2361663)" at bounding box center [276, 340] width 437 height 17
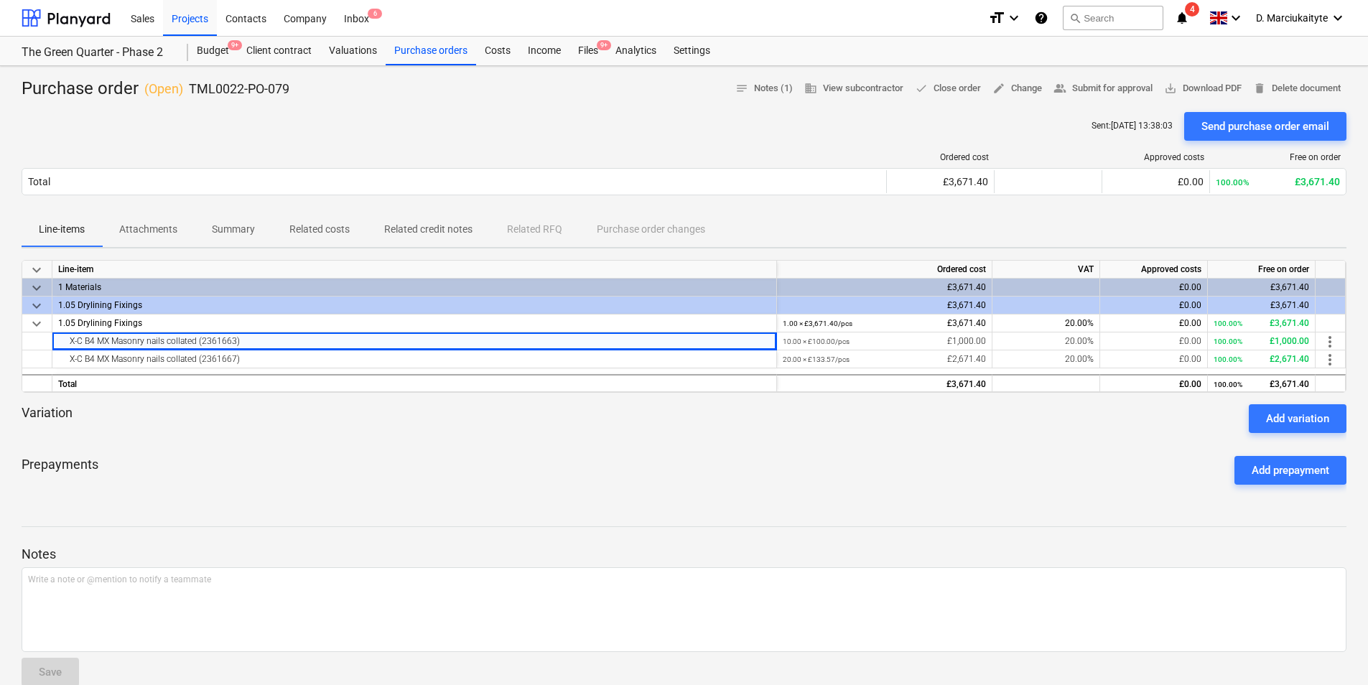
click at [300, 408] on div "Variation Add variation" at bounding box center [684, 418] width 1325 height 29
